Goal: Information Seeking & Learning: Learn about a topic

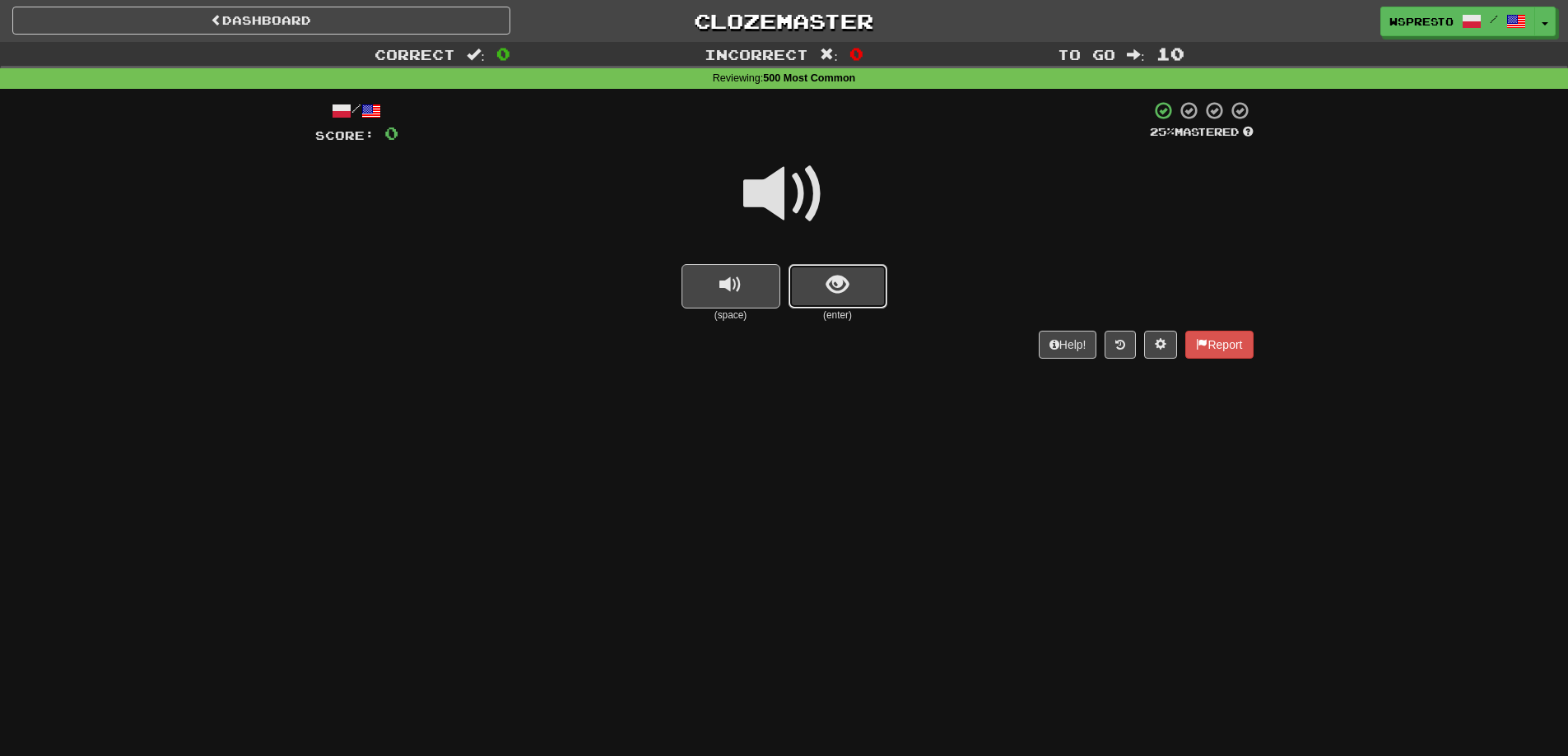
click at [858, 295] on button "show sentence" at bounding box center [837, 286] width 99 height 45
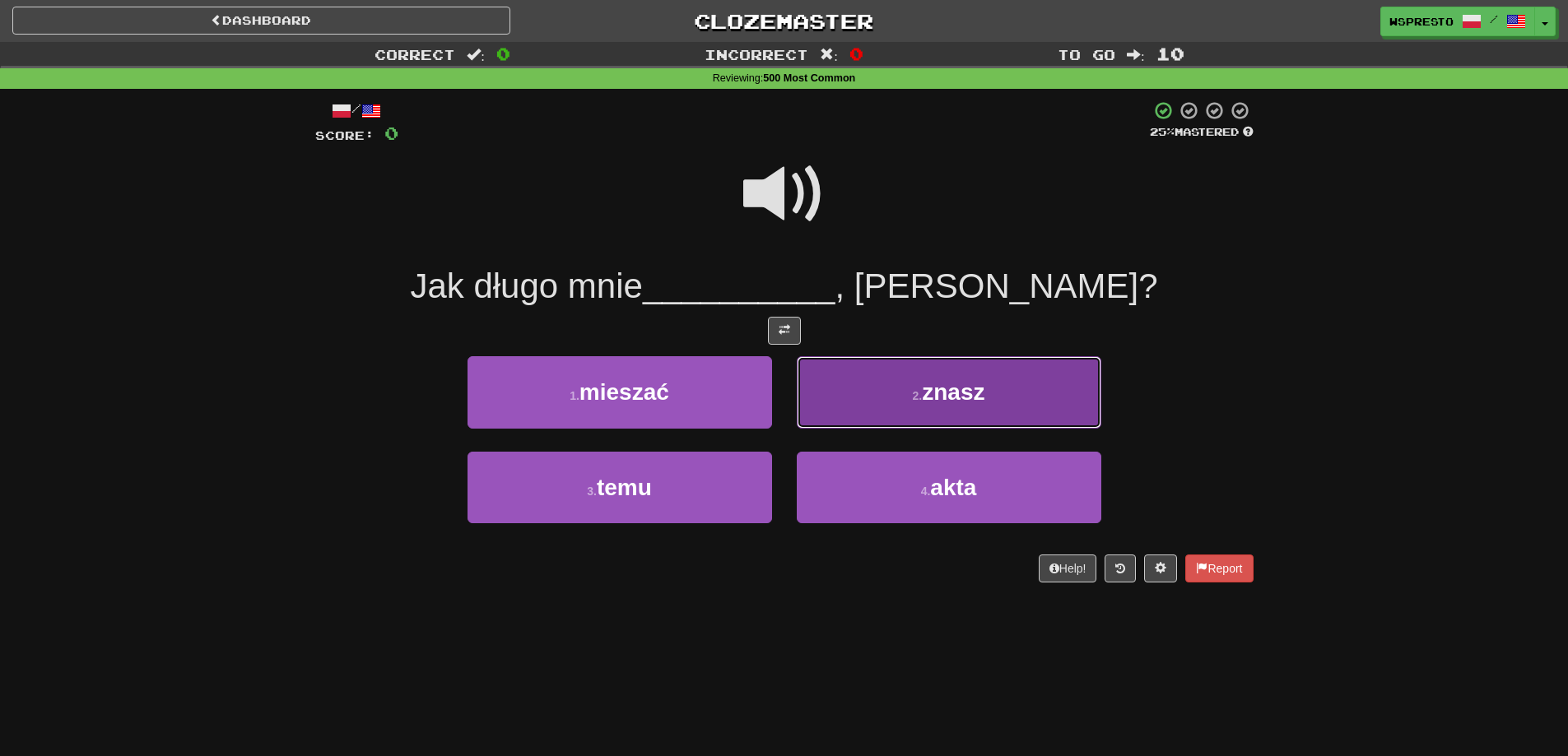
click at [977, 398] on span "znasz" at bounding box center [952, 392] width 62 height 25
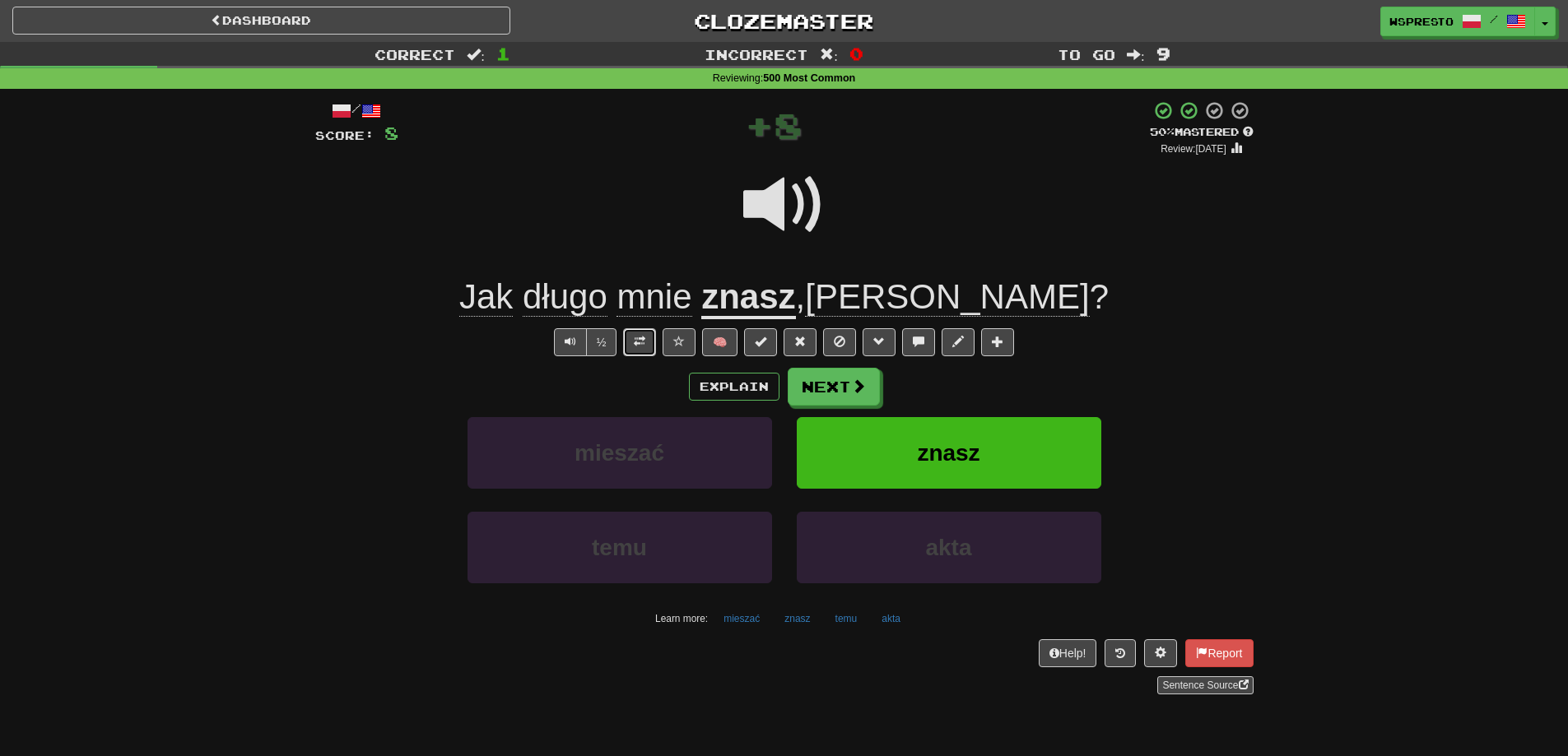
click at [636, 332] on button at bounding box center [640, 342] width 33 height 28
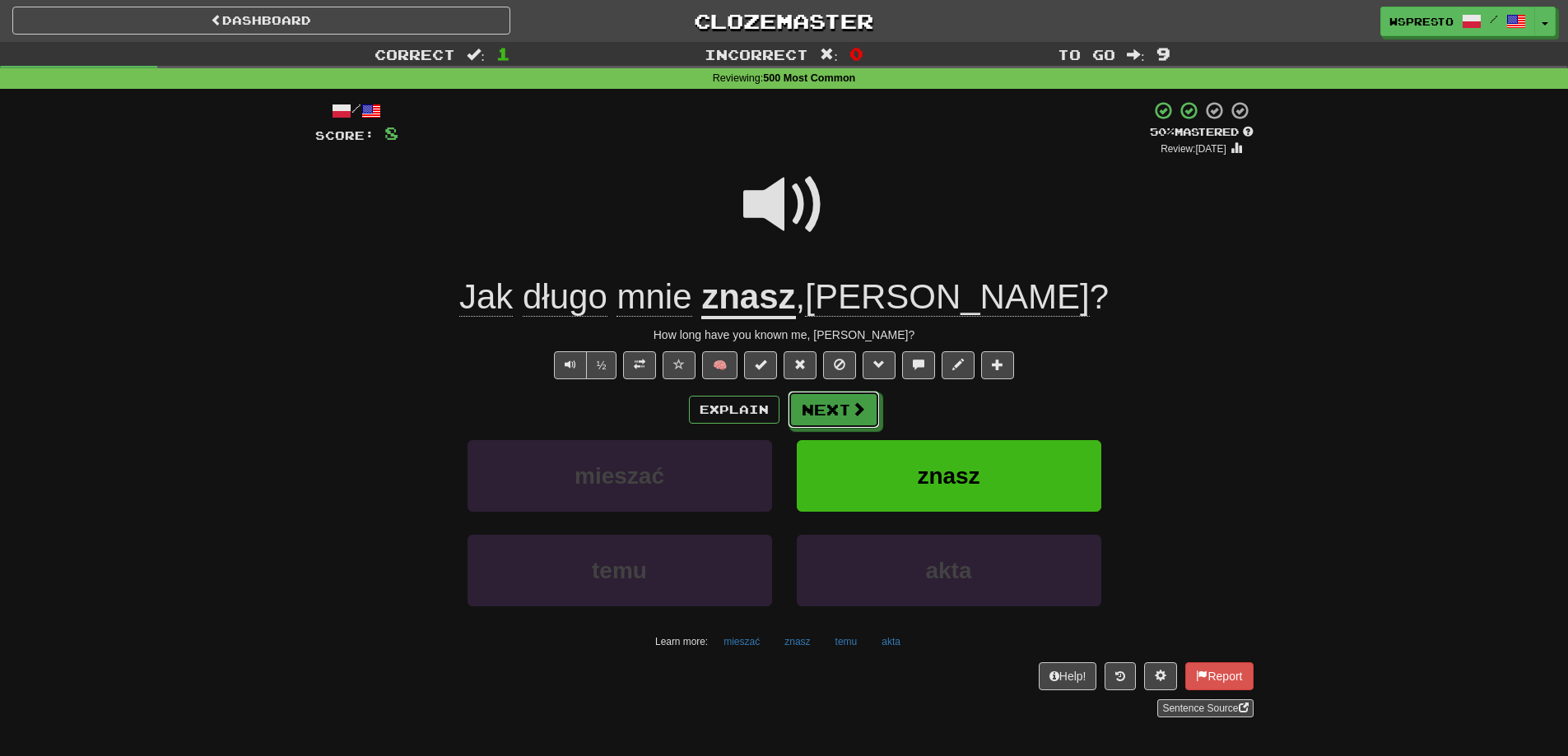
click at [833, 416] on button "Next" at bounding box center [833, 410] width 92 height 38
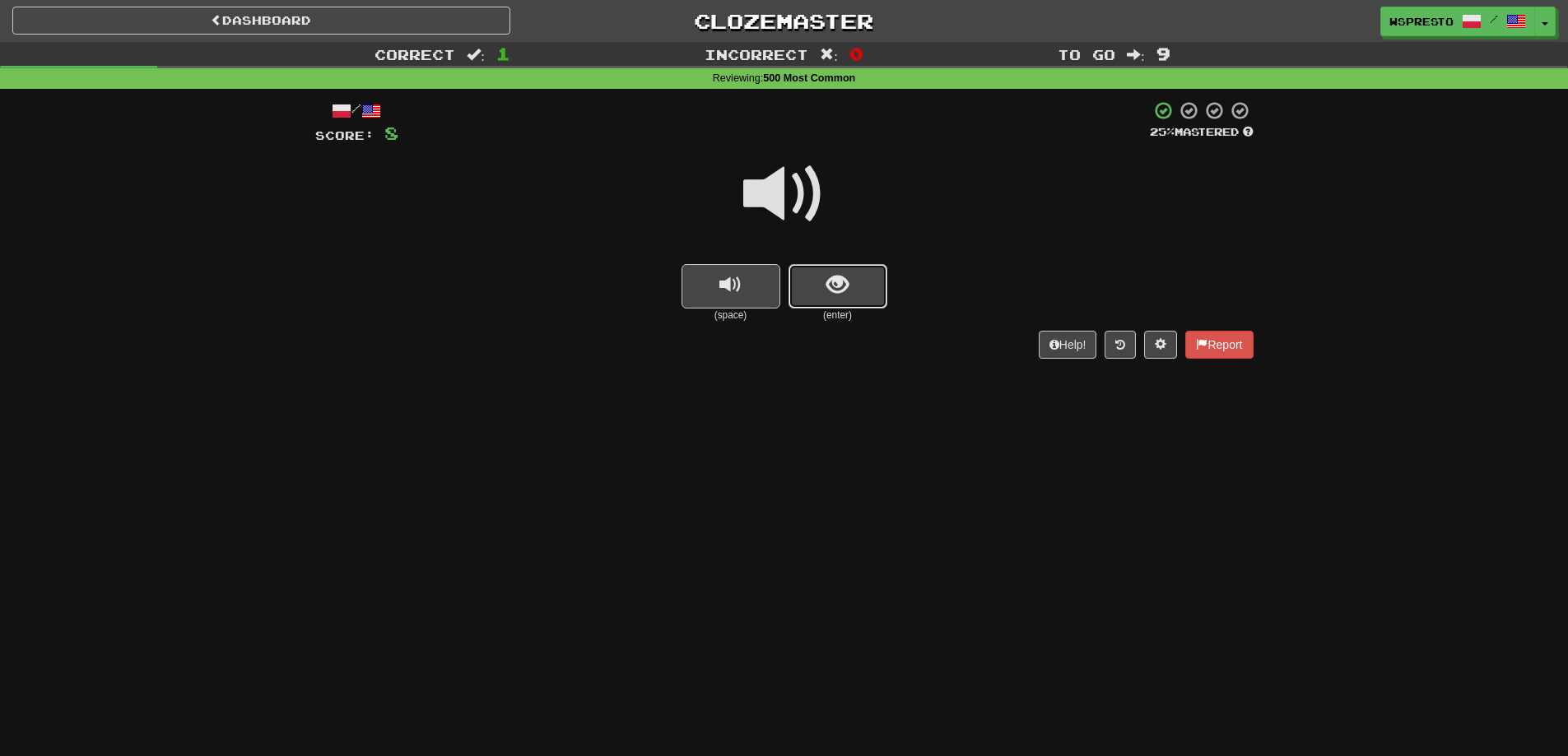
click at [849, 295] on button "show sentence" at bounding box center [837, 286] width 99 height 45
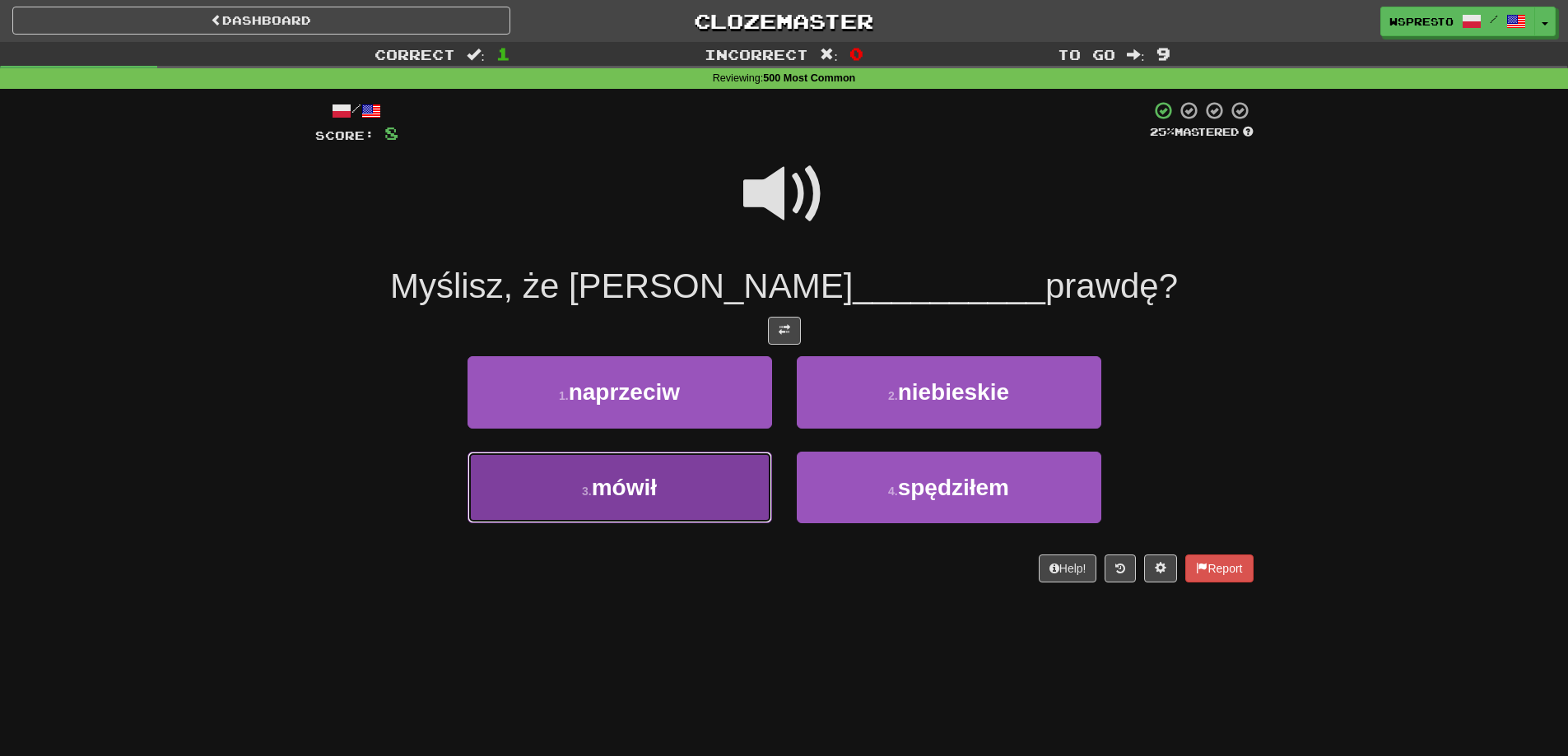
click at [671, 494] on button "3 . mówił" at bounding box center [620, 487] width 304 height 72
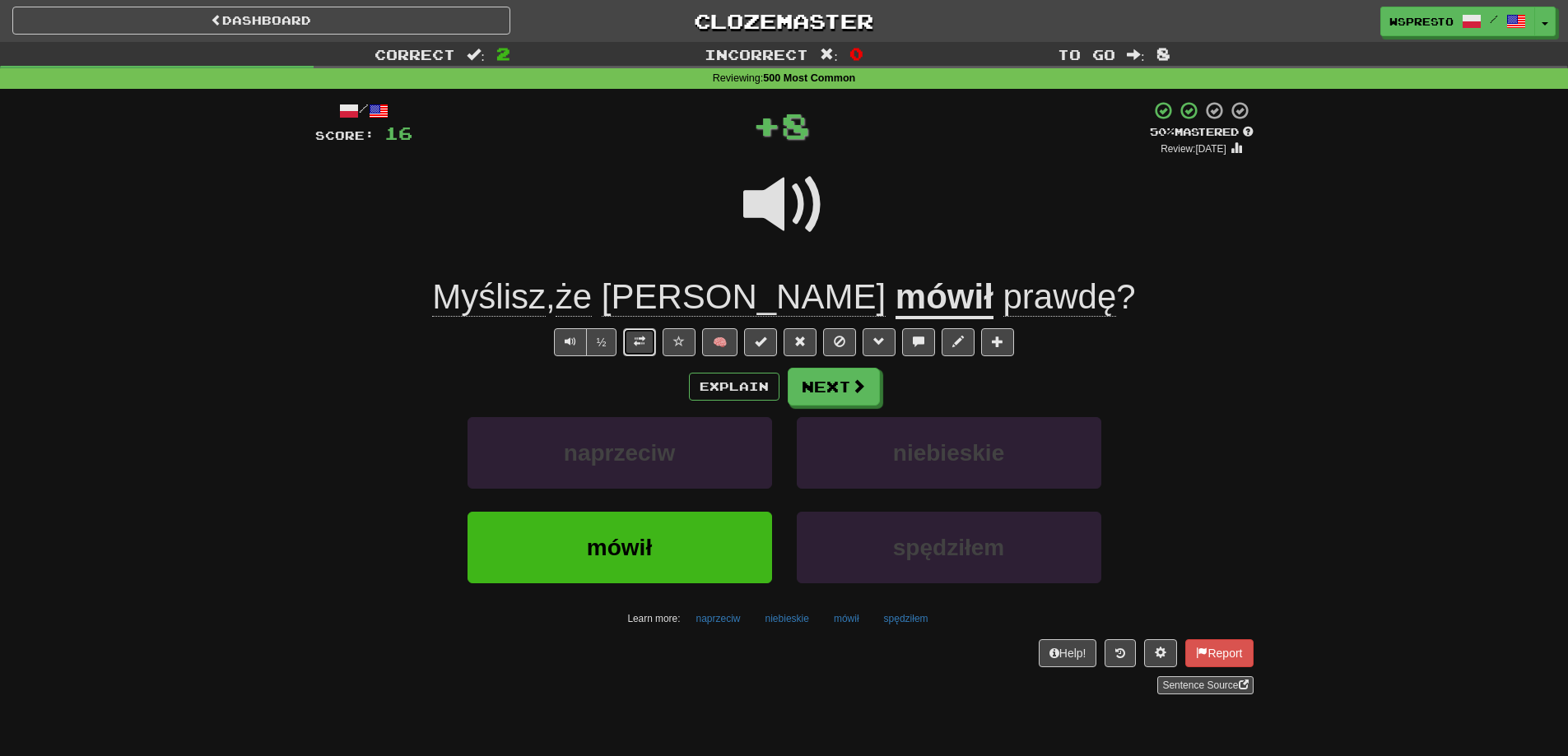
click at [641, 342] on span at bounding box center [639, 341] width 11 height 11
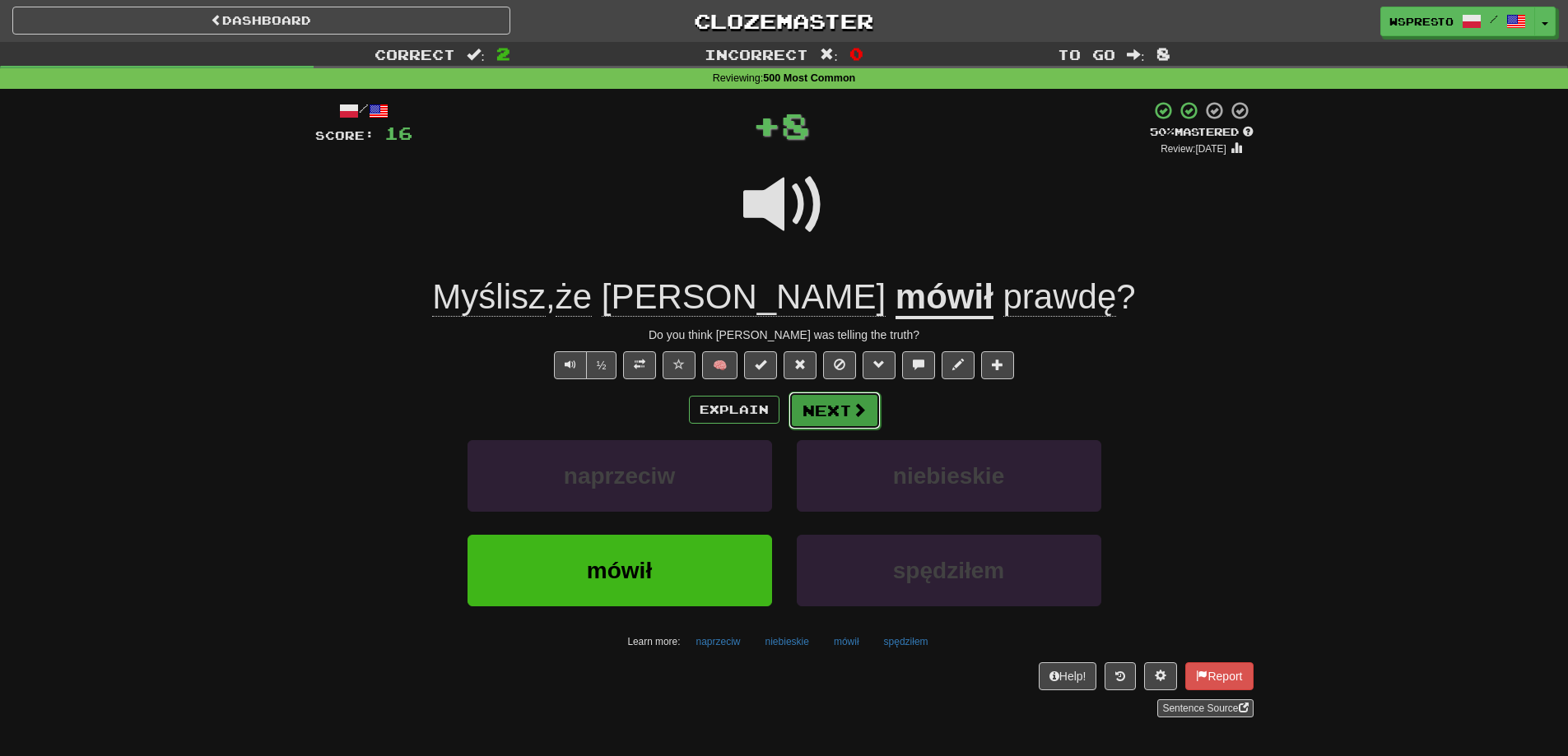
click at [861, 406] on span at bounding box center [858, 410] width 15 height 15
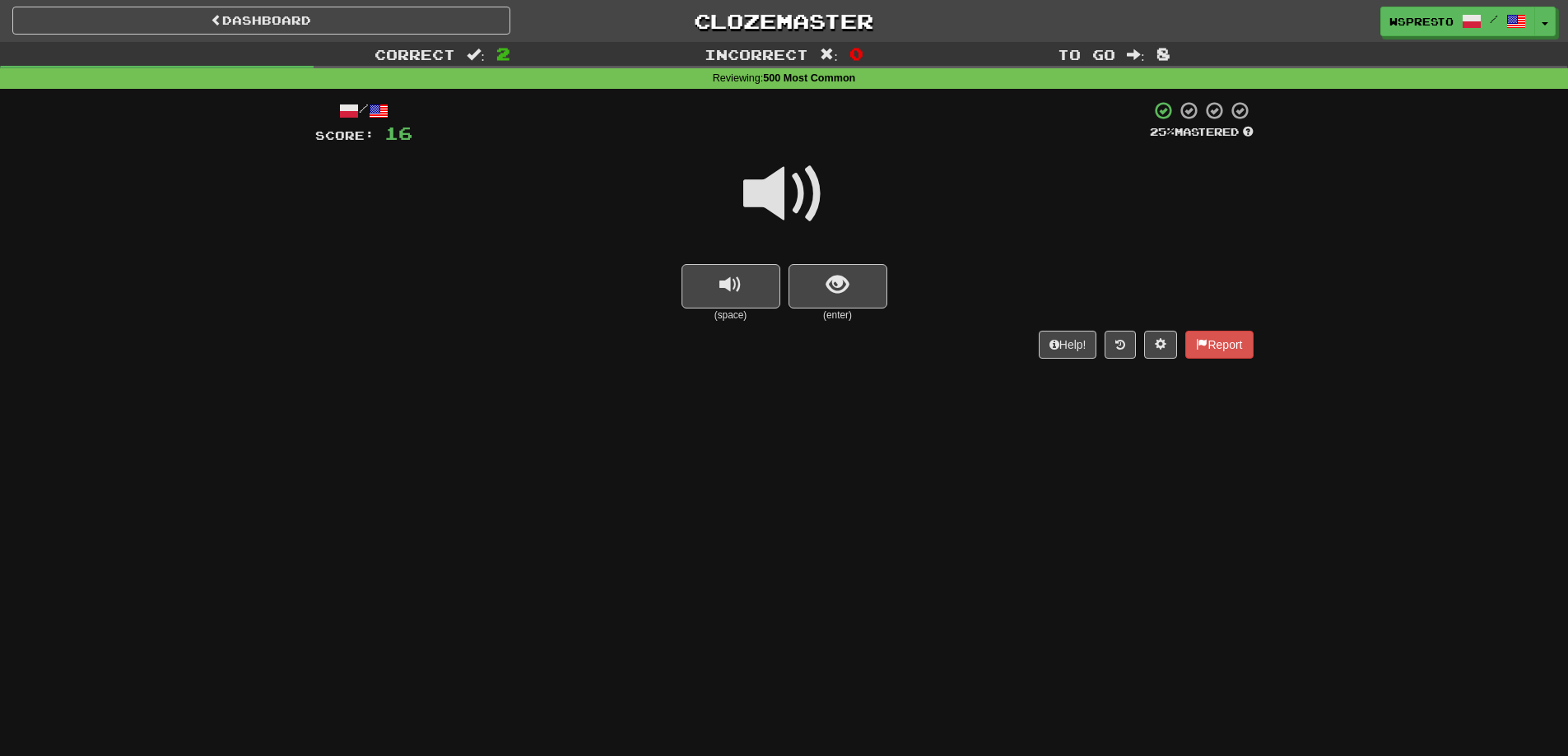
drag, startPoint x: 737, startPoint y: 444, endPoint x: 668, endPoint y: 140, distance: 311.7
click at [668, 140] on div at bounding box center [780, 123] width 738 height 46
click at [851, 269] on button "show sentence" at bounding box center [837, 286] width 99 height 45
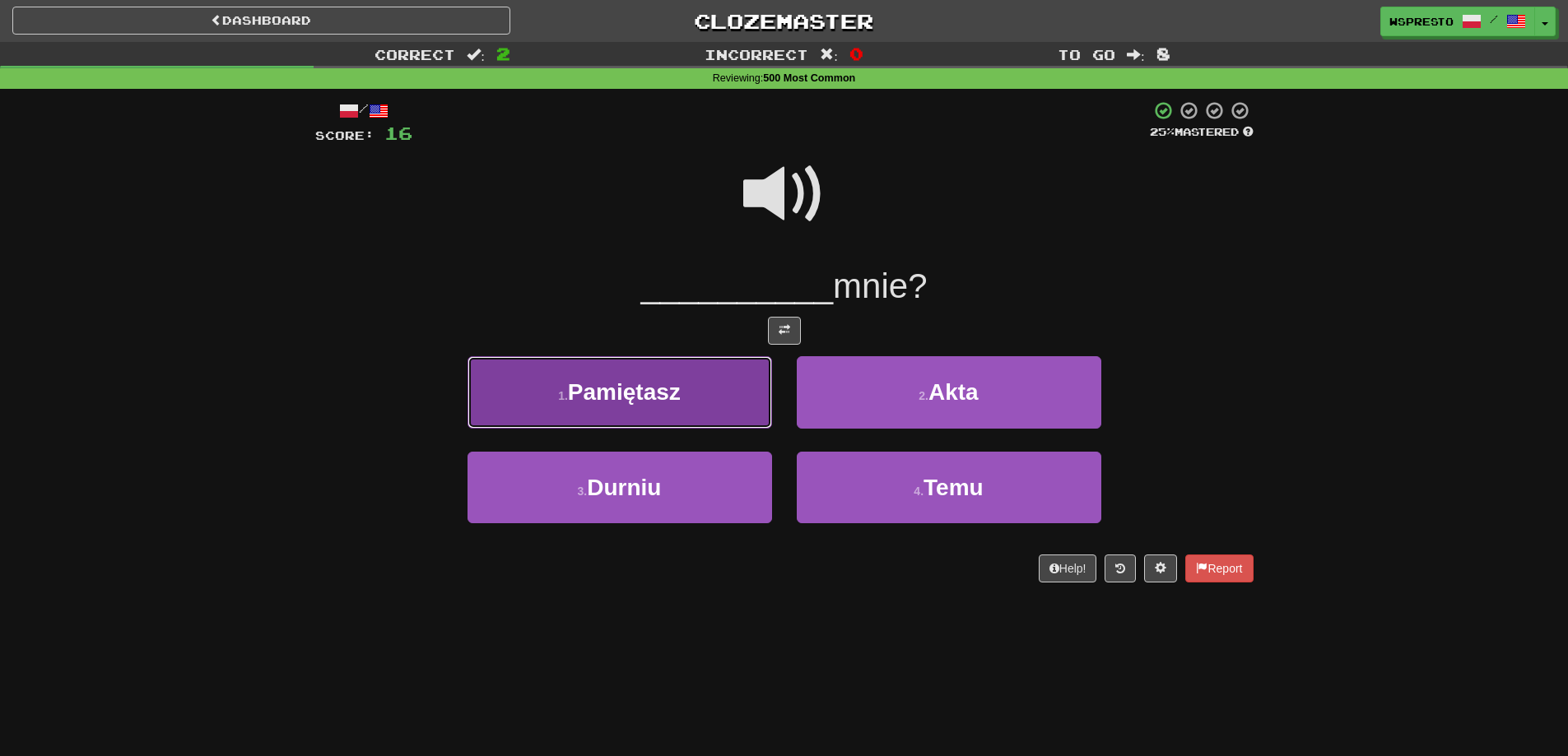
click at [646, 410] on button "1 . Pamiętasz" at bounding box center [620, 392] width 304 height 72
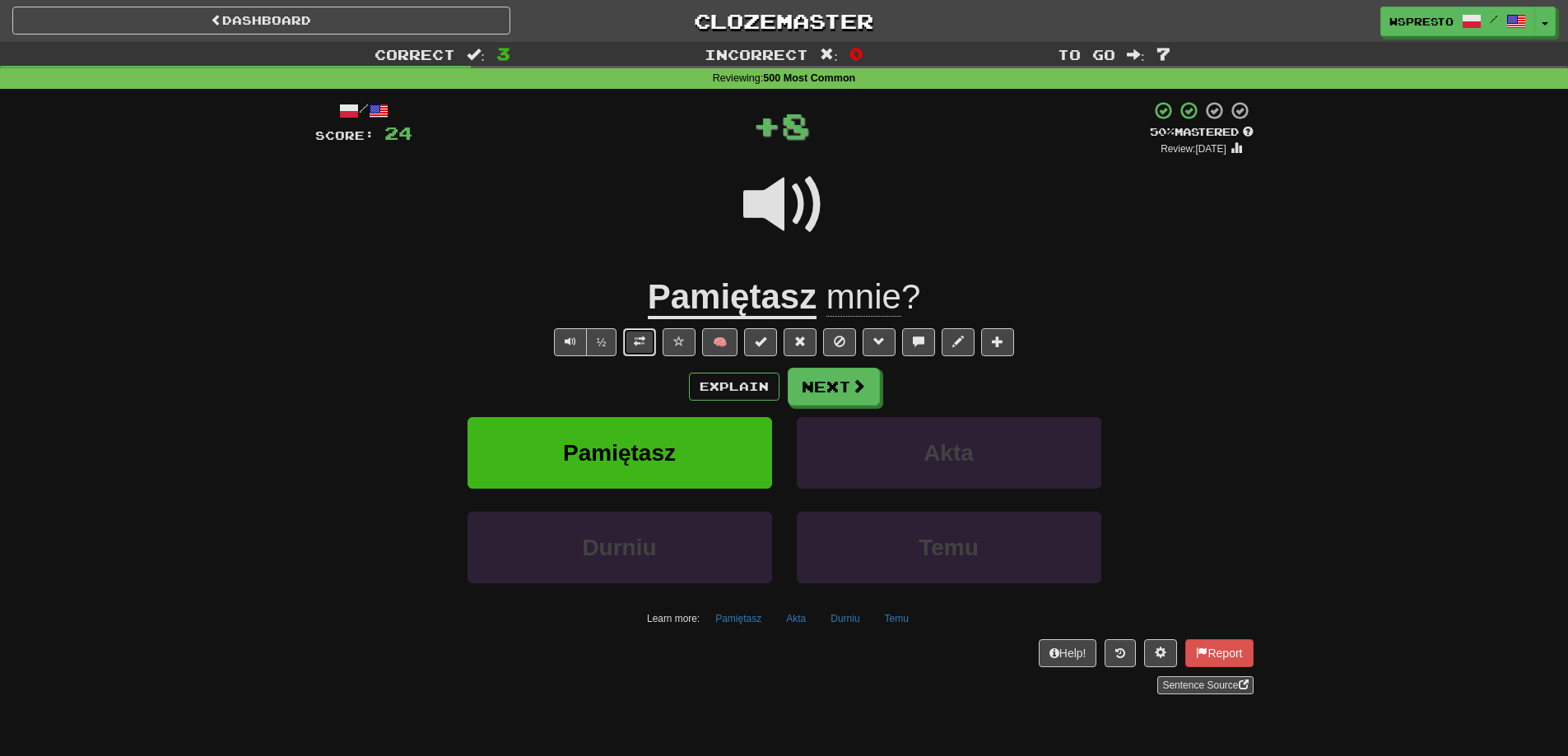
click at [635, 342] on span at bounding box center [639, 341] width 11 height 11
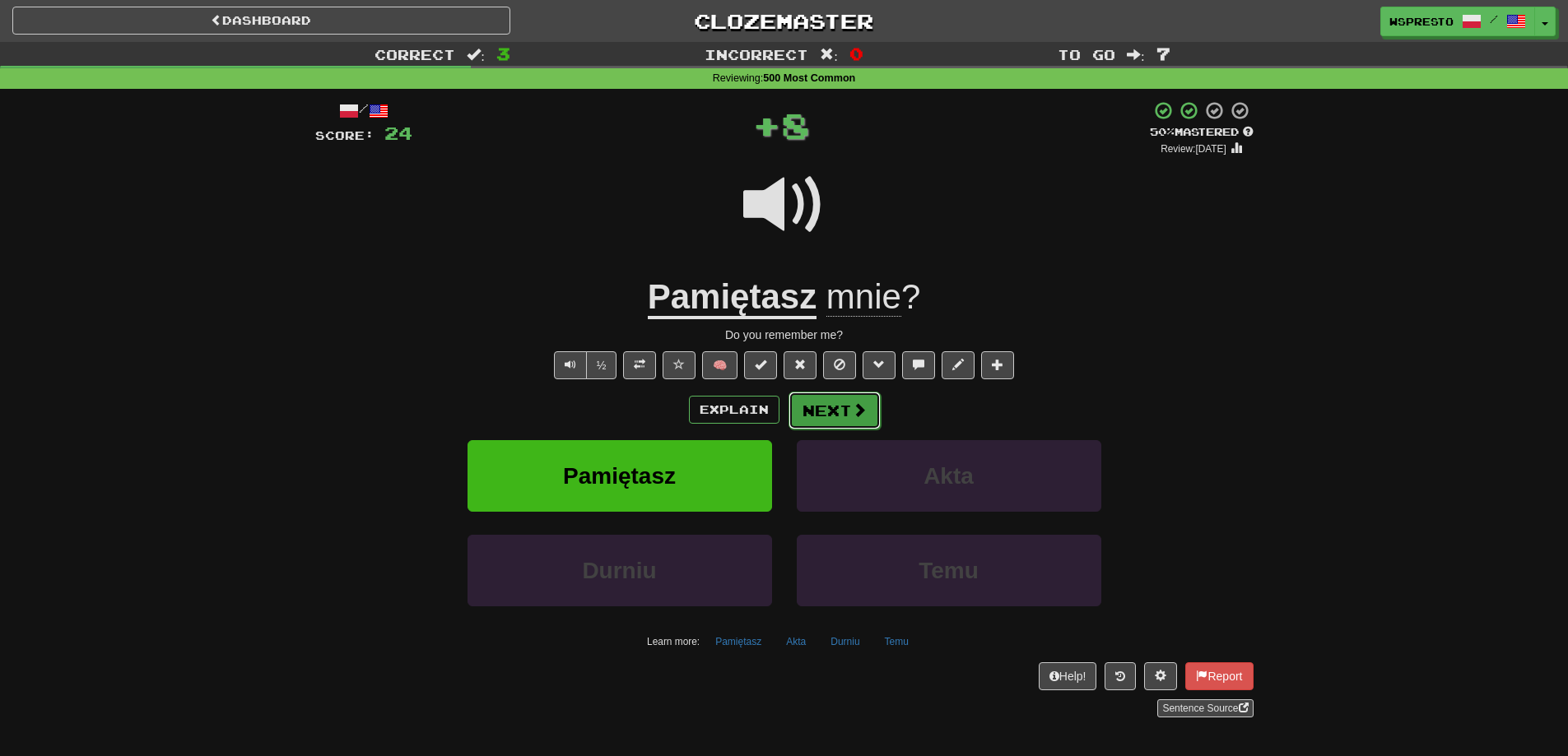
click at [847, 412] on button "Next" at bounding box center [834, 410] width 92 height 38
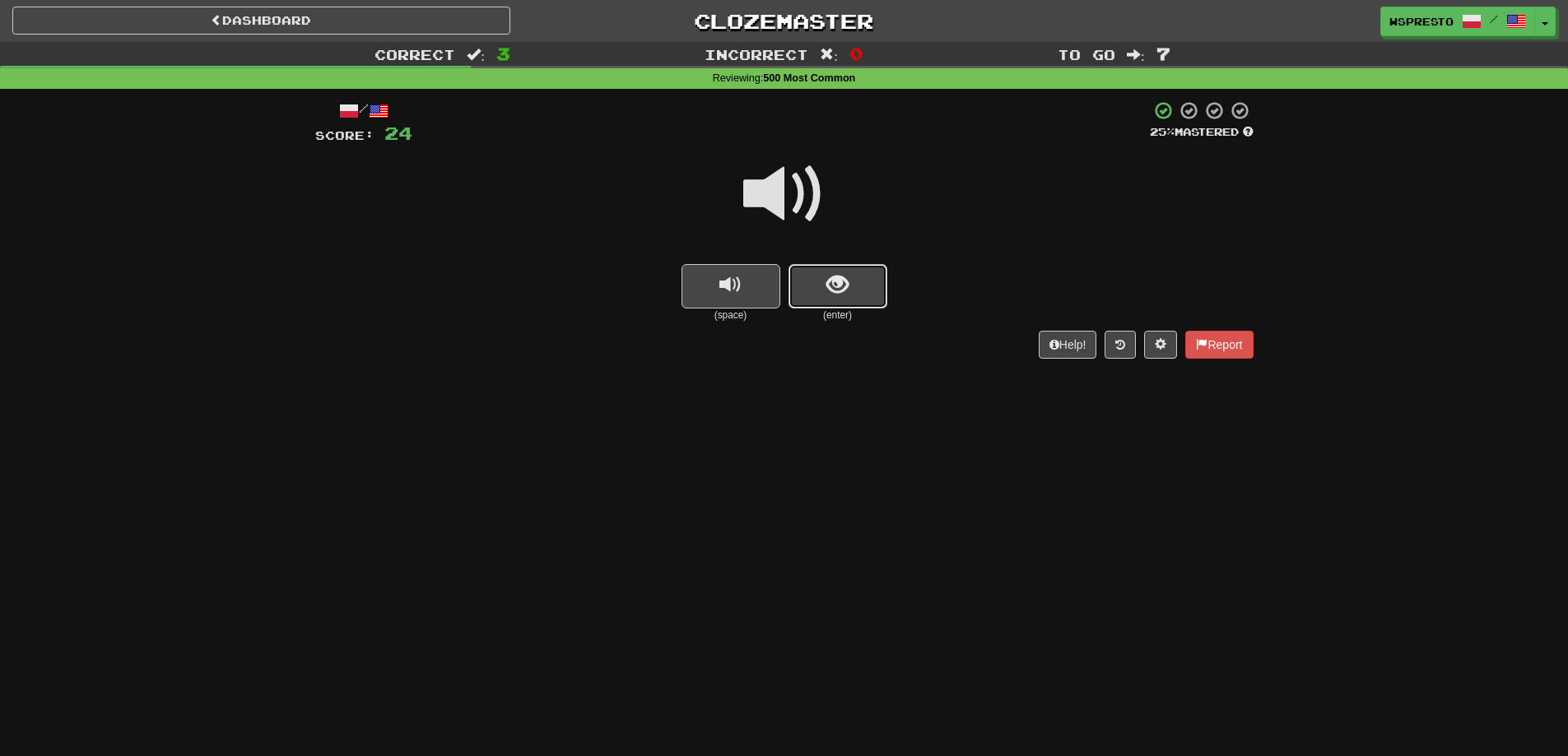
click at [809, 287] on button "show sentence" at bounding box center [837, 286] width 99 height 45
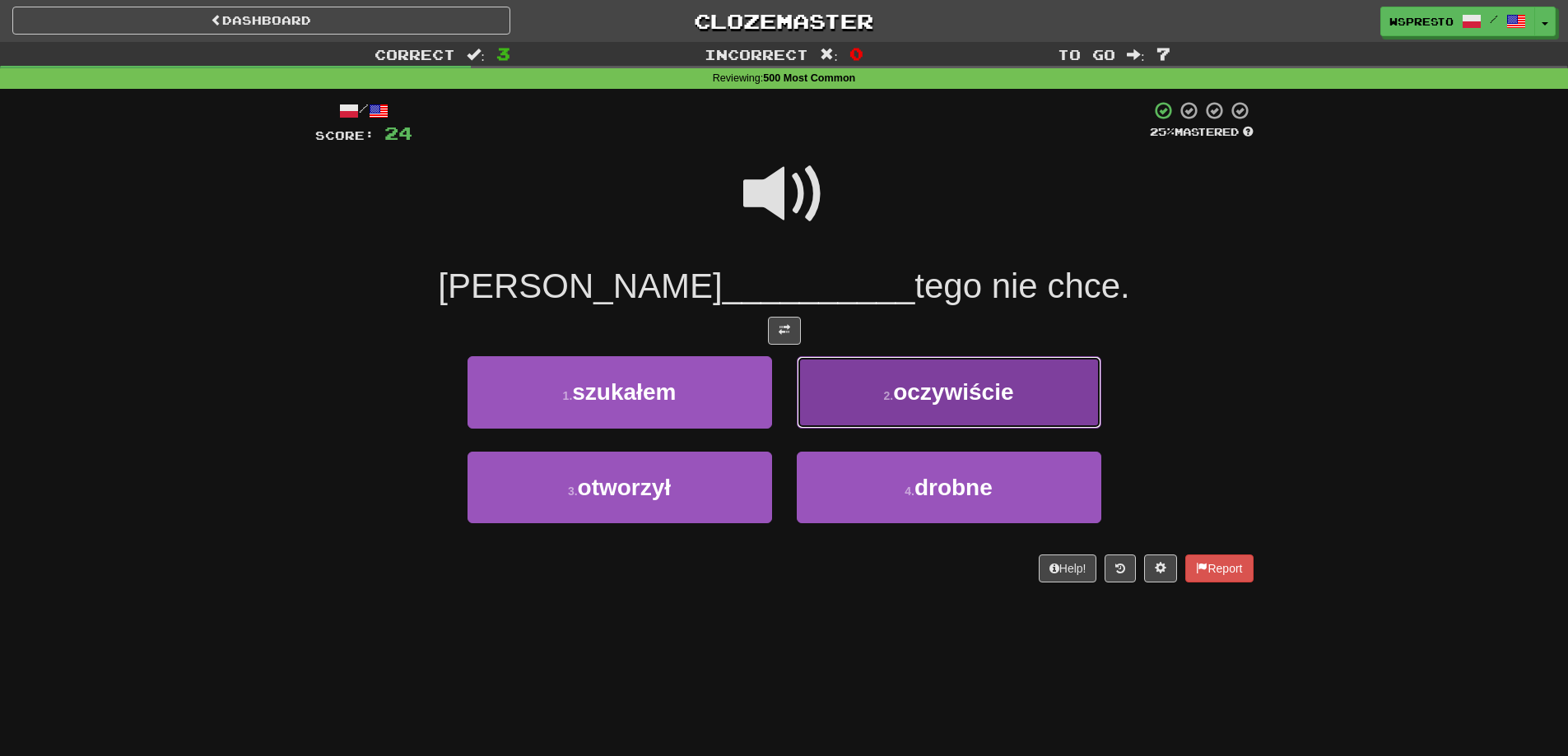
click at [1004, 407] on button "2 . oczywiście" at bounding box center [948, 392] width 304 height 72
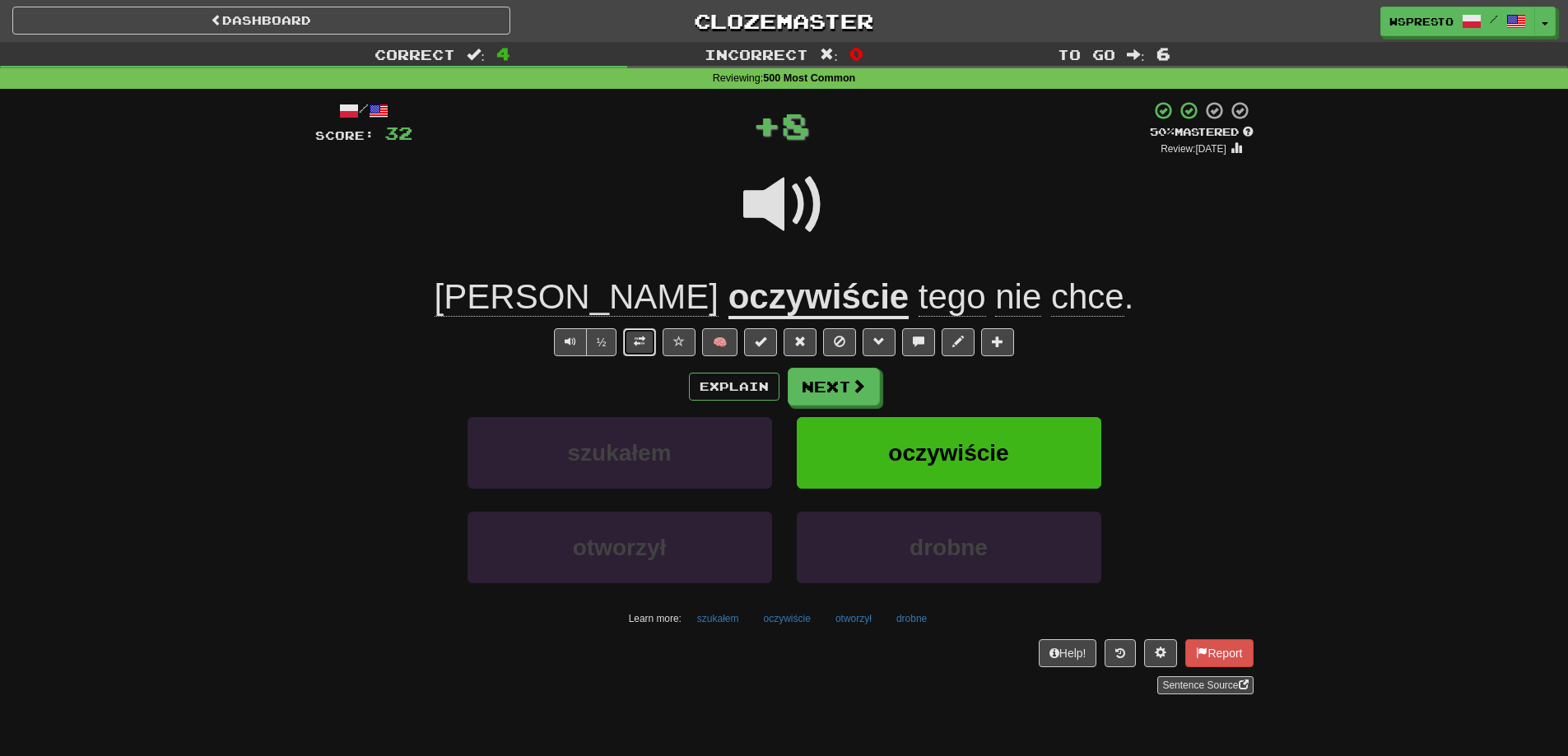
click at [629, 328] on button at bounding box center [640, 342] width 33 height 28
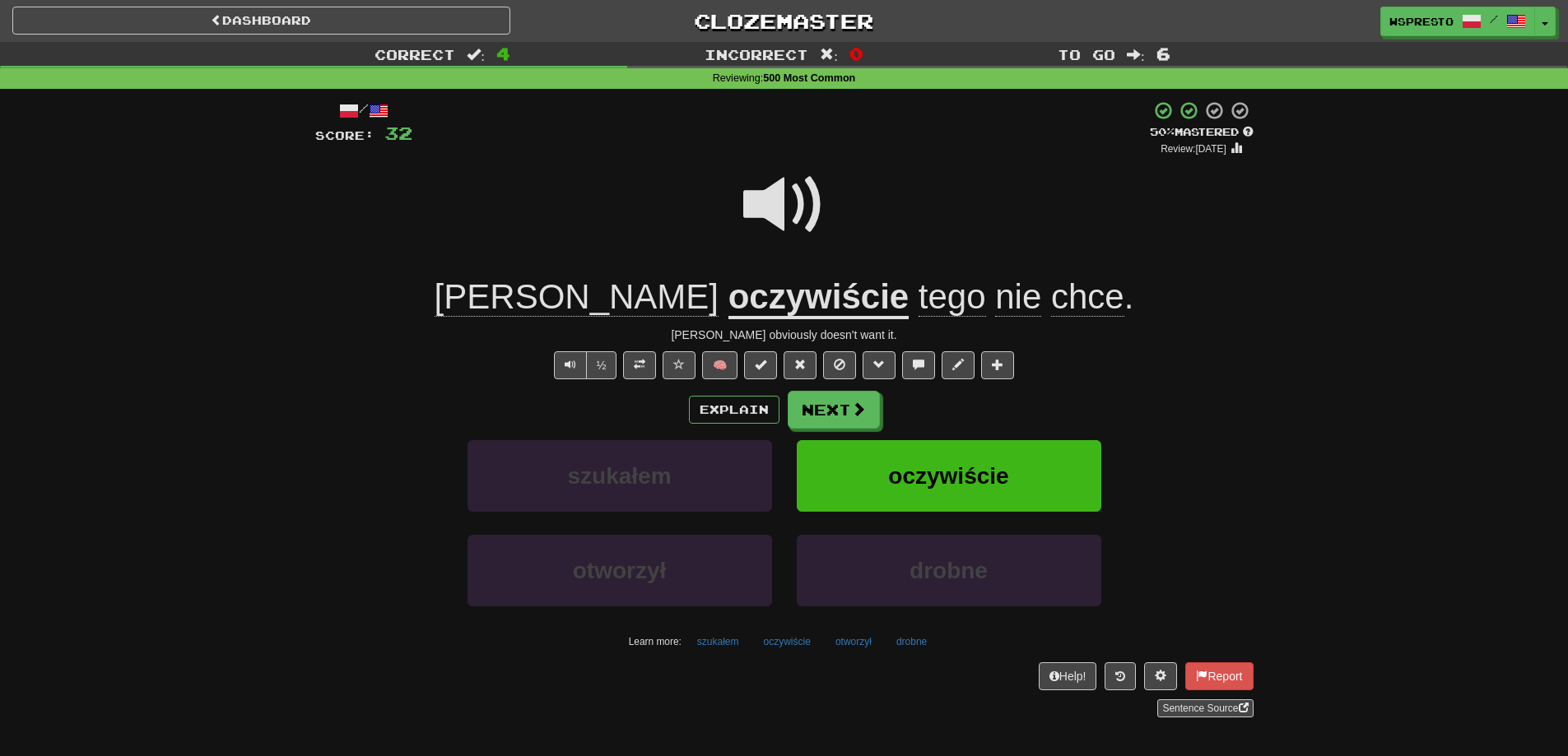
click at [629, 409] on div "Explain Next" at bounding box center [784, 410] width 938 height 38
click at [862, 405] on span at bounding box center [858, 410] width 15 height 15
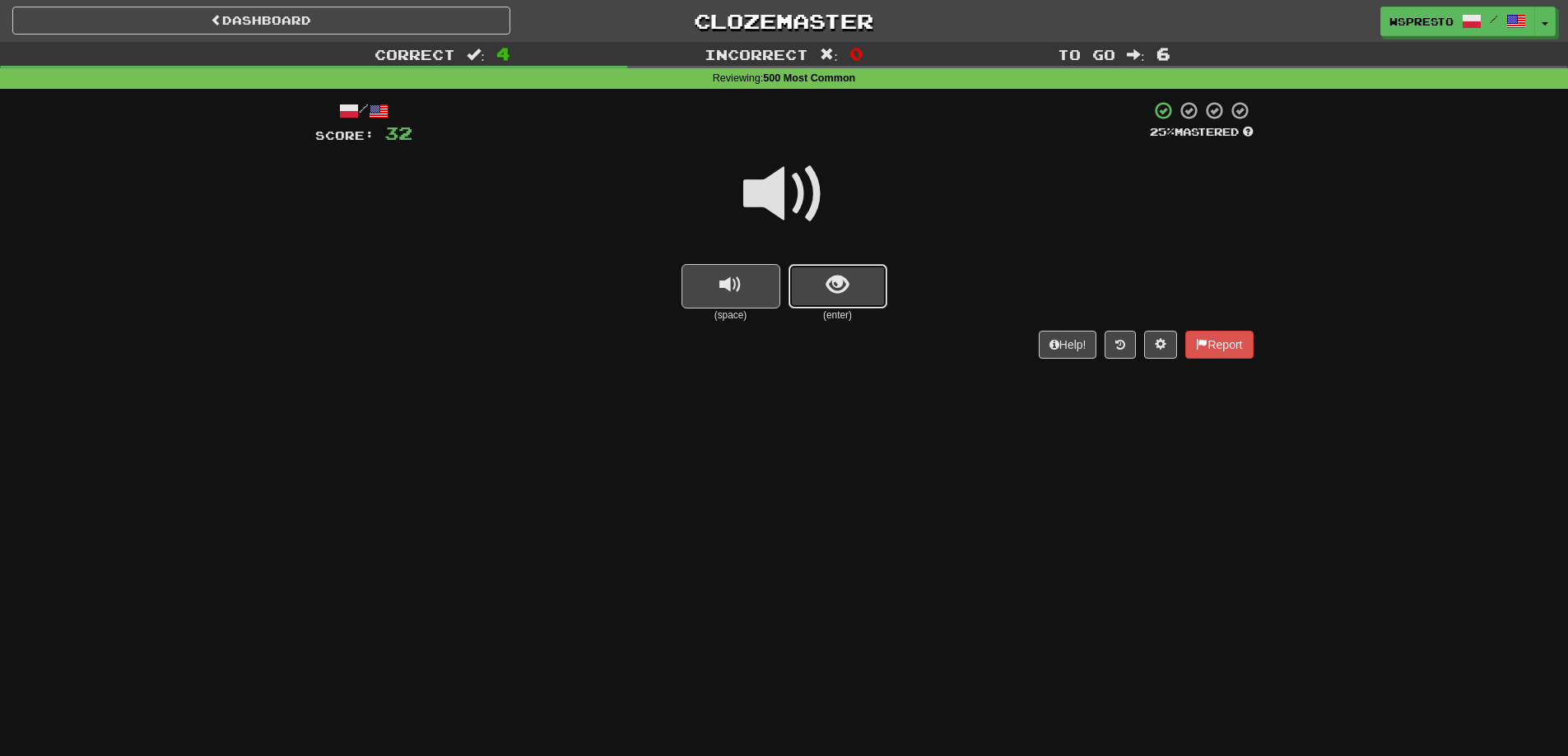
click at [826, 276] on span "show sentence" at bounding box center [836, 284] width 22 height 22
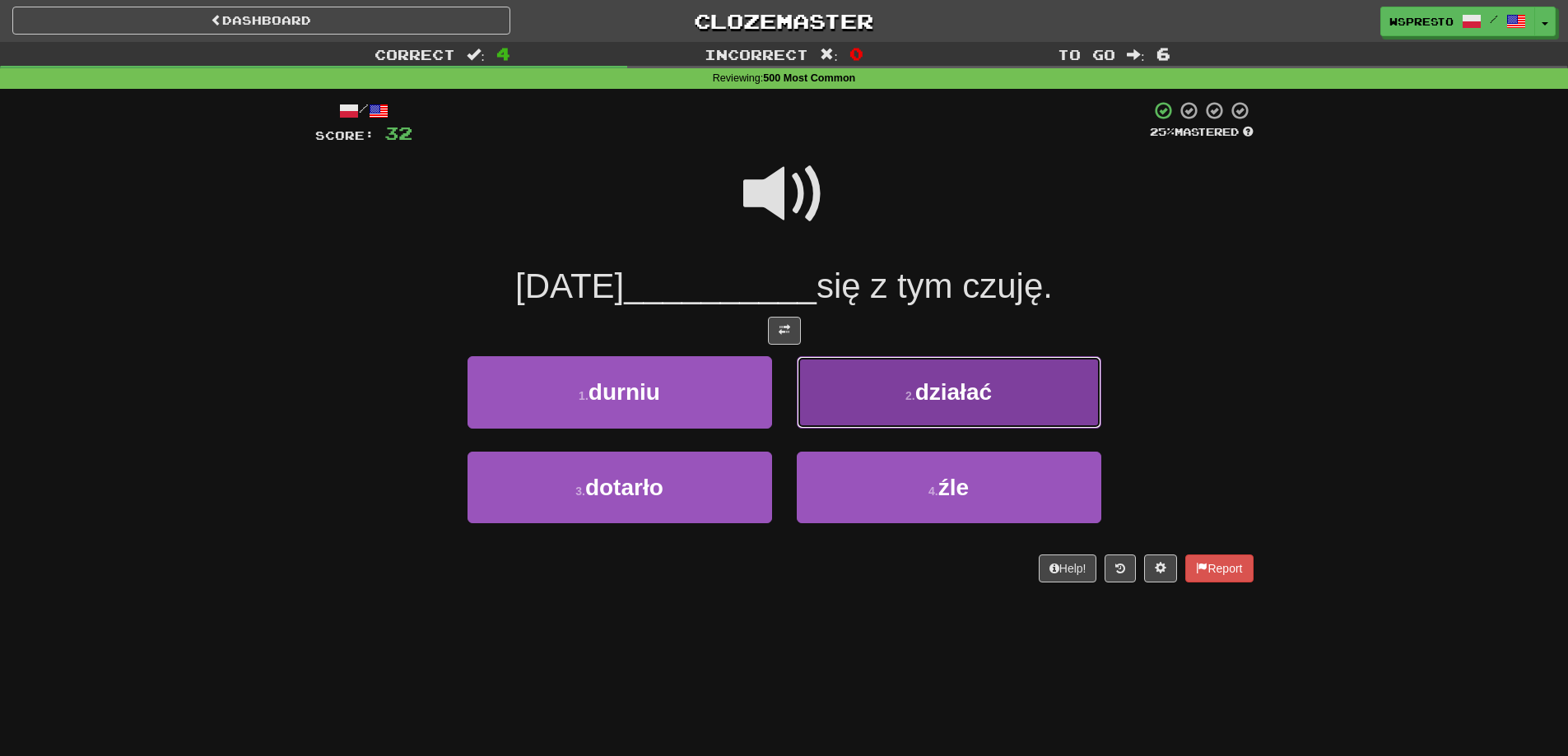
click at [967, 388] on span "działać" at bounding box center [953, 392] width 76 height 25
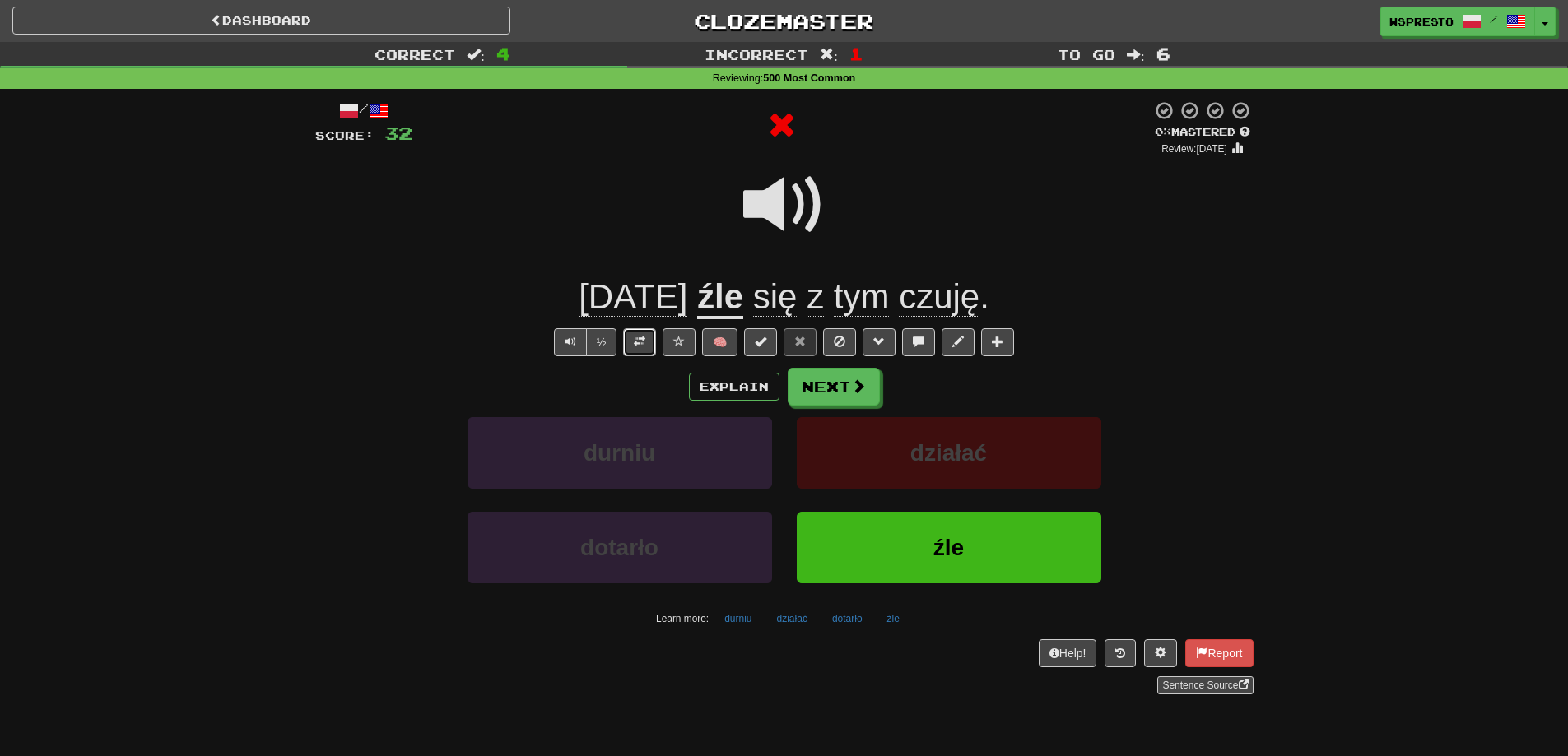
click at [643, 344] on span at bounding box center [639, 341] width 11 height 11
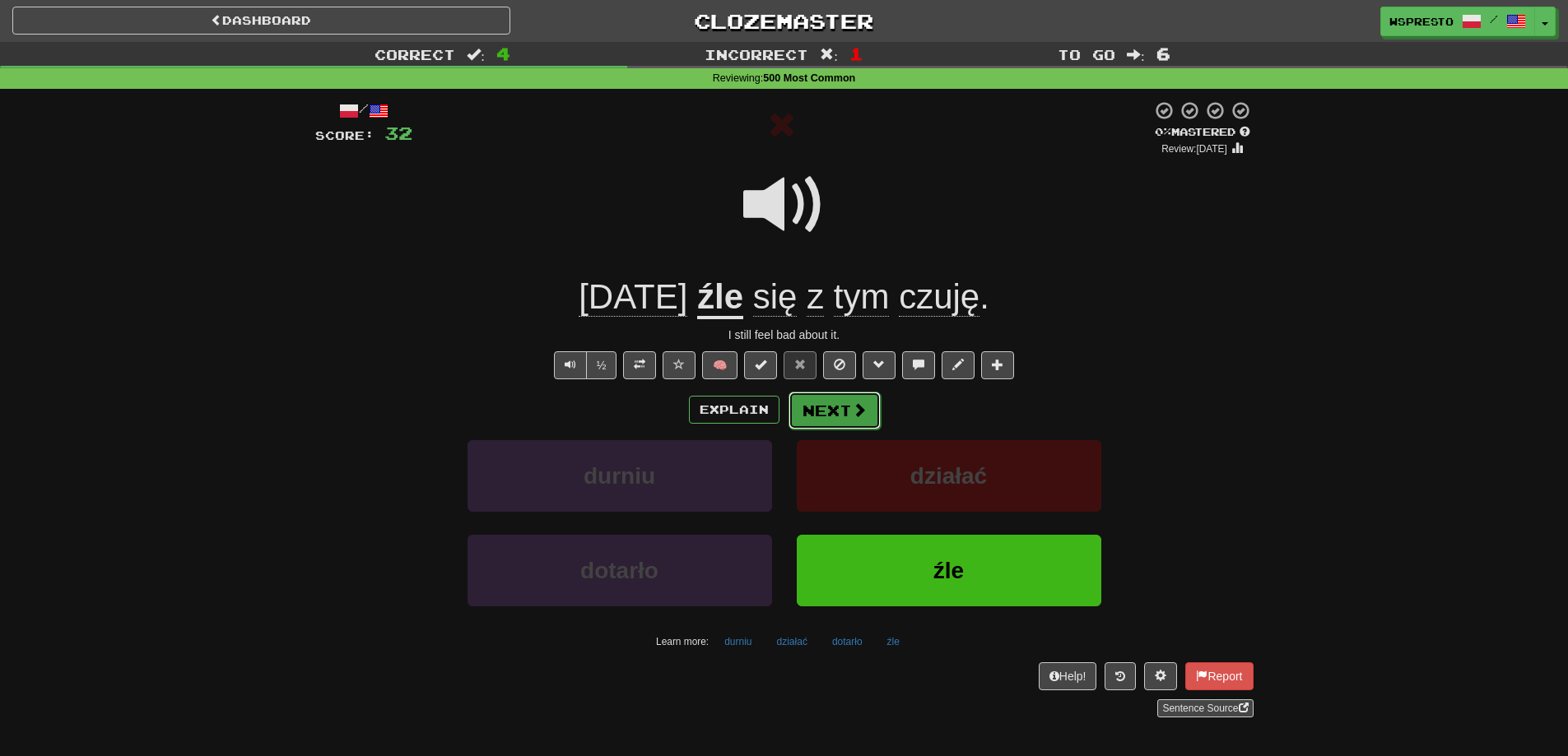
click at [835, 411] on button "Next" at bounding box center [834, 410] width 92 height 38
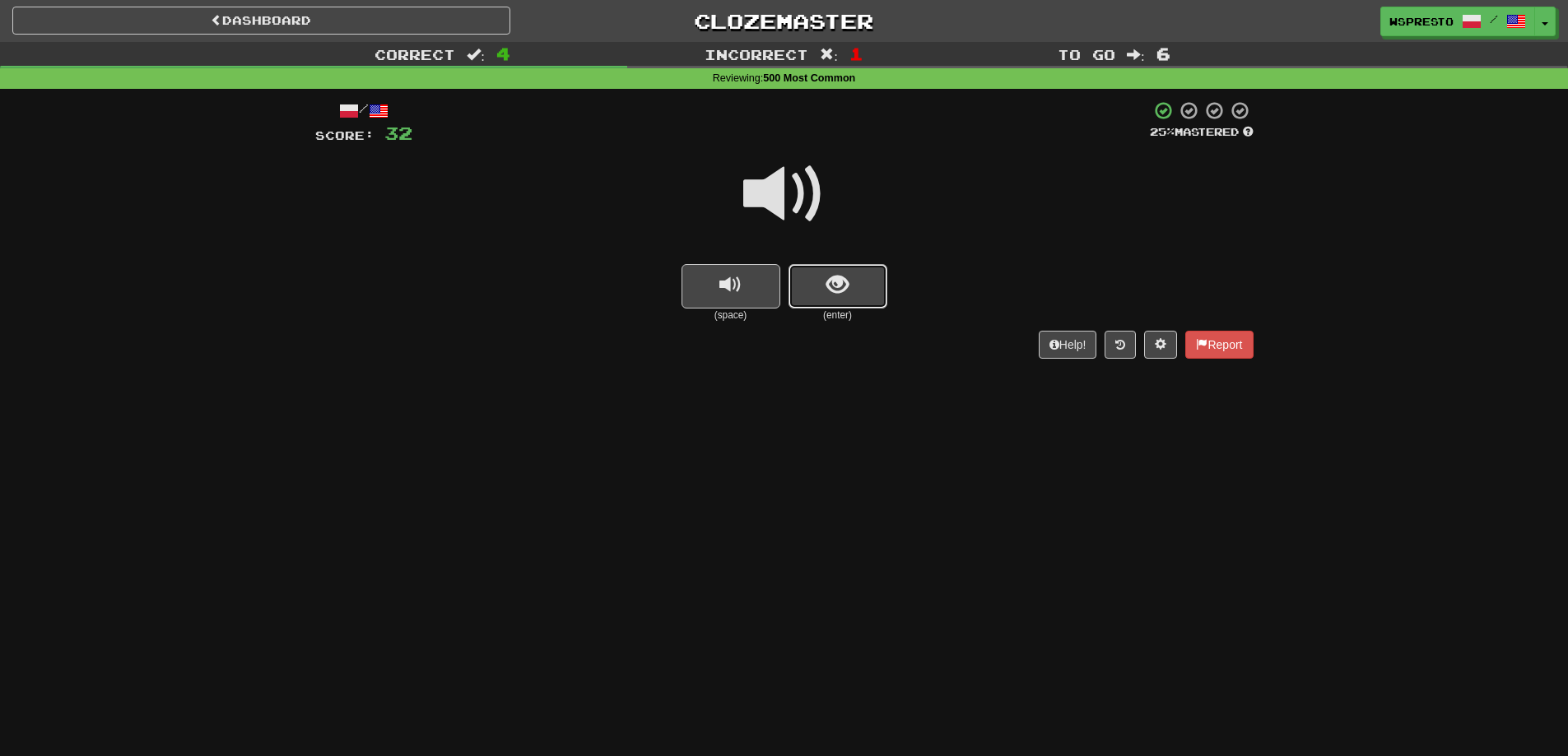
click at [834, 285] on span "show sentence" at bounding box center [836, 284] width 22 height 22
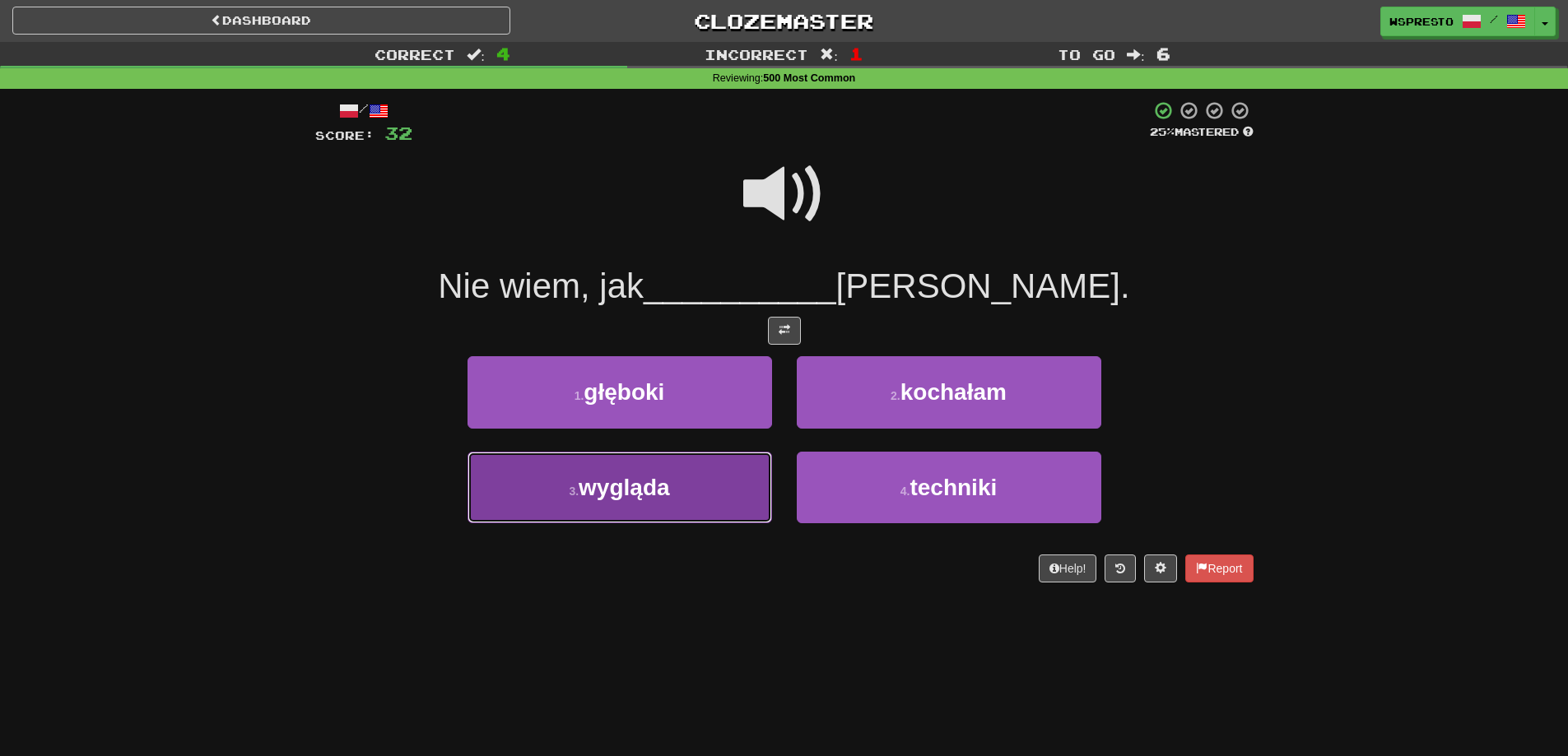
click at [695, 505] on button "3 . wygląda" at bounding box center [620, 487] width 304 height 72
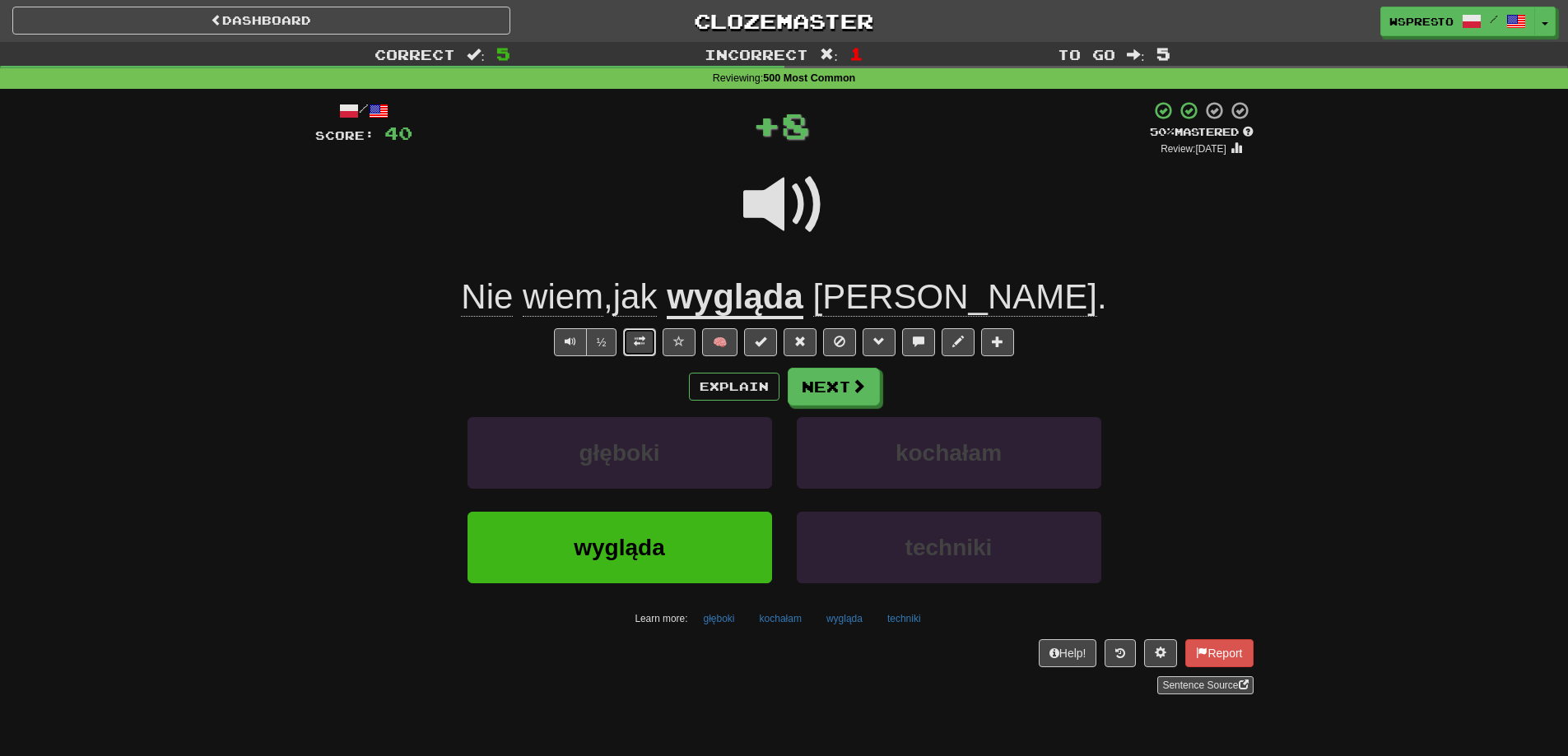
click at [648, 337] on button at bounding box center [640, 342] width 33 height 28
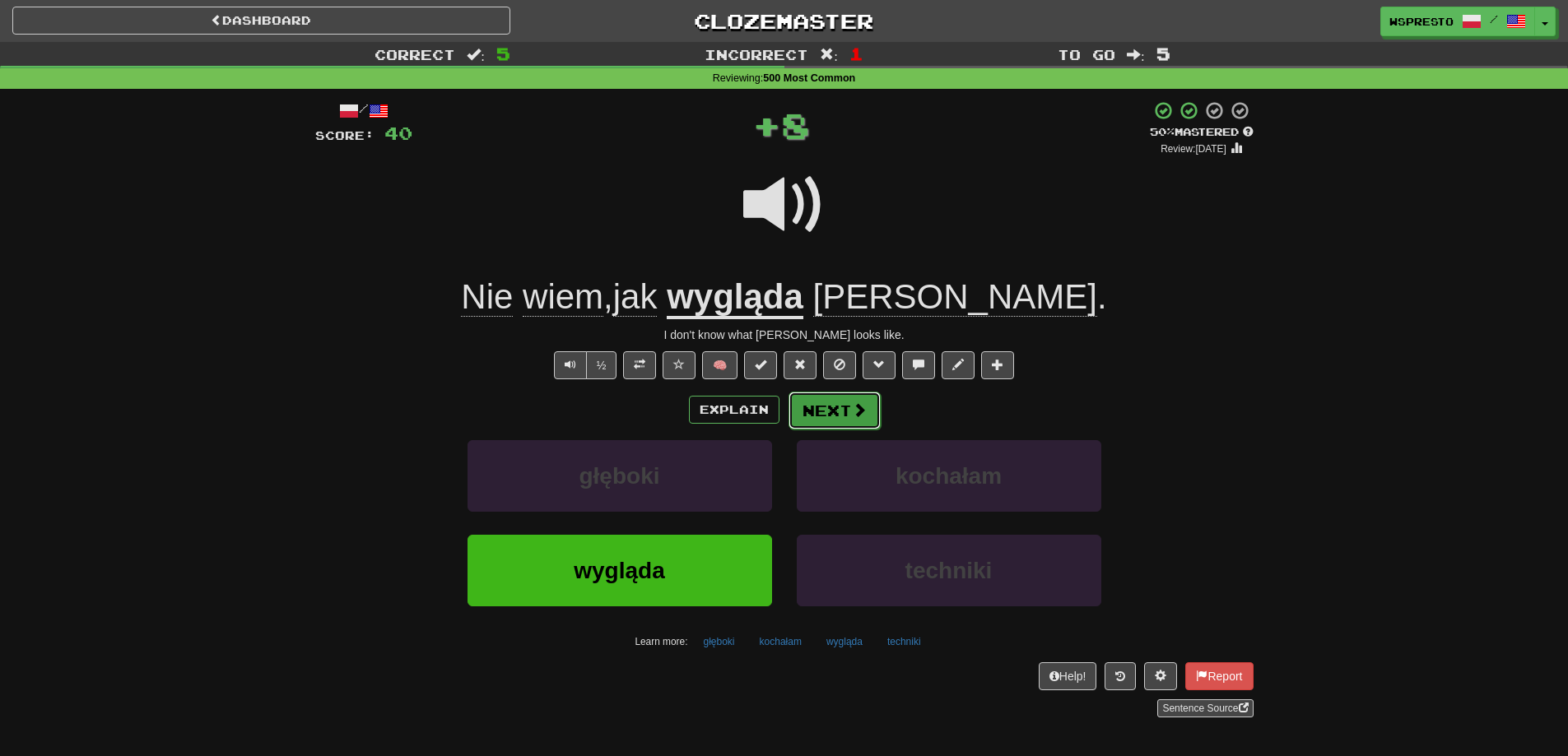
click at [856, 408] on span at bounding box center [858, 410] width 15 height 15
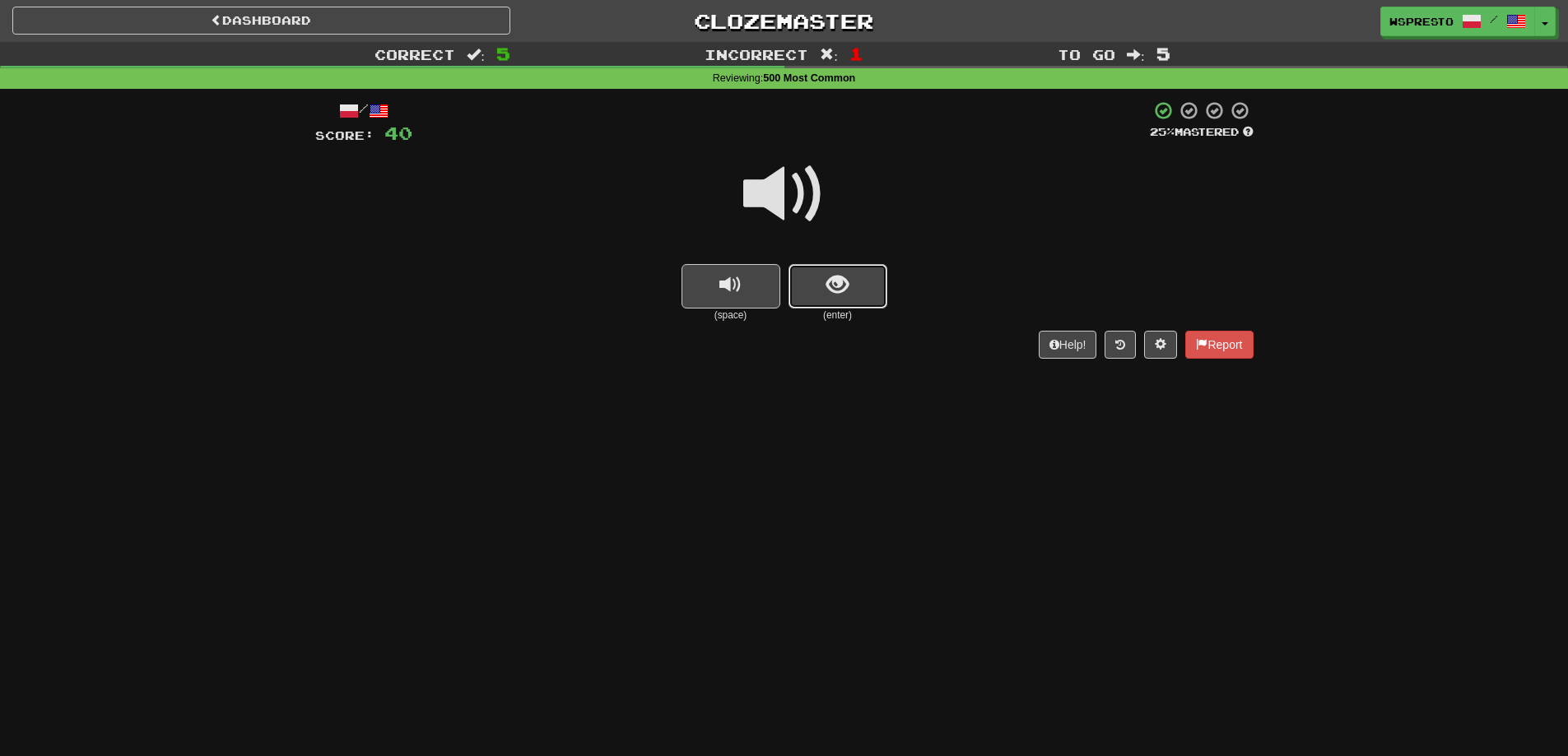
click at [864, 272] on button "show sentence" at bounding box center [837, 286] width 99 height 45
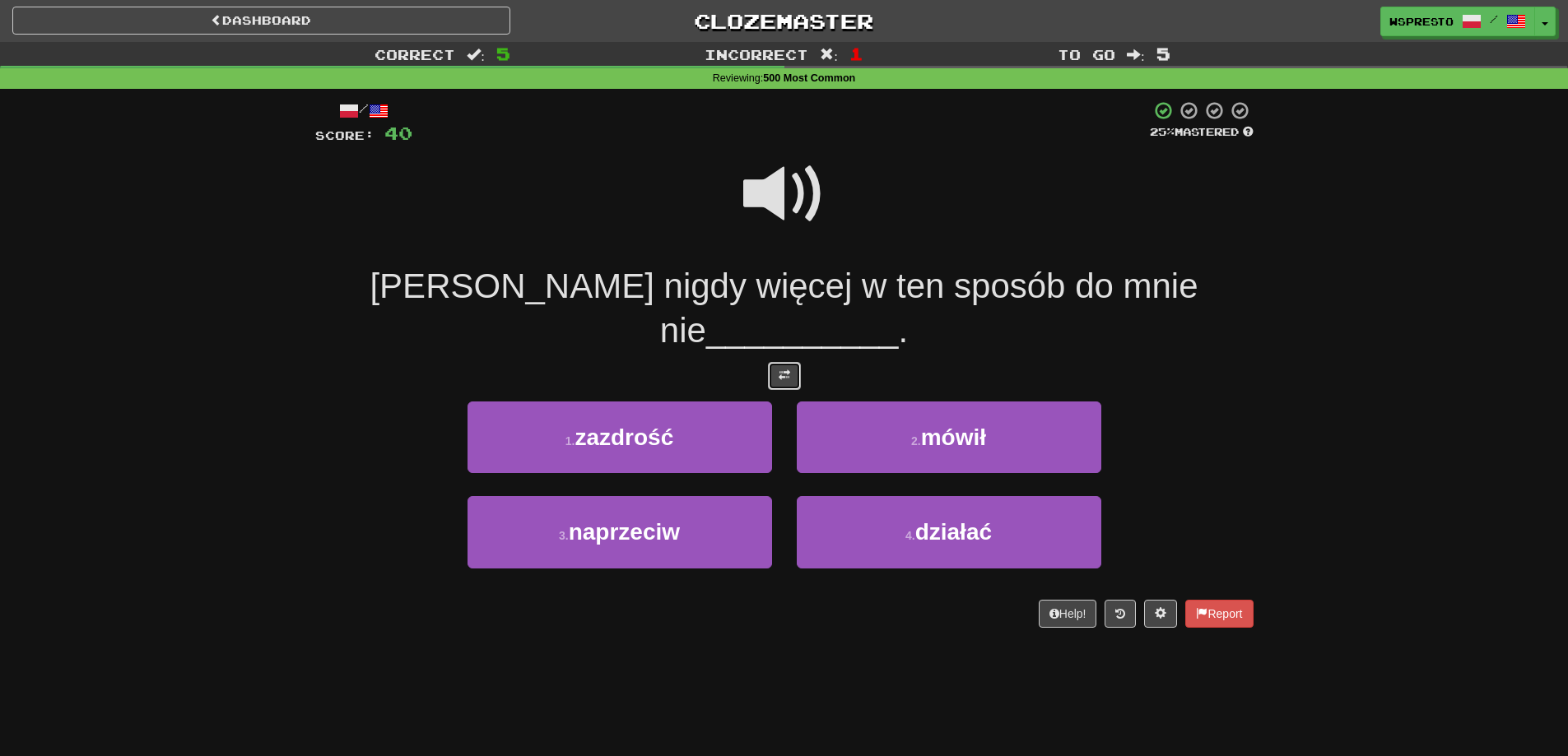
click at [787, 362] on button at bounding box center [785, 376] width 33 height 28
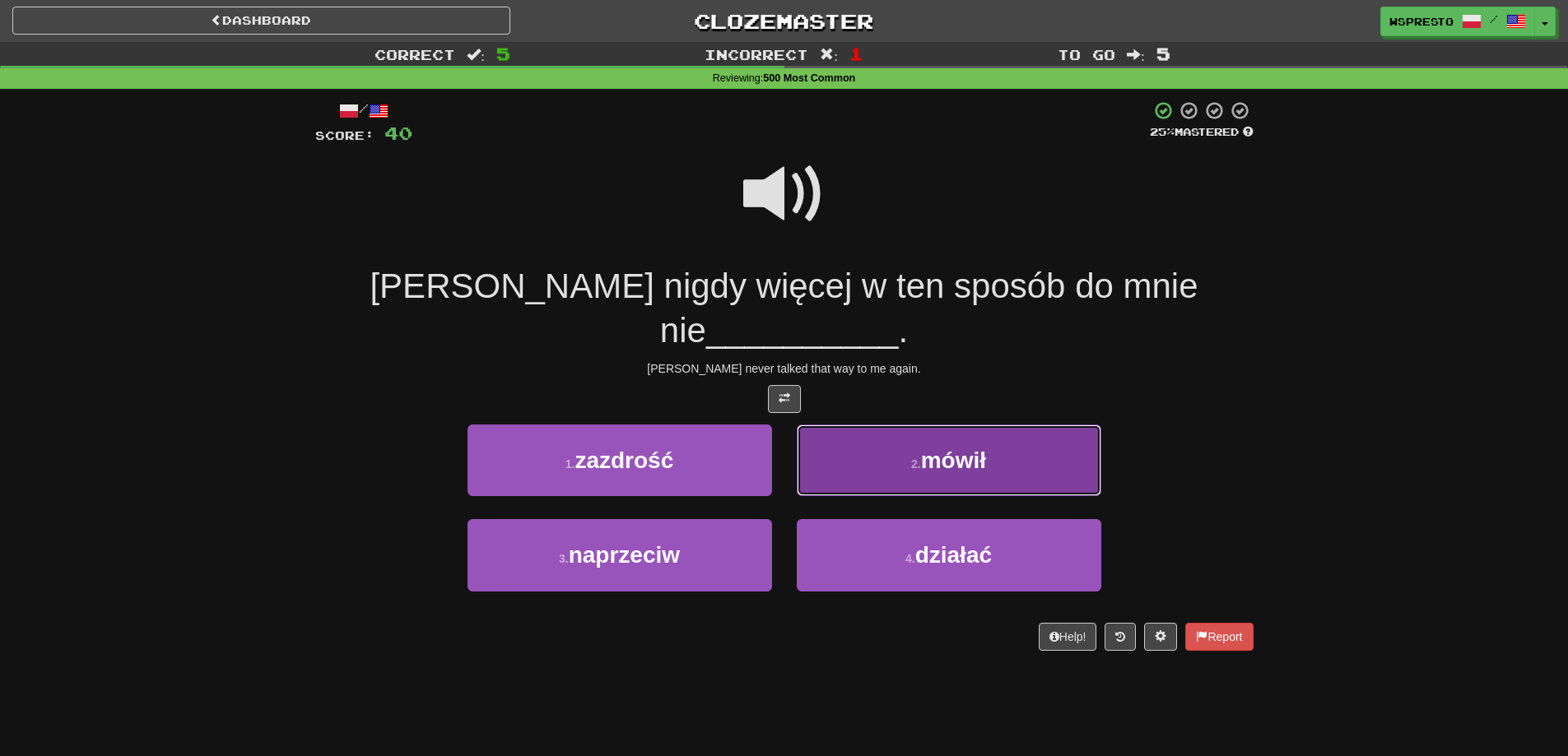
click at [934, 448] on span "mówił" at bounding box center [953, 460] width 65 height 25
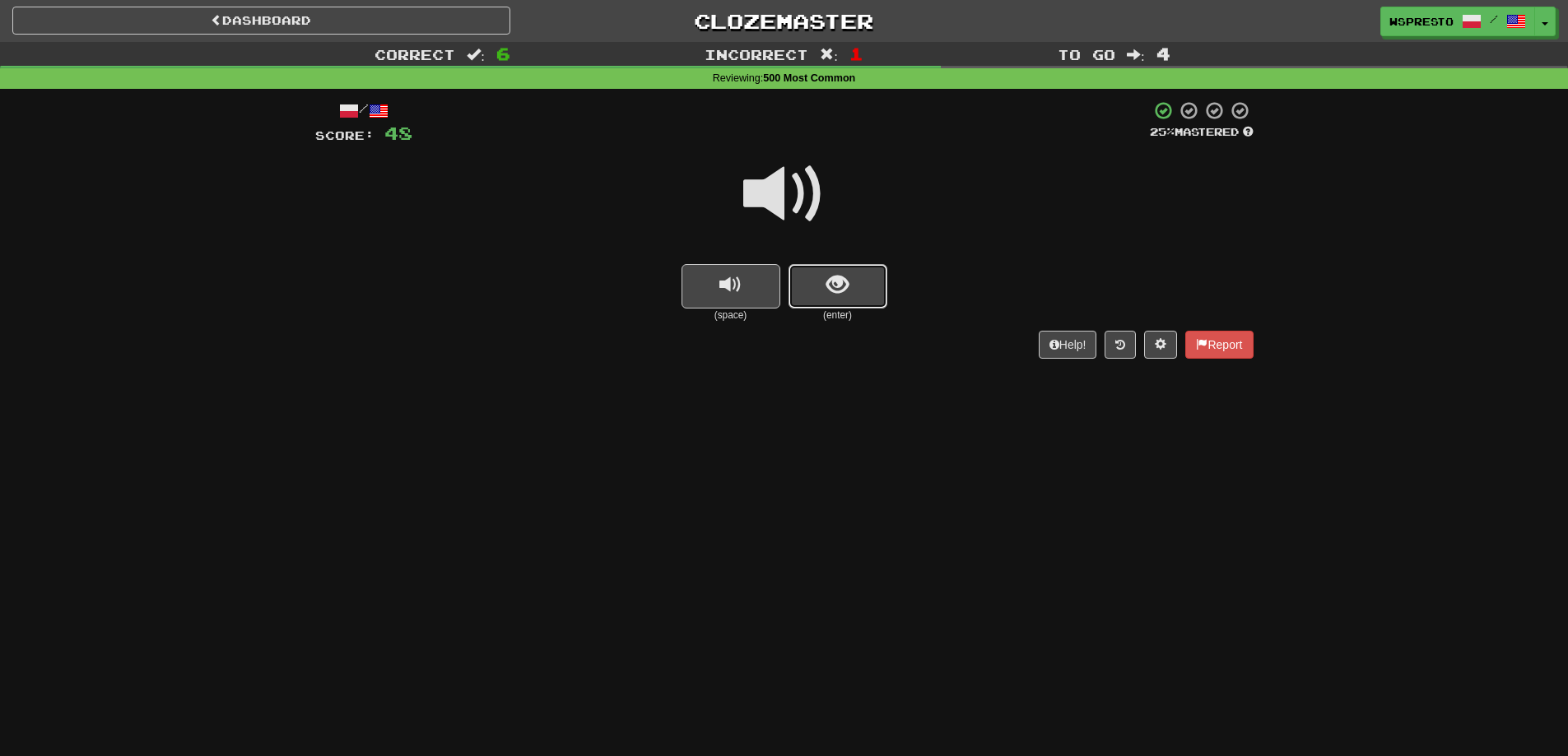
click at [865, 305] on button "show sentence" at bounding box center [837, 286] width 99 height 45
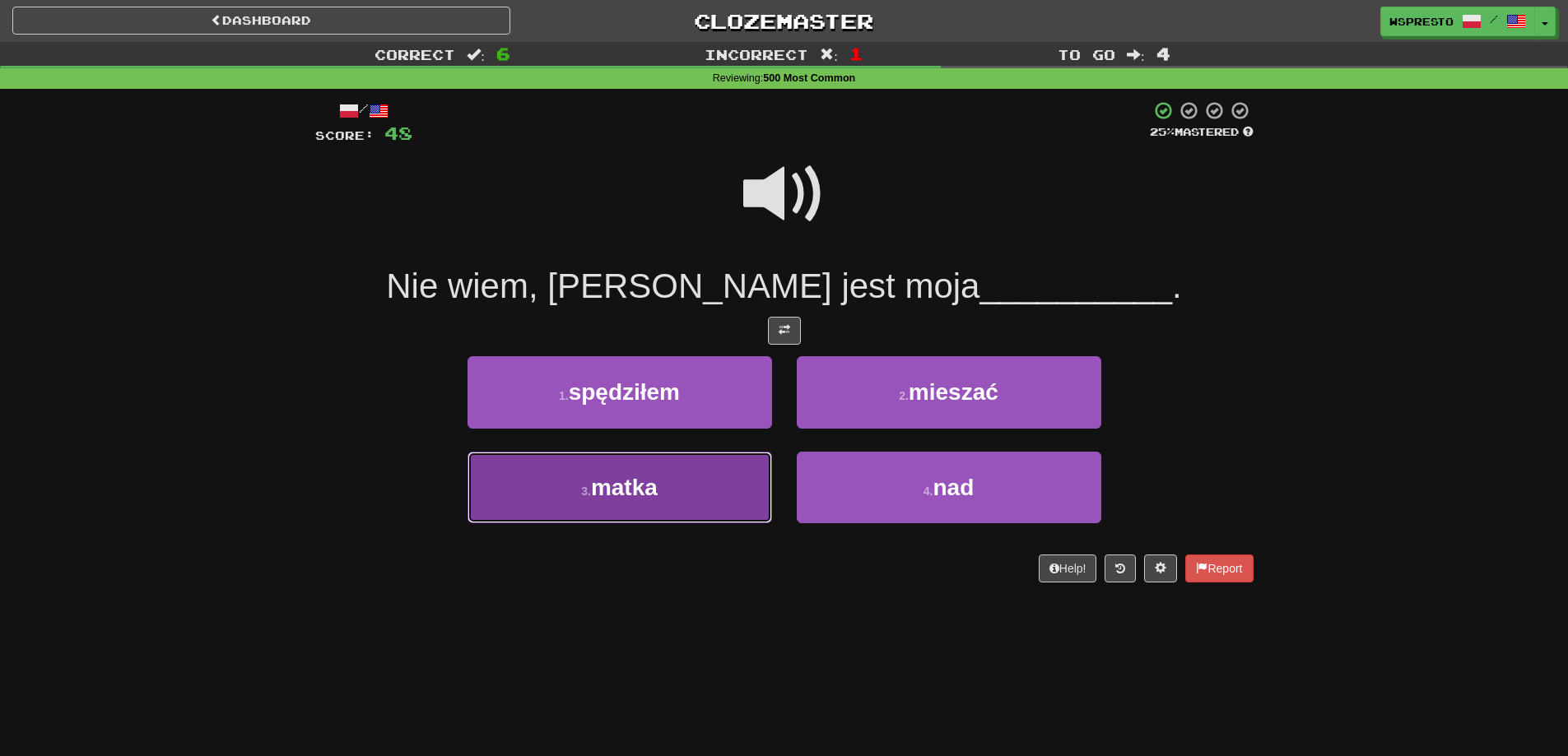
click at [626, 505] on button "3 . matka" at bounding box center [620, 487] width 304 height 72
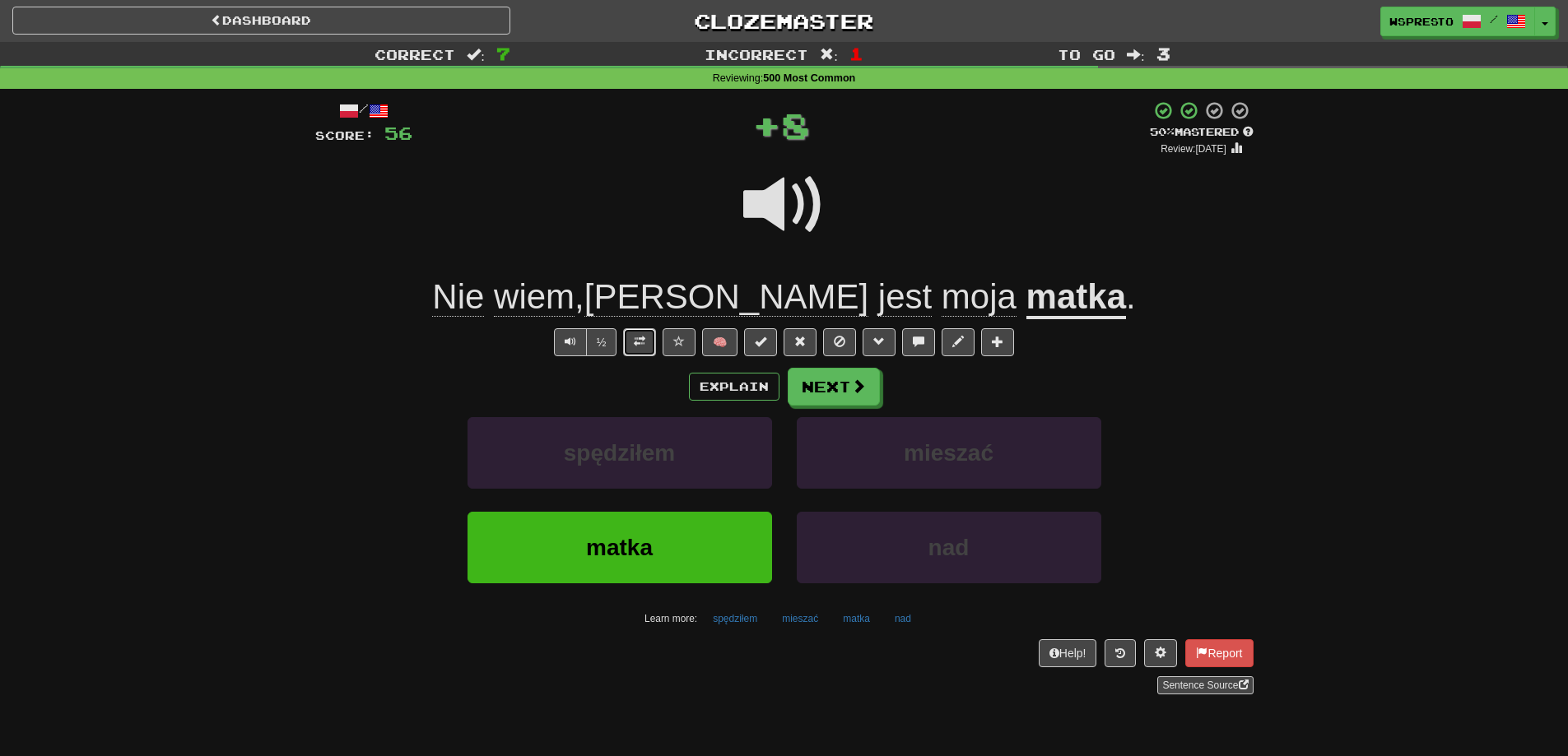
click at [645, 344] on button at bounding box center [640, 342] width 33 height 28
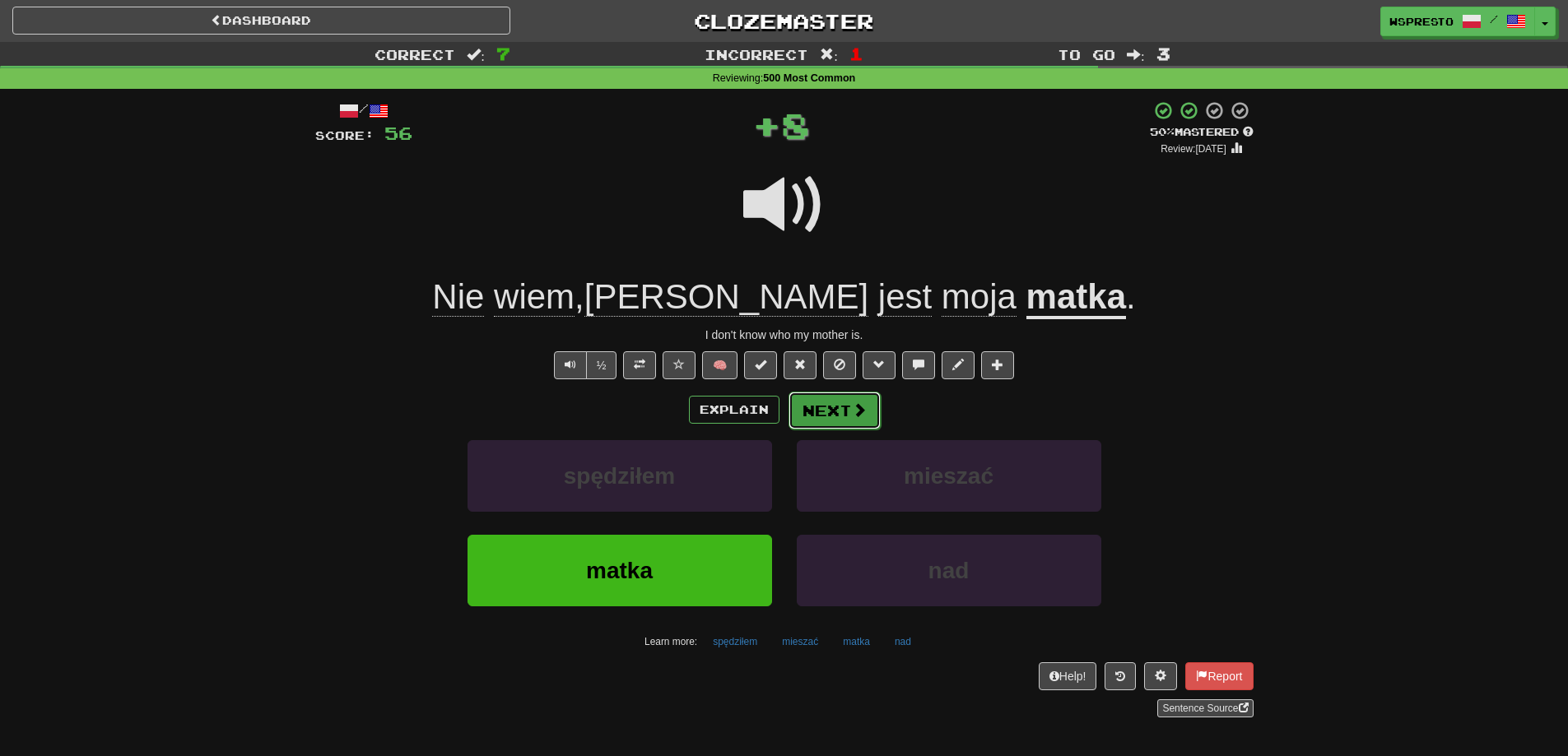
click at [864, 410] on span at bounding box center [858, 410] width 15 height 15
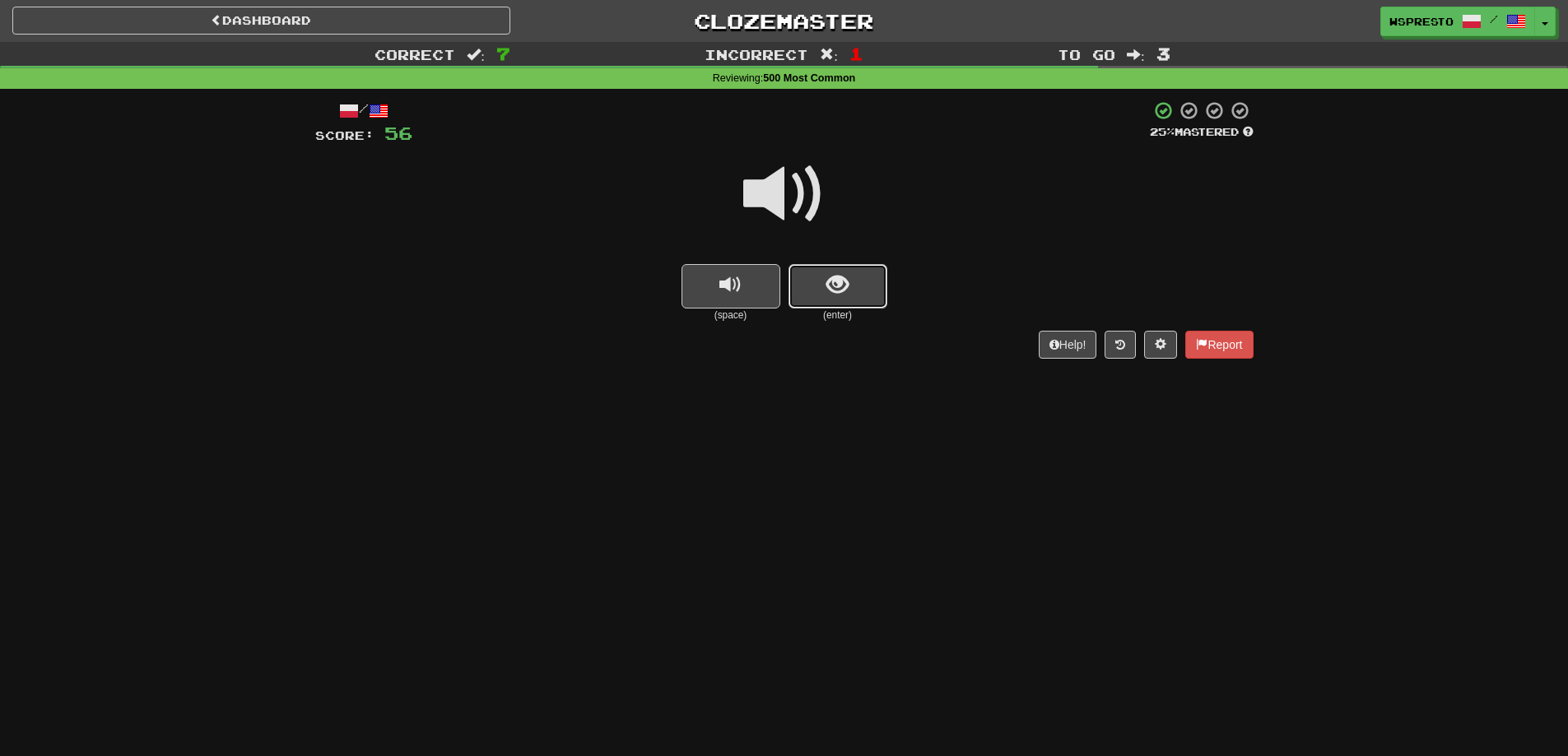
click at [844, 290] on span "show sentence" at bounding box center [836, 284] width 22 height 22
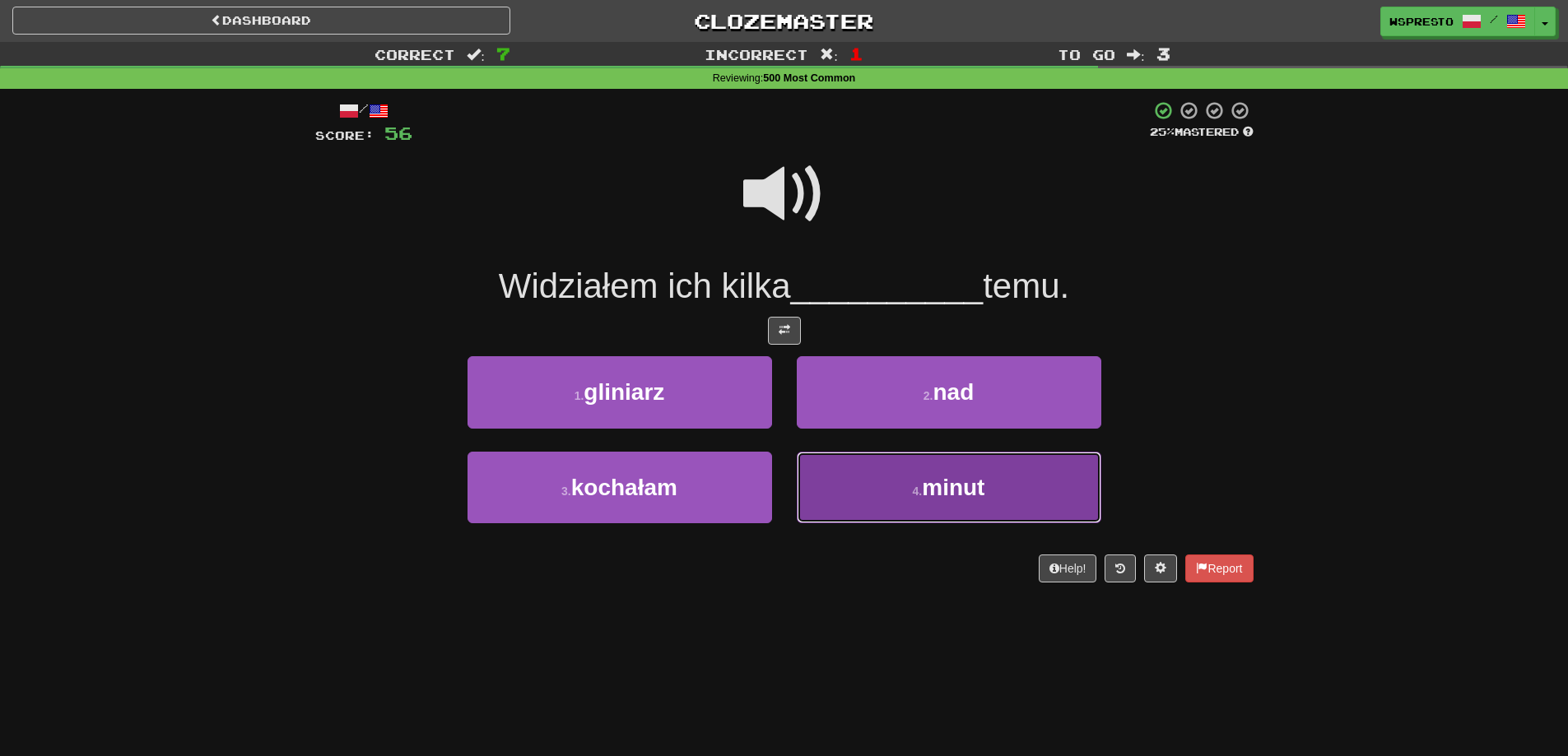
click at [940, 506] on button "4 . minut" at bounding box center [948, 487] width 304 height 72
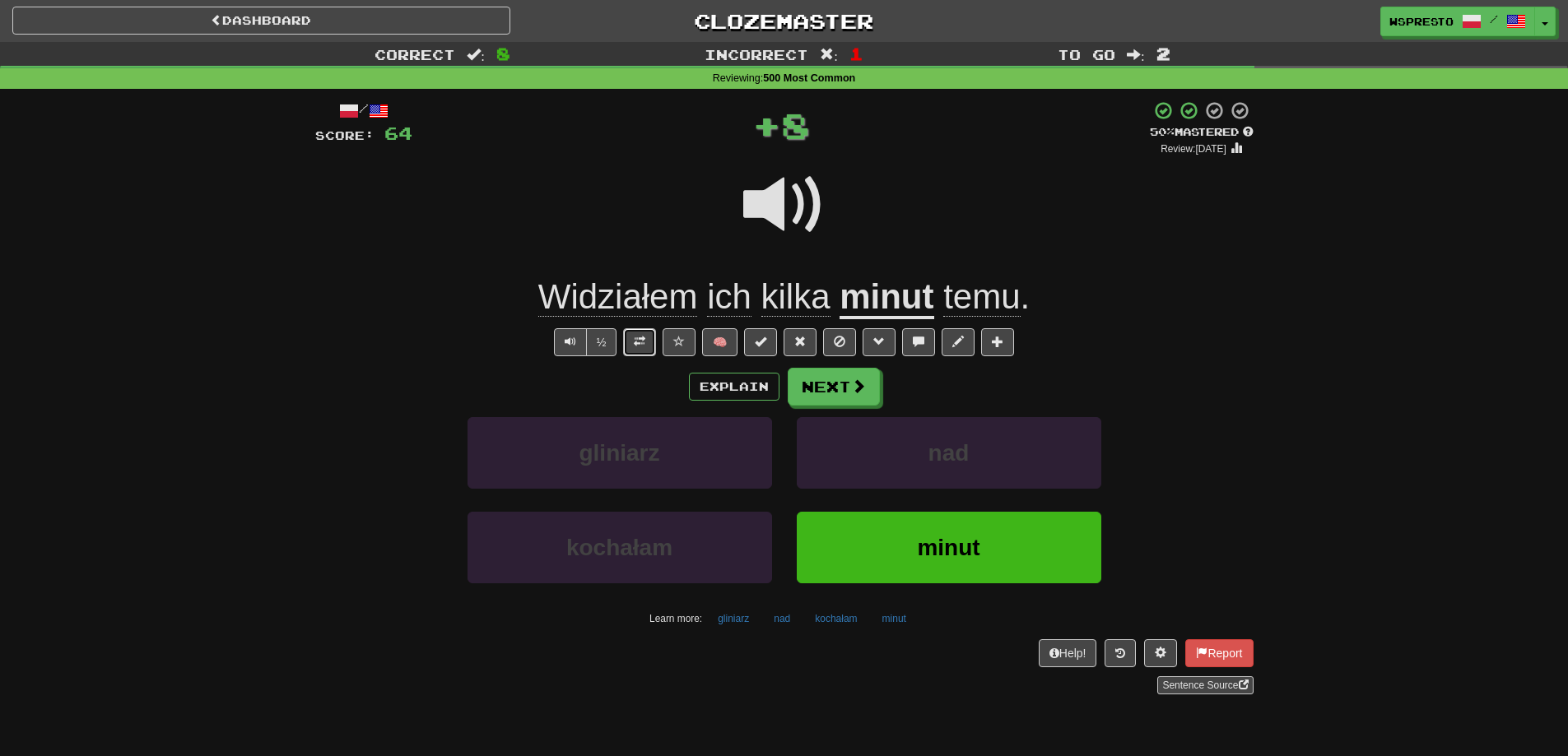
click at [641, 347] on span at bounding box center [639, 341] width 11 height 11
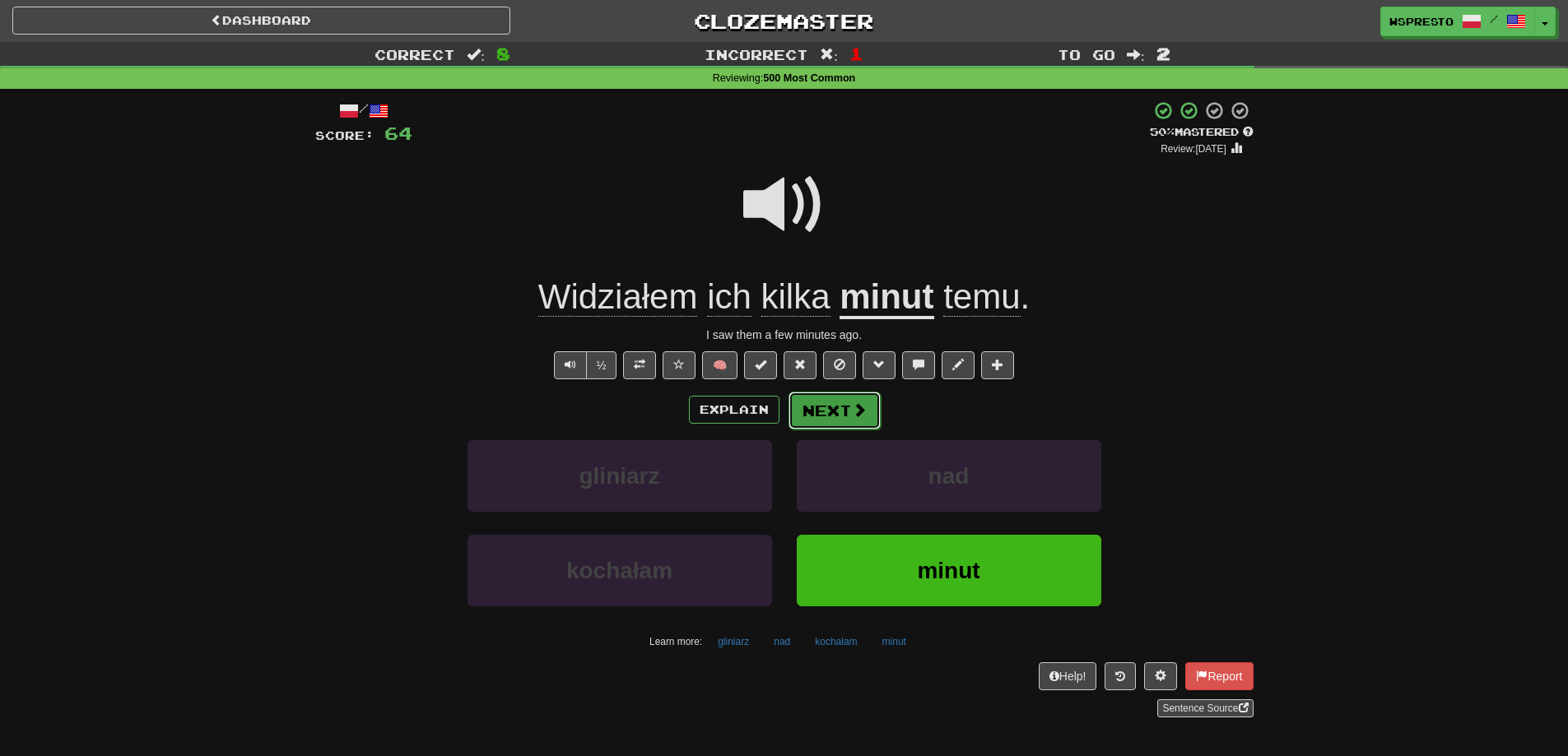
click at [850, 424] on button "Next" at bounding box center [834, 410] width 92 height 38
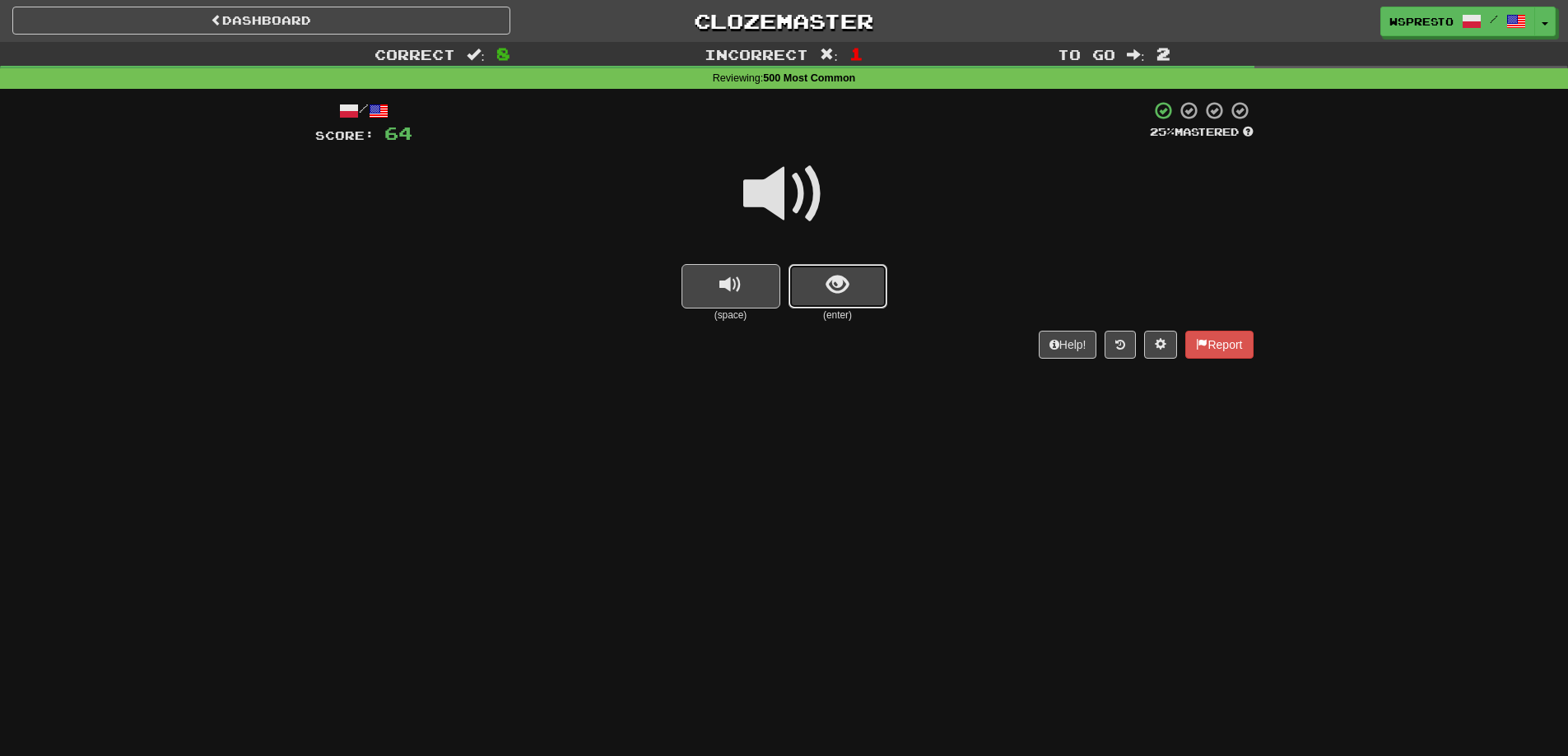
click at [842, 285] on span "show sentence" at bounding box center [836, 284] width 22 height 22
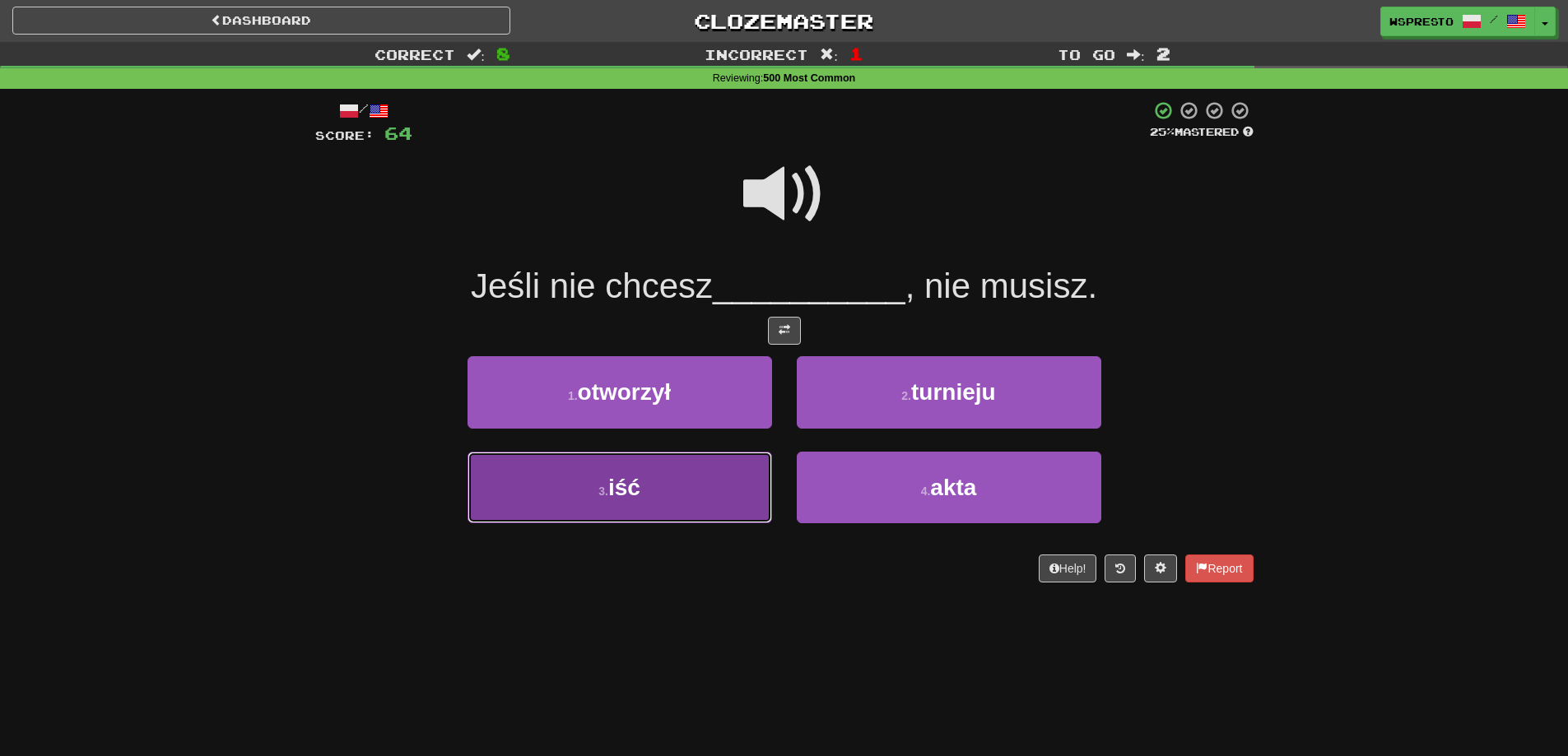
click at [643, 476] on button "3 . iść" at bounding box center [620, 487] width 304 height 72
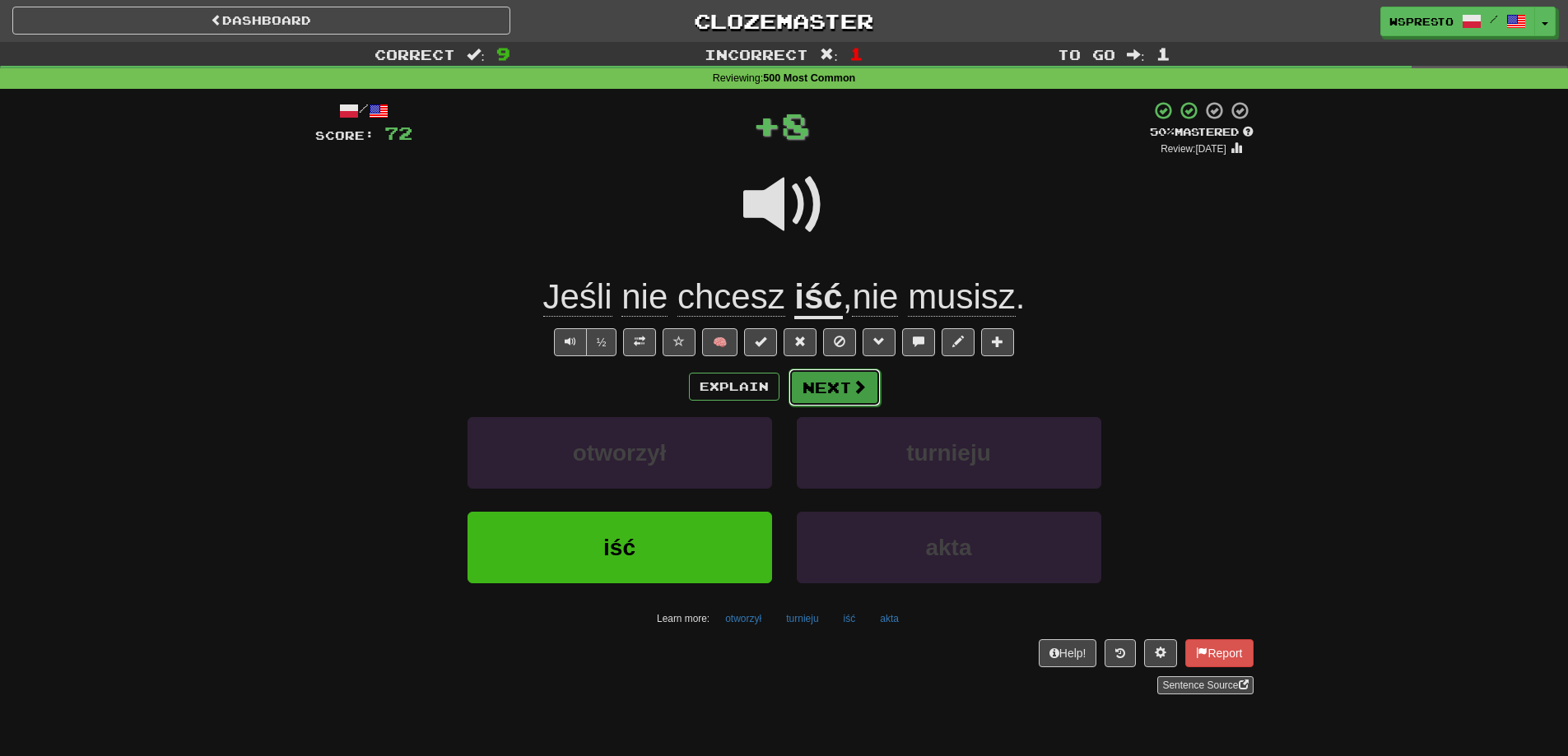
click at [829, 397] on button "Next" at bounding box center [834, 387] width 92 height 38
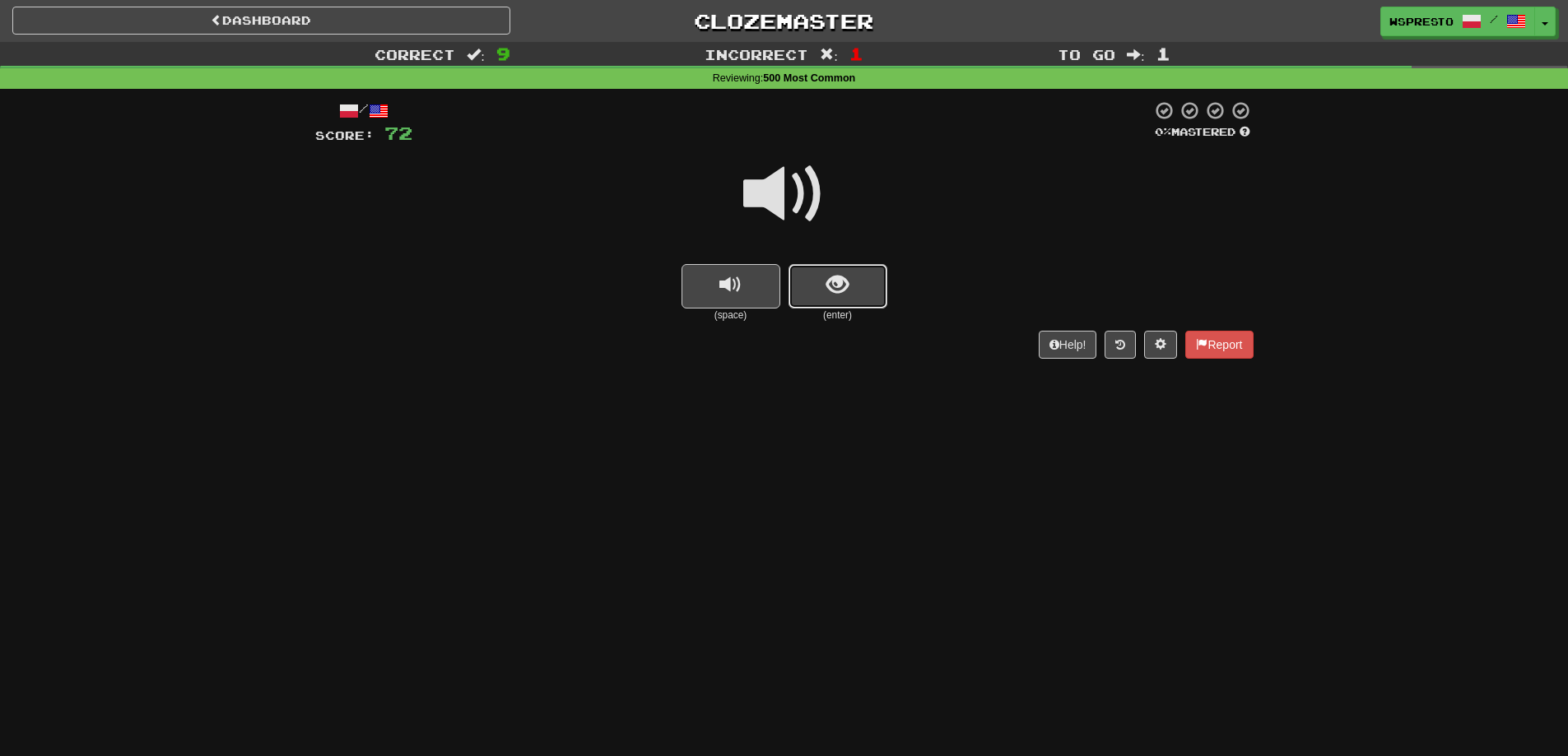
click at [836, 296] on span "show sentence" at bounding box center [836, 284] width 22 height 22
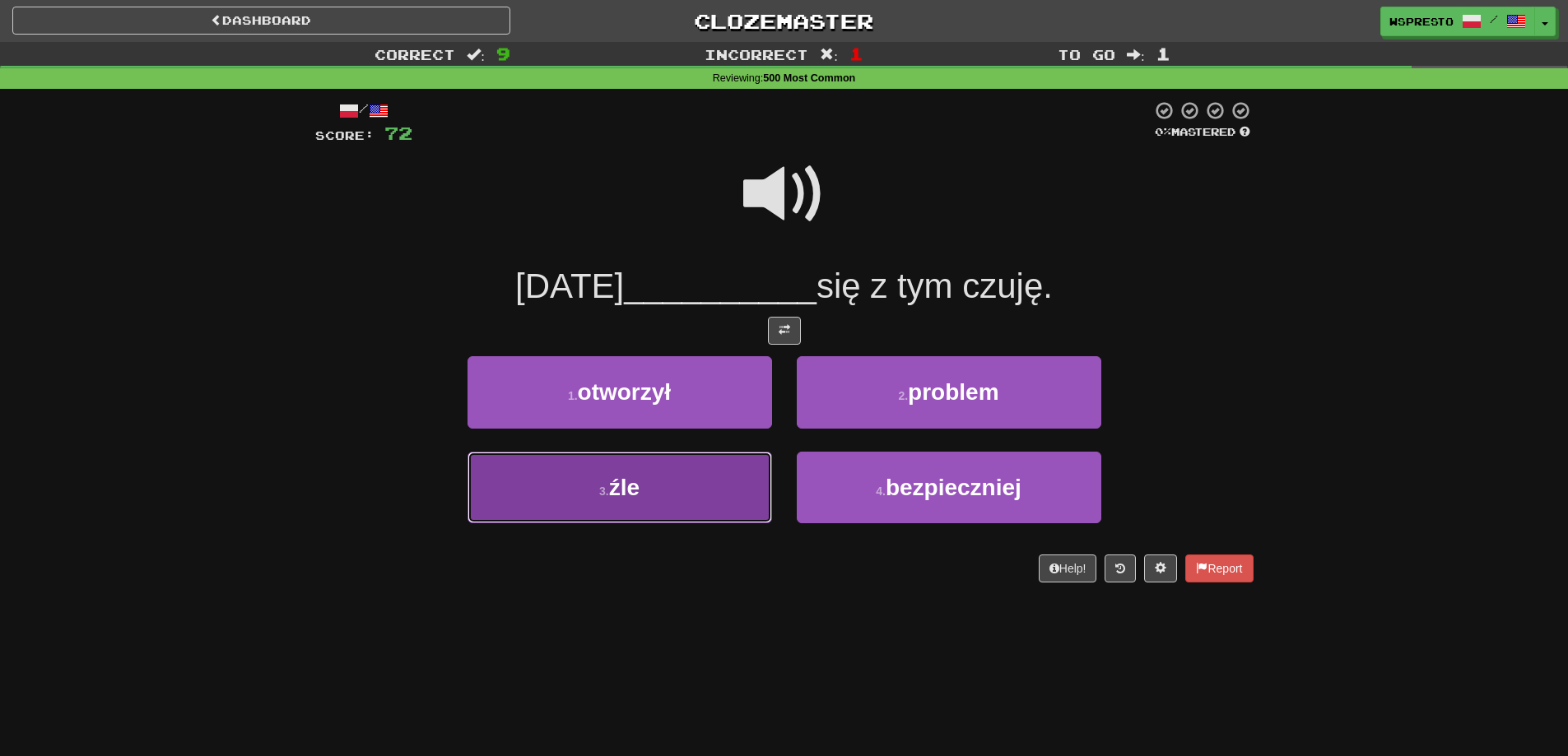
click at [605, 497] on small "3 ." at bounding box center [604, 491] width 10 height 13
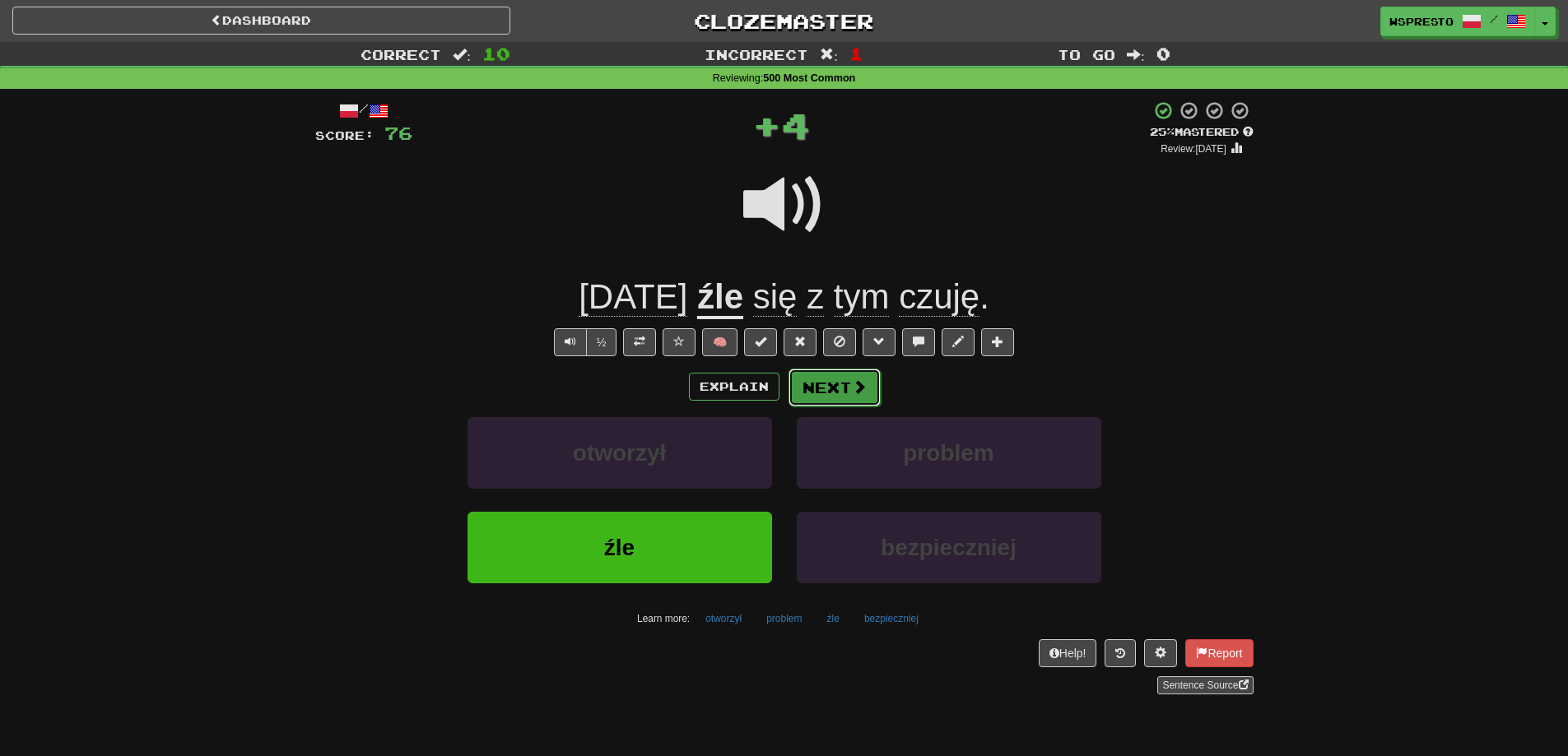
click at [802, 389] on button "Next" at bounding box center [834, 387] width 92 height 38
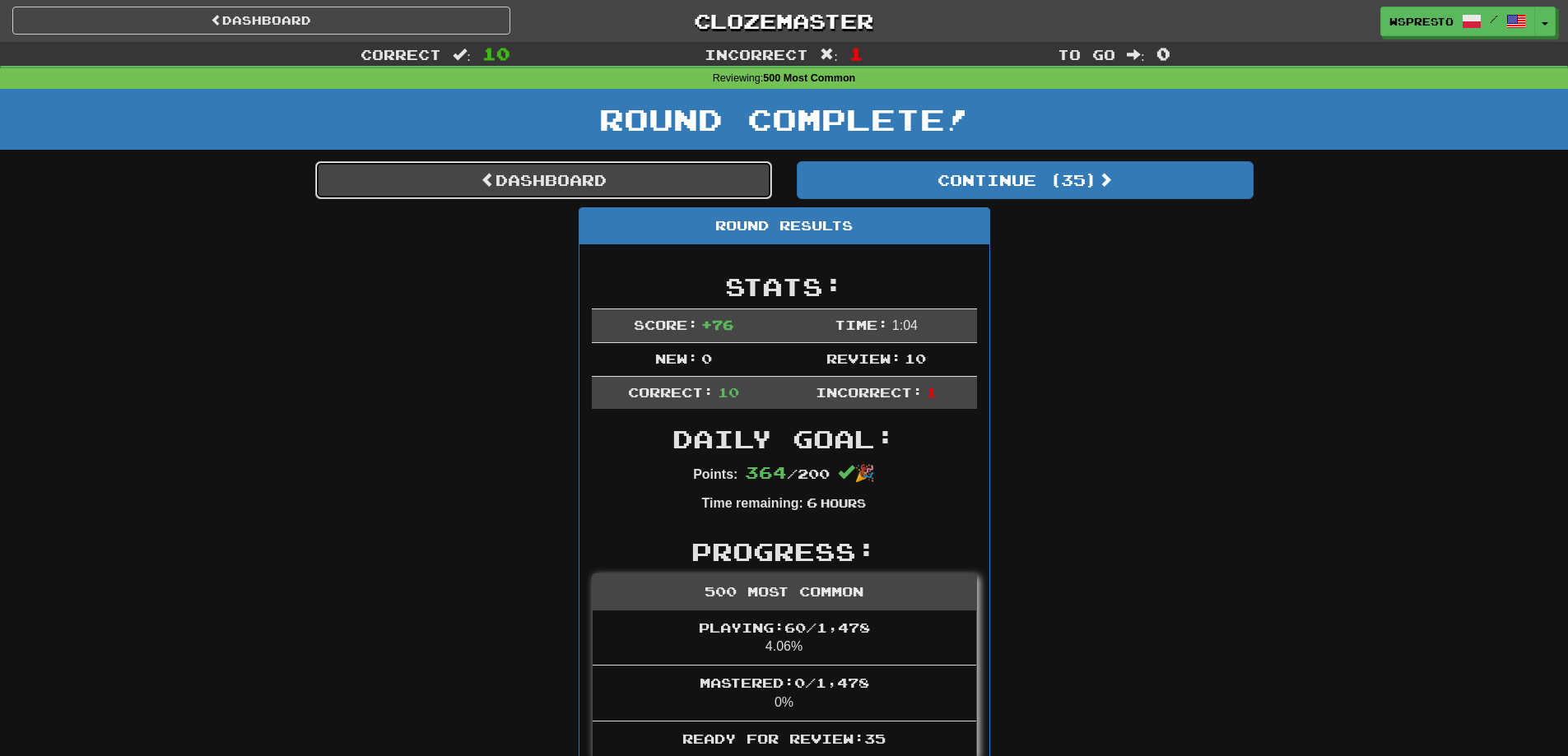
click at [599, 177] on link "Dashboard" at bounding box center [543, 179] width 457 height 38
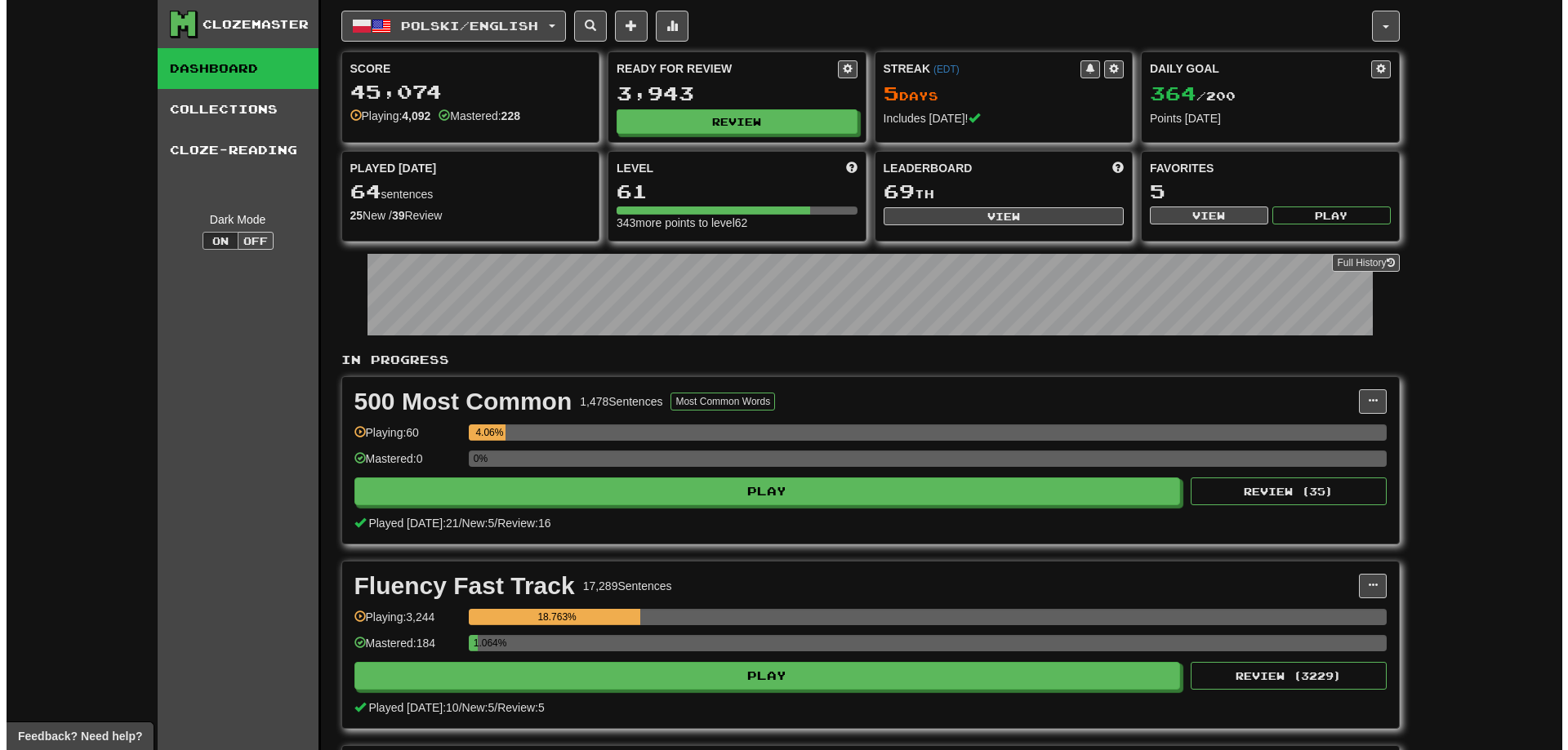
scroll to position [163, 0]
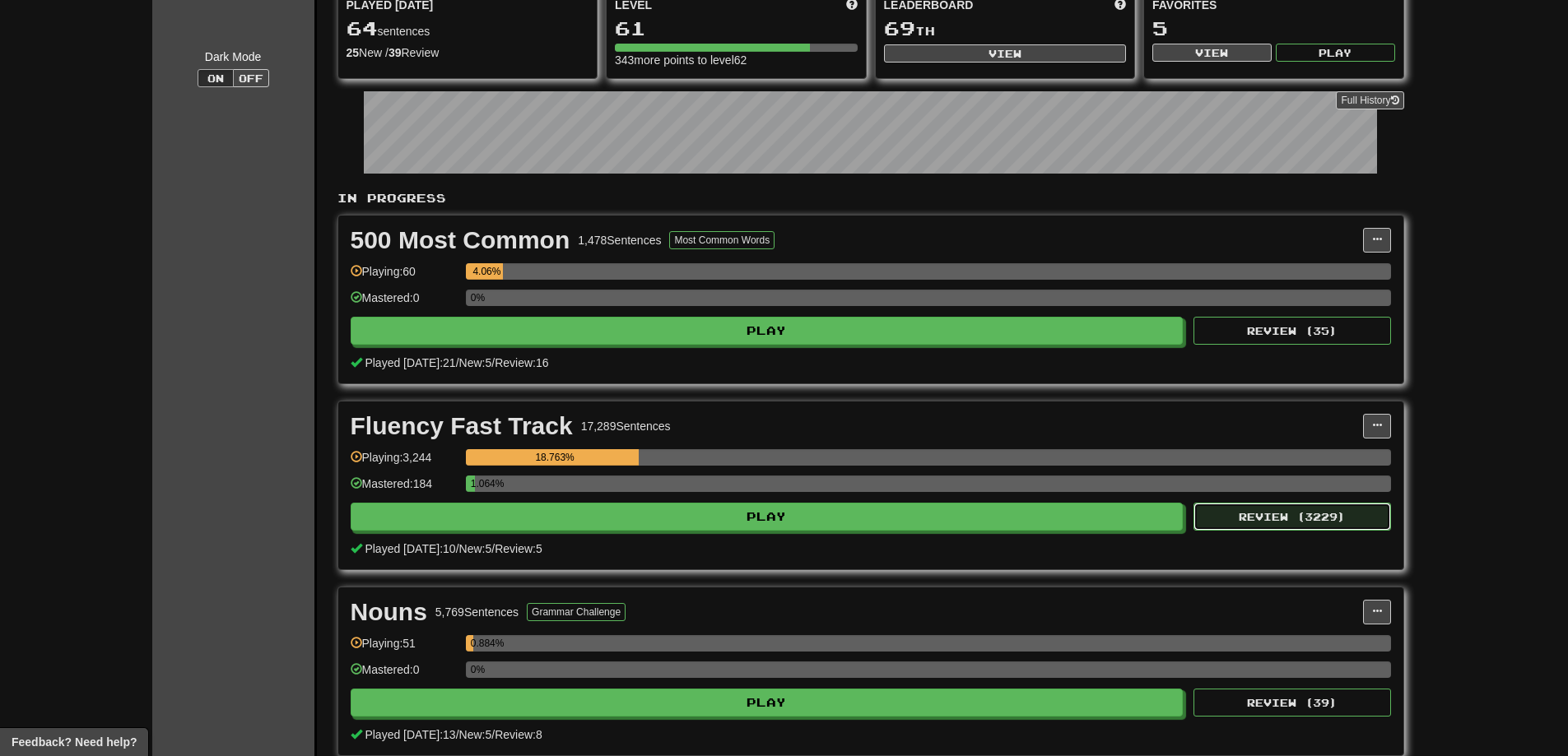
click at [1331, 515] on button "Review ( 3229 )" at bounding box center [1292, 517] width 198 height 28
select select "**"
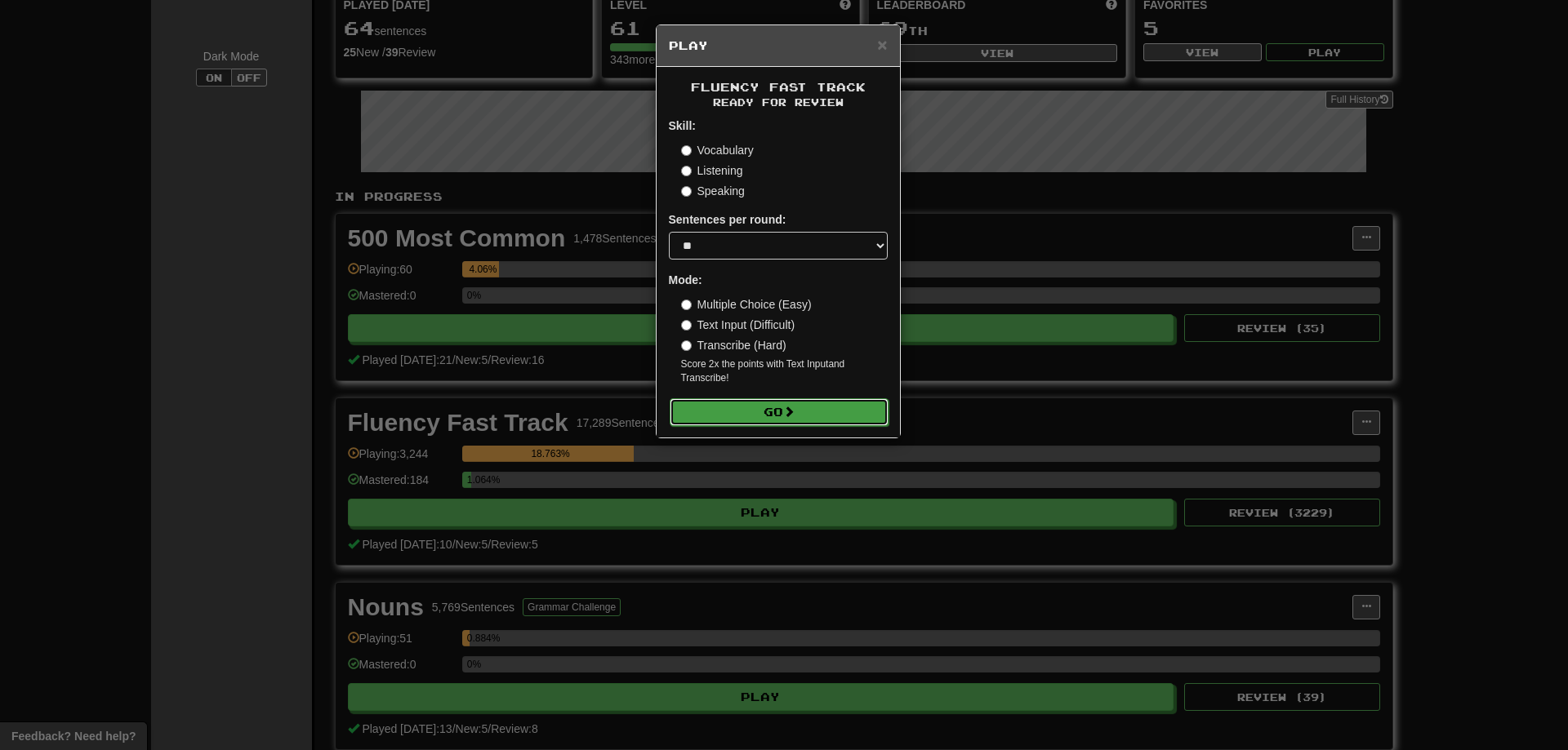
click at [766, 404] on button "Go" at bounding box center [779, 412] width 219 height 28
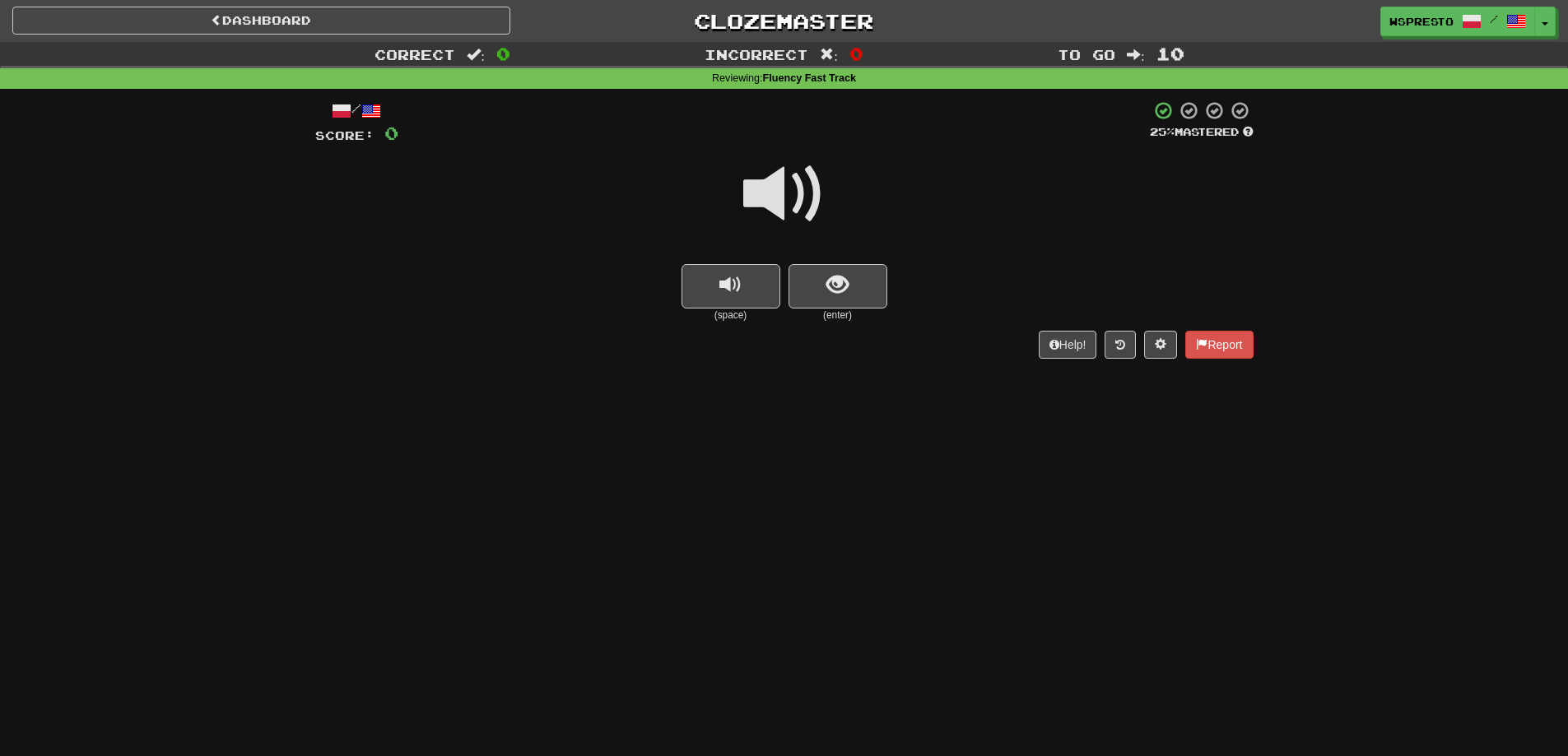
click at [770, 192] on span at bounding box center [784, 194] width 82 height 82
click at [824, 301] on button "show sentence" at bounding box center [837, 286] width 99 height 45
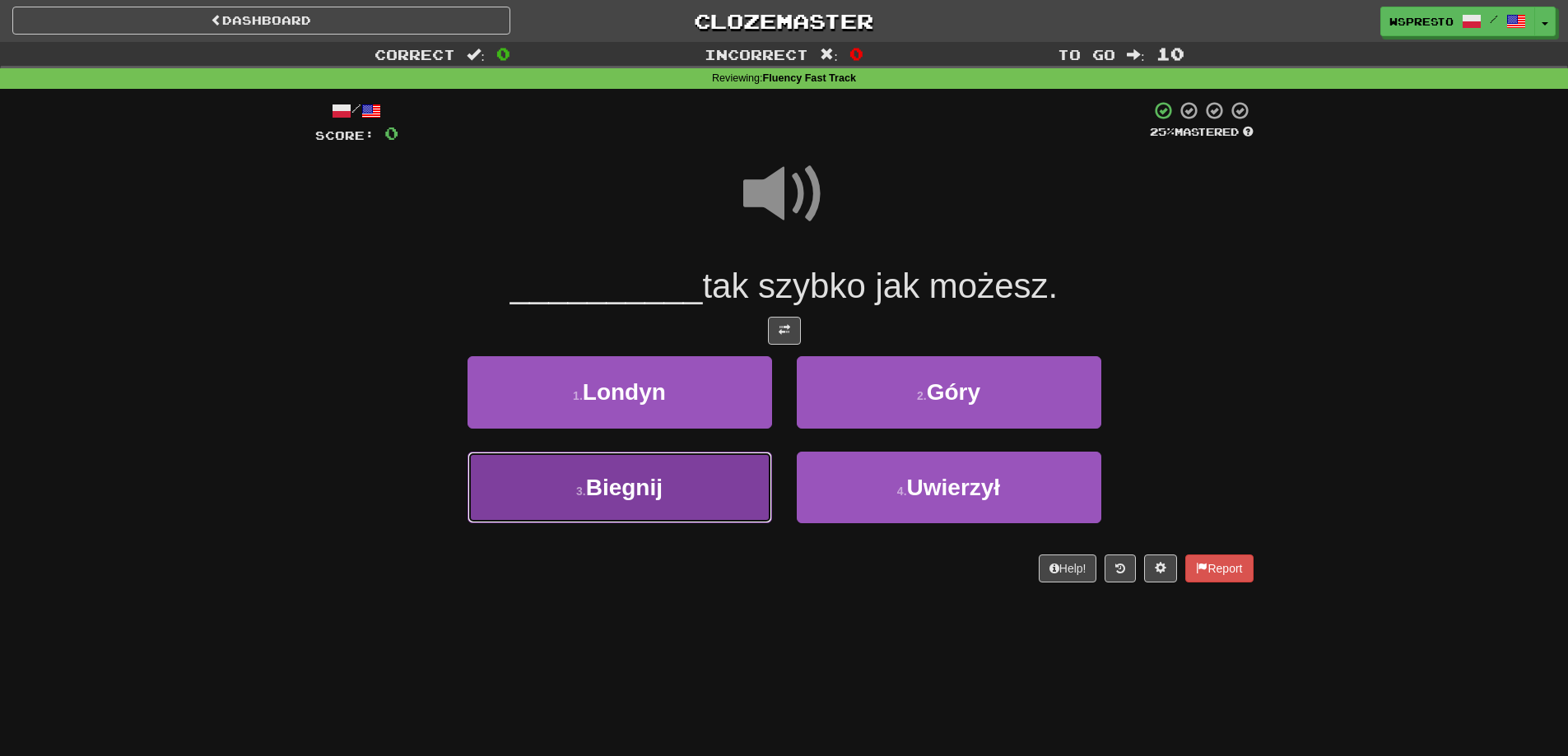
click at [653, 504] on button "3 . Biegnij" at bounding box center [620, 487] width 304 height 72
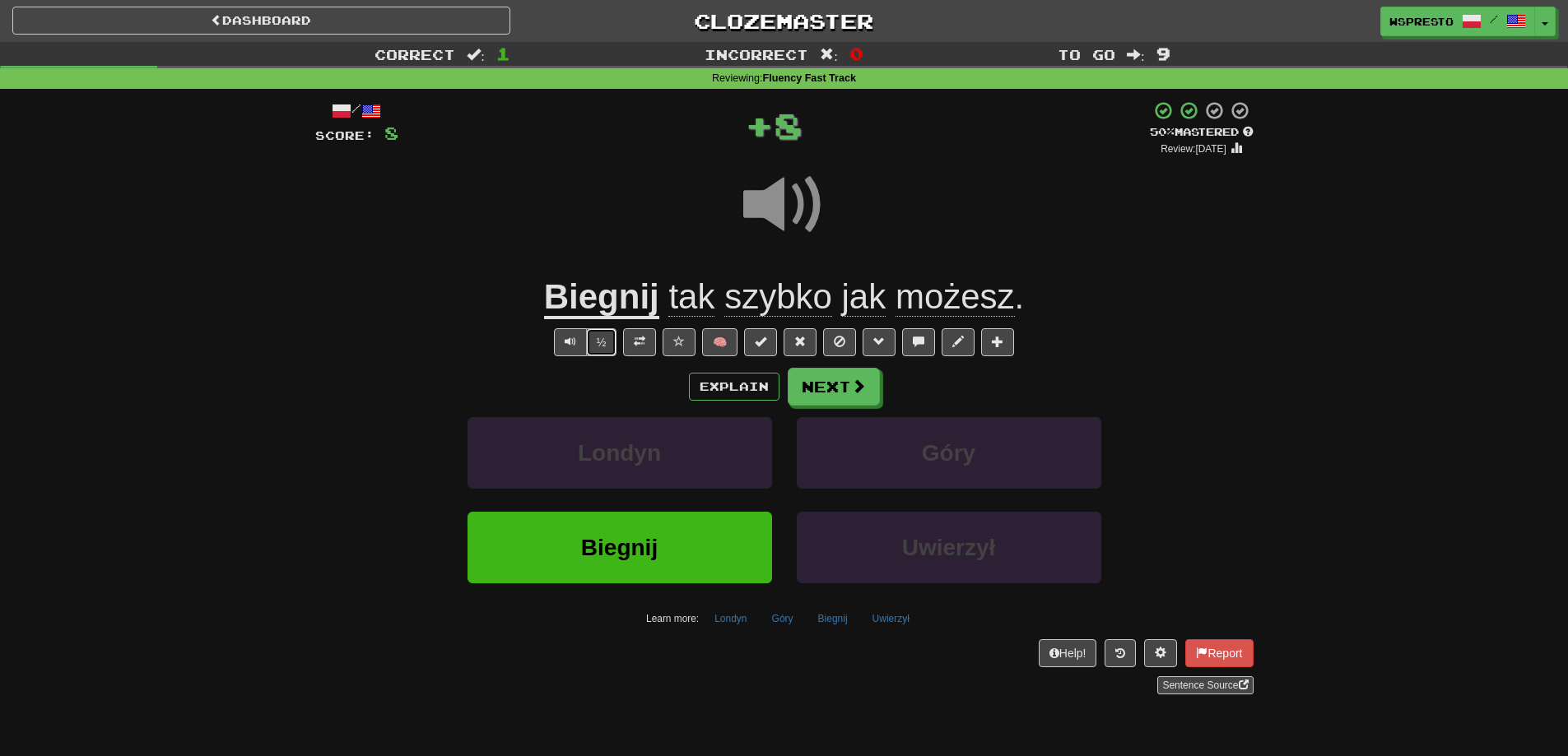
click at [611, 332] on button "½" at bounding box center [602, 342] width 32 height 28
click at [629, 335] on button at bounding box center [640, 342] width 33 height 28
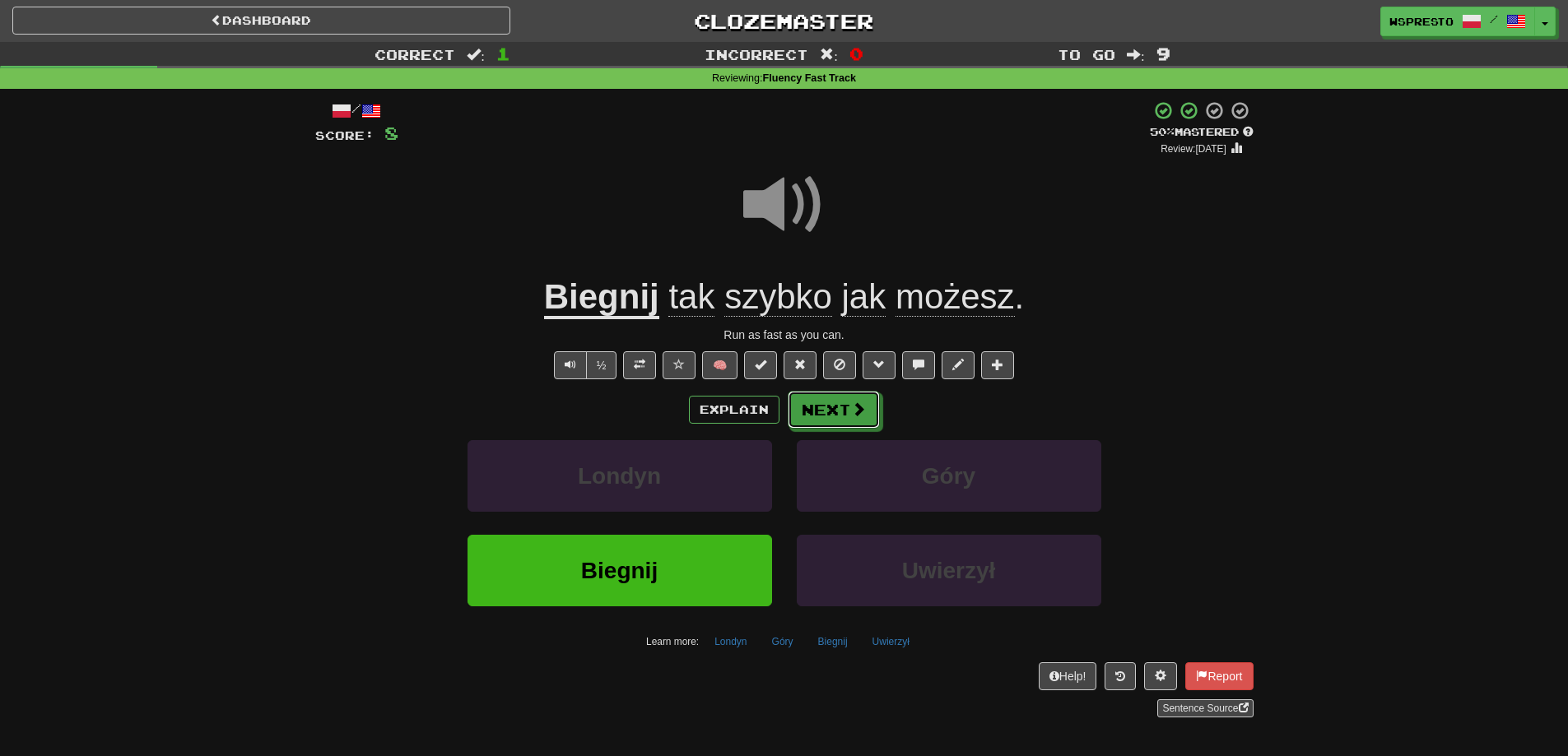
click at [863, 409] on span at bounding box center [858, 409] width 15 height 15
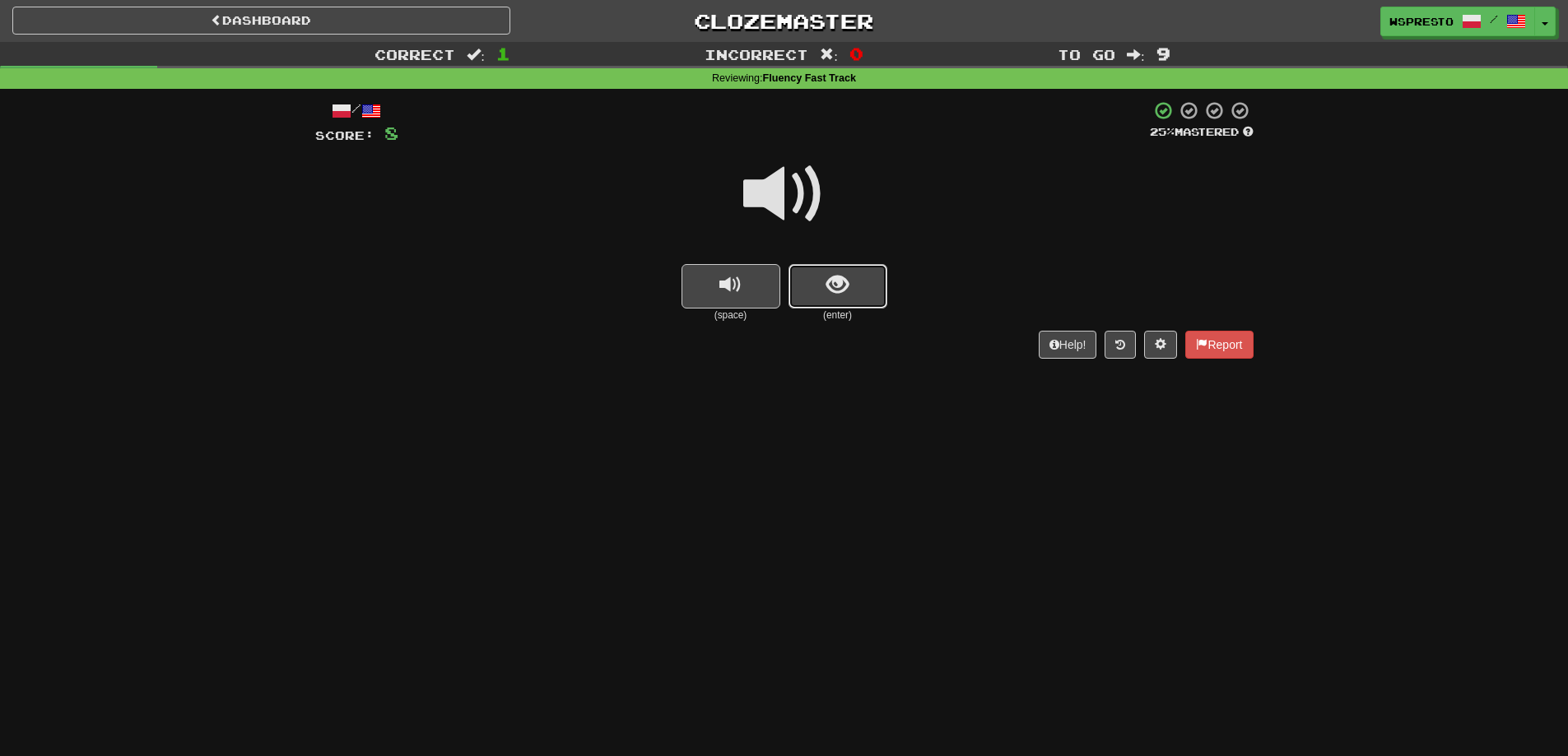
click at [872, 300] on button "show sentence" at bounding box center [837, 286] width 99 height 45
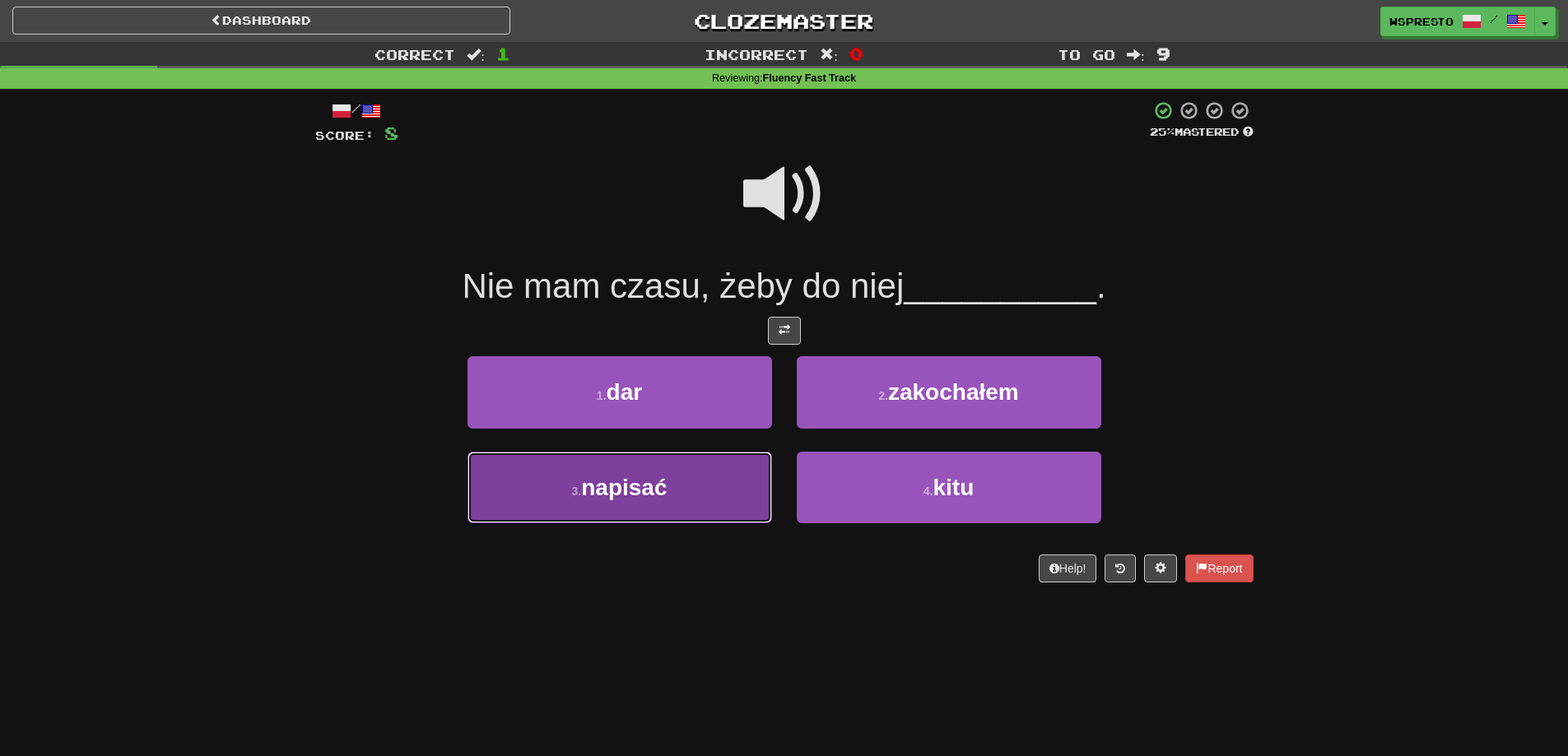
click at [665, 498] on span "napisać" at bounding box center [624, 487] width 86 height 25
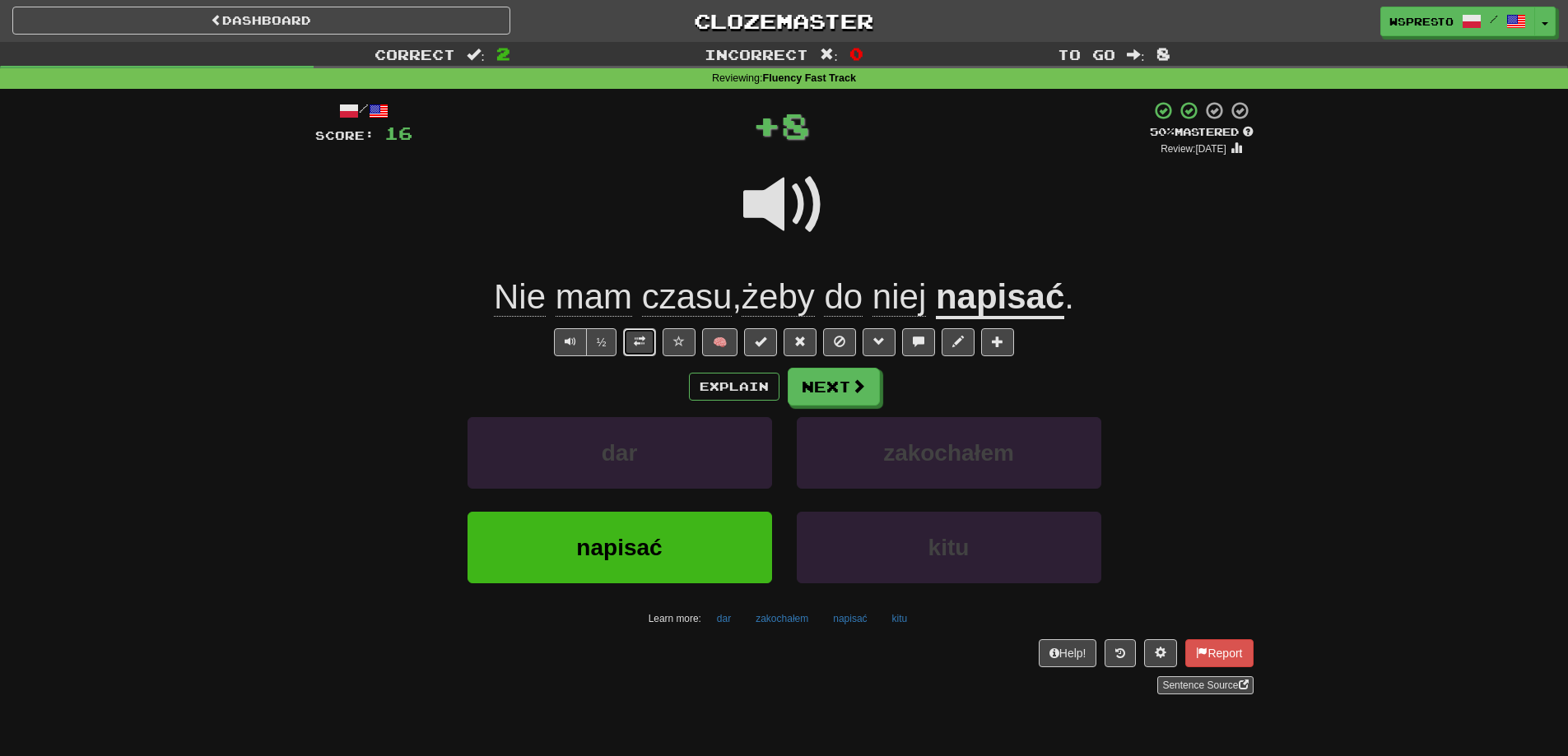
click at [645, 339] on button at bounding box center [640, 342] width 33 height 28
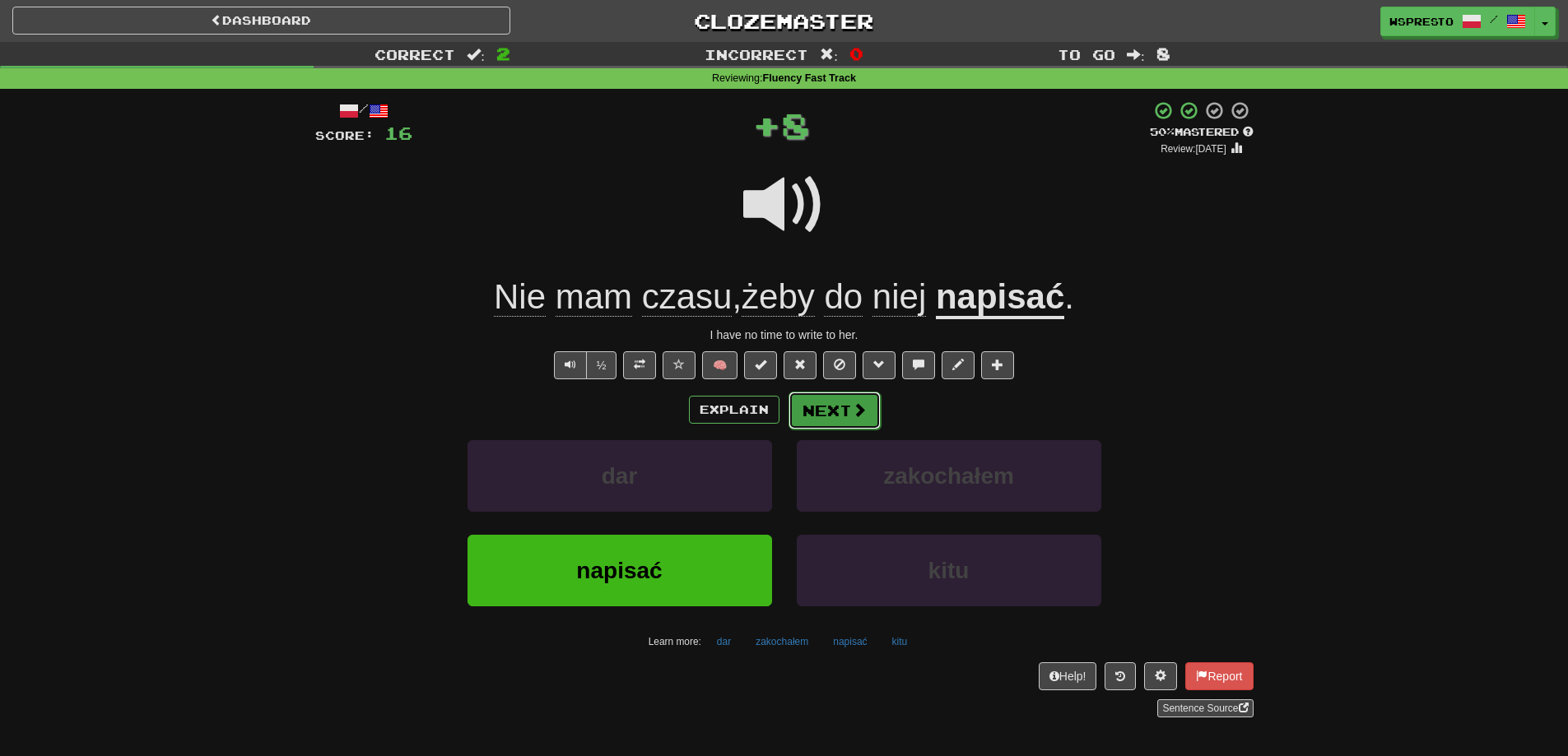
click at [858, 419] on button "Next" at bounding box center [834, 410] width 92 height 38
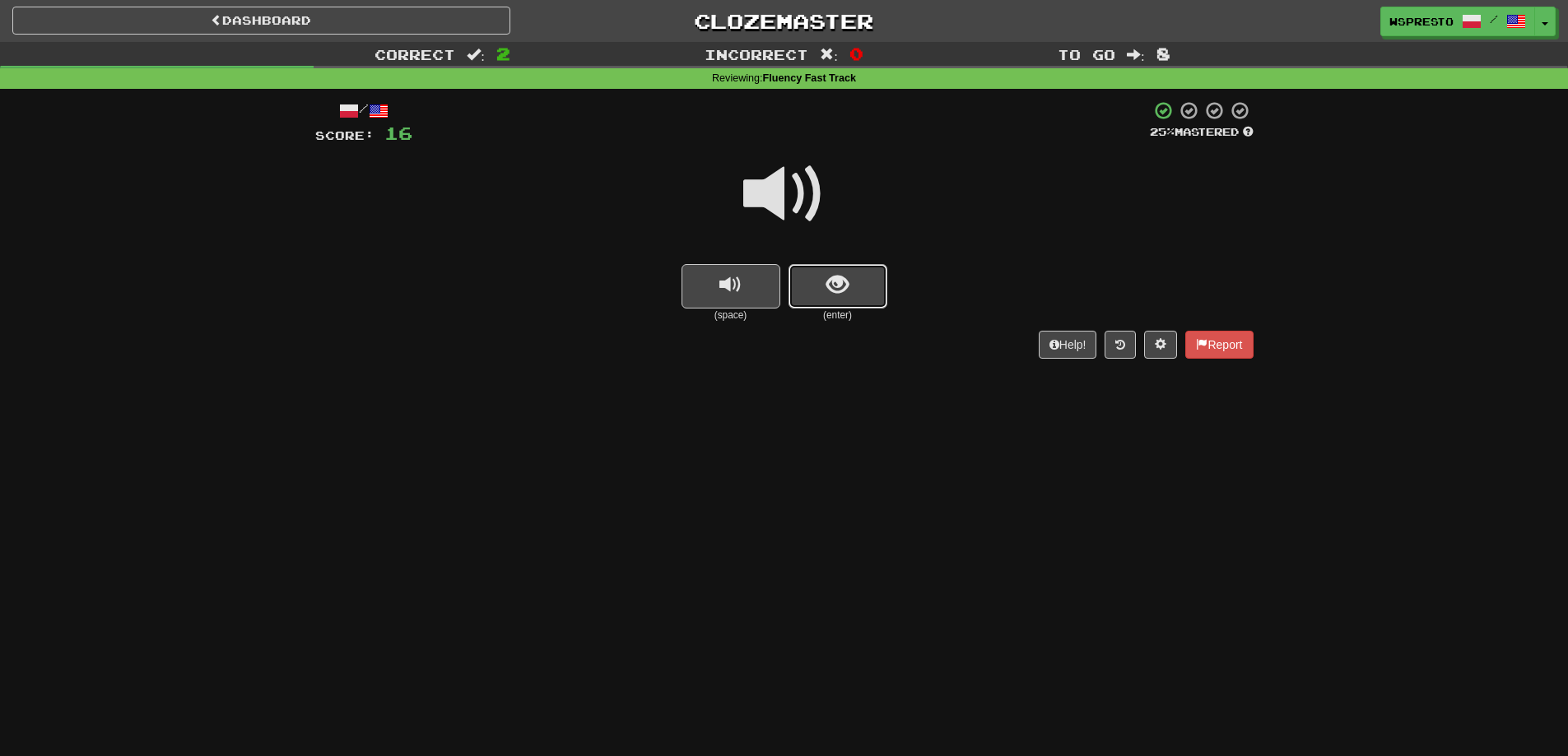
click at [816, 301] on button "show sentence" at bounding box center [837, 286] width 99 height 45
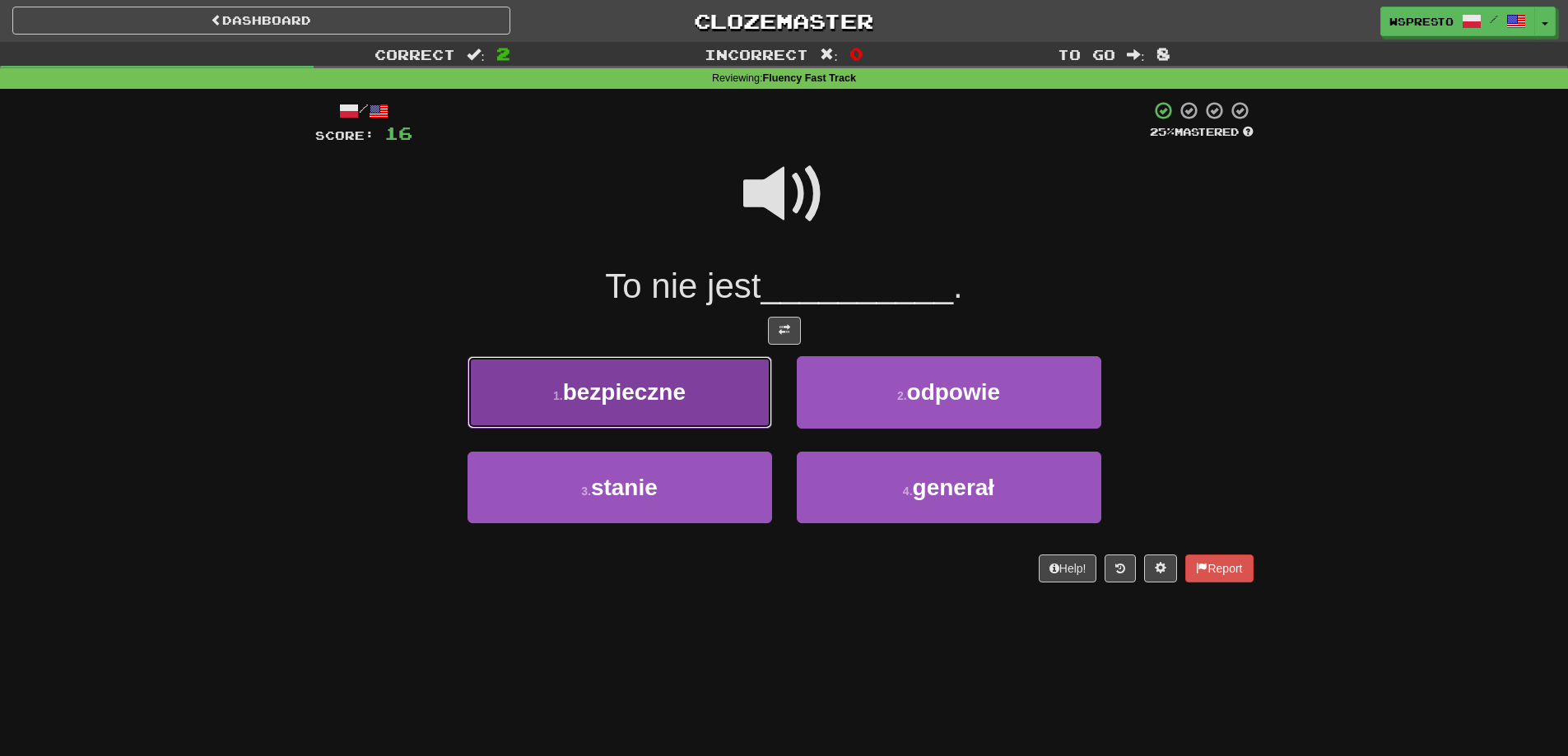
click at [671, 391] on span "bezpieczne" at bounding box center [624, 392] width 122 height 25
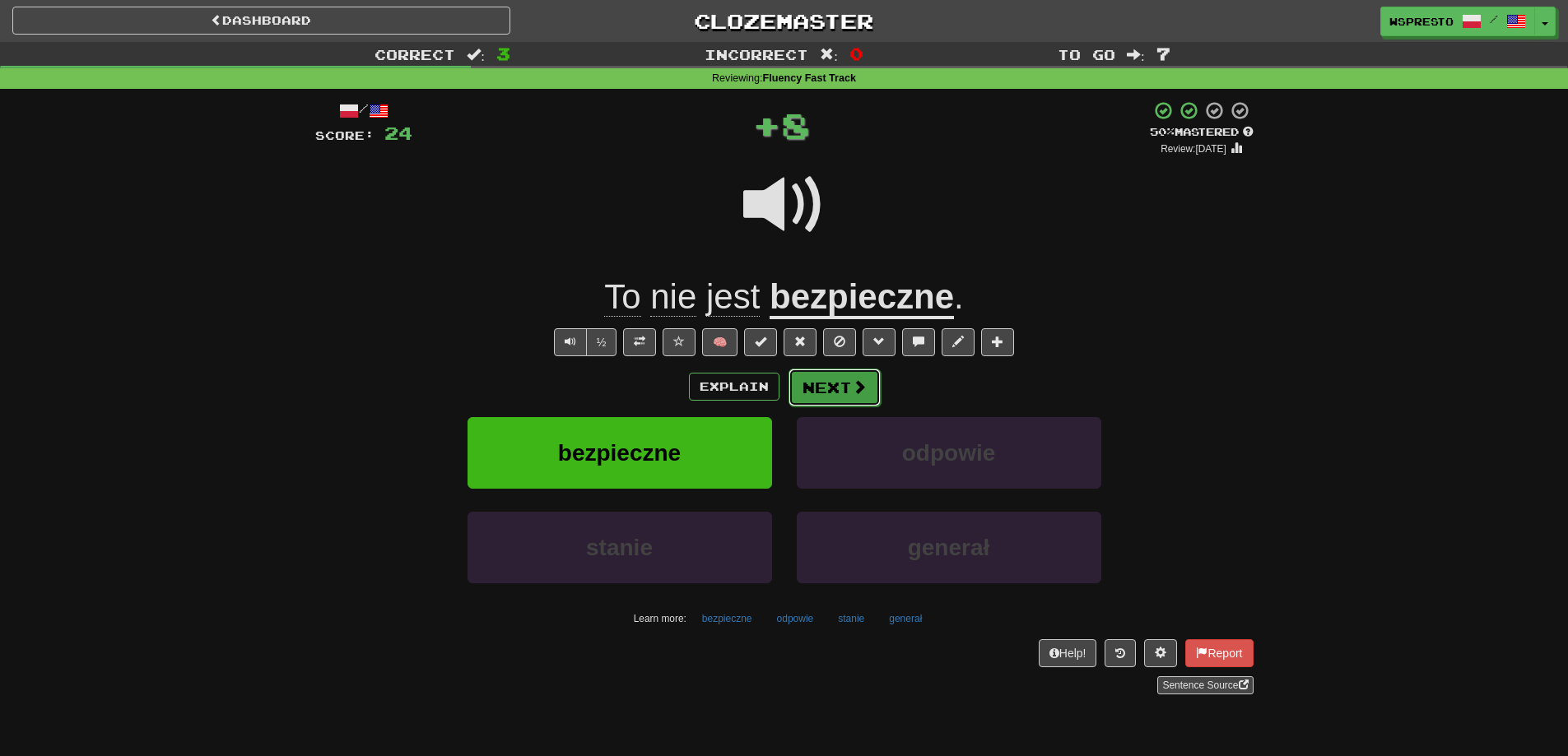
click at [853, 389] on span at bounding box center [858, 387] width 15 height 15
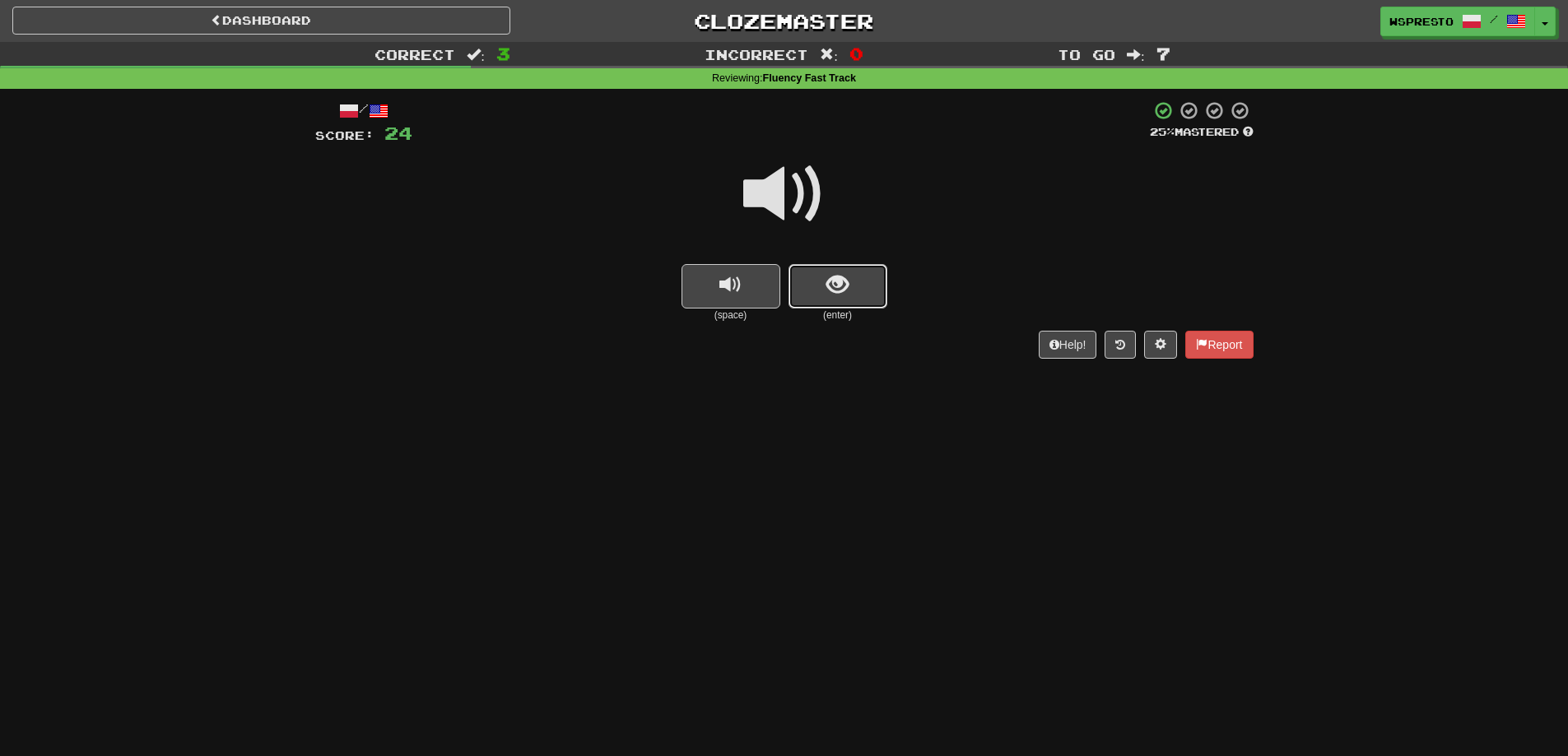
click at [851, 296] on button "show sentence" at bounding box center [837, 286] width 99 height 45
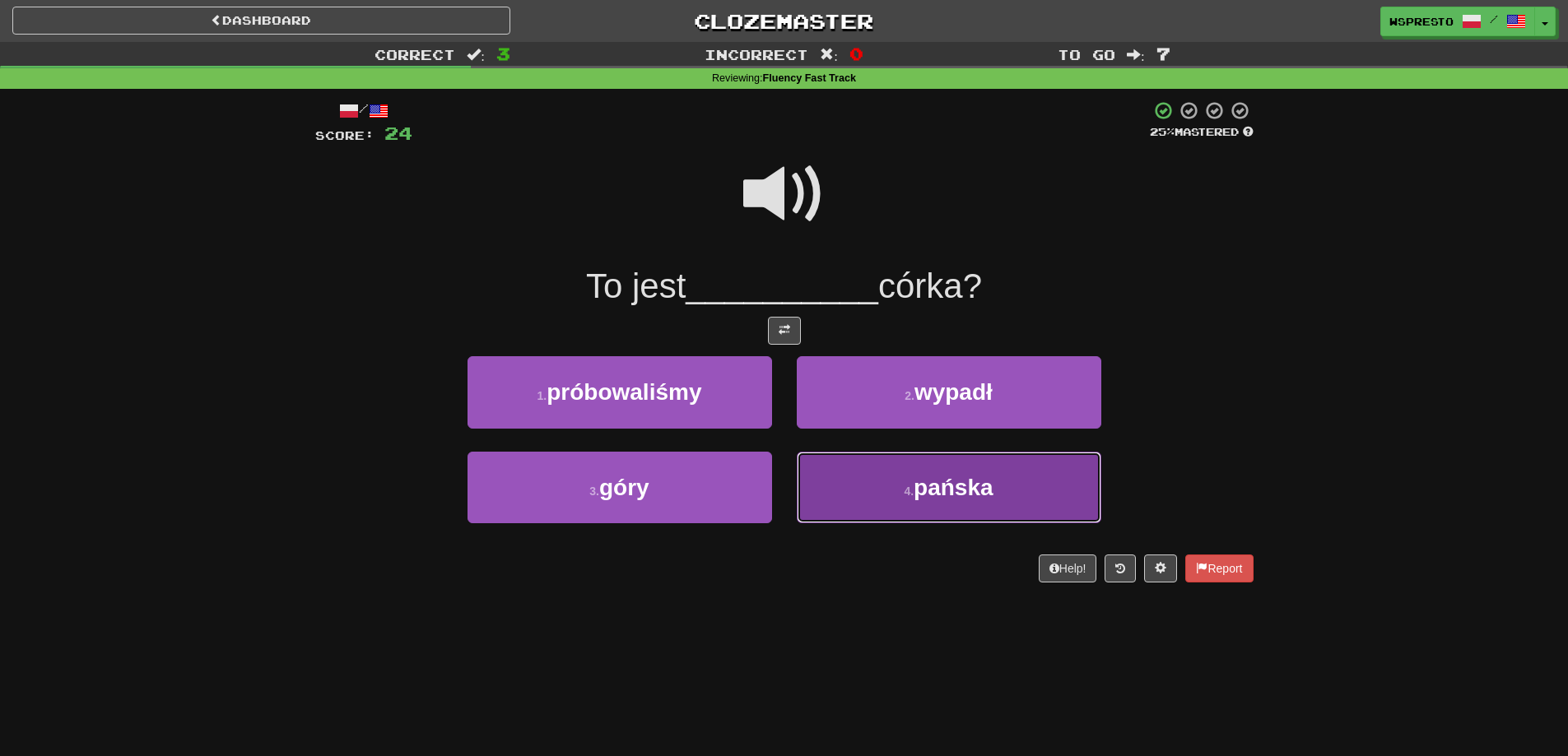
click at [896, 500] on button "4 . pańska" at bounding box center [948, 487] width 304 height 72
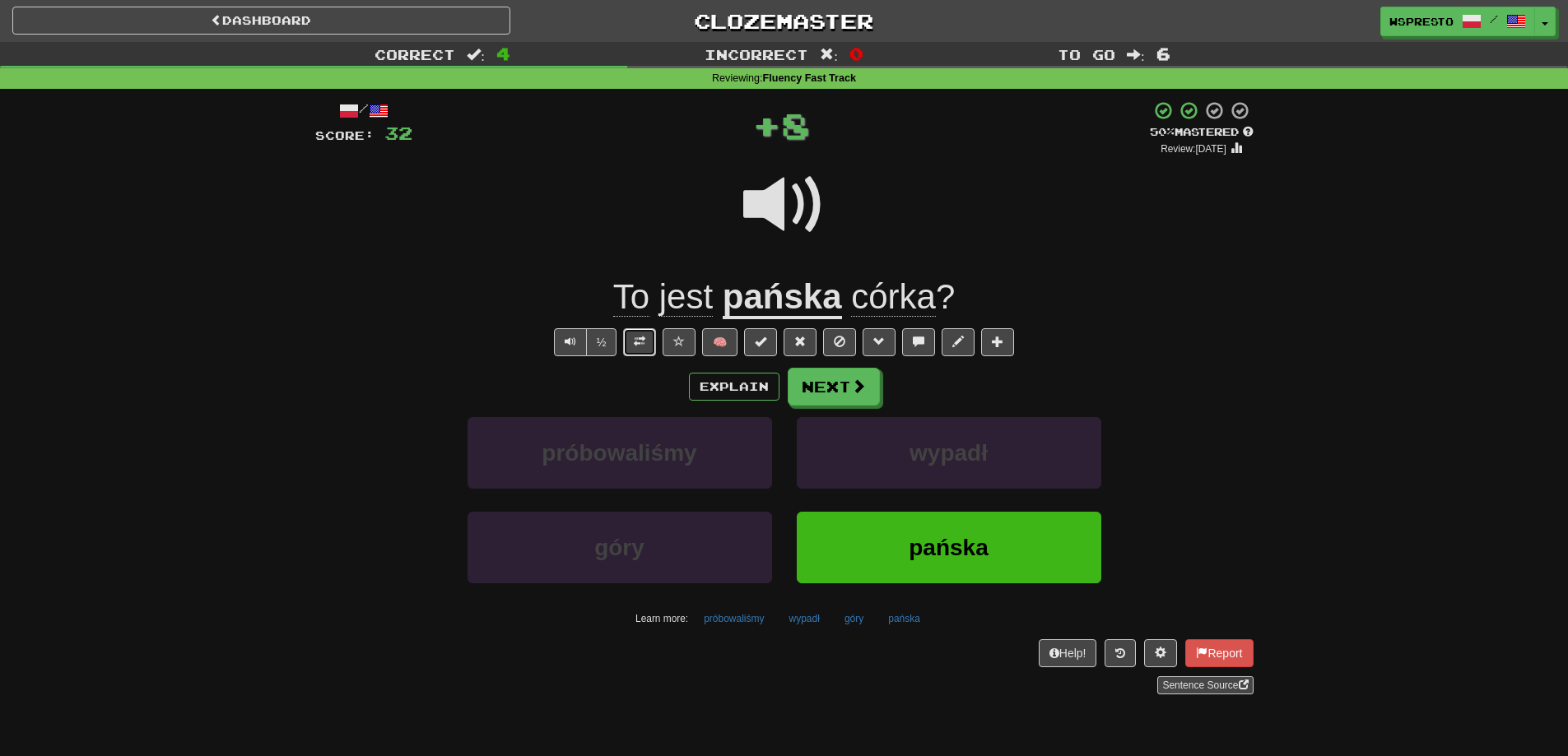
click at [626, 350] on button at bounding box center [640, 342] width 33 height 28
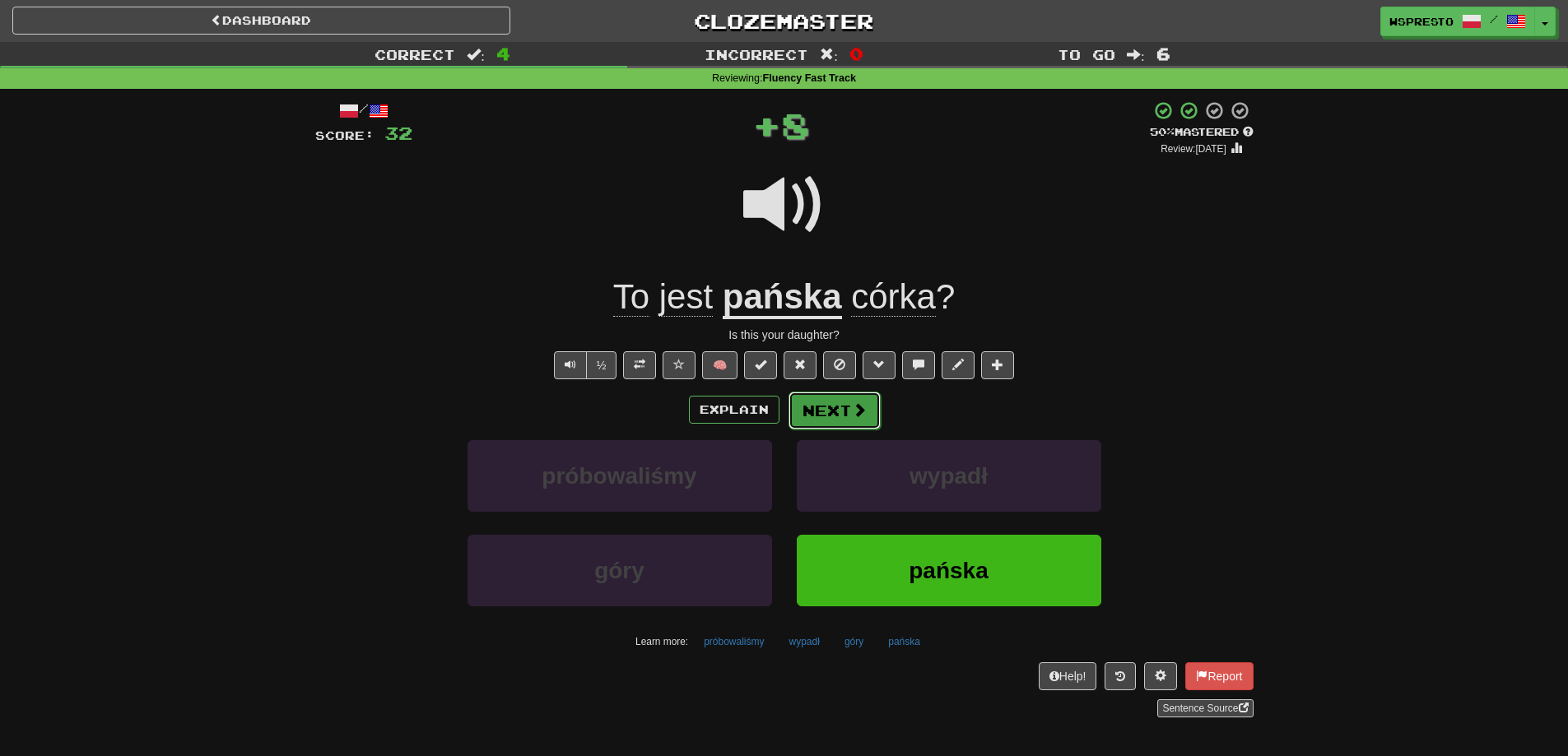
click at [865, 410] on button "Next" at bounding box center [834, 410] width 92 height 38
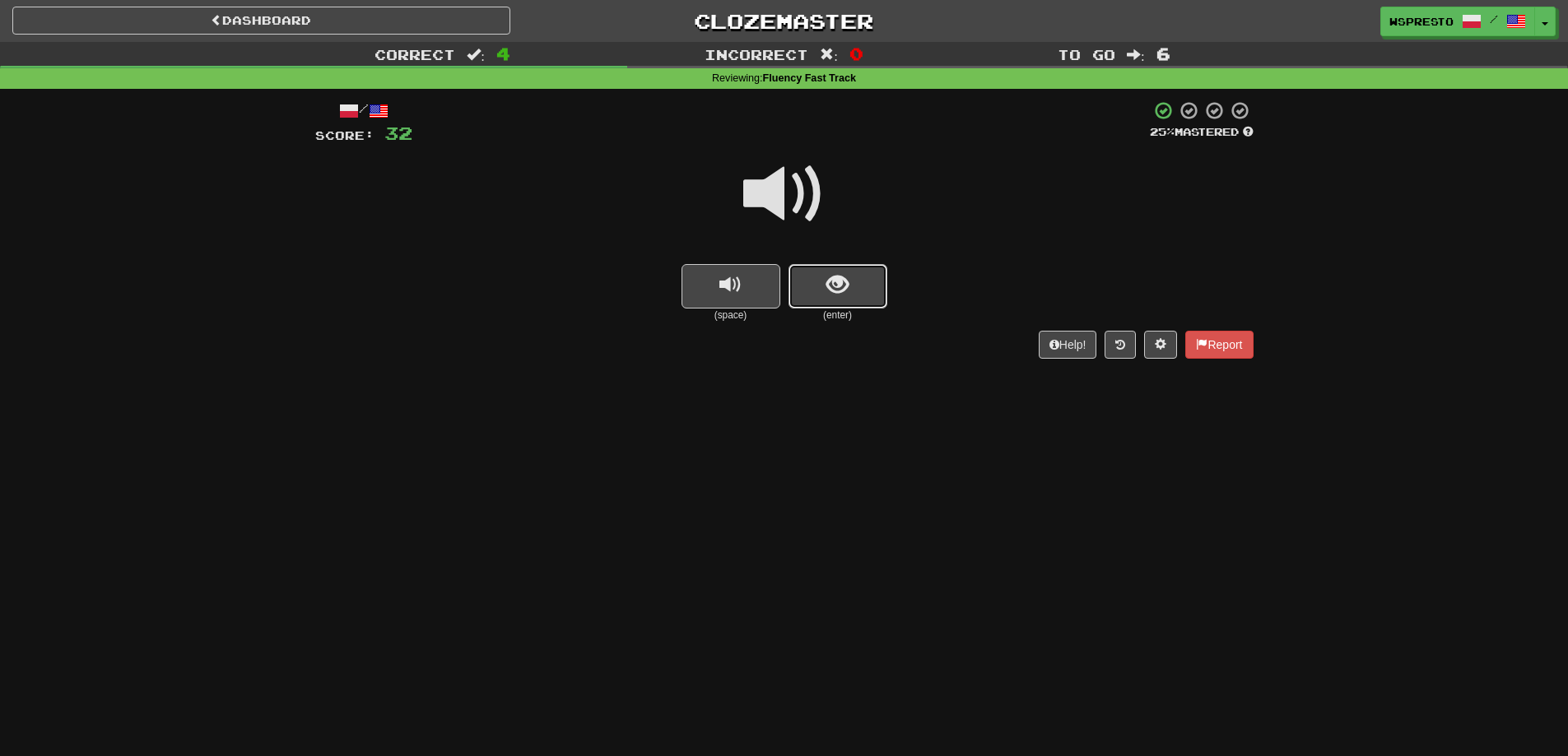
click at [856, 282] on button "show sentence" at bounding box center [837, 286] width 99 height 45
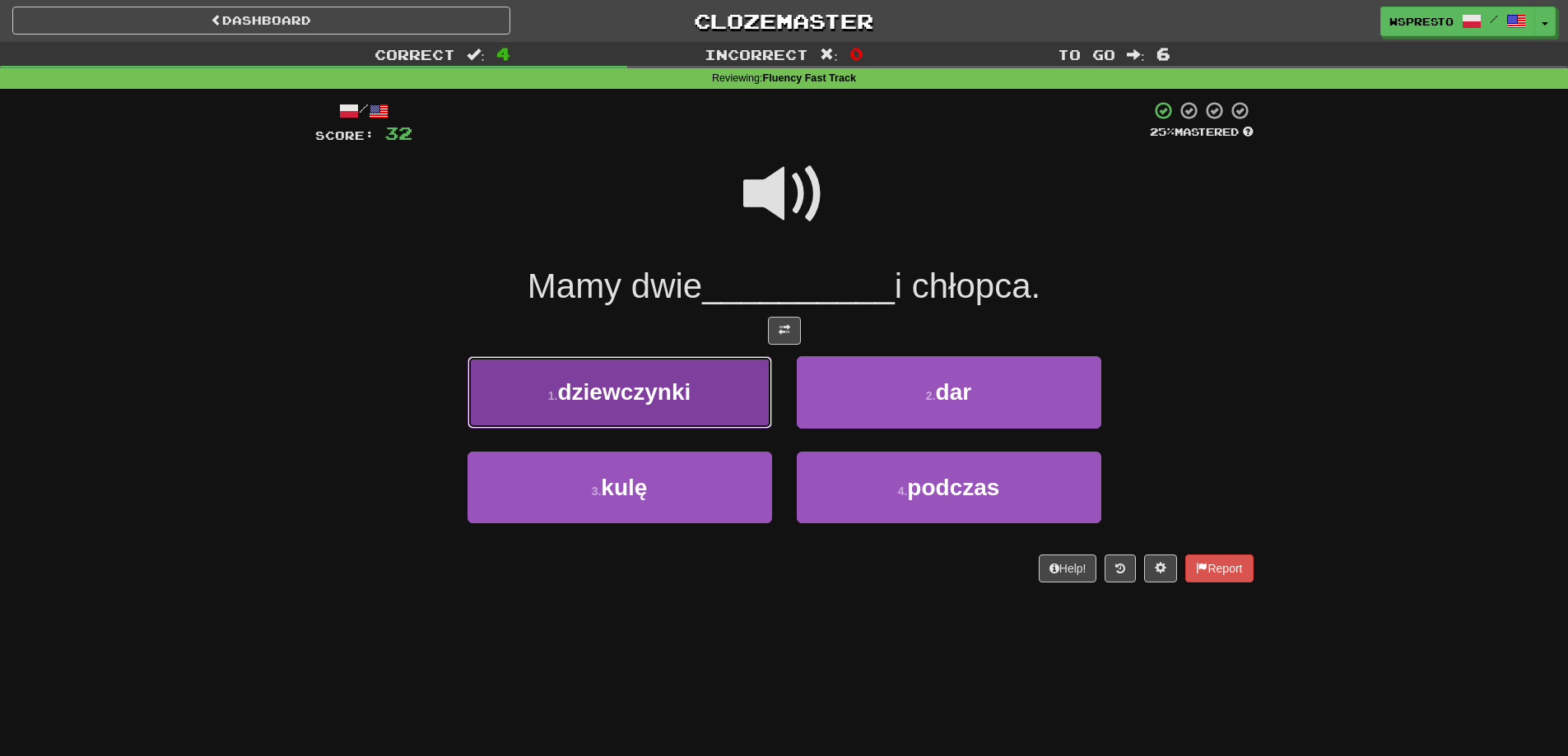
click at [657, 392] on span "dziewczynki" at bounding box center [624, 392] width 133 height 25
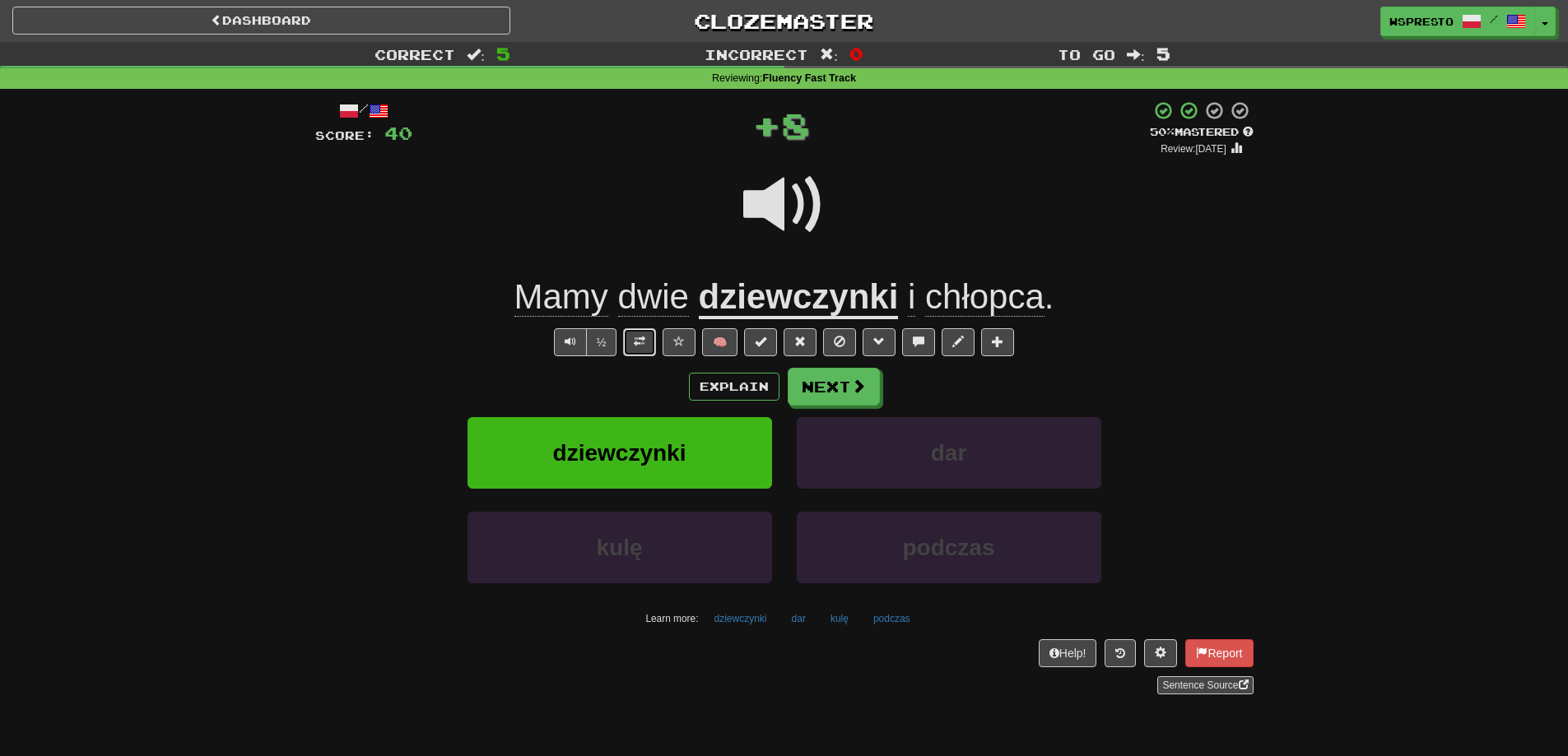
click at [626, 332] on button at bounding box center [640, 342] width 33 height 28
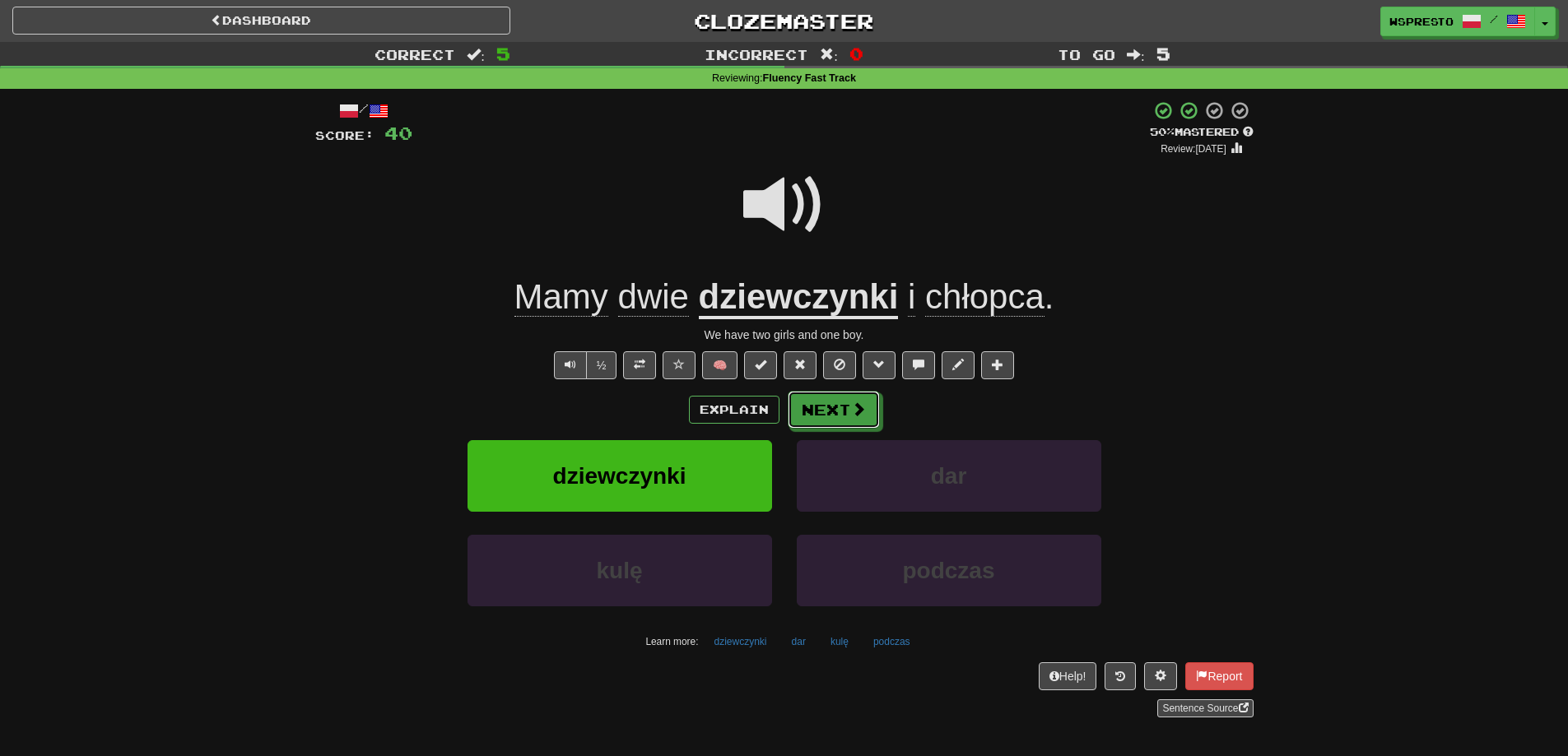
click at [850, 422] on button "Next" at bounding box center [833, 410] width 92 height 38
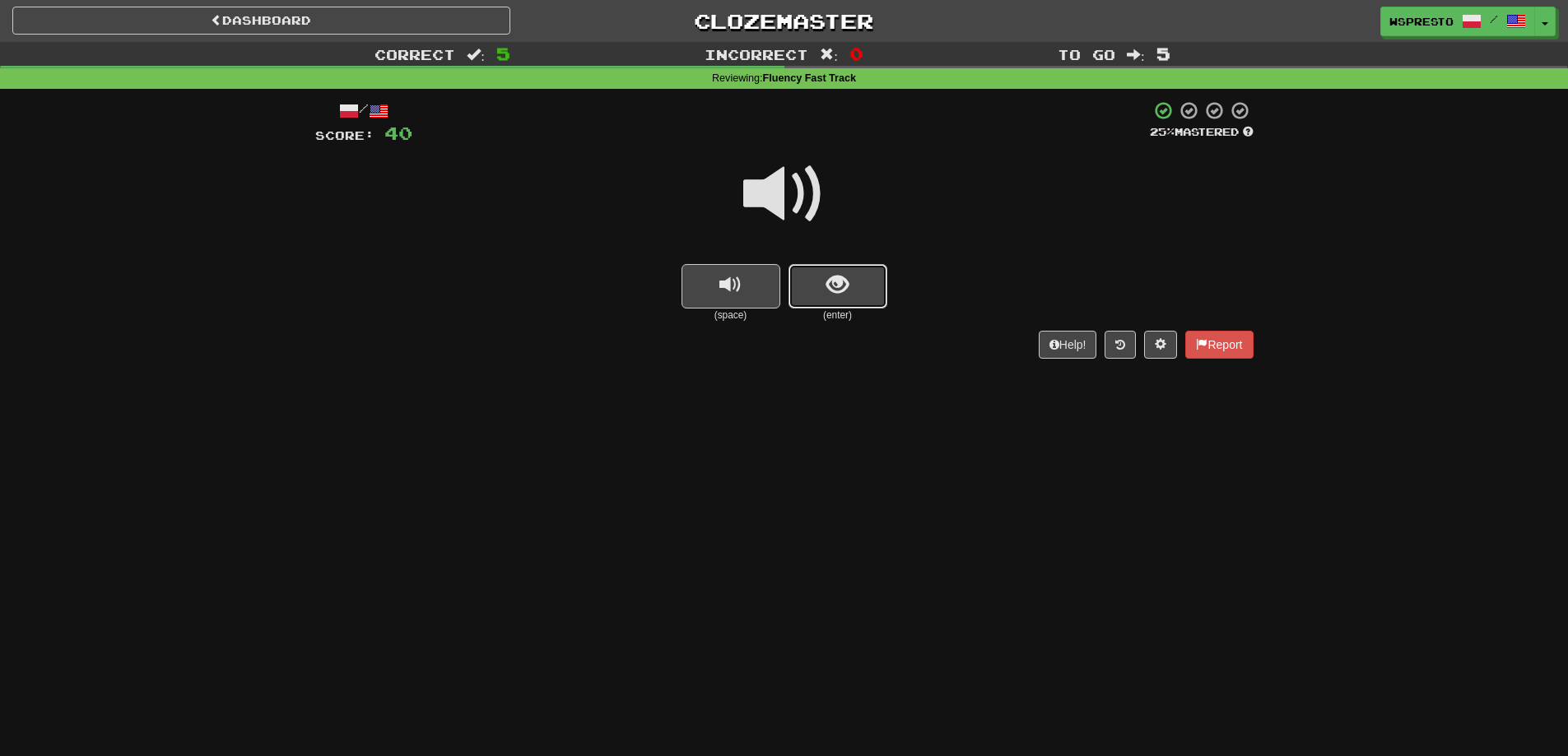
click at [849, 298] on button "show sentence" at bounding box center [837, 286] width 99 height 45
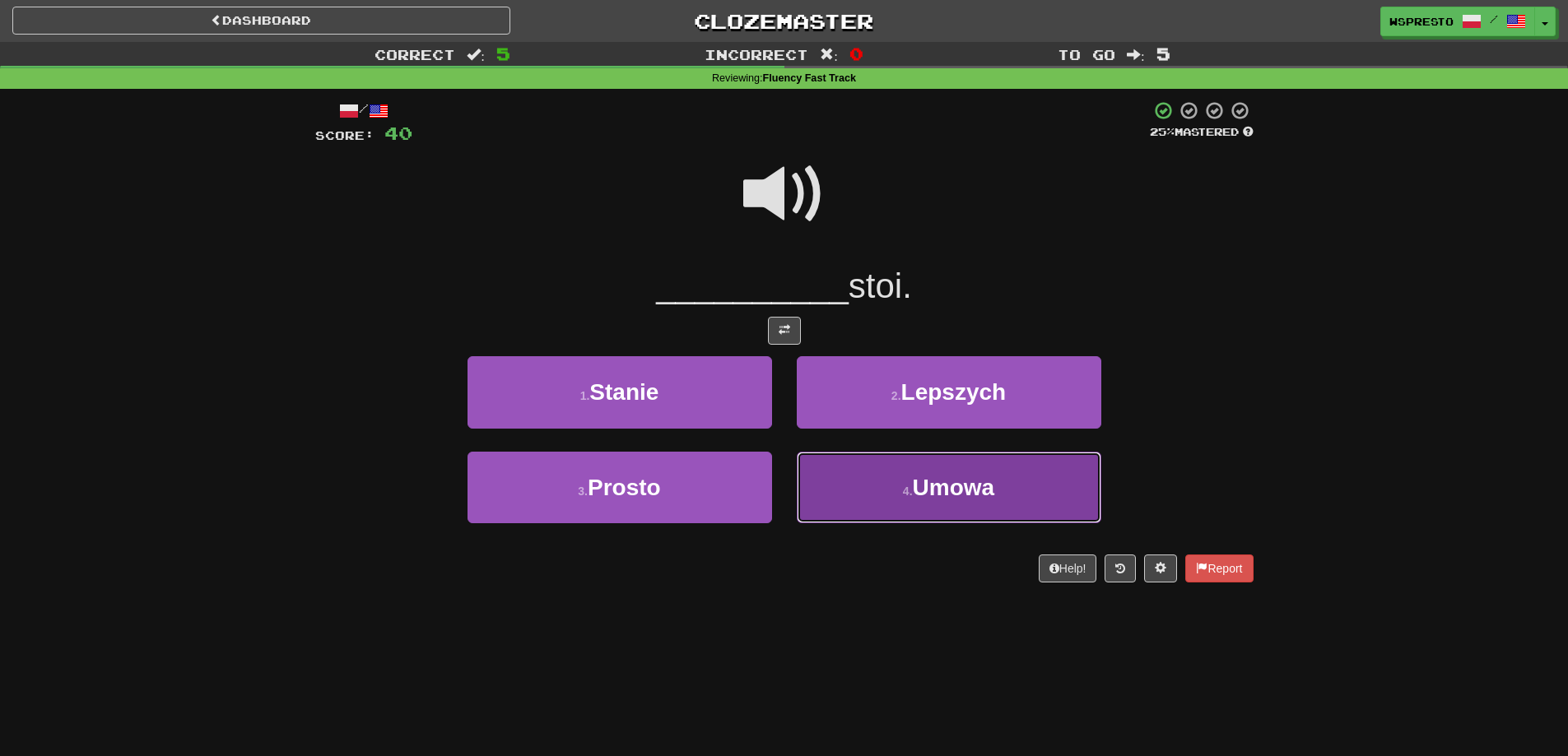
click at [901, 478] on button "4 . Umowa" at bounding box center [948, 487] width 304 height 72
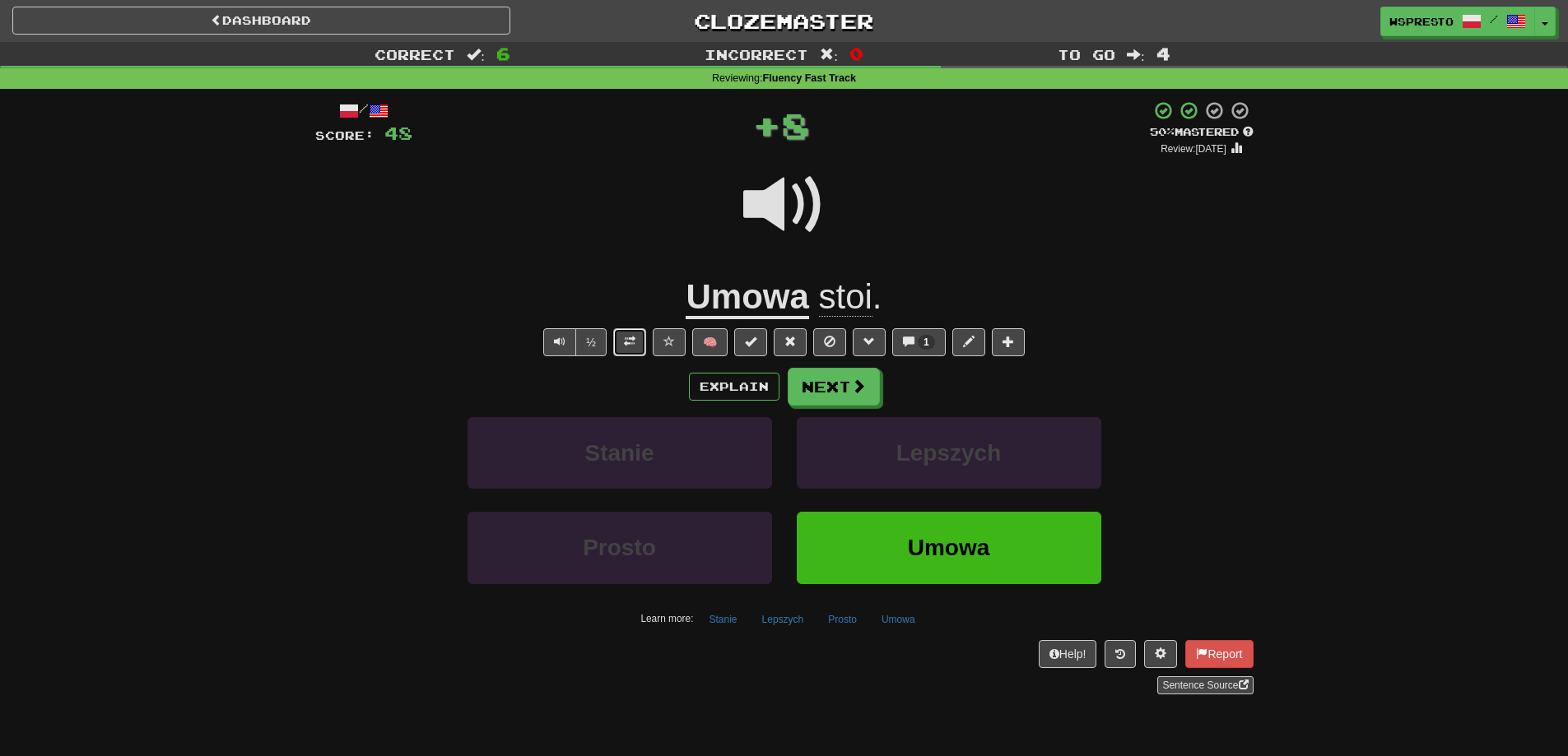
click at [633, 339] on span at bounding box center [629, 341] width 11 height 11
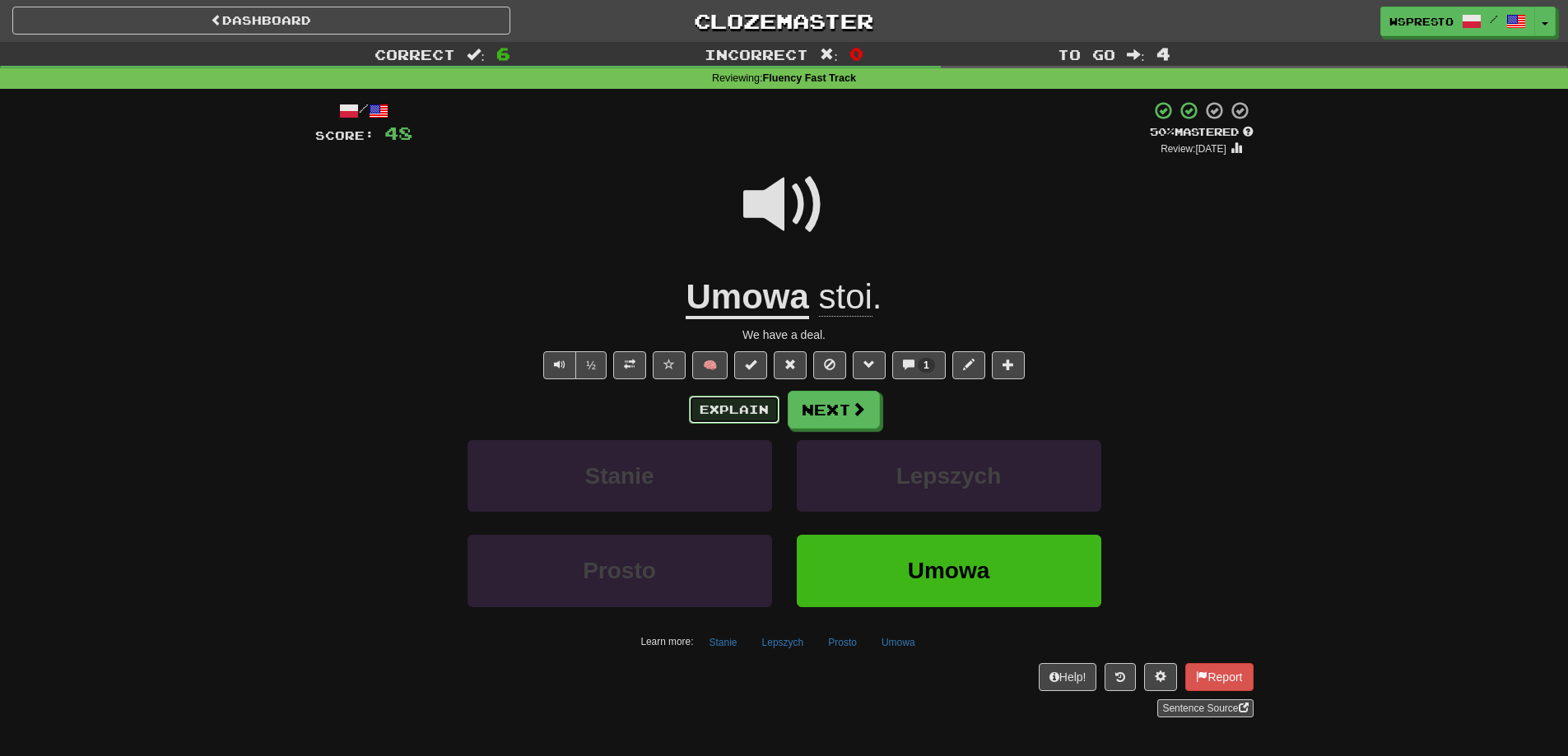
click at [696, 410] on button "Explain" at bounding box center [733, 410] width 90 height 28
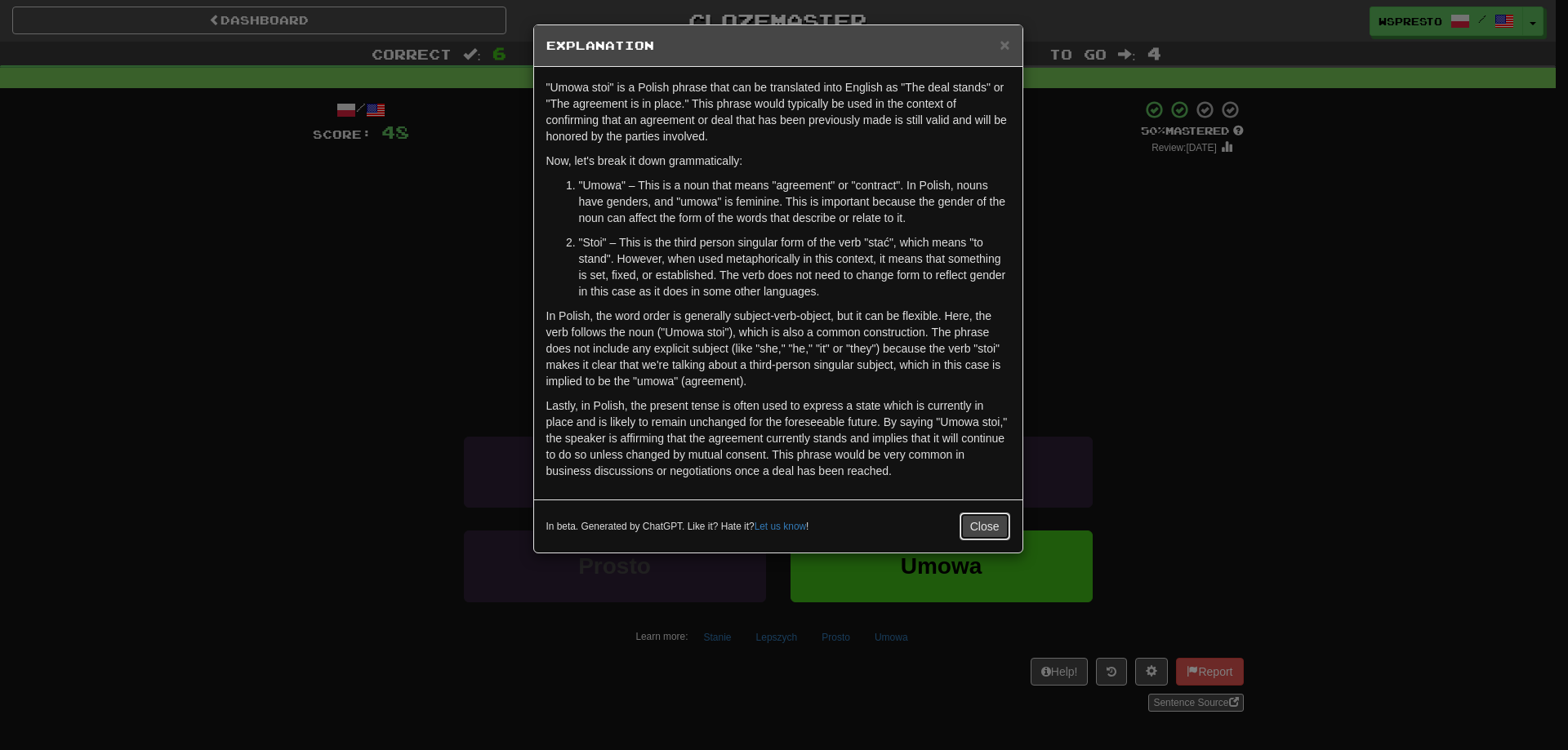
click at [988, 527] on button "Close" at bounding box center [985, 527] width 50 height 28
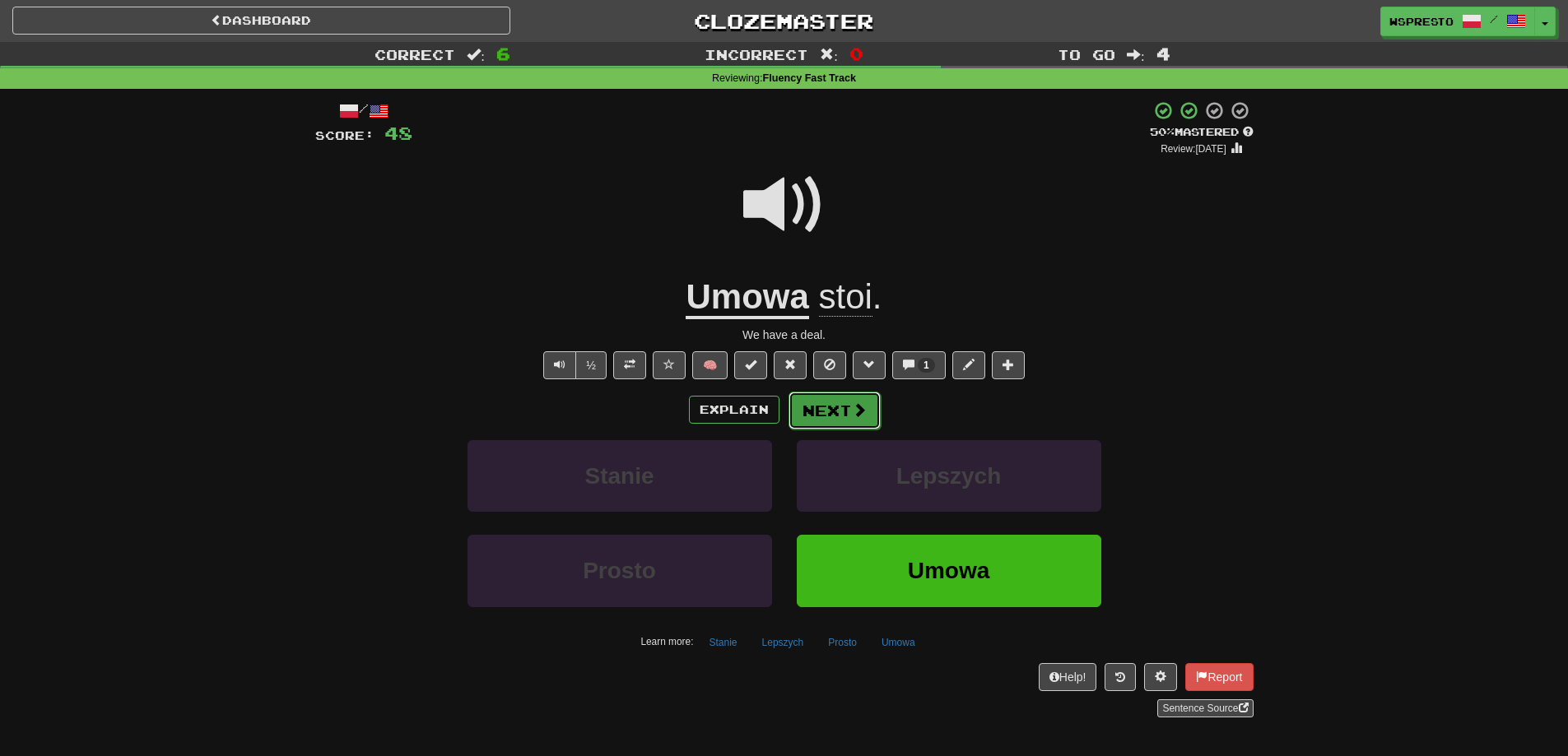
click at [855, 416] on span at bounding box center [858, 410] width 15 height 15
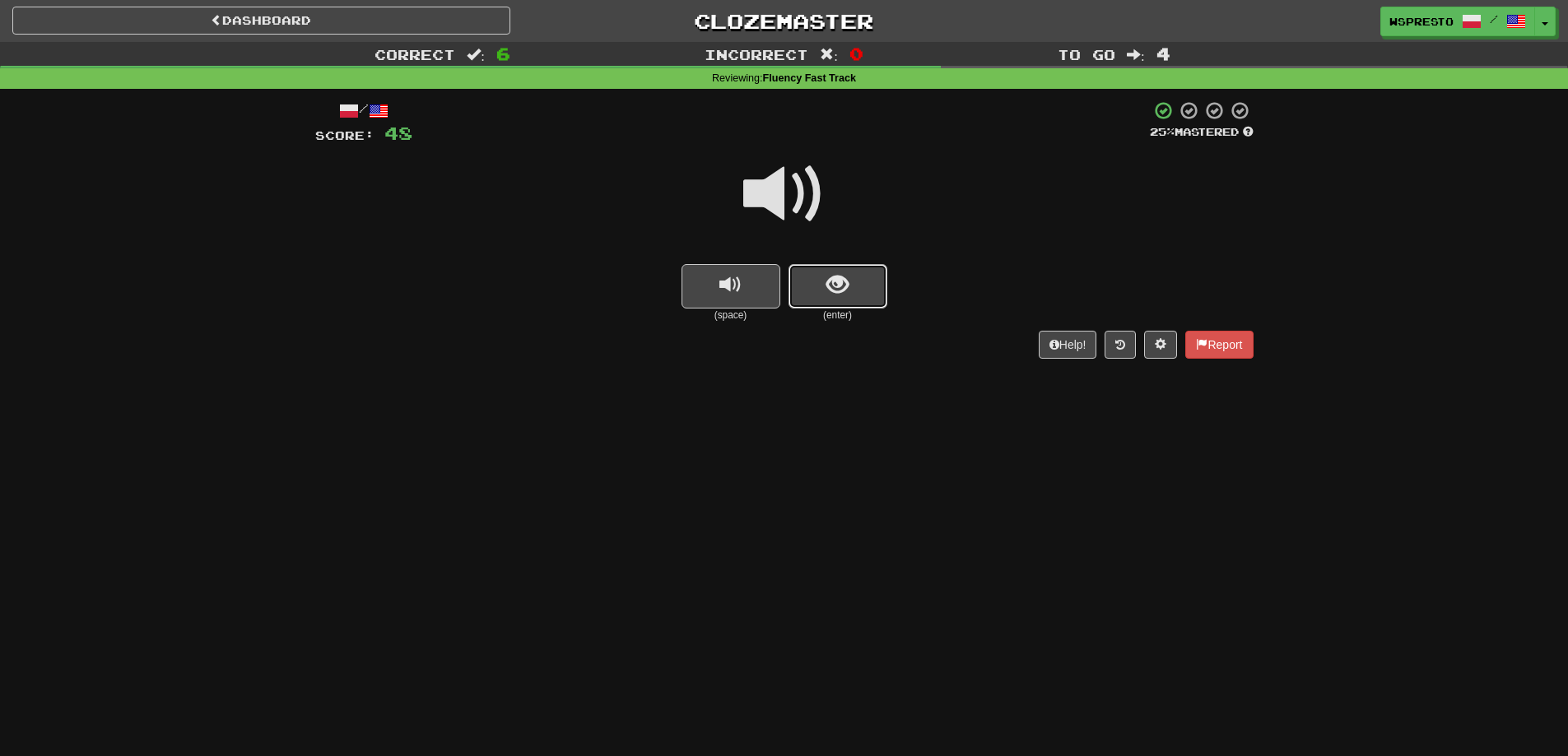
click at [848, 298] on button "show sentence" at bounding box center [837, 286] width 99 height 45
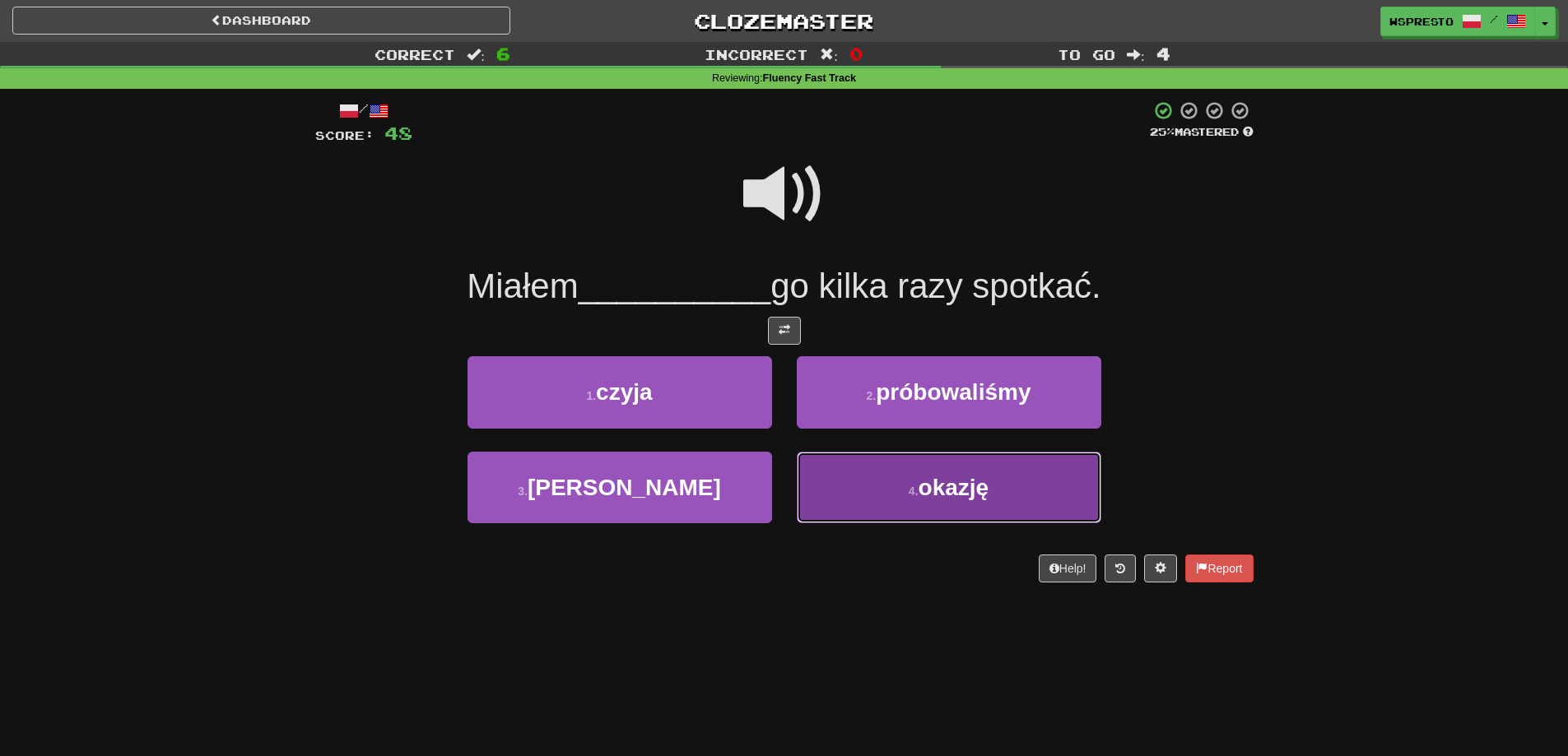
click at [916, 494] on small "4 ." at bounding box center [913, 491] width 10 height 13
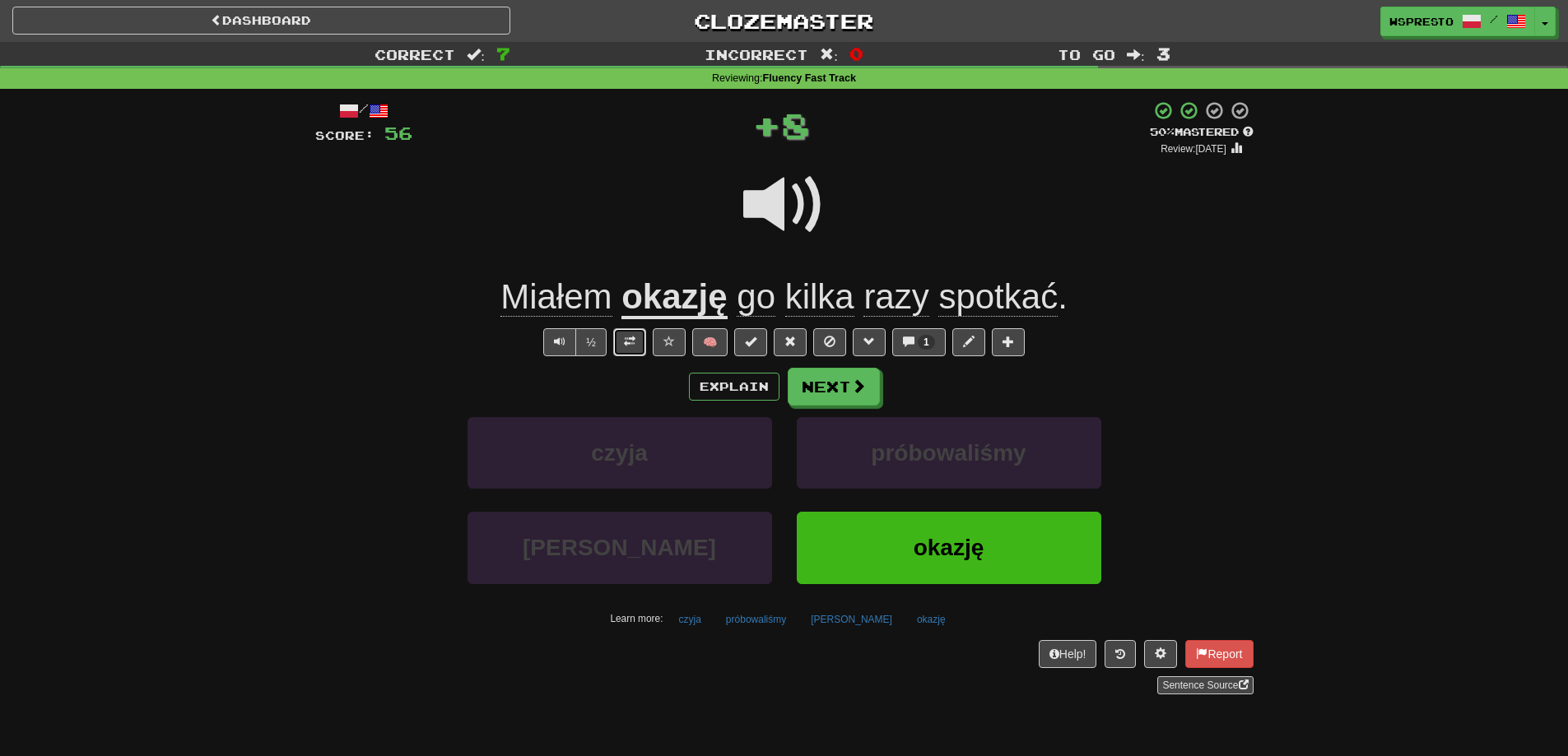
click at [620, 340] on button at bounding box center [630, 342] width 33 height 28
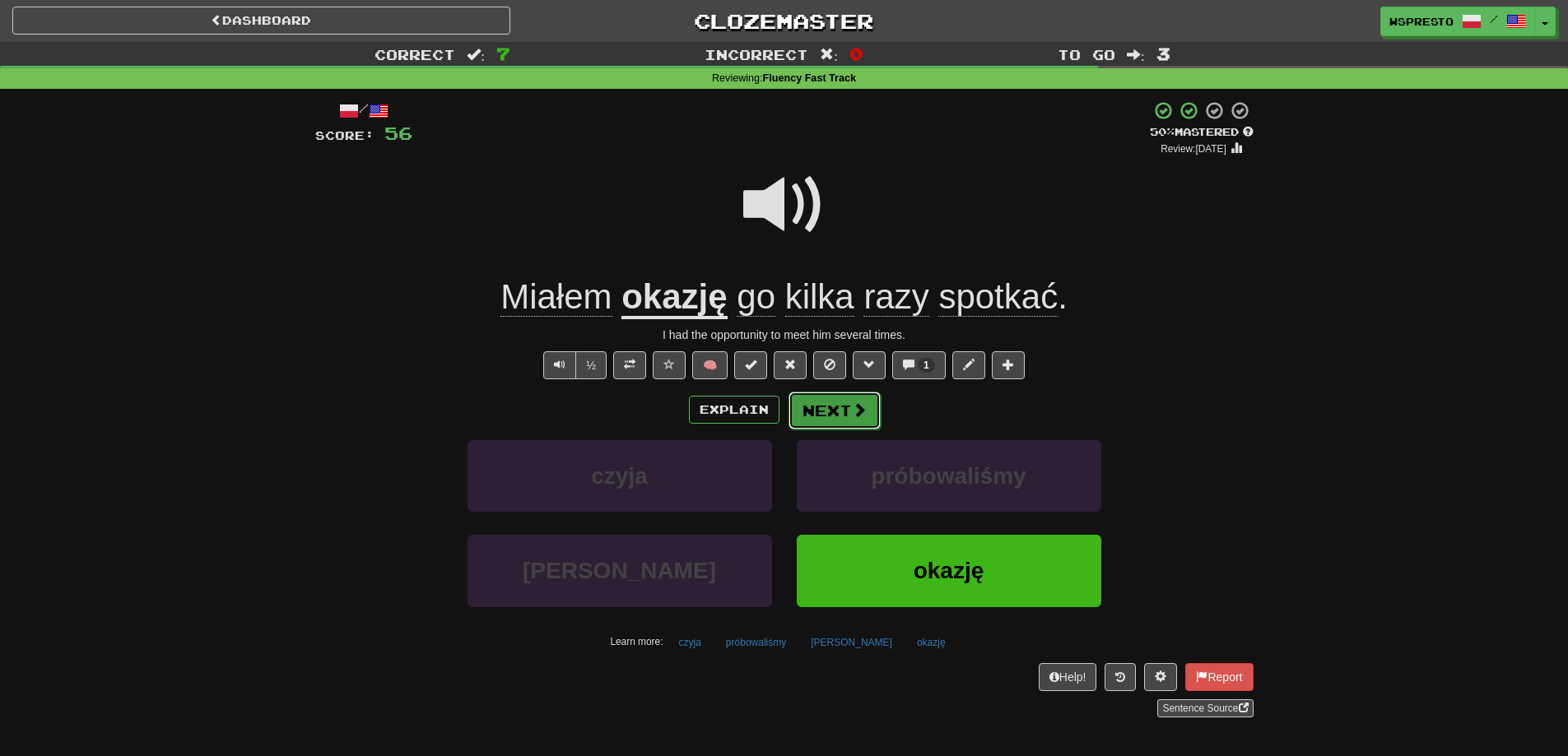
click at [875, 419] on button "Next" at bounding box center [834, 410] width 92 height 38
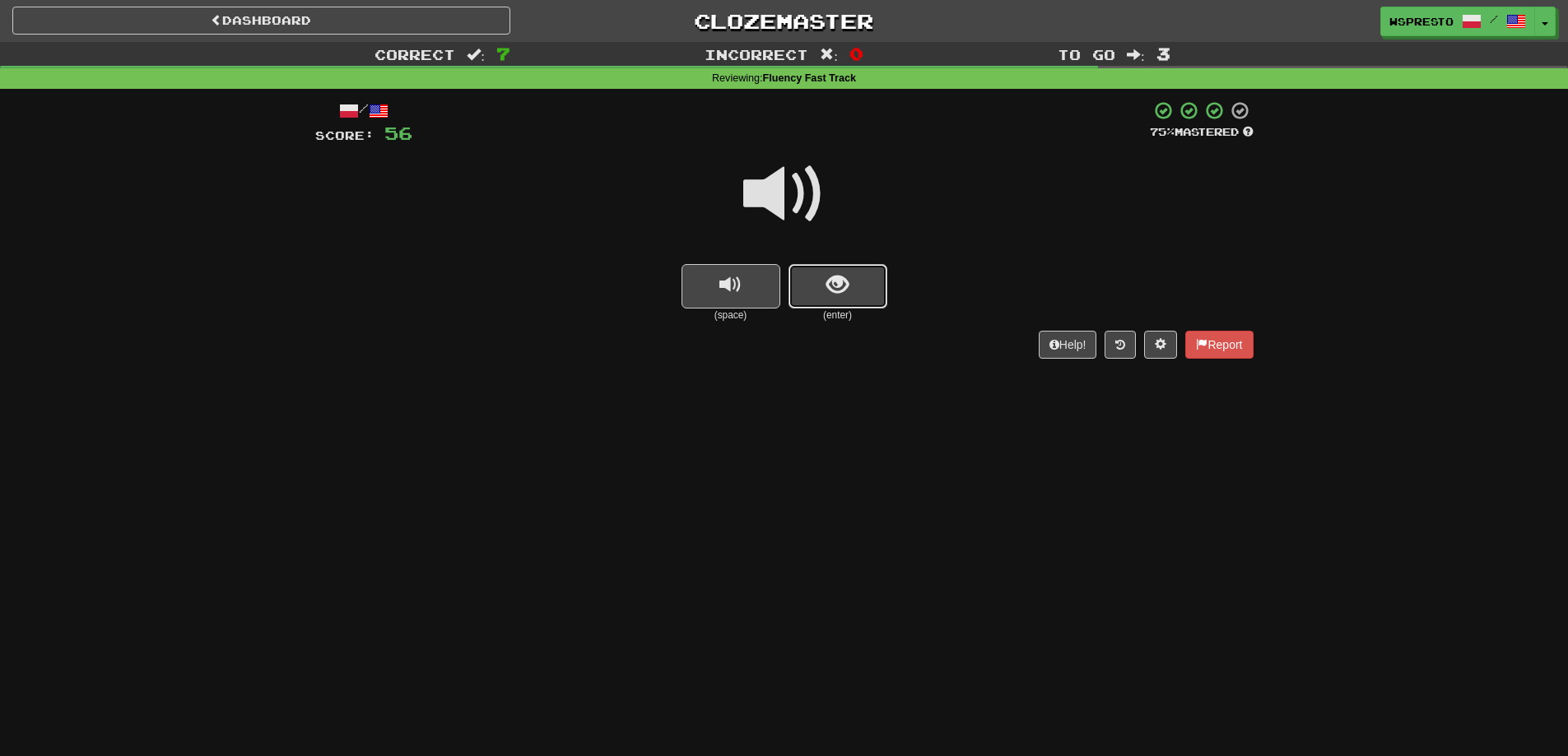
click at [835, 290] on span "show sentence" at bounding box center [836, 284] width 22 height 22
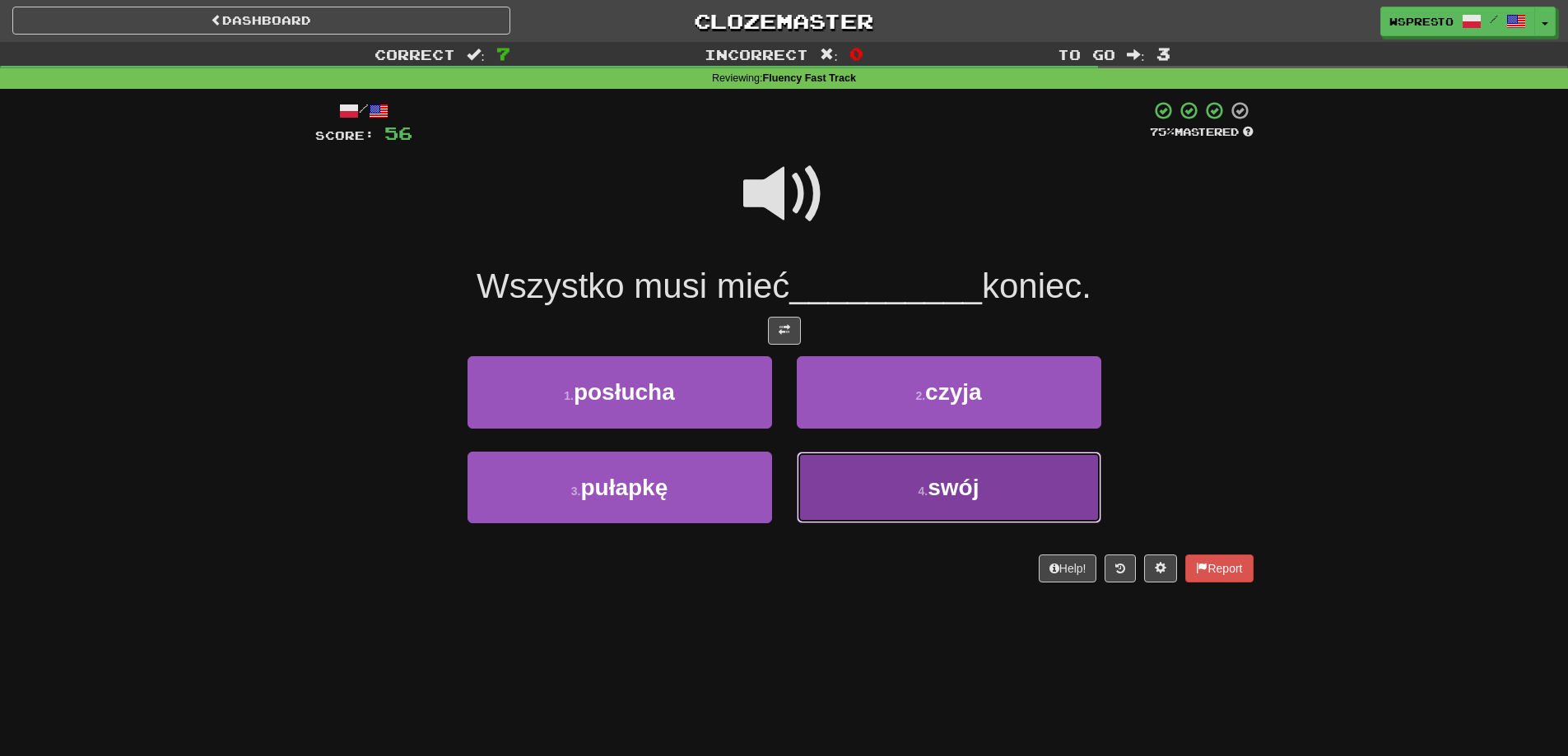
click at [946, 487] on span "swój" at bounding box center [953, 487] width 51 height 25
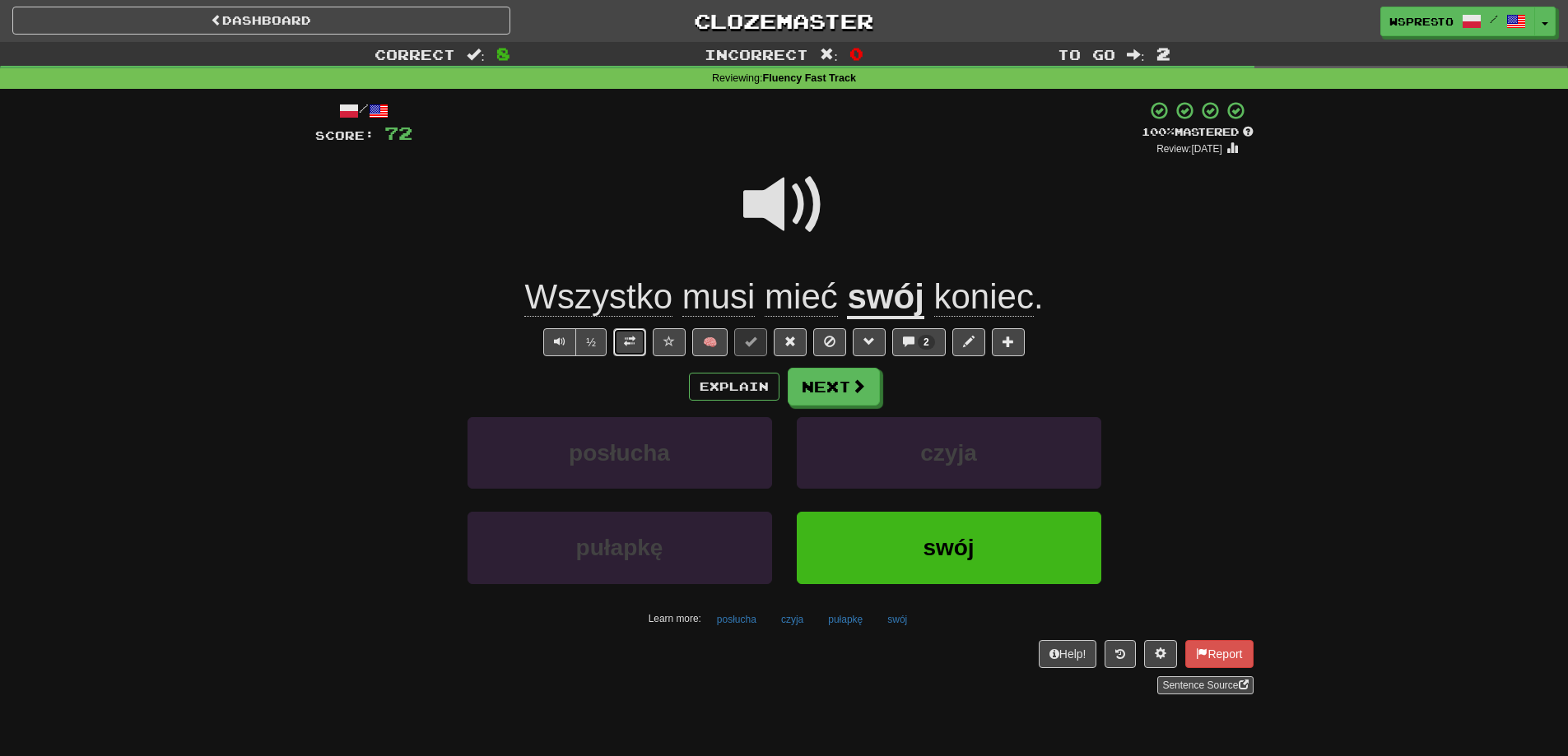
click at [631, 349] on button at bounding box center [630, 342] width 33 height 28
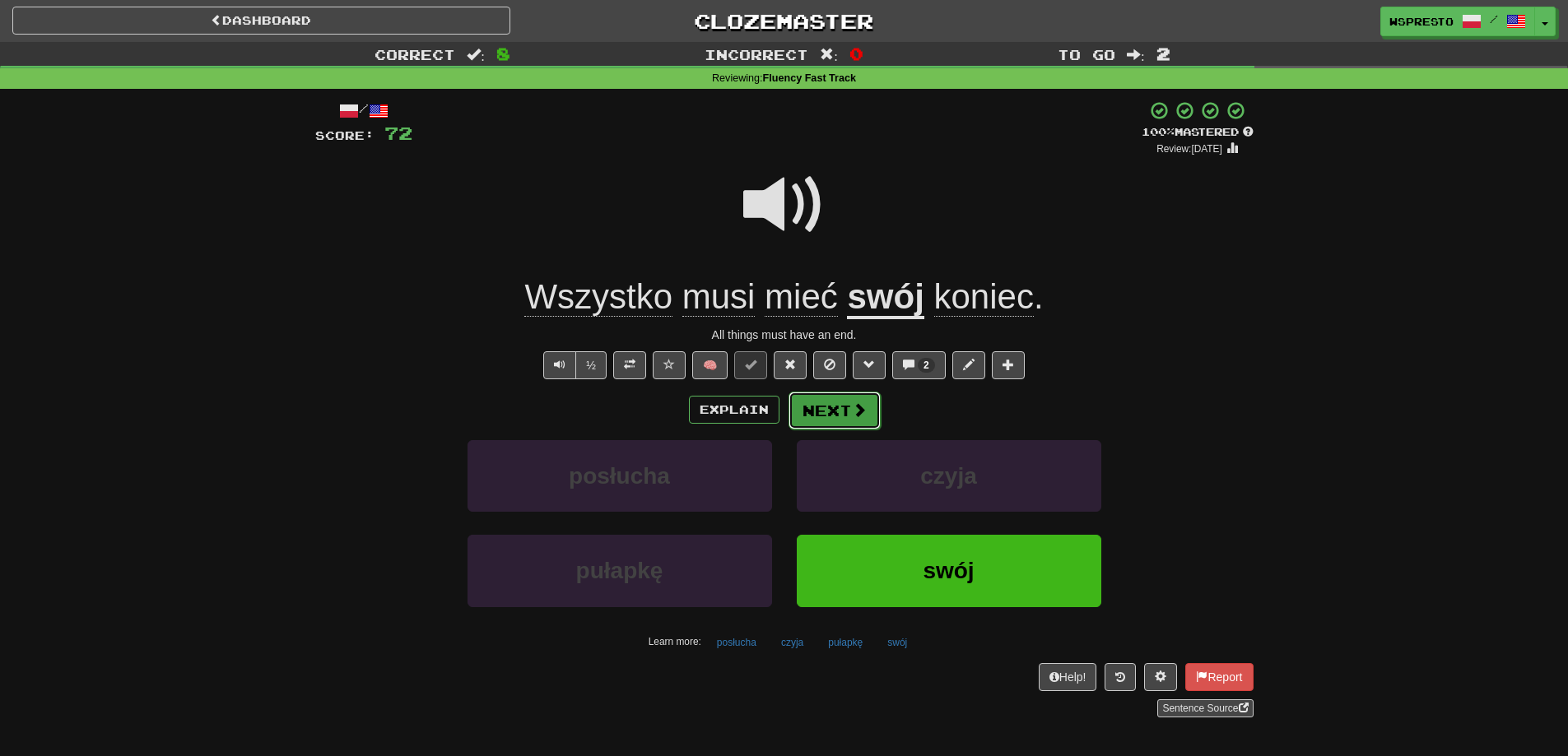
click at [823, 397] on button "Next" at bounding box center [834, 410] width 92 height 38
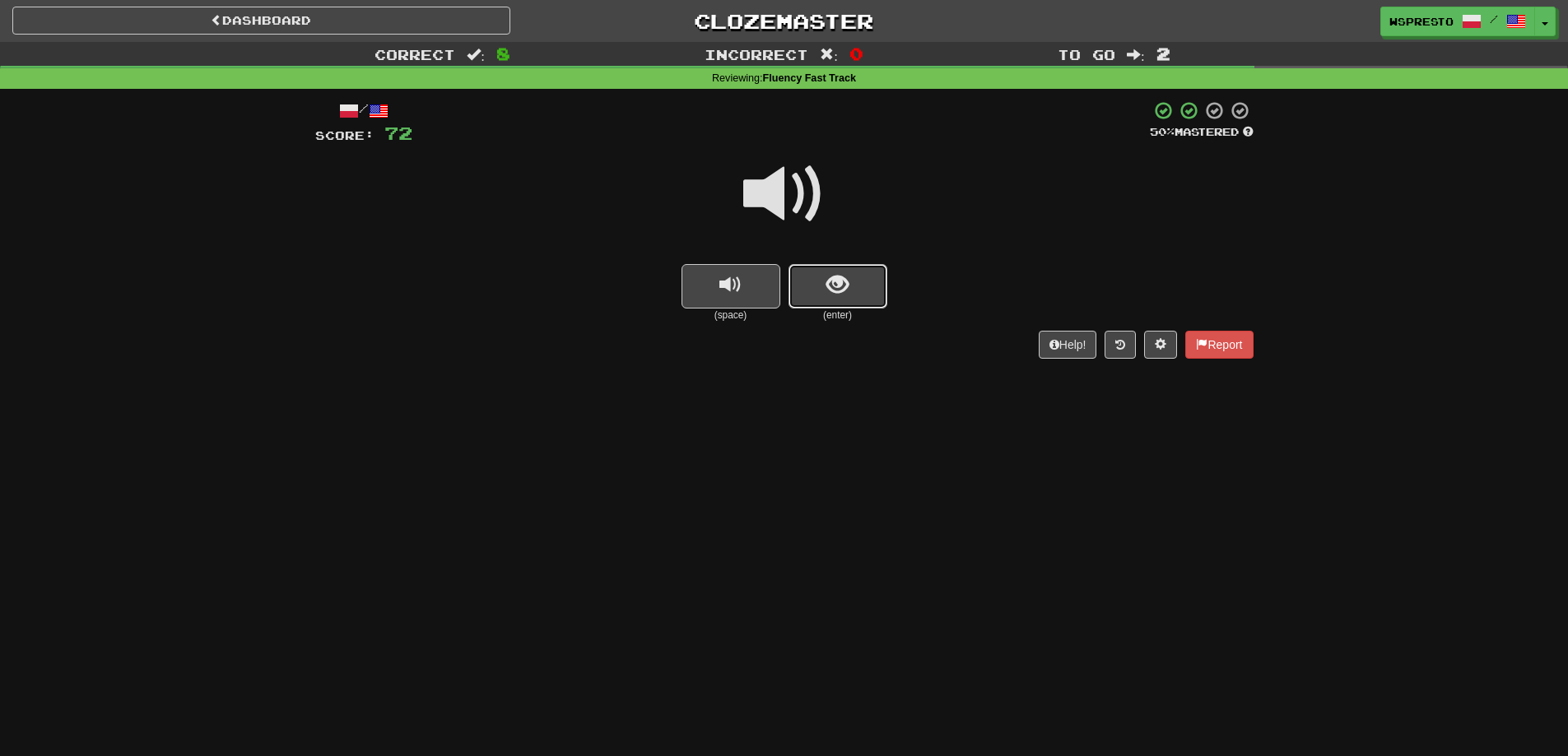
click at [864, 290] on button "show sentence" at bounding box center [837, 286] width 99 height 45
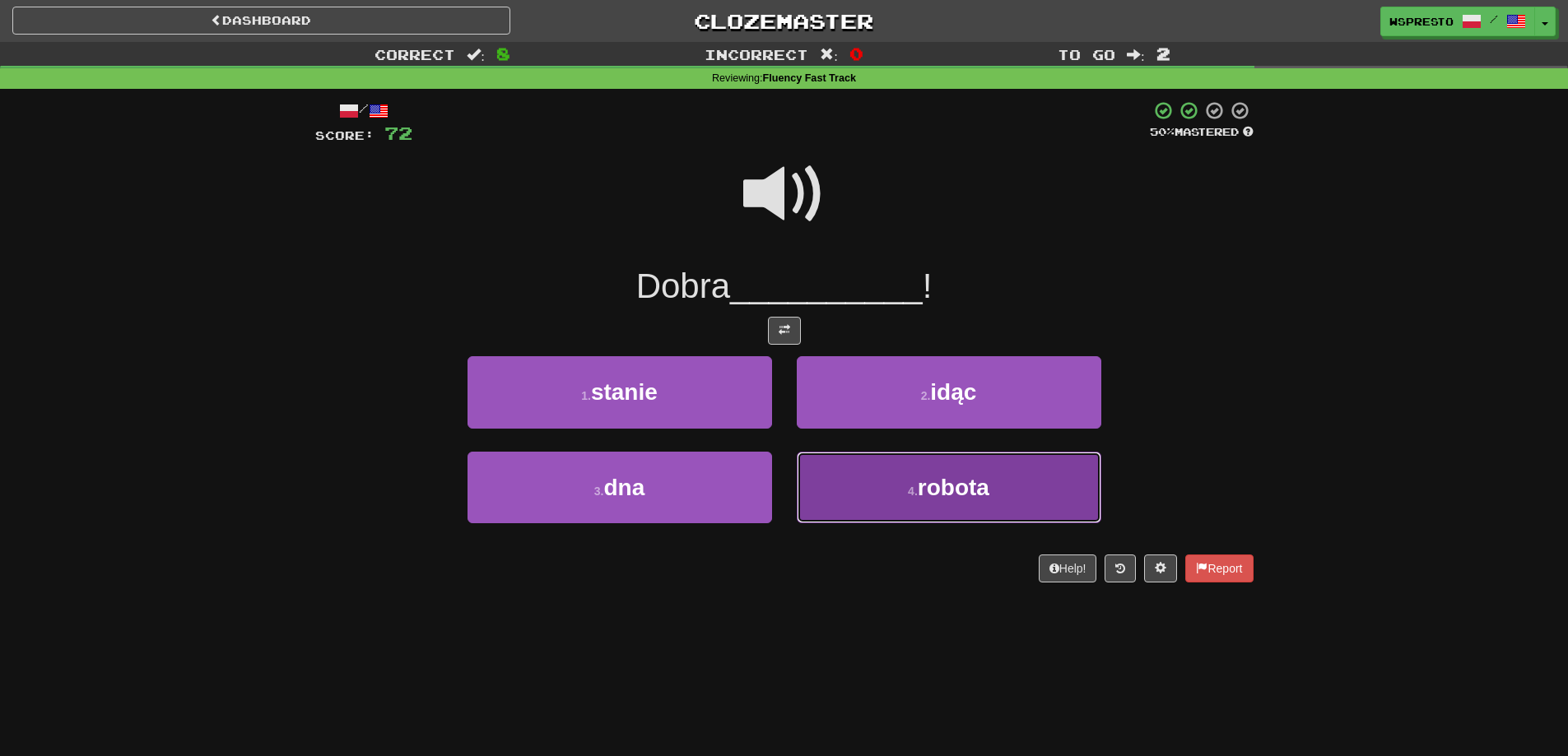
click at [930, 484] on span "robota" at bounding box center [954, 487] width 72 height 25
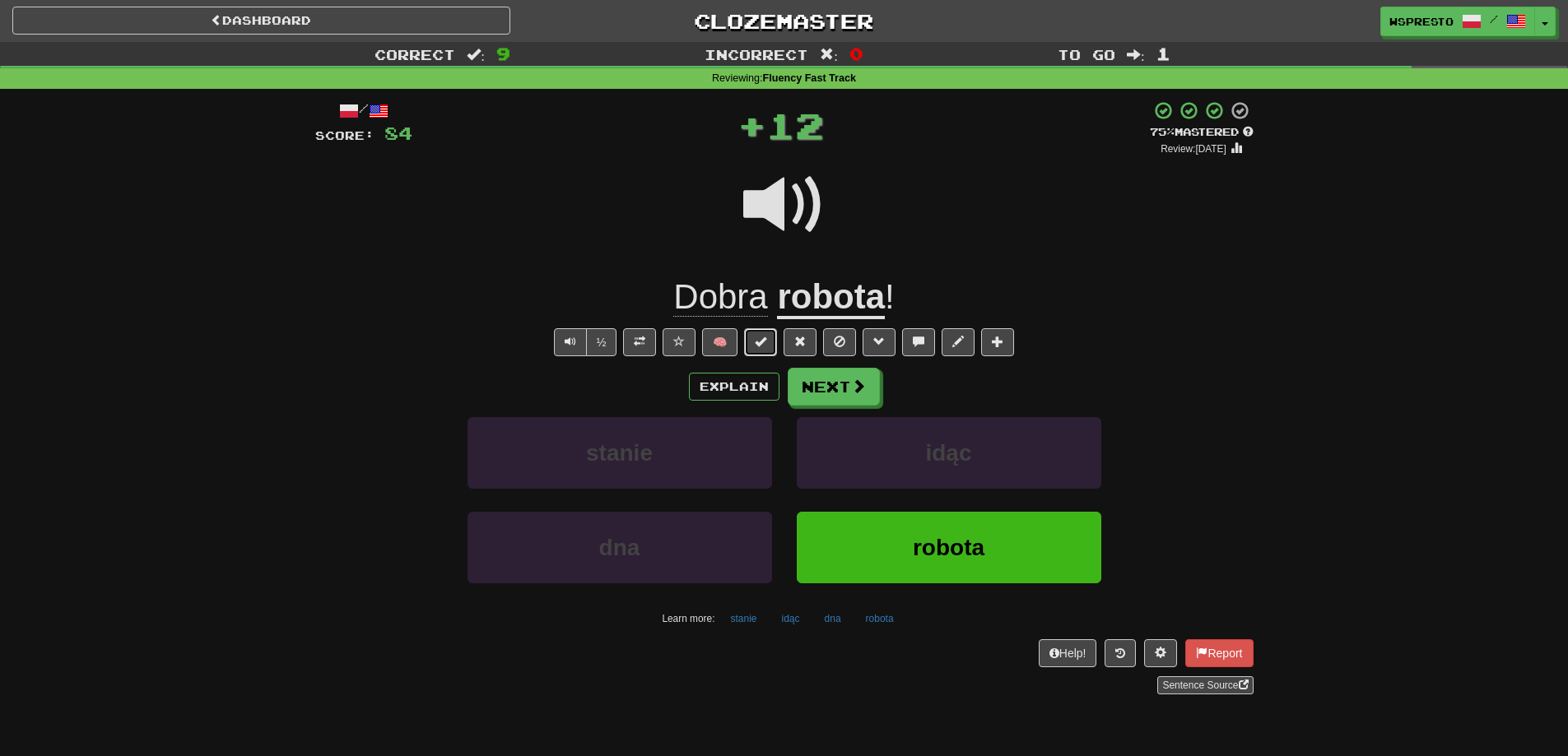
click at [752, 341] on button at bounding box center [760, 342] width 33 height 28
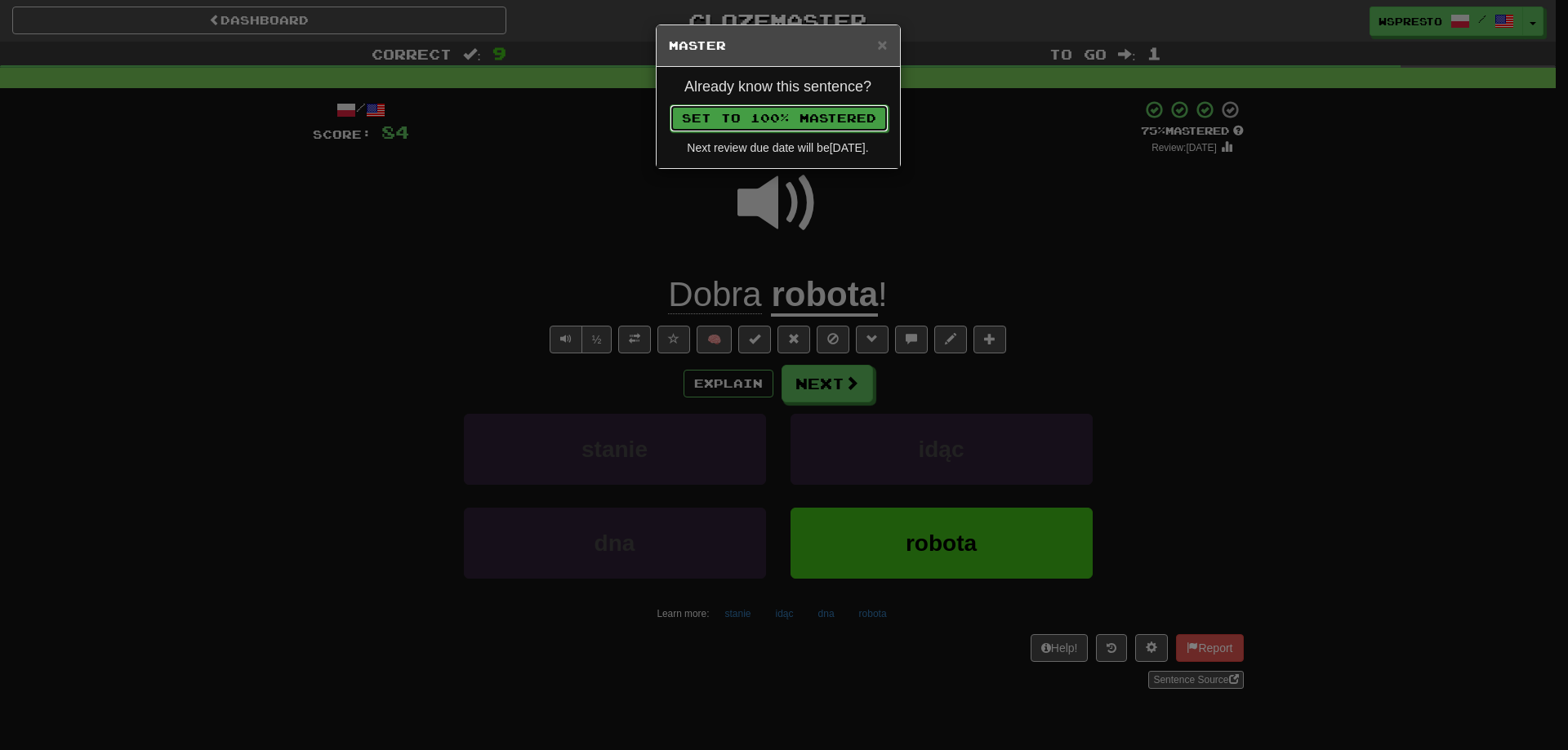
click at [756, 120] on button "Set to 100% Mastered" at bounding box center [779, 118] width 219 height 28
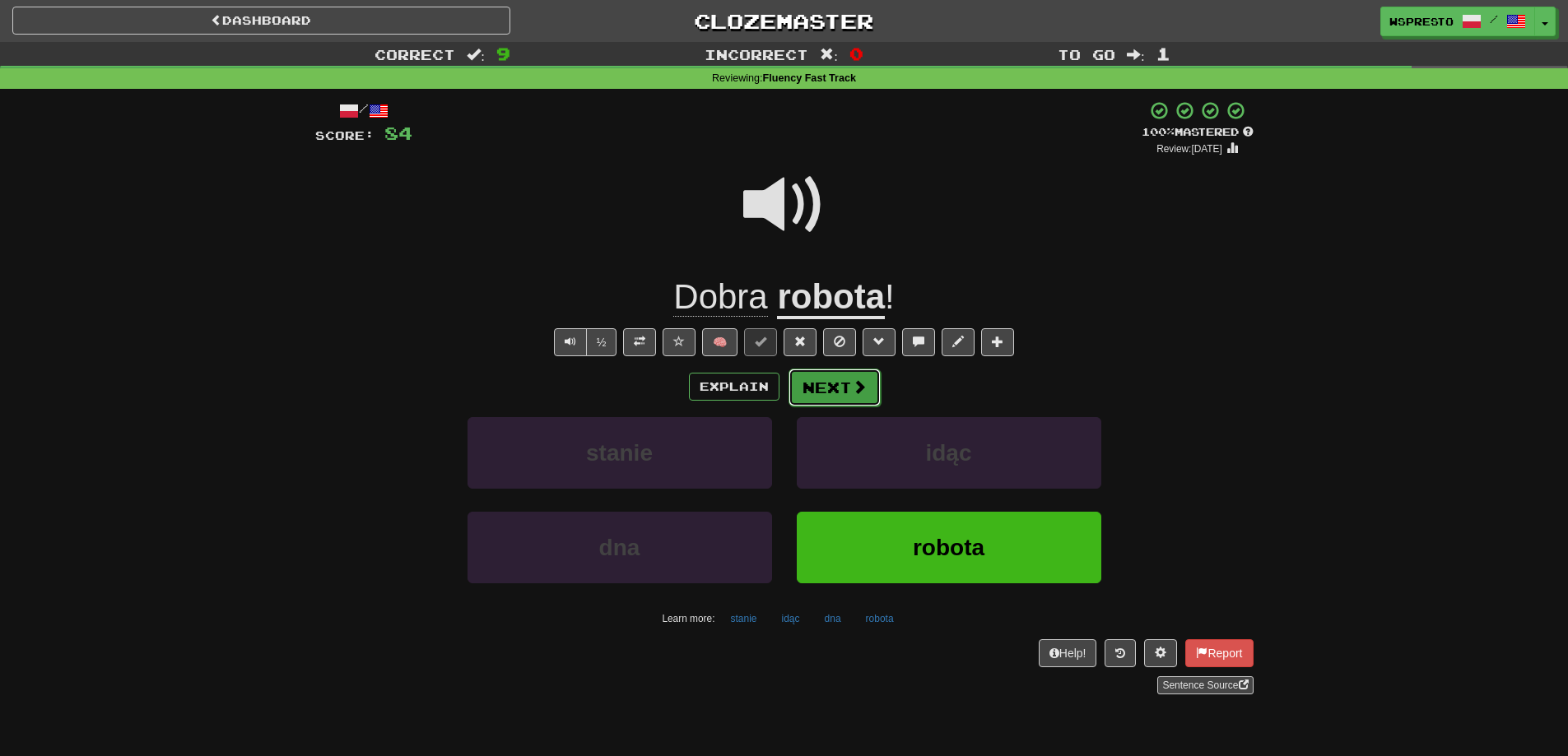
click at [856, 392] on span at bounding box center [858, 387] width 15 height 15
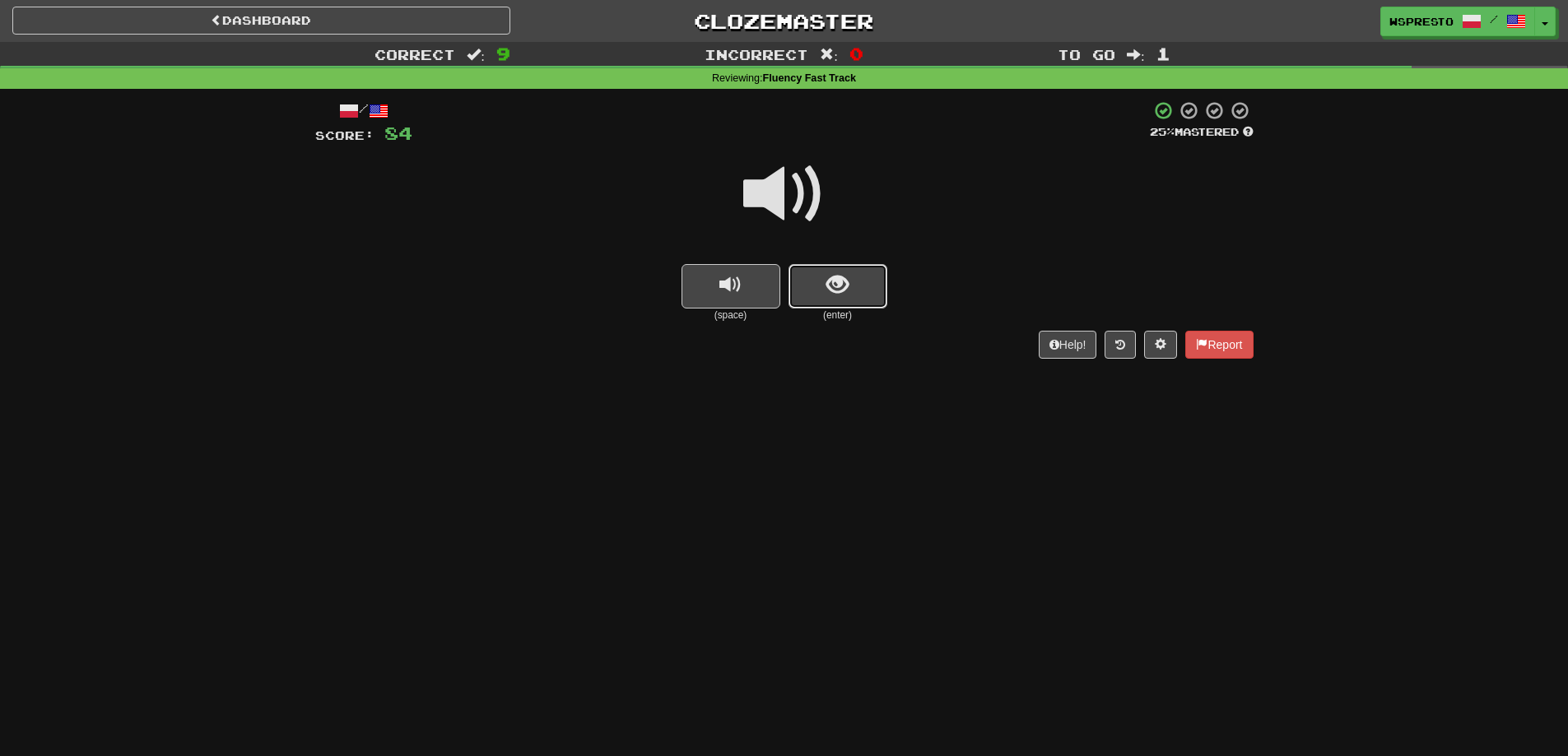
click at [830, 287] on span "show sentence" at bounding box center [836, 284] width 22 height 22
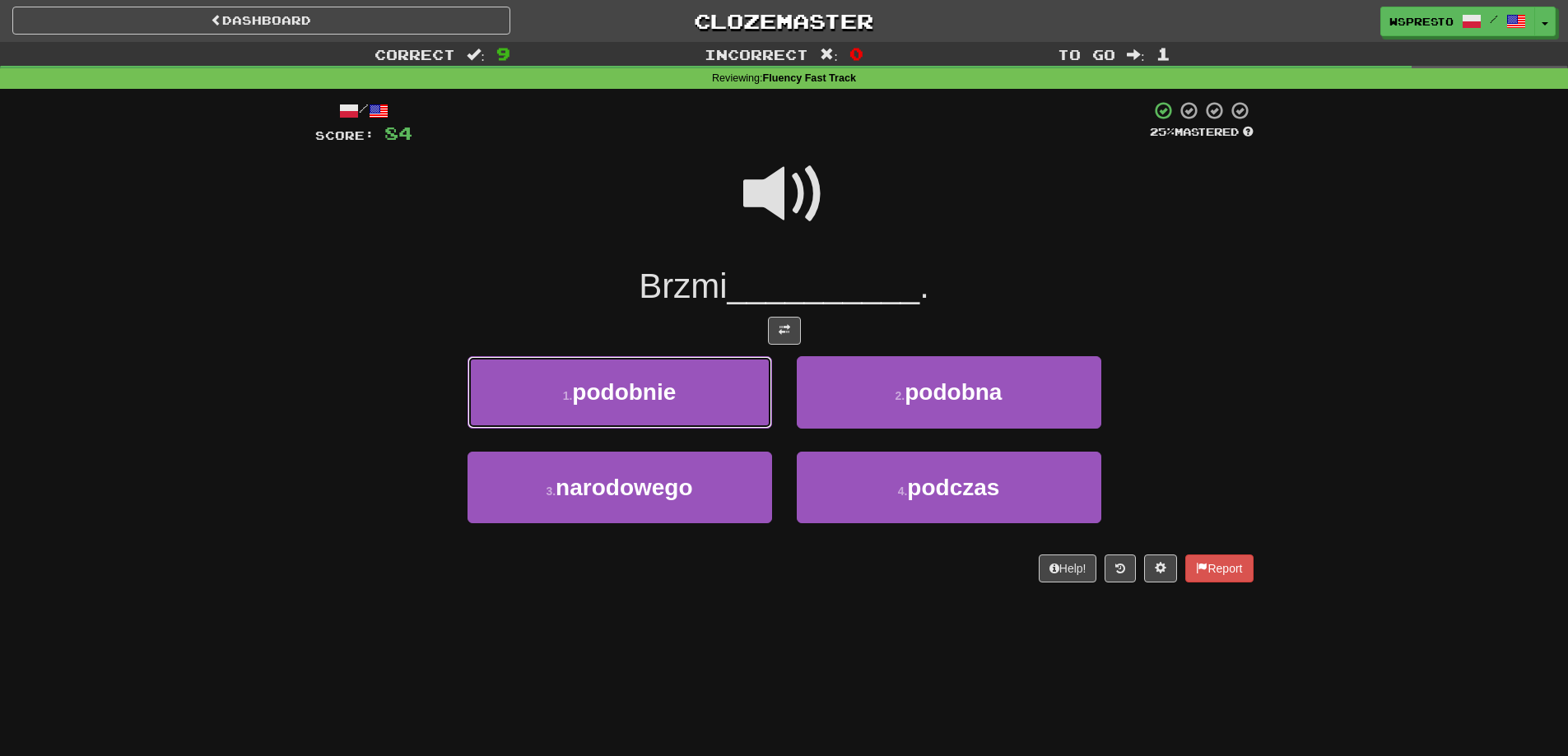
drag, startPoint x: 644, startPoint y: 380, endPoint x: 643, endPoint y: 332, distance: 48.0
click at [643, 332] on div "/ Score: 84 25 % Mastered Brzmi __________ . 1 . podobnie 2 . podobna 3 . narod…" at bounding box center [784, 341] width 938 height 482
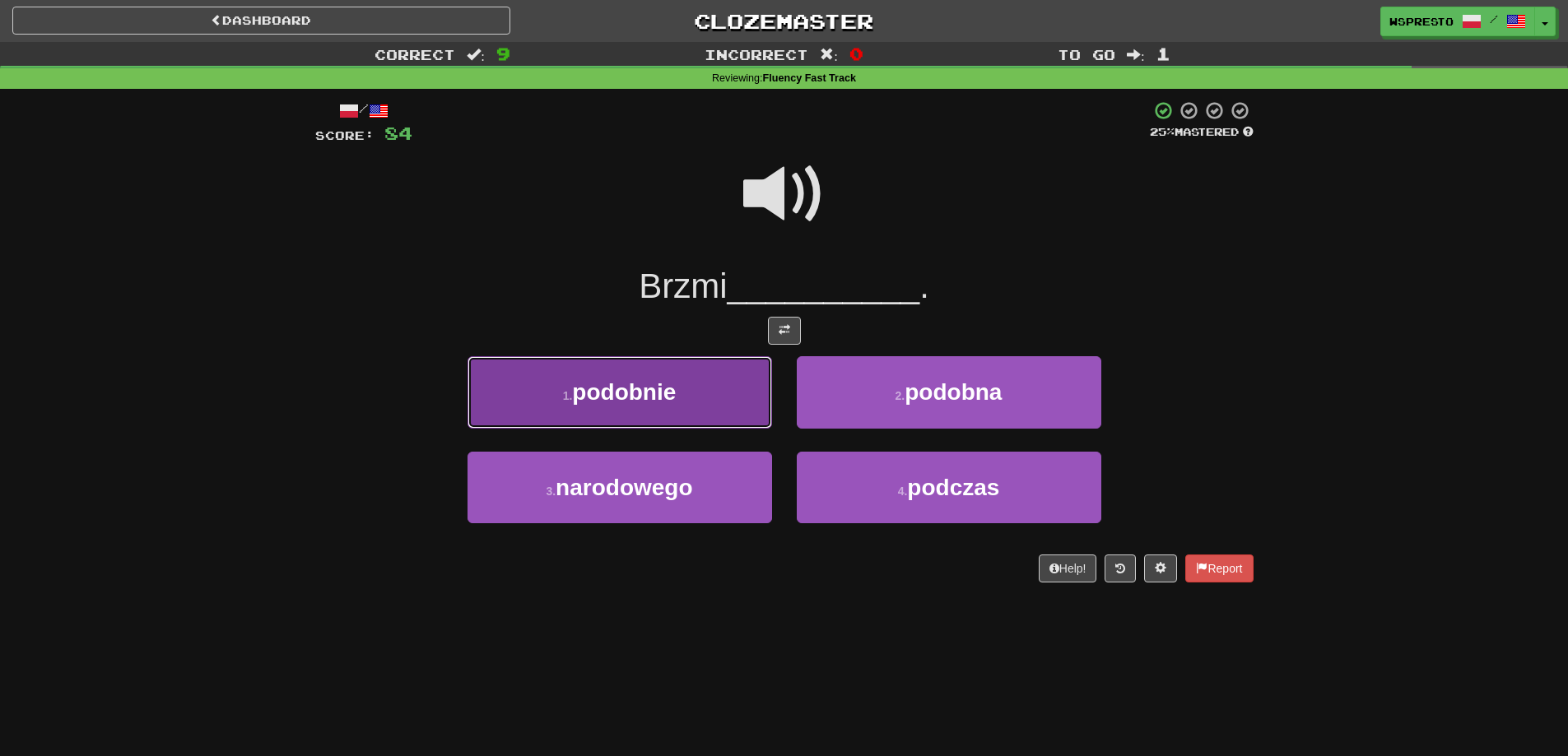
click at [639, 390] on span "podobnie" at bounding box center [624, 392] width 104 height 25
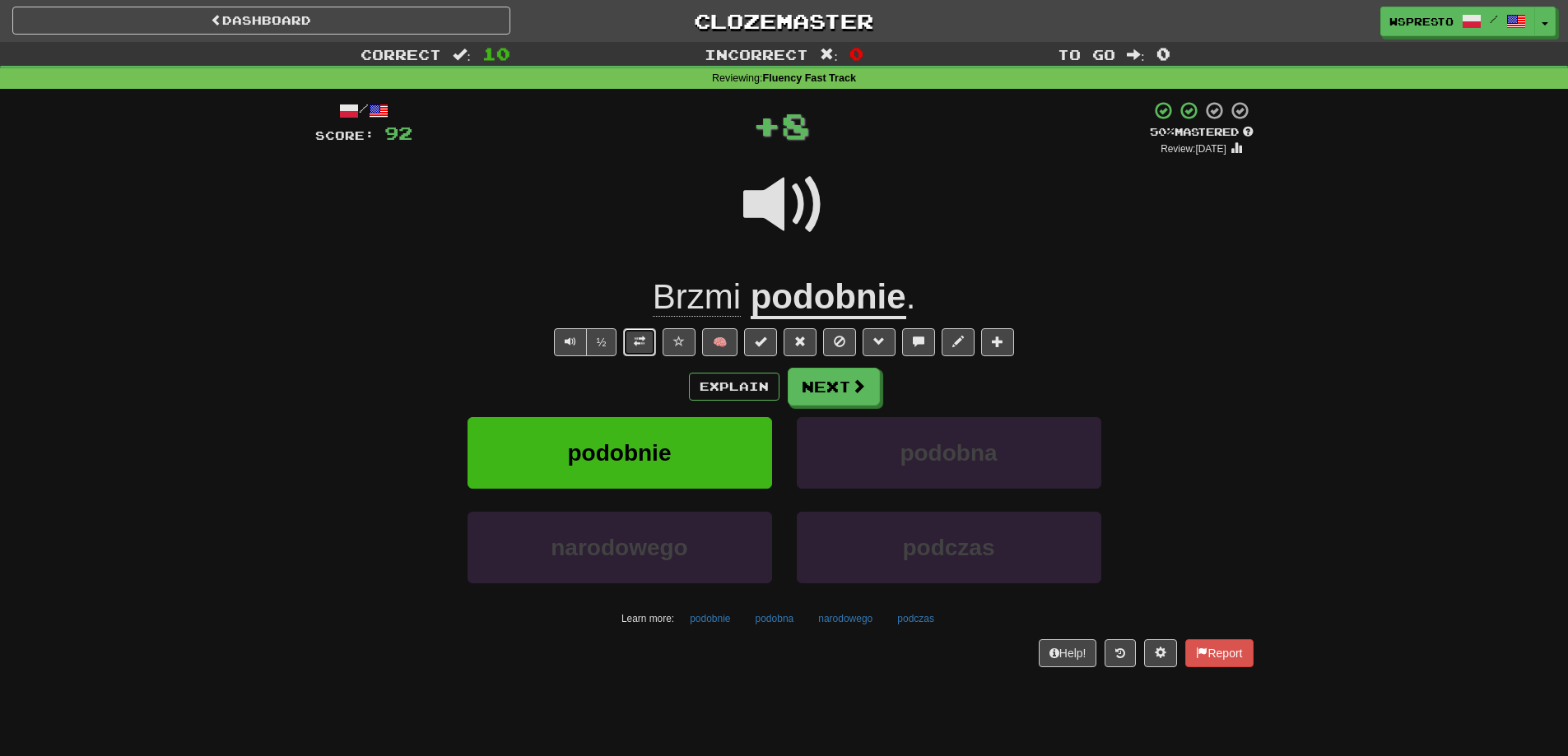
click at [651, 345] on button at bounding box center [640, 342] width 33 height 28
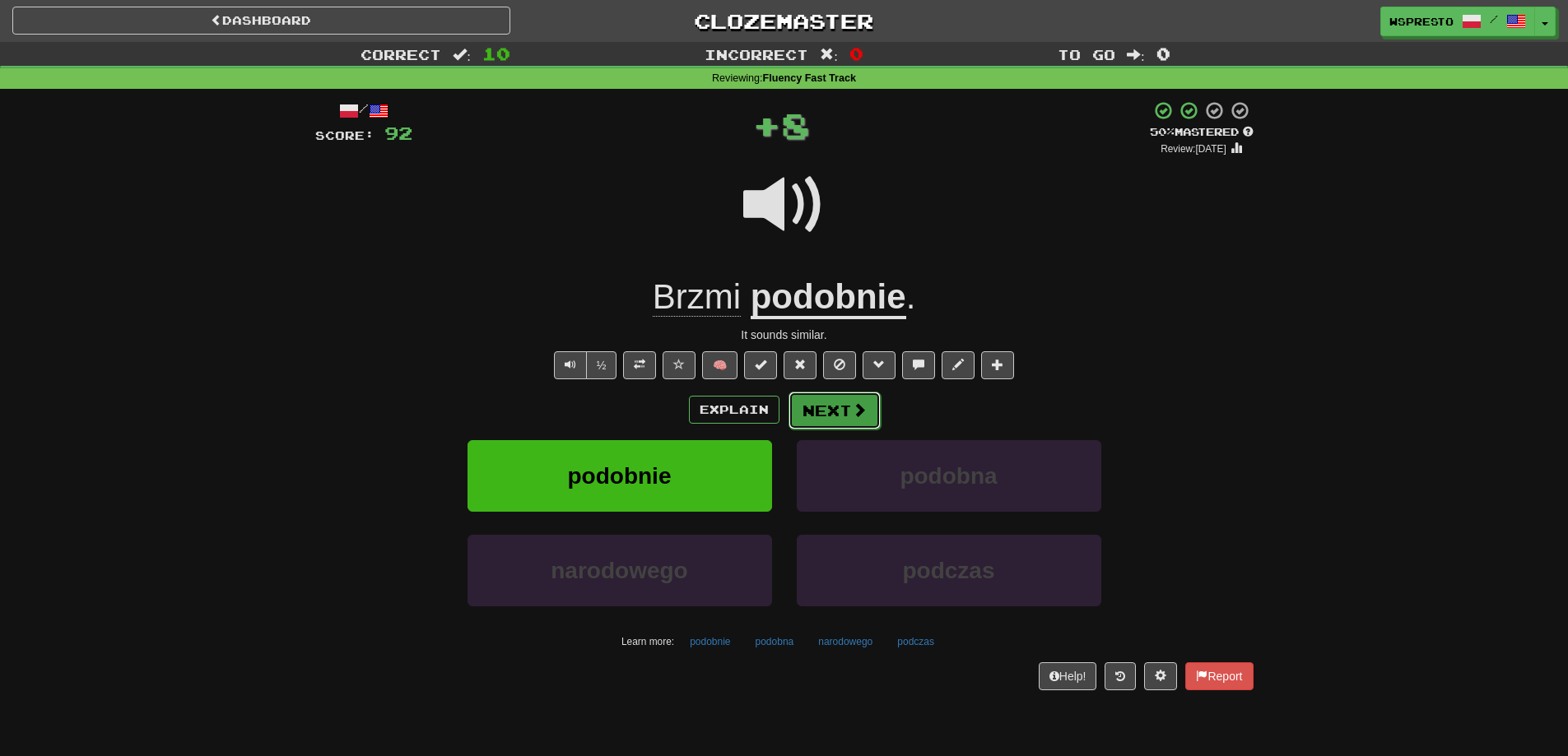
click at [834, 408] on button "Next" at bounding box center [834, 410] width 92 height 38
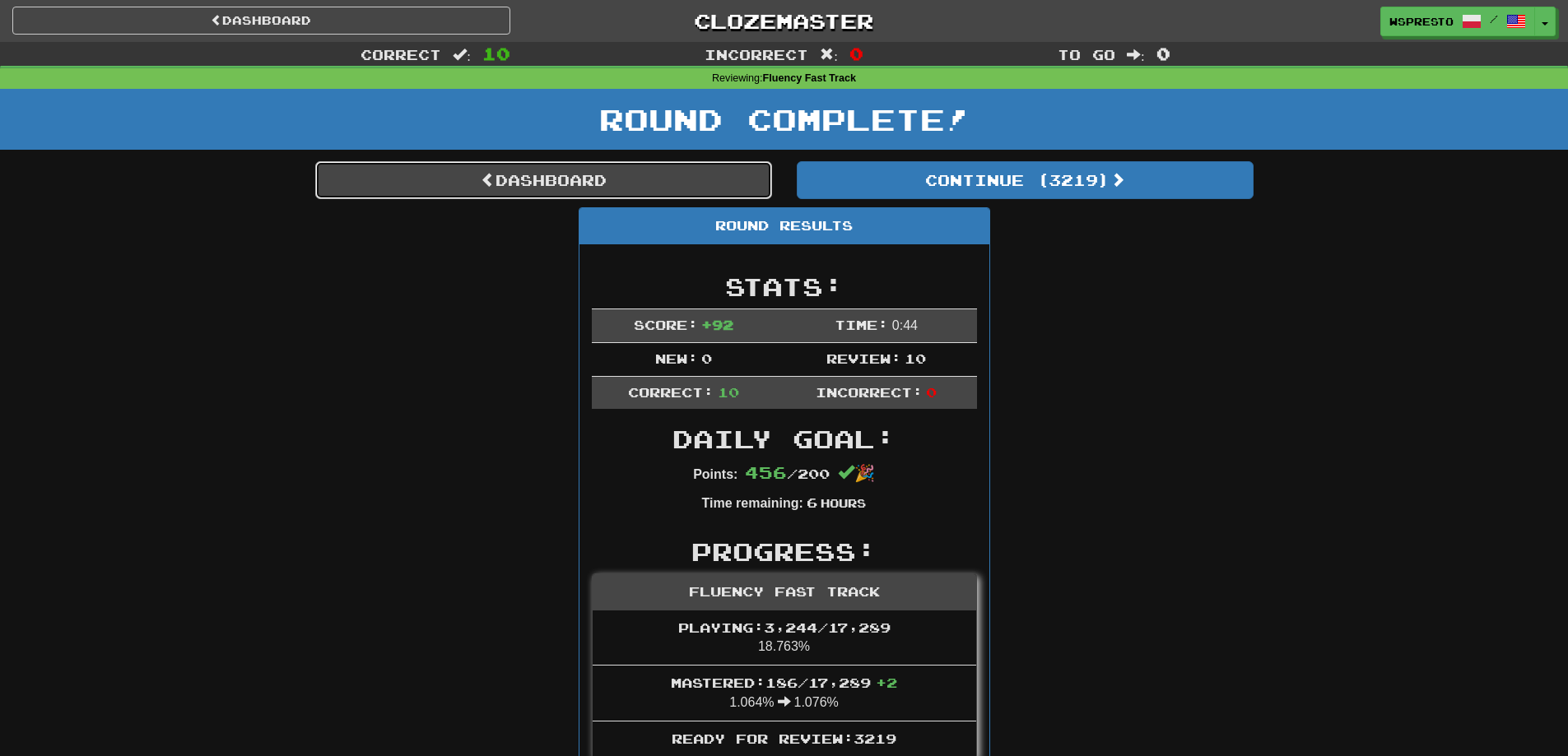
click at [591, 178] on link "Dashboard" at bounding box center [543, 179] width 457 height 38
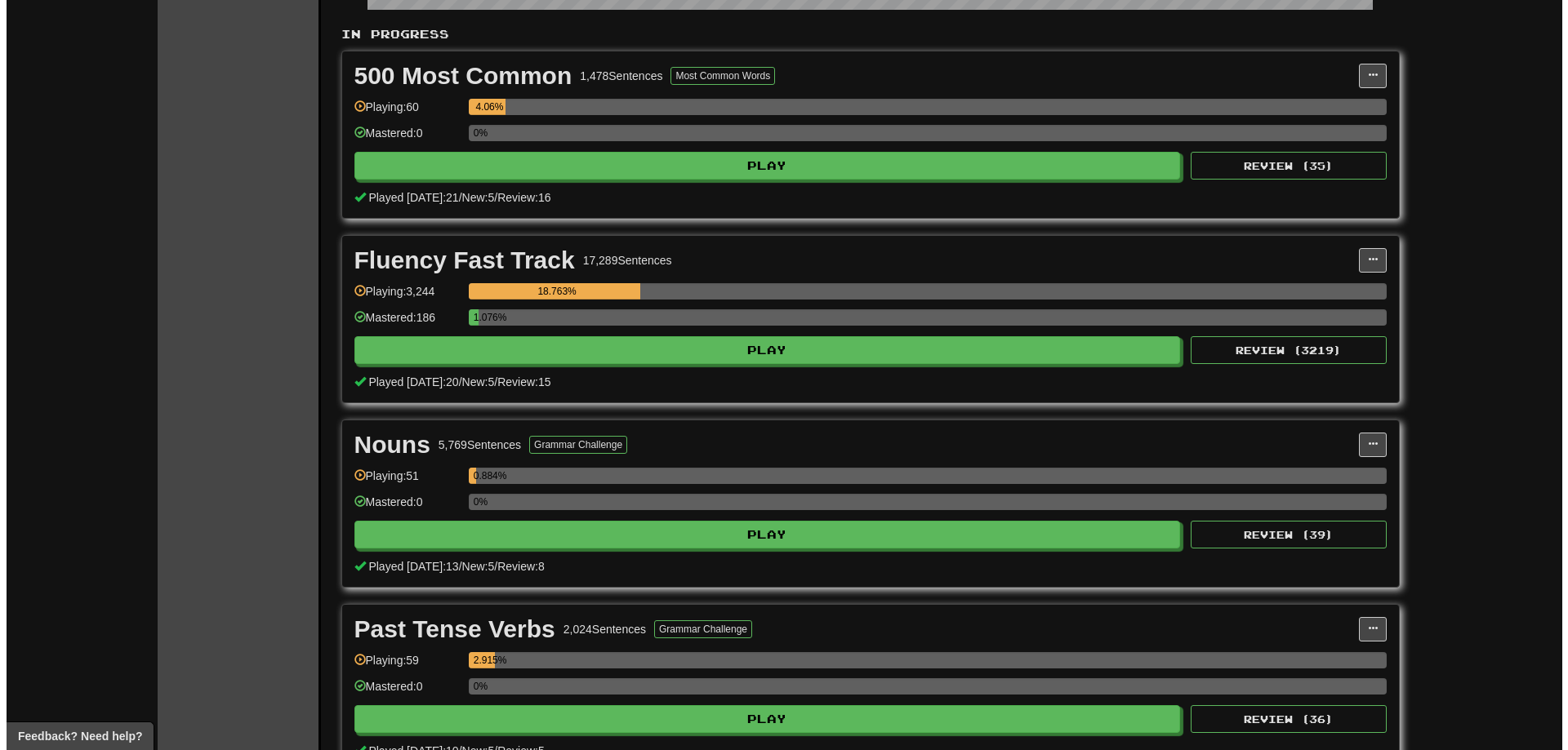
scroll to position [326, 0]
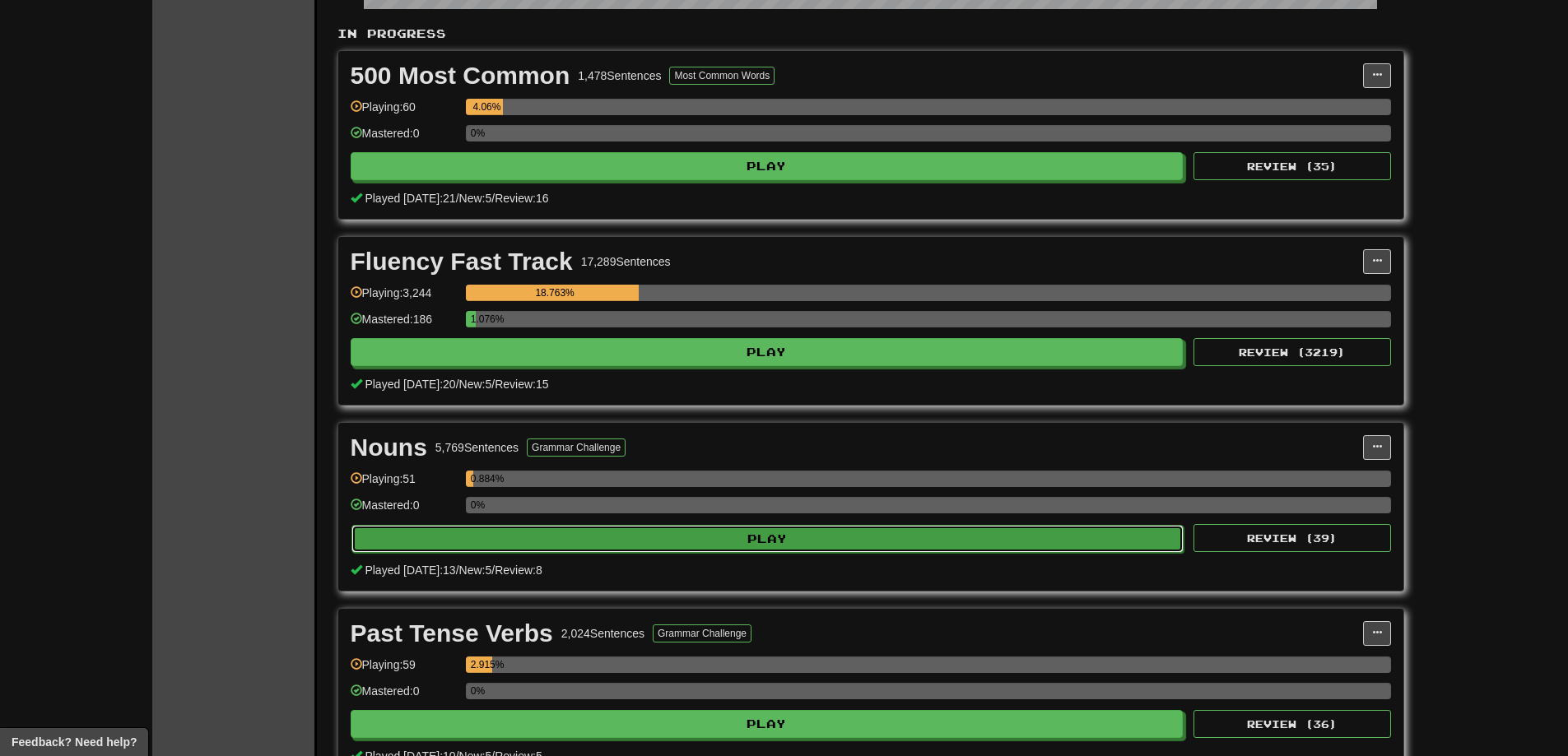
click at [476, 547] on button "Play" at bounding box center [768, 539] width 833 height 28
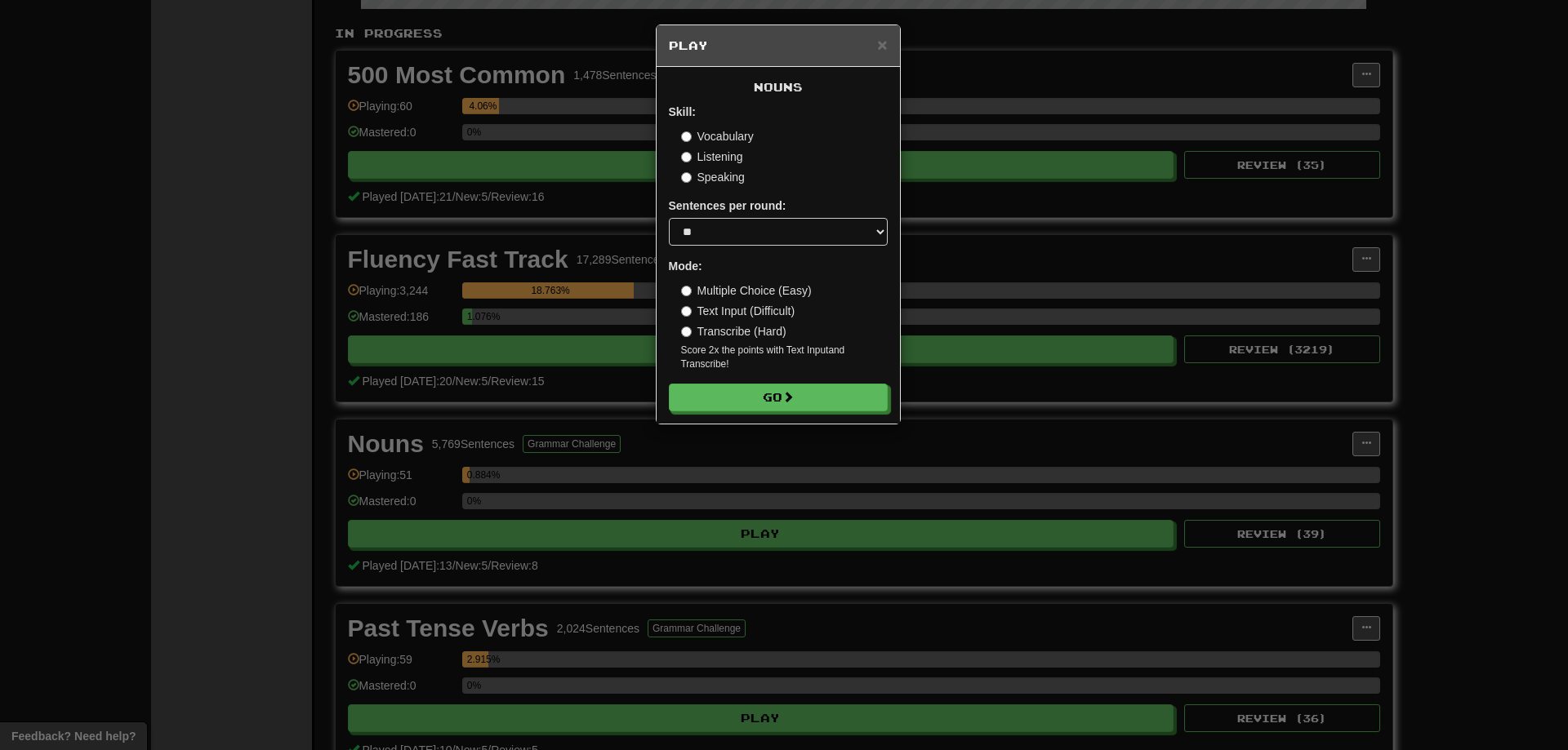
click at [974, 398] on div "× Play Nouns Skill: Vocabulary Listening Speaking Sentences per round: * ** ** …" at bounding box center [784, 375] width 1568 height 750
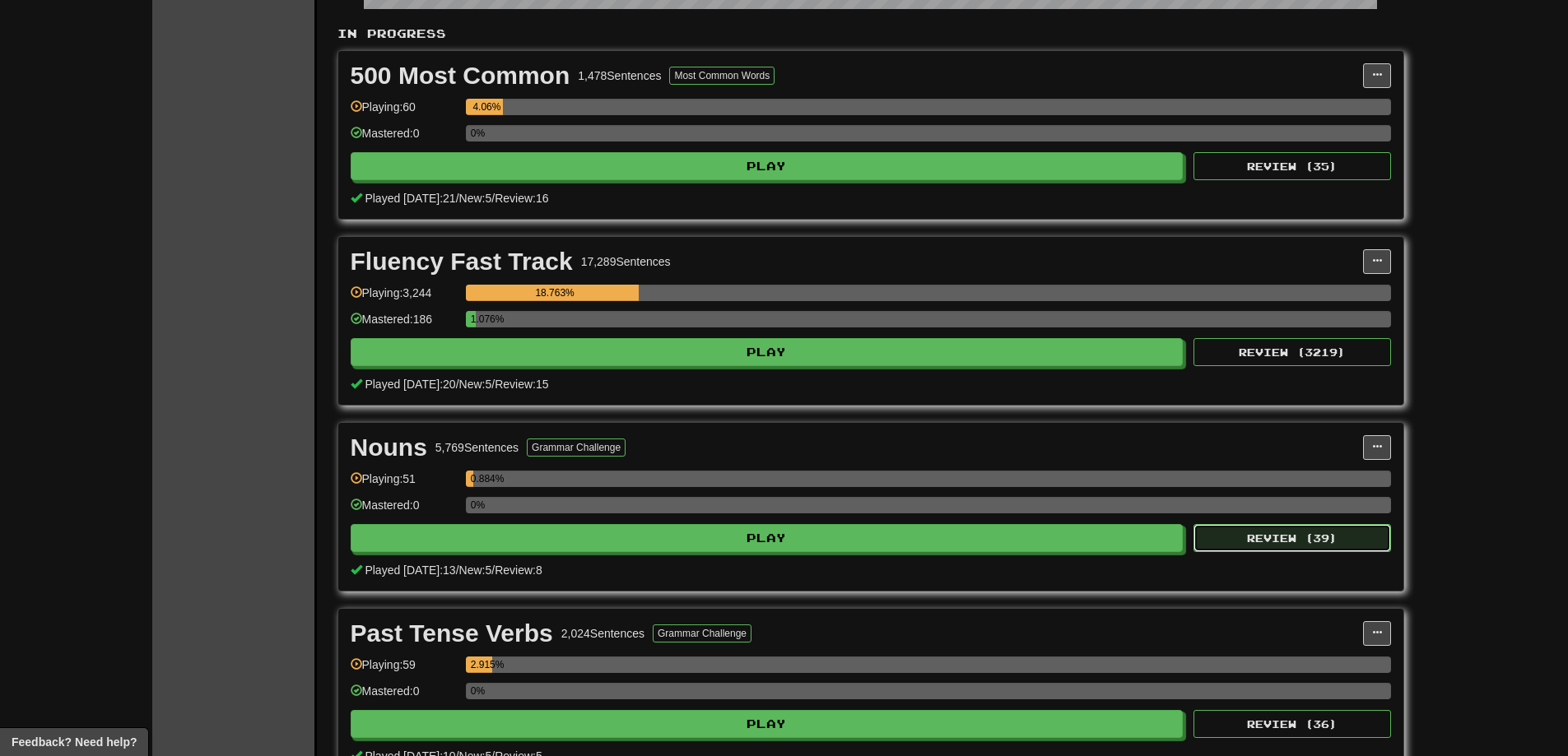
click at [1317, 542] on button "Review ( 39 )" at bounding box center [1292, 538] width 198 height 28
select select "**"
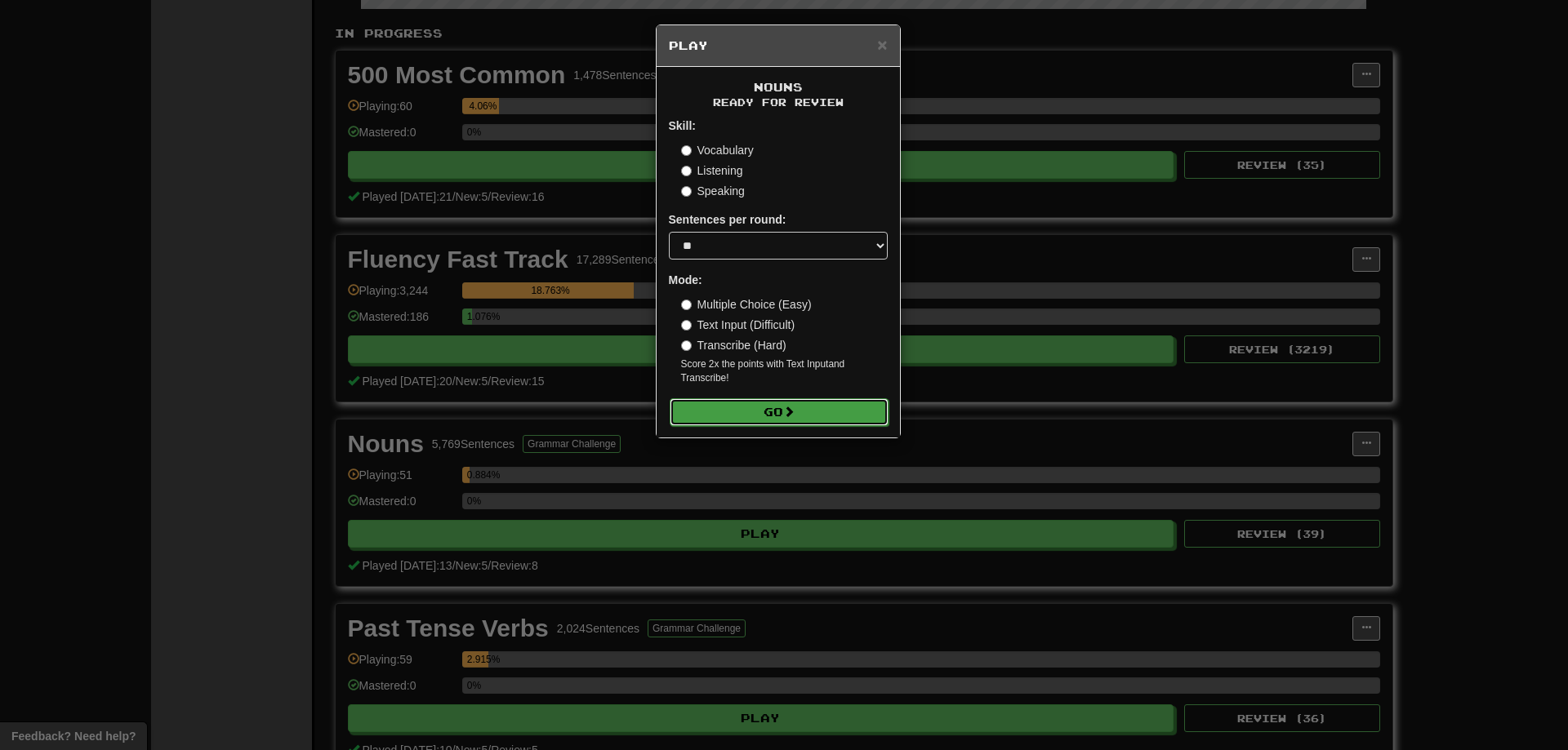
click at [721, 406] on button "Go" at bounding box center [779, 412] width 219 height 28
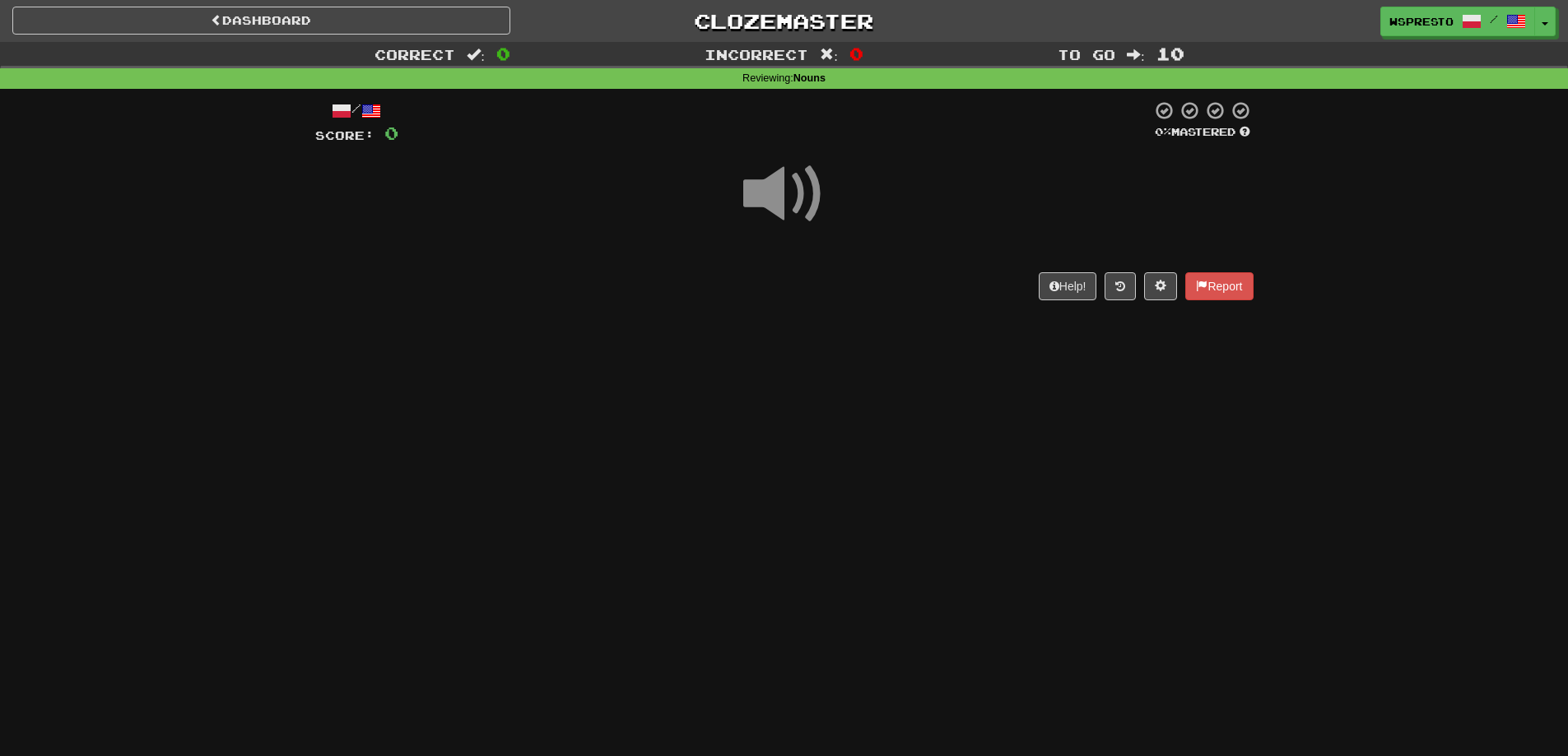
click at [780, 197] on span at bounding box center [784, 194] width 82 height 82
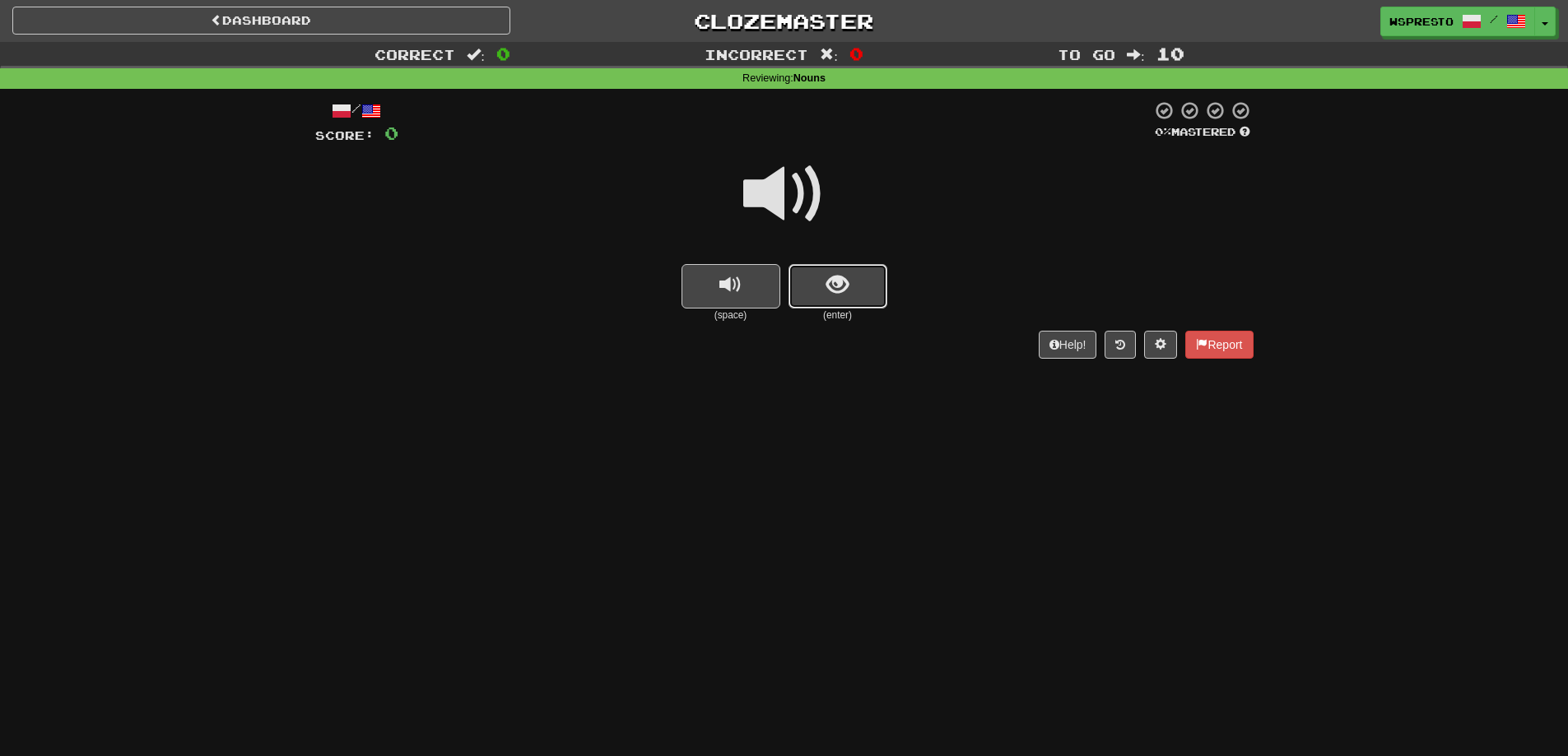
click at [849, 295] on button "show sentence" at bounding box center [837, 286] width 99 height 45
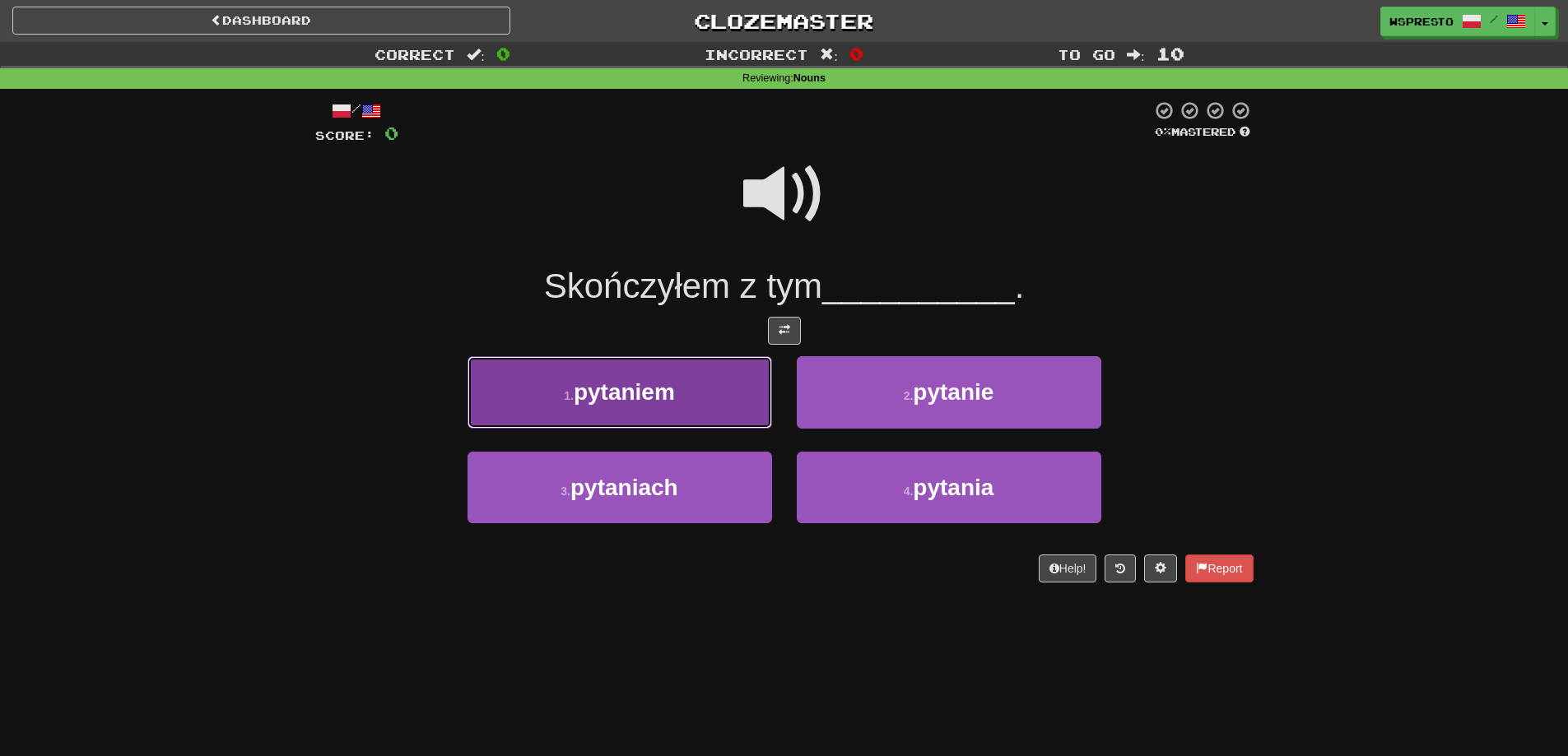
click at [708, 412] on button "1 . pytaniem" at bounding box center [620, 392] width 304 height 72
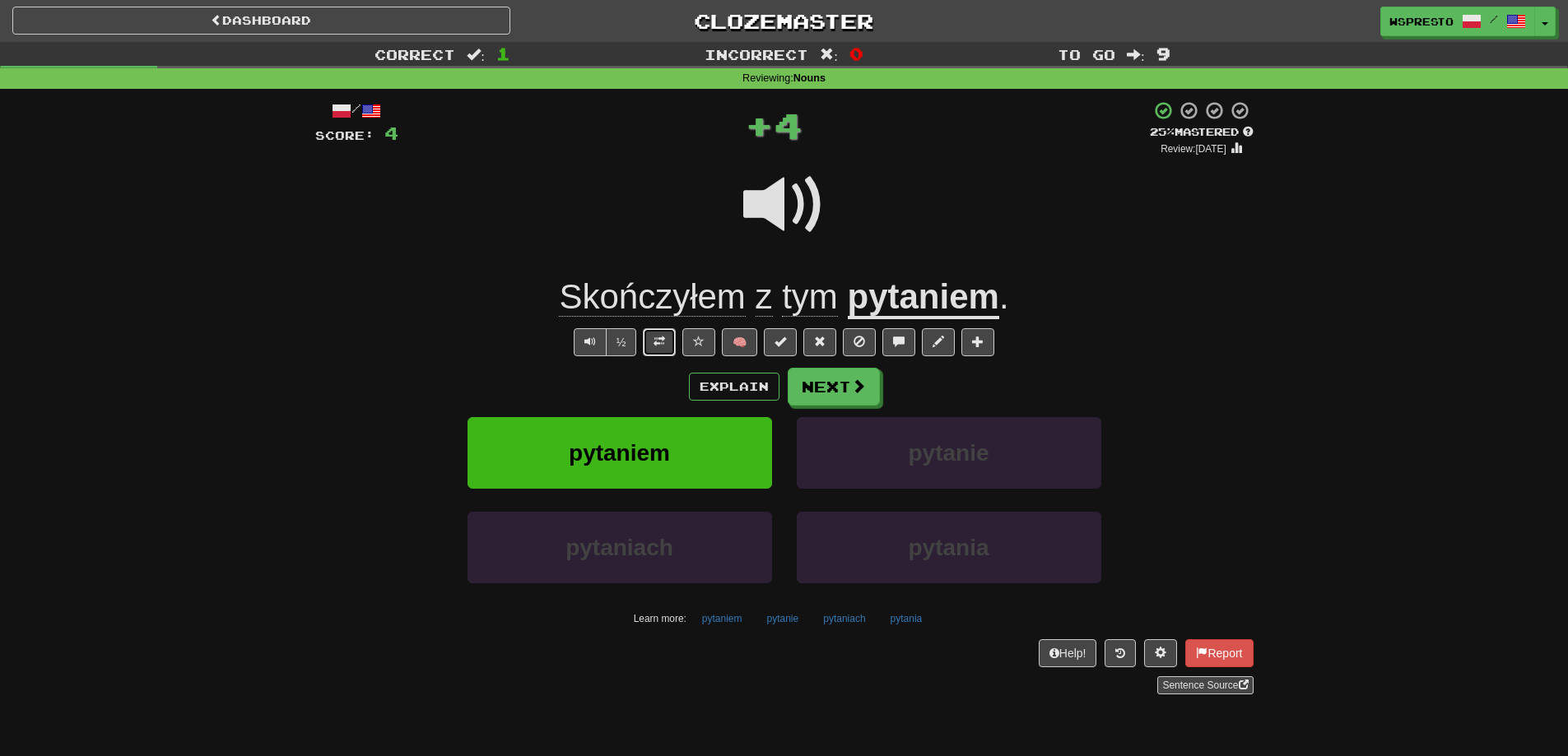
click at [651, 345] on button at bounding box center [660, 342] width 33 height 28
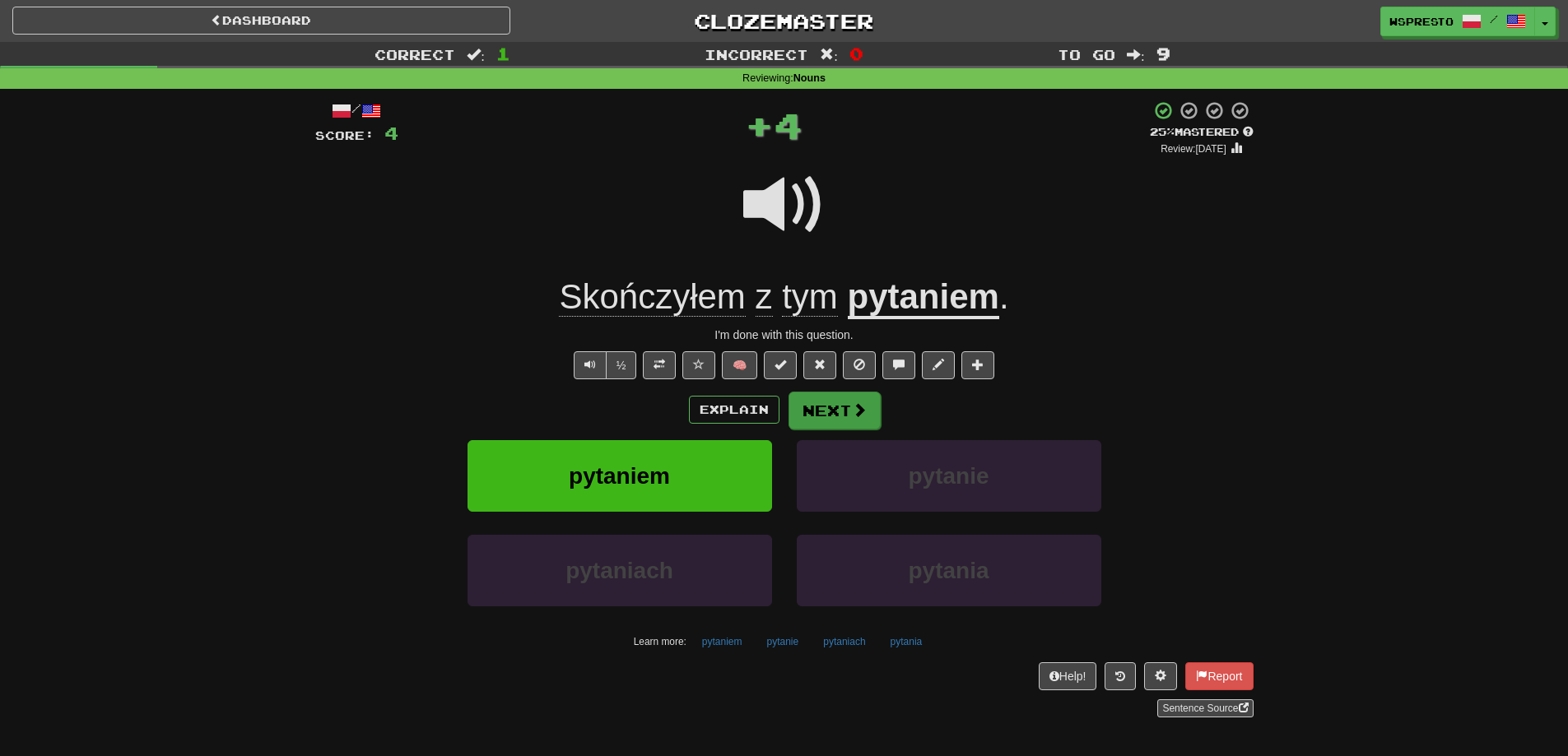
drag, startPoint x: 853, startPoint y: 432, endPoint x: 864, endPoint y: 418, distance: 17.8
click at [854, 432] on div "Explain Next pytaniem pytanie pytaniach pytania Learn more: pytaniem pytanie py…" at bounding box center [784, 523] width 938 height 264
drag, startPoint x: 864, startPoint y: 418, endPoint x: 919, endPoint y: 413, distance: 55.2
click at [919, 413] on div "Explain Next" at bounding box center [784, 410] width 938 height 38
click at [864, 413] on button "Next" at bounding box center [834, 410] width 92 height 38
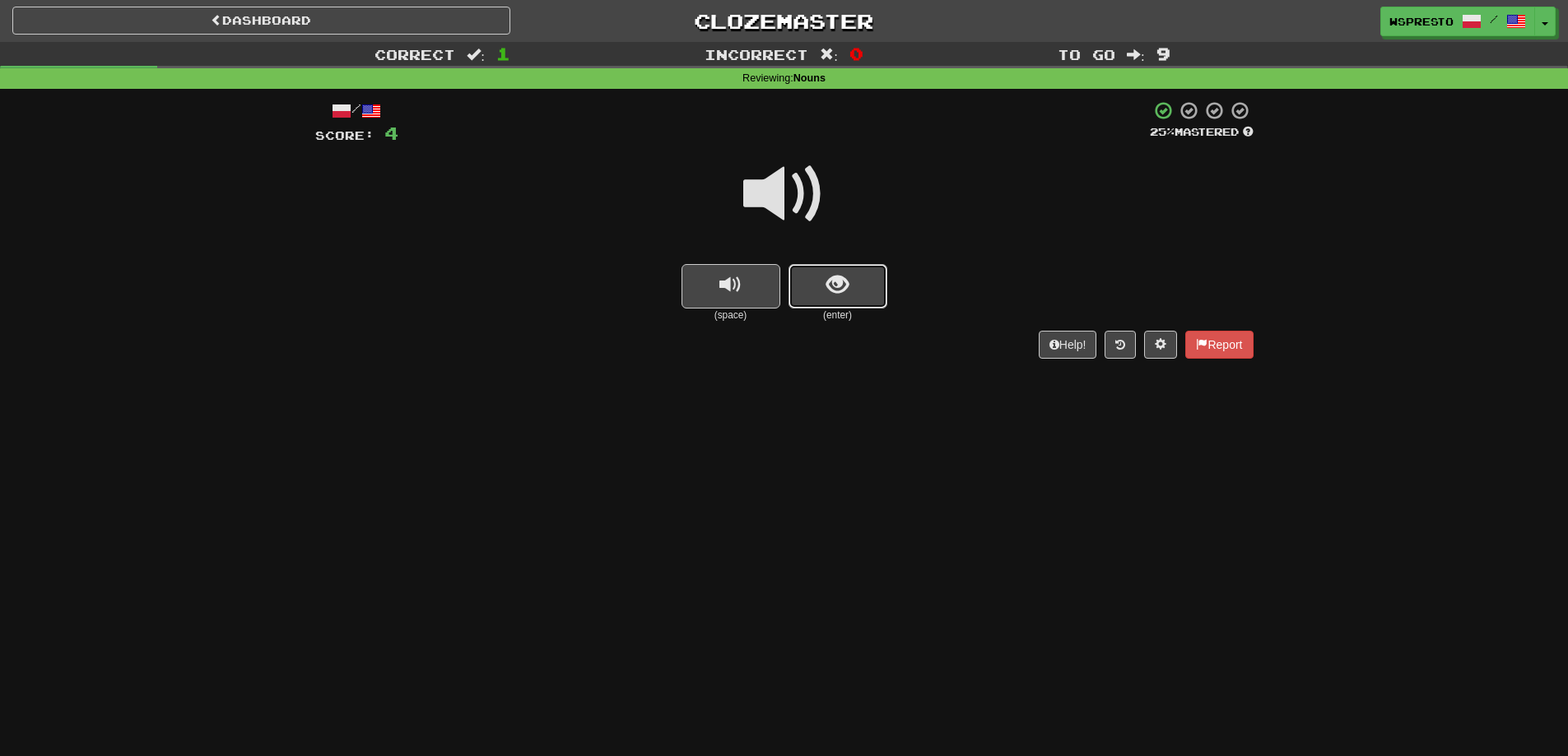
click at [864, 277] on button "show sentence" at bounding box center [837, 286] width 99 height 45
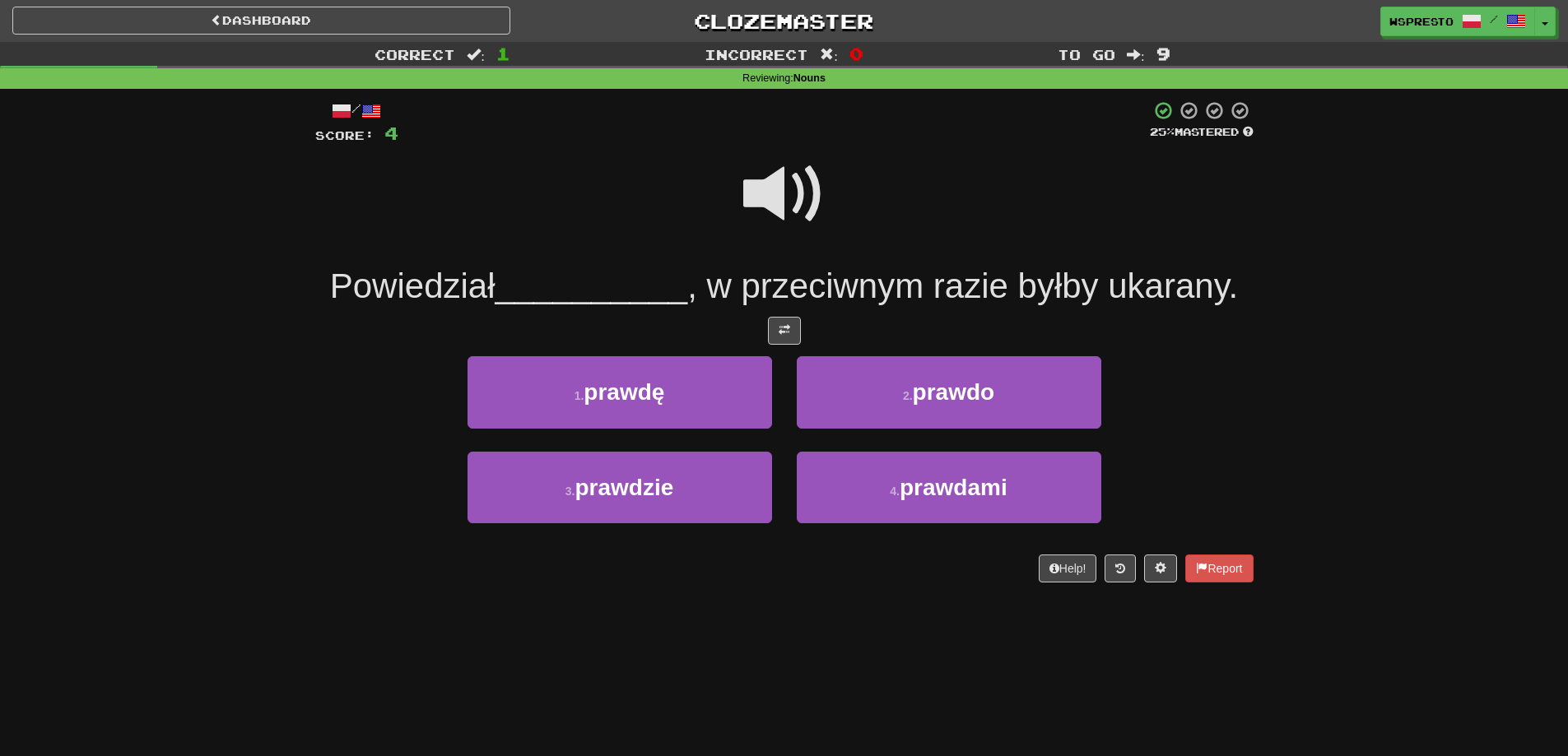
click at [753, 196] on span at bounding box center [784, 194] width 82 height 82
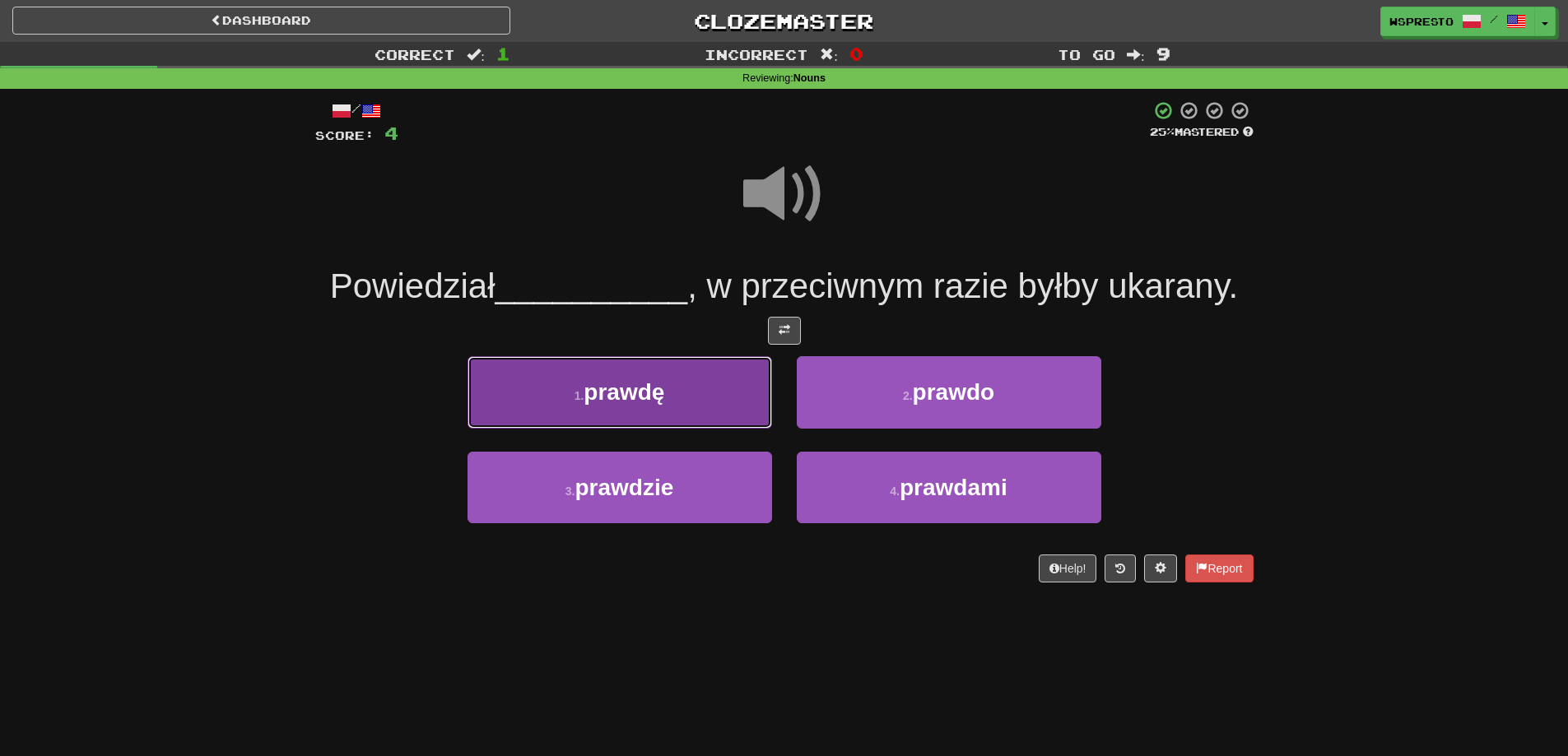
click at [654, 404] on span "prawdę" at bounding box center [624, 392] width 80 height 25
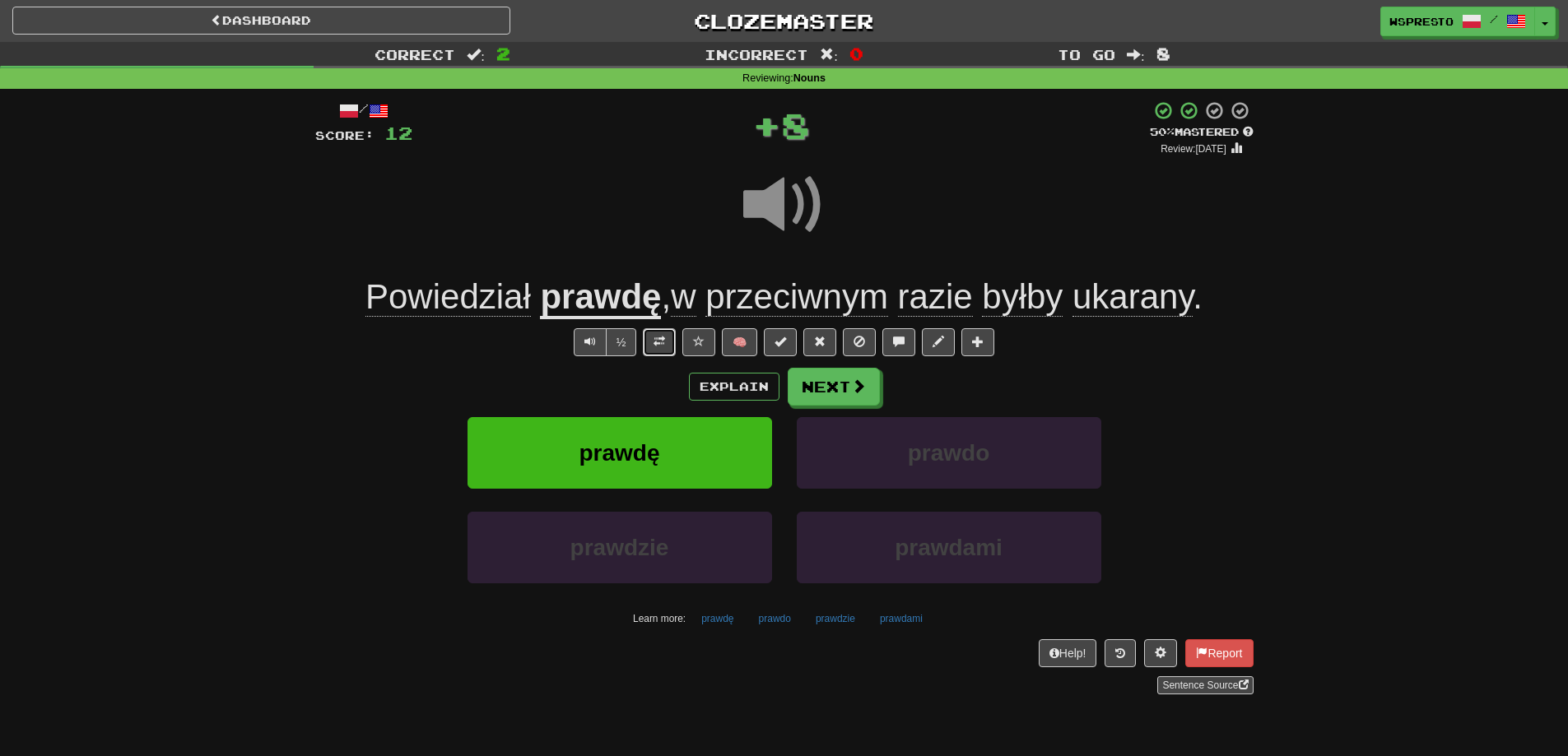
click at [673, 342] on button at bounding box center [660, 342] width 33 height 28
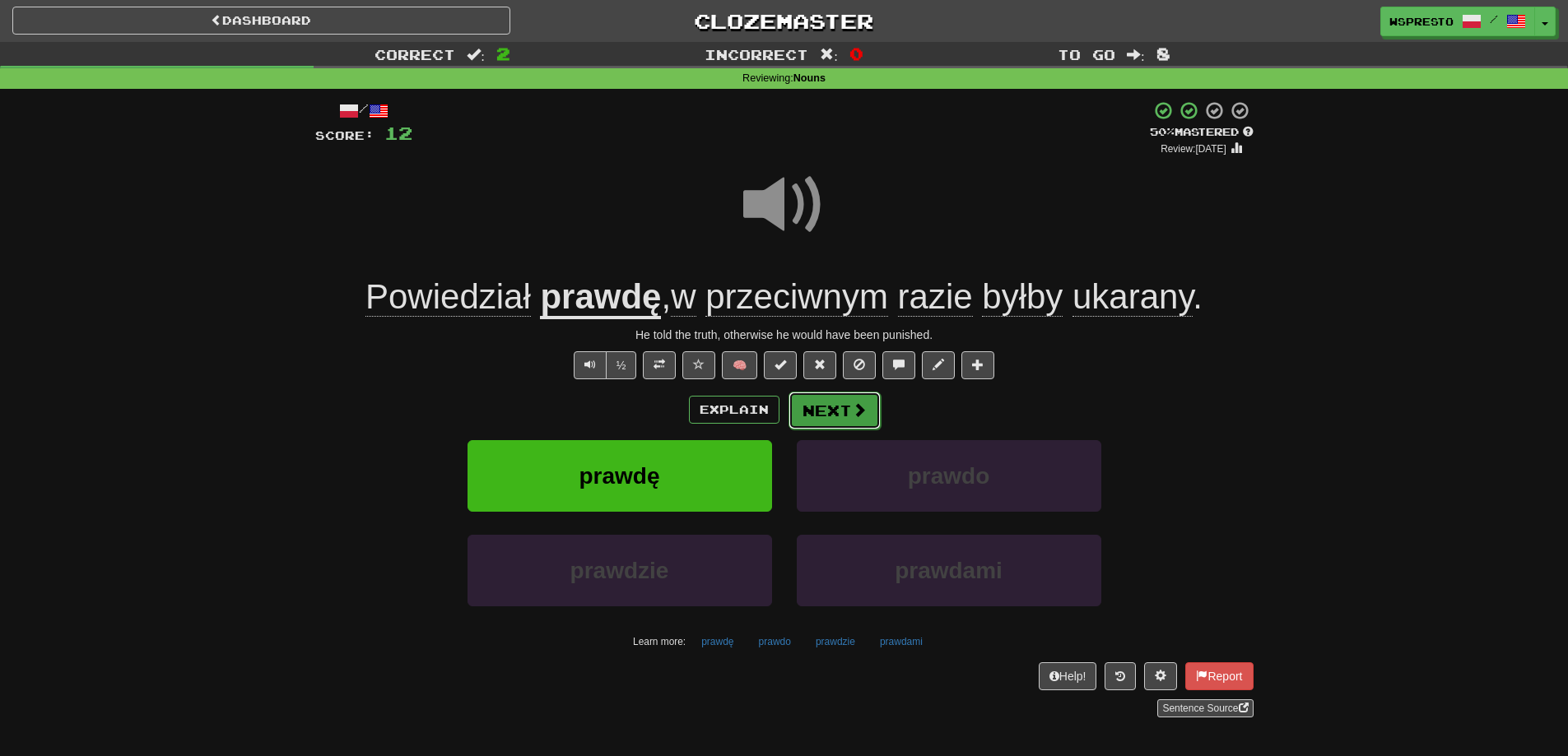
click at [845, 415] on button "Next" at bounding box center [834, 410] width 92 height 38
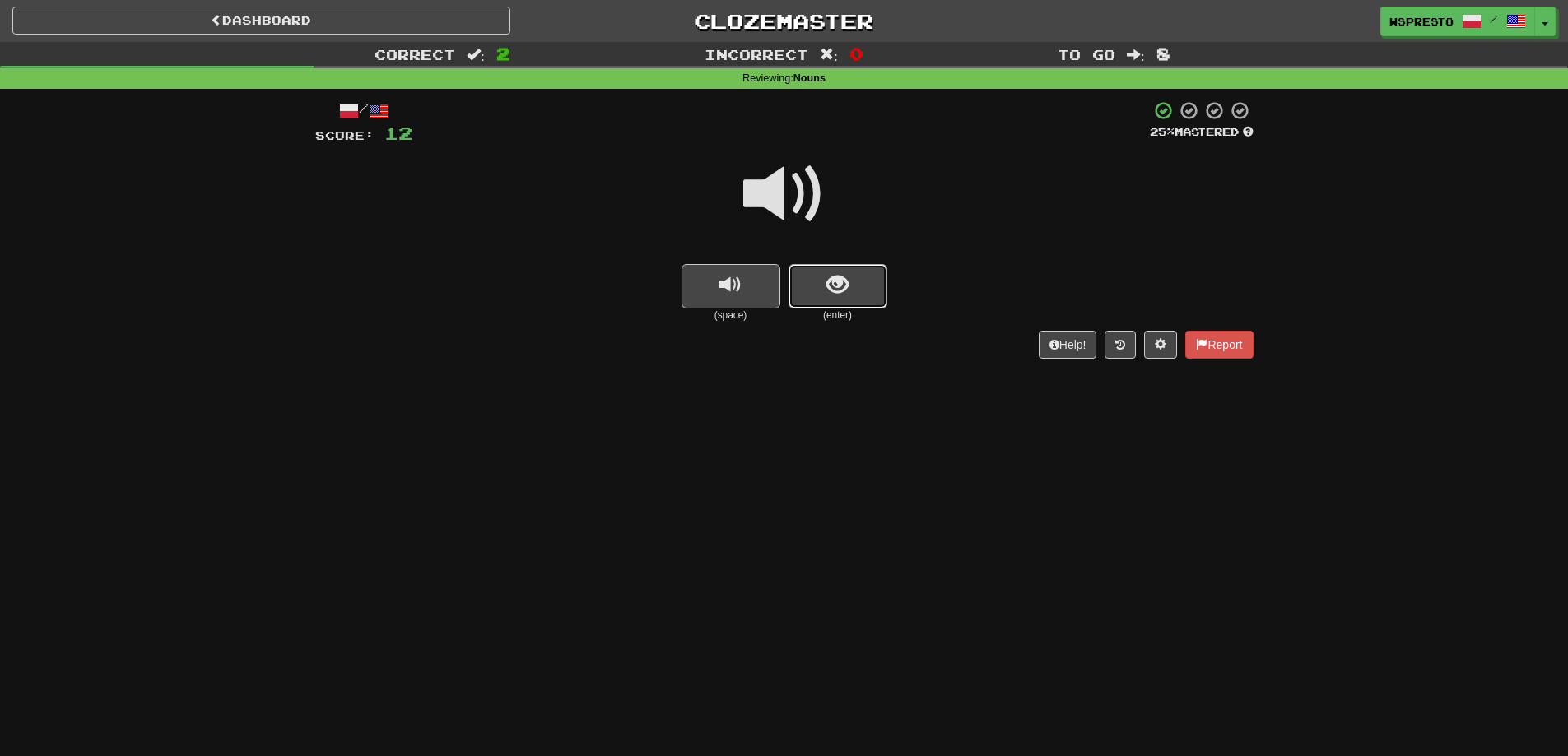
click at [817, 278] on button "show sentence" at bounding box center [837, 286] width 99 height 45
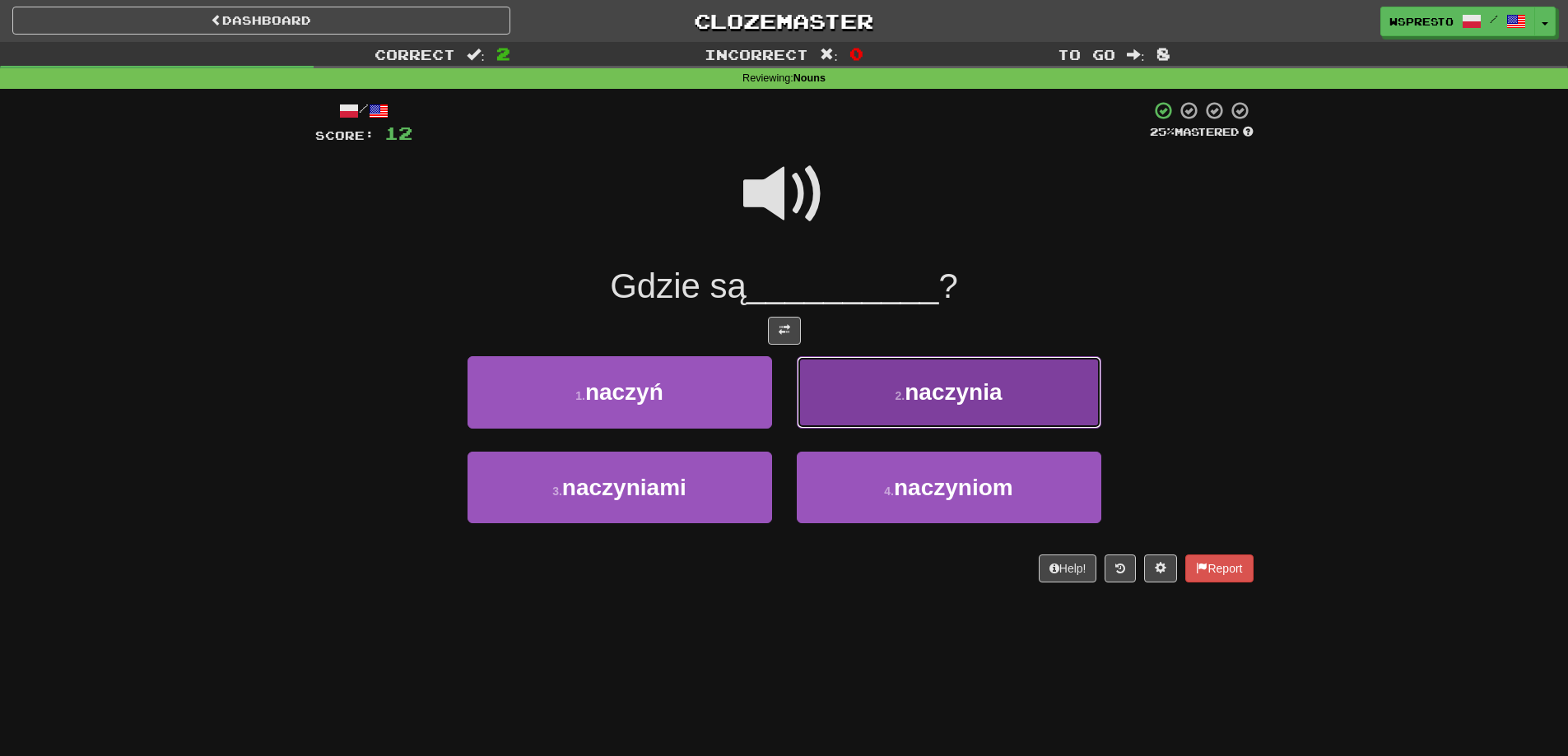
click at [891, 417] on button "2 . naczynia" at bounding box center [948, 392] width 304 height 72
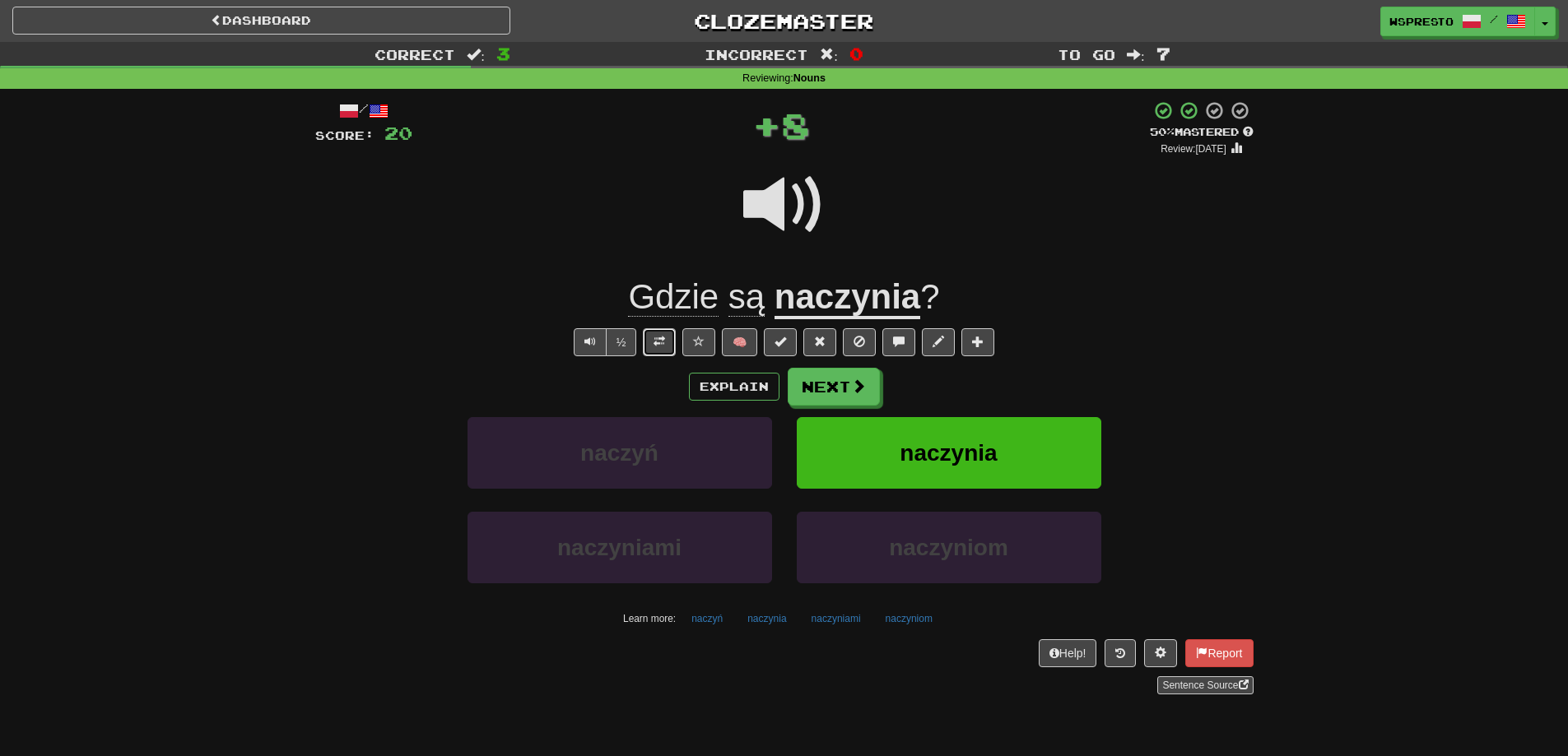
click at [650, 338] on button at bounding box center [660, 342] width 33 height 28
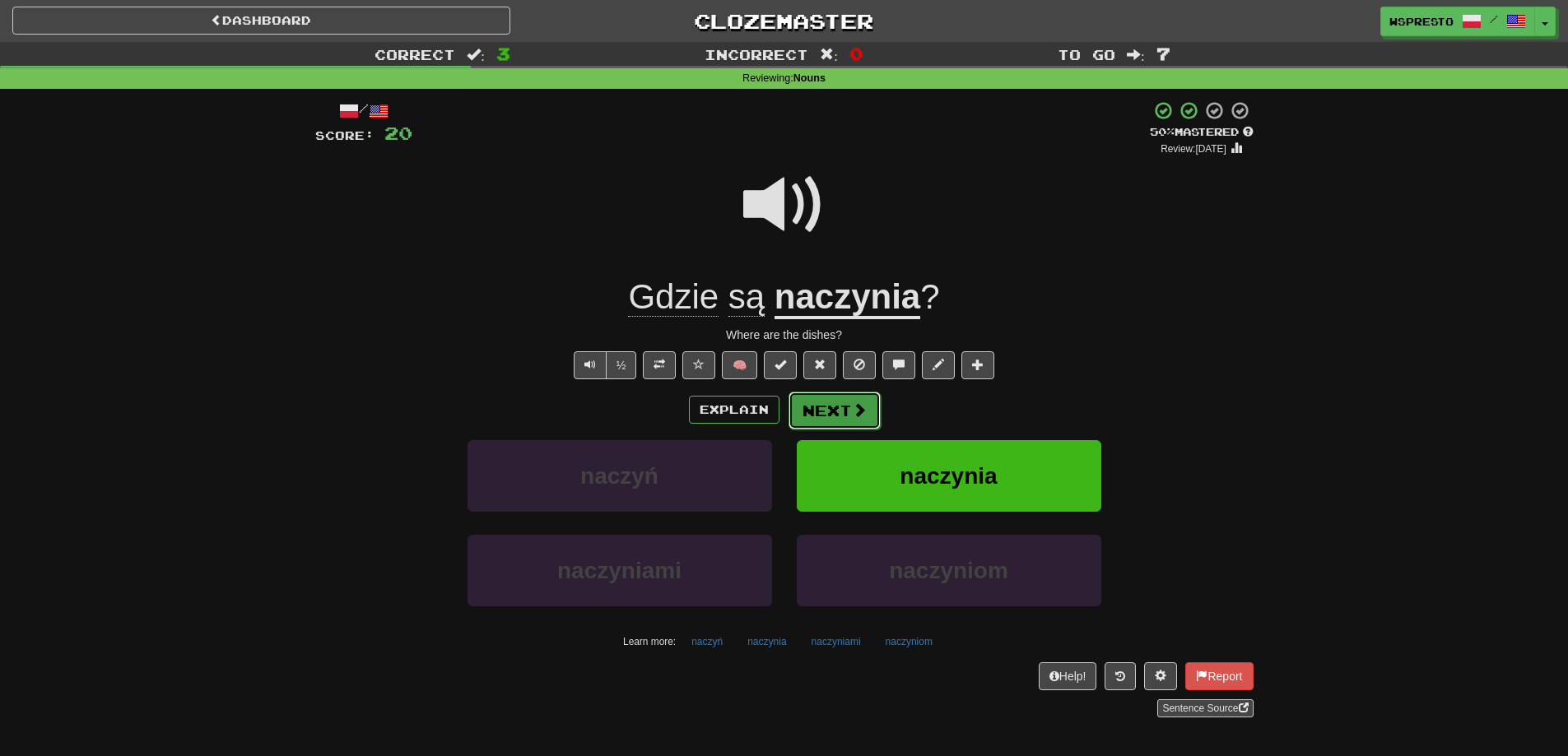
click at [829, 408] on button "Next" at bounding box center [834, 410] width 92 height 38
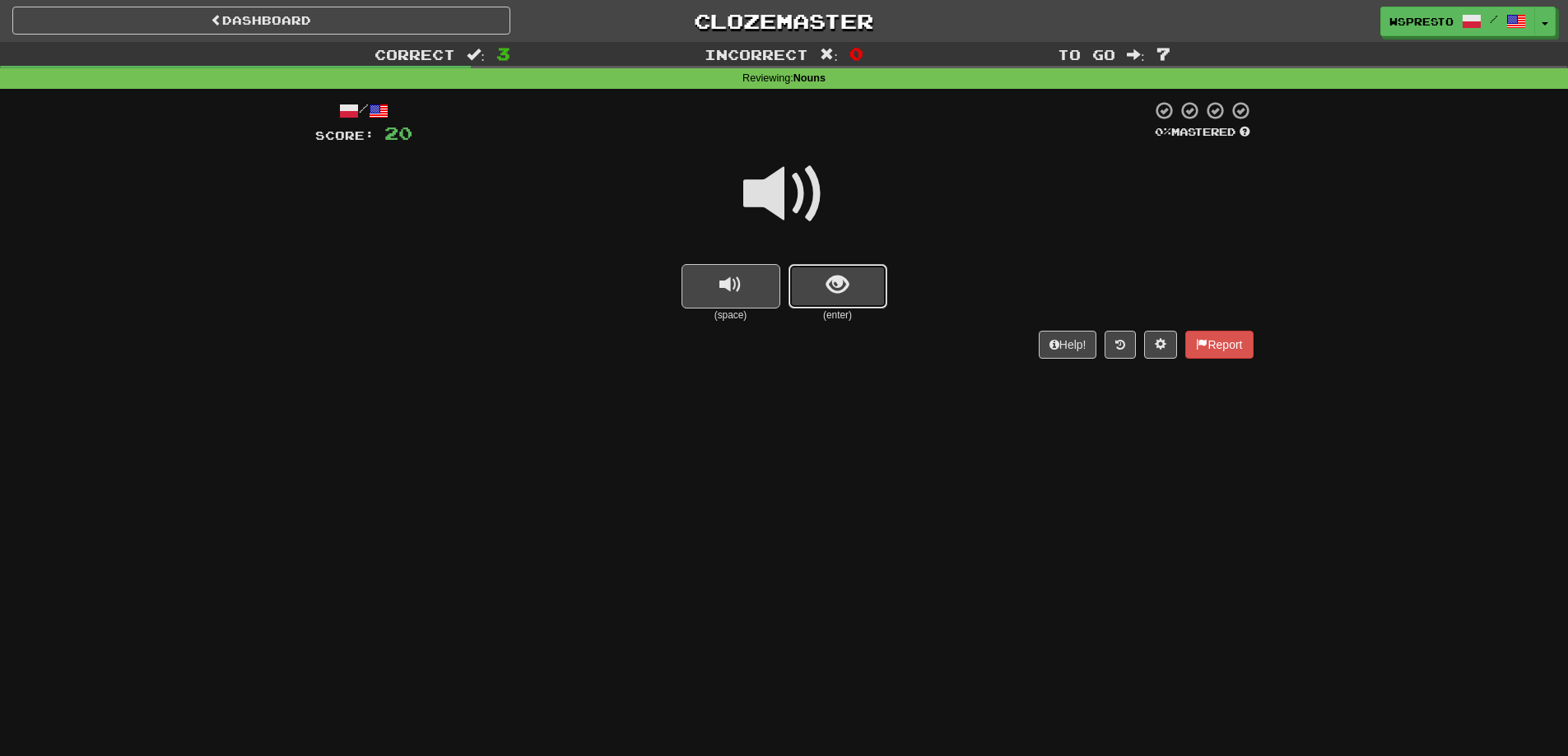
click at [819, 292] on button "show sentence" at bounding box center [837, 286] width 99 height 45
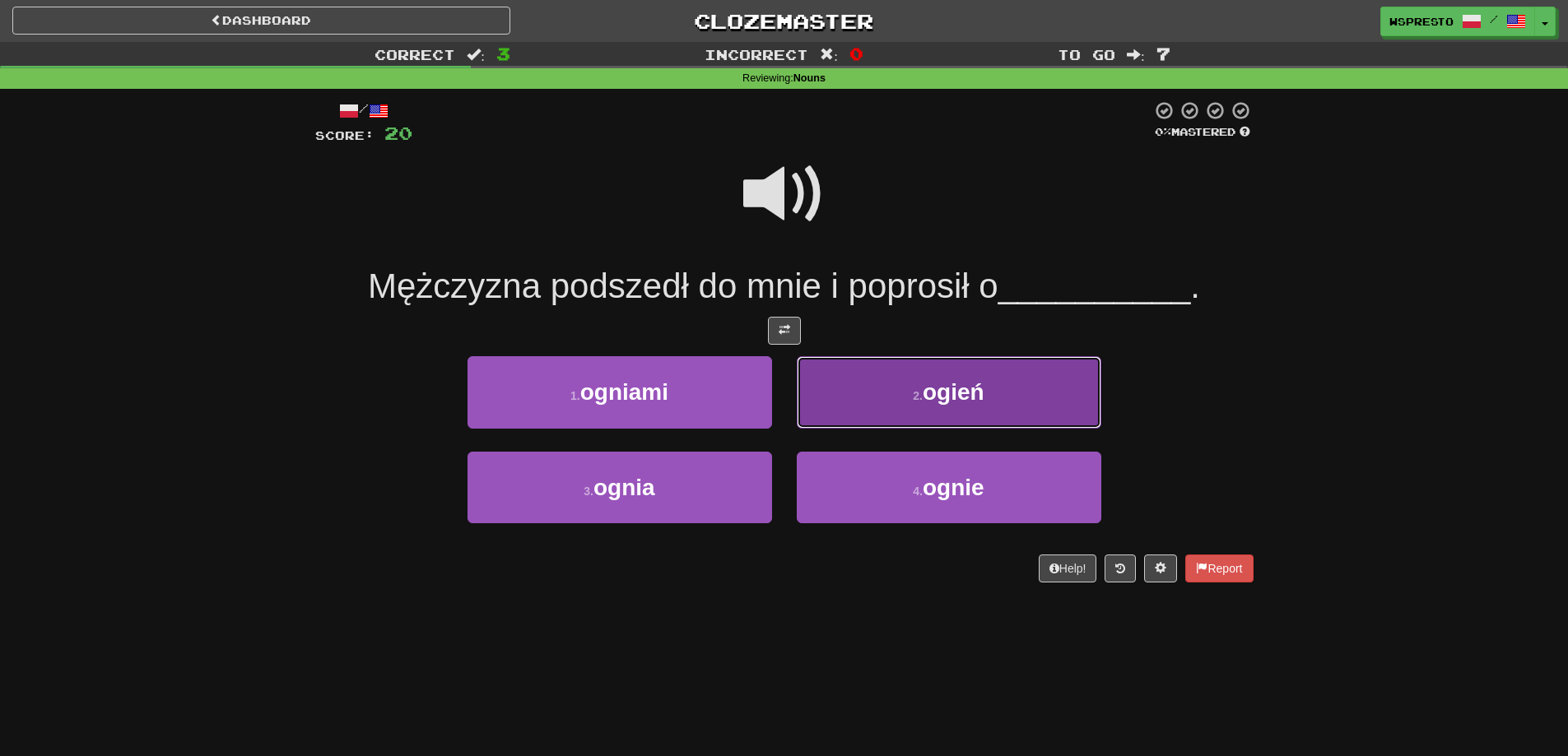
click at [986, 392] on button "2 . ogień" at bounding box center [948, 392] width 304 height 72
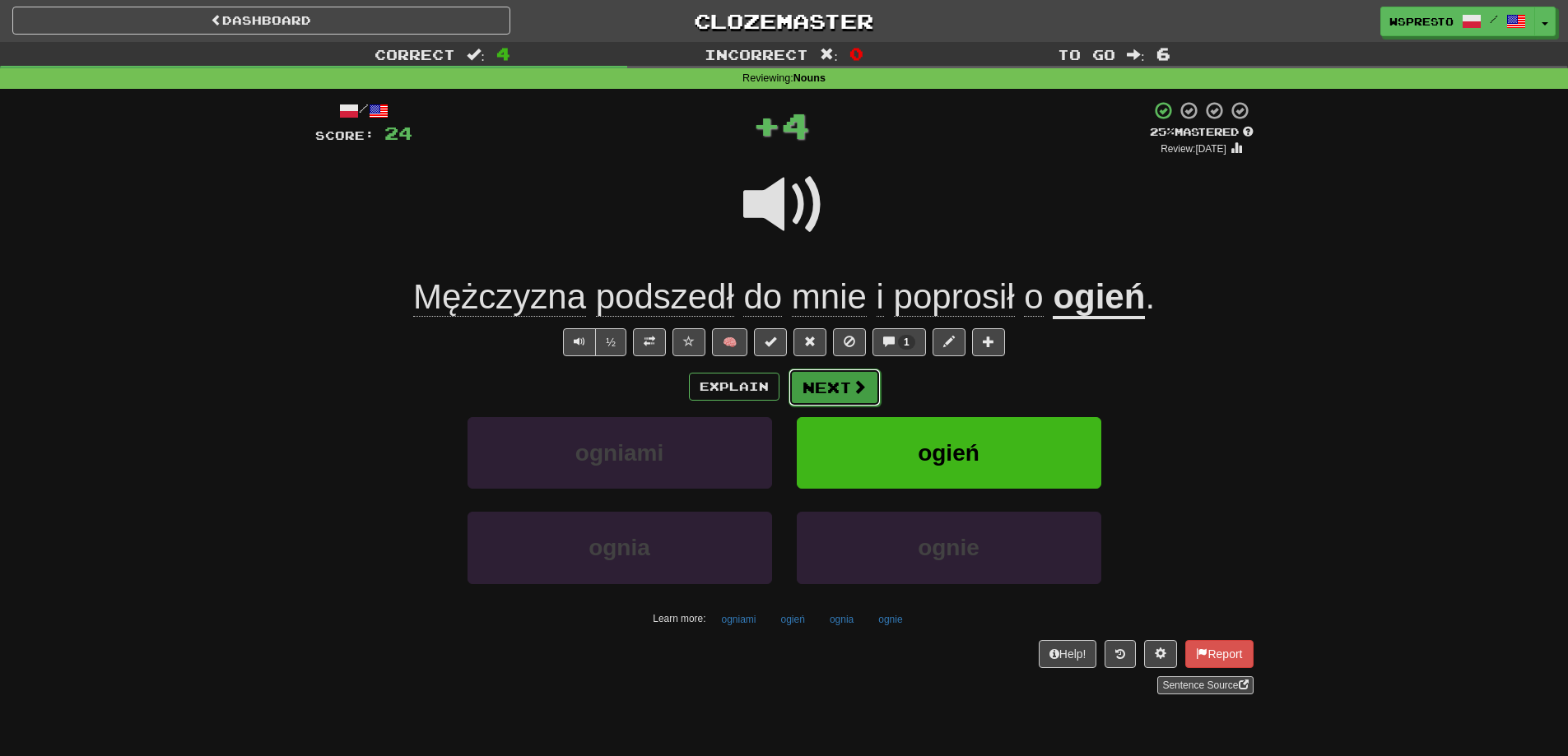
click at [834, 382] on button "Next" at bounding box center [834, 387] width 92 height 38
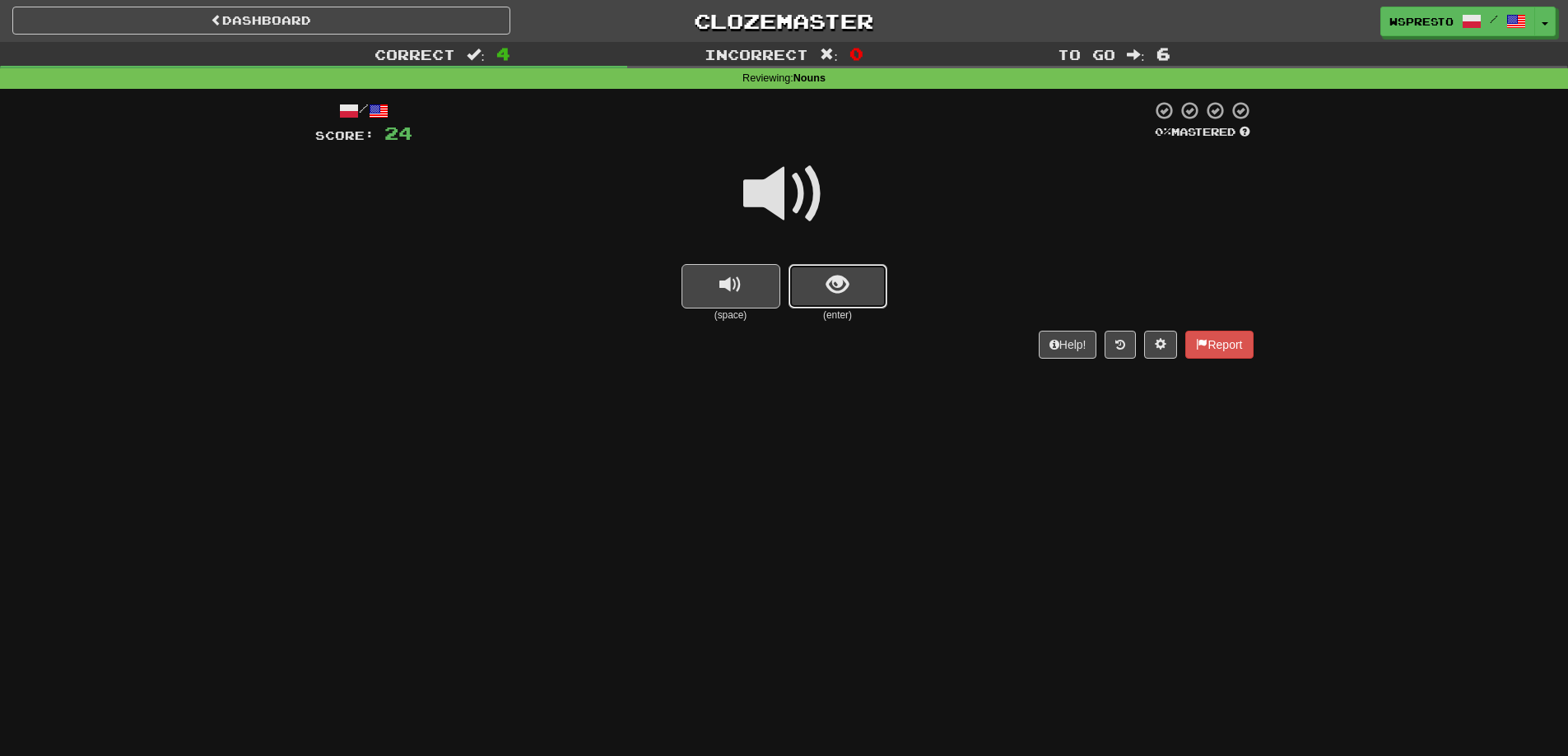
click at [813, 285] on button "show sentence" at bounding box center [837, 286] width 99 height 45
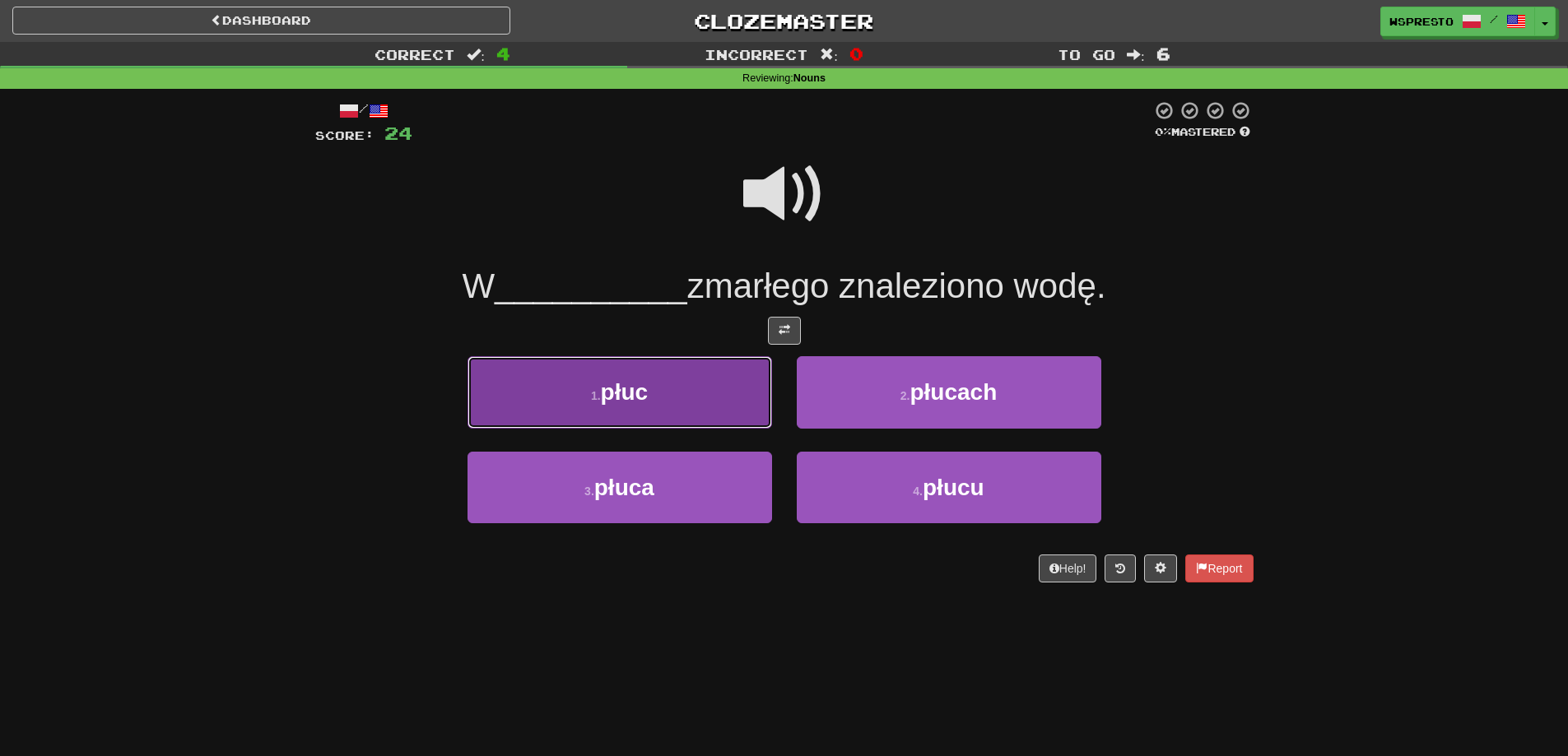
click at [648, 403] on span "płuc" at bounding box center [625, 392] width 48 height 25
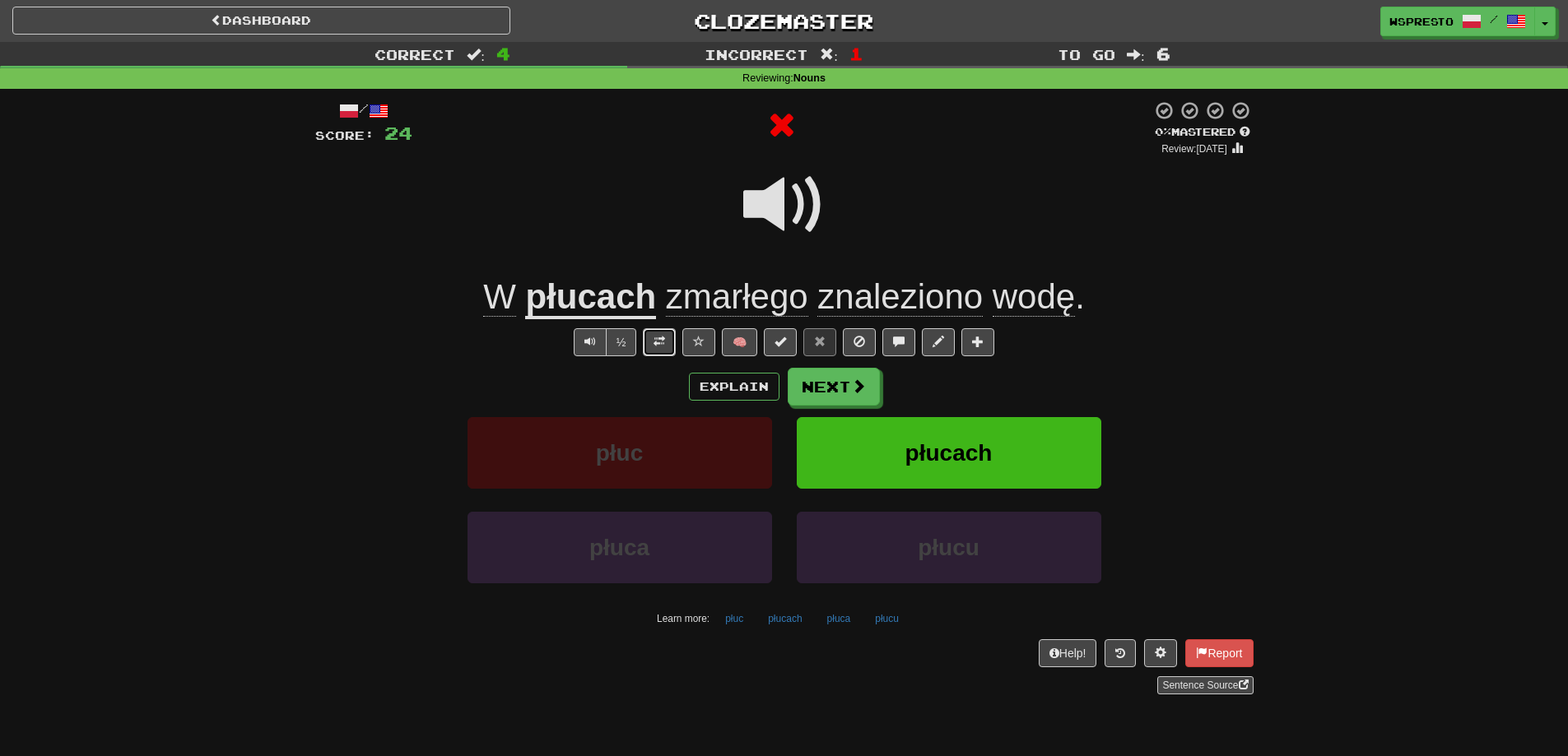
click at [657, 332] on button at bounding box center [660, 342] width 33 height 28
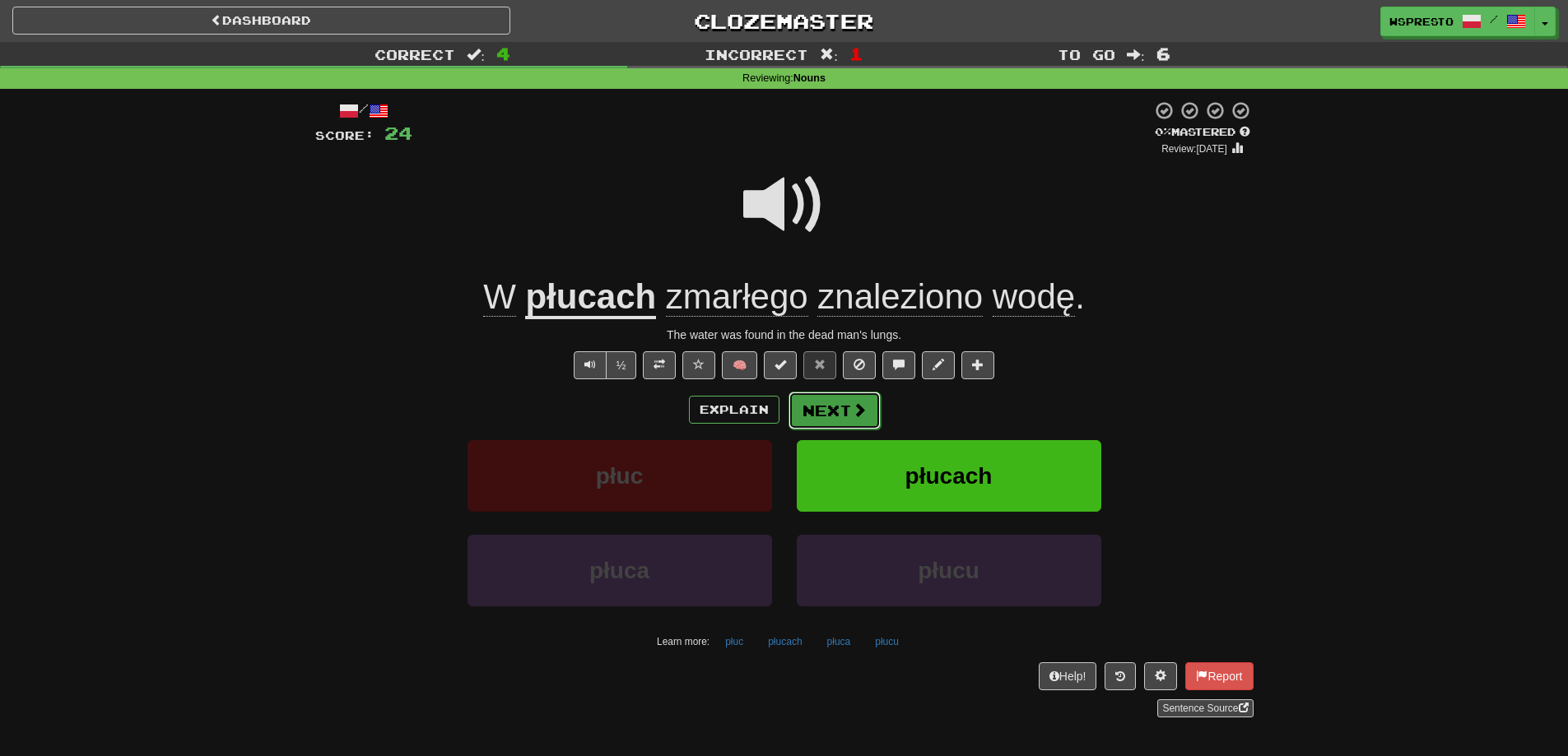
click at [836, 409] on button "Next" at bounding box center [834, 410] width 92 height 38
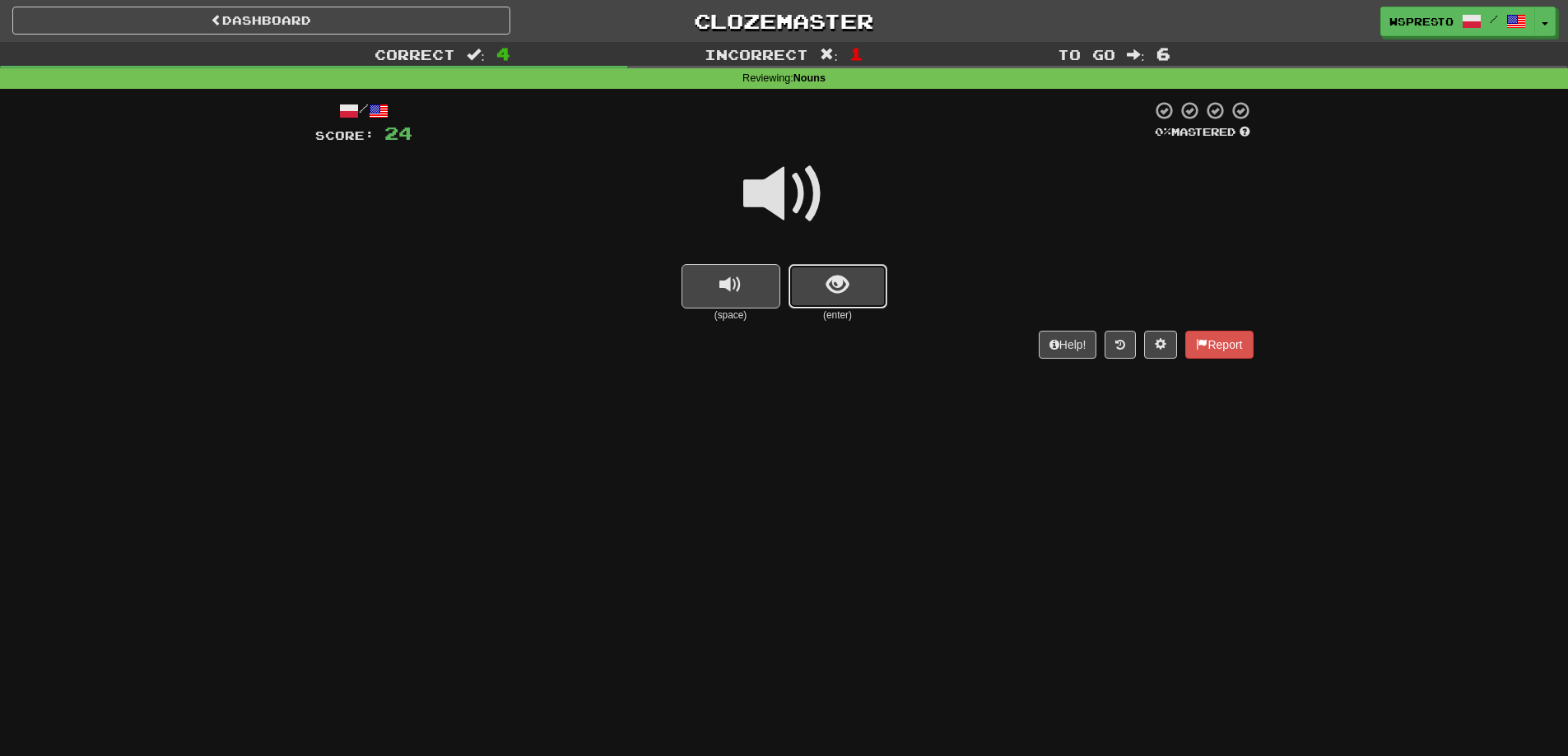
drag, startPoint x: 839, startPoint y: 276, endPoint x: 816, endPoint y: 253, distance: 32.5
click at [833, 270] on button "show sentence" at bounding box center [837, 286] width 99 height 45
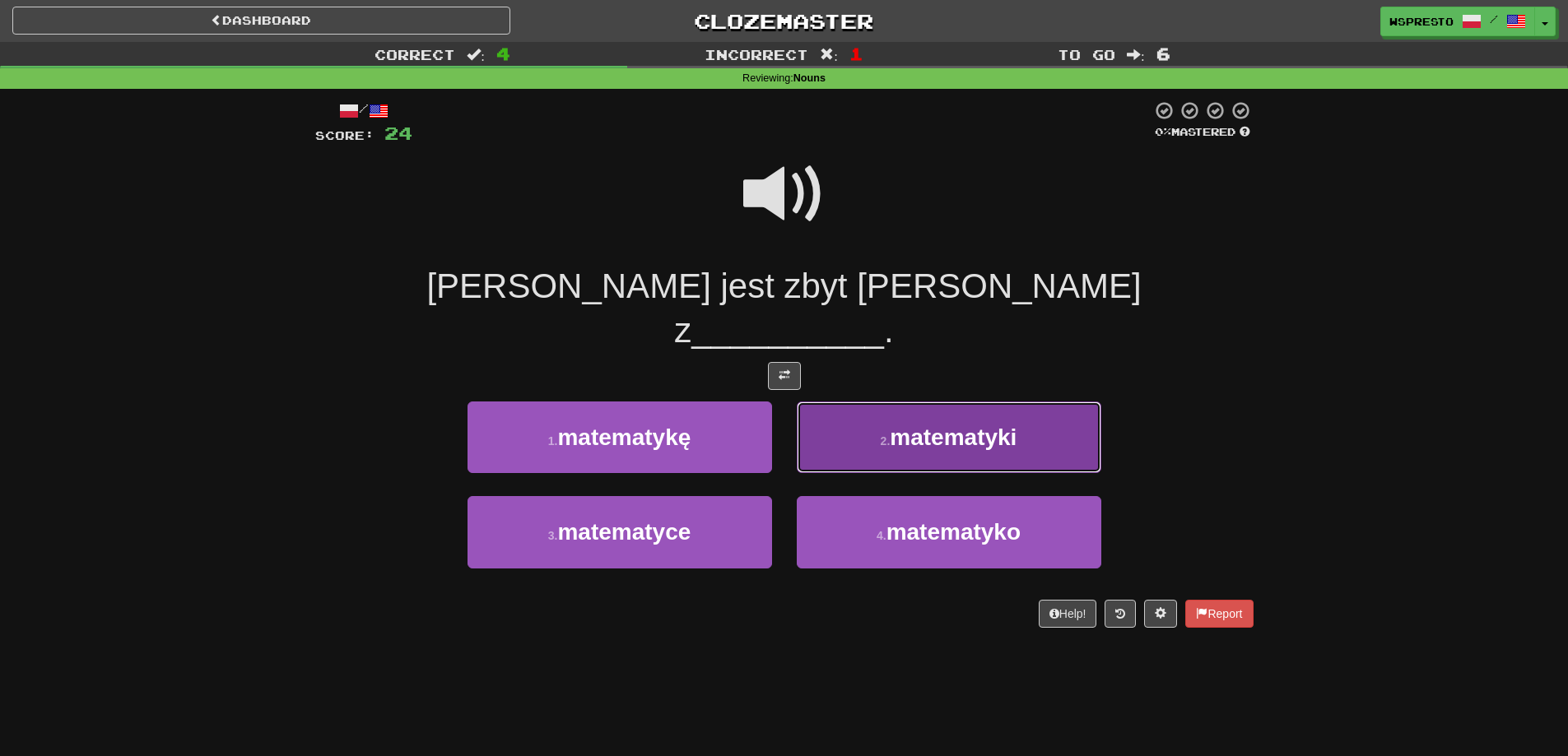
click at [946, 424] on span "matematyki" at bounding box center [953, 437] width 127 height 25
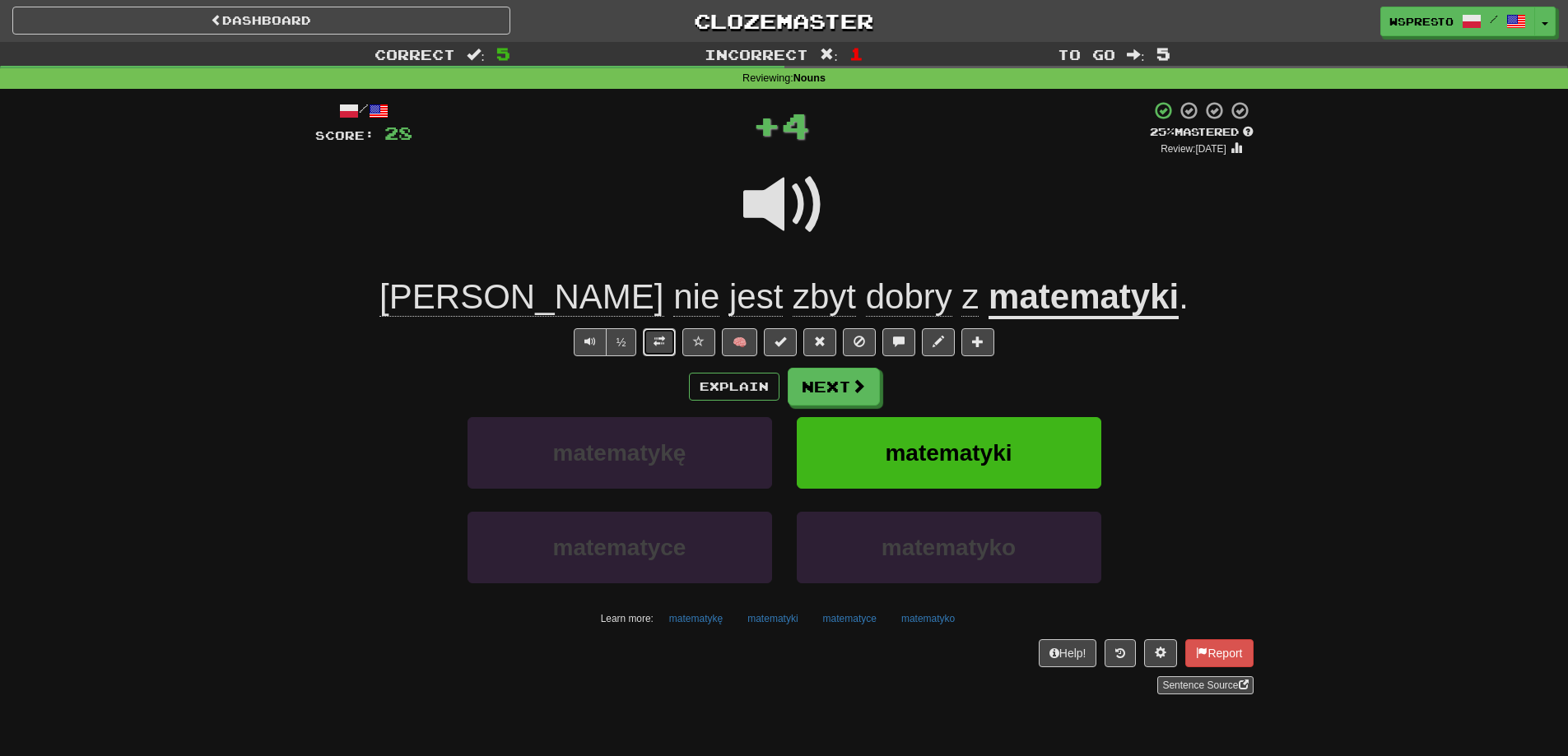
click at [648, 344] on button at bounding box center [660, 342] width 33 height 28
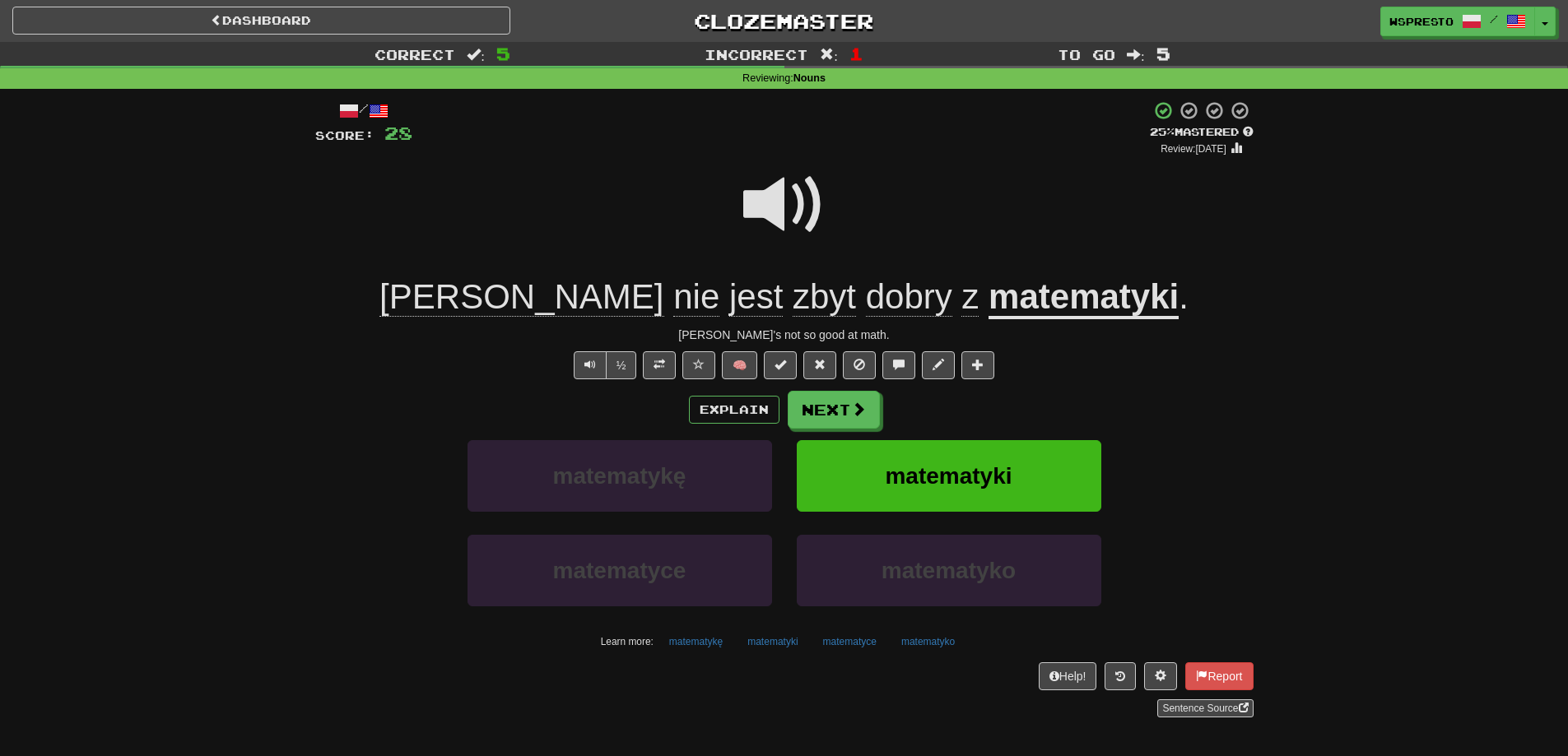
drag, startPoint x: 838, startPoint y: 414, endPoint x: 1246, endPoint y: 408, distance: 408.0
click at [1246, 408] on div "Explain Next" at bounding box center [784, 410] width 938 height 38
click at [858, 416] on span at bounding box center [858, 410] width 15 height 15
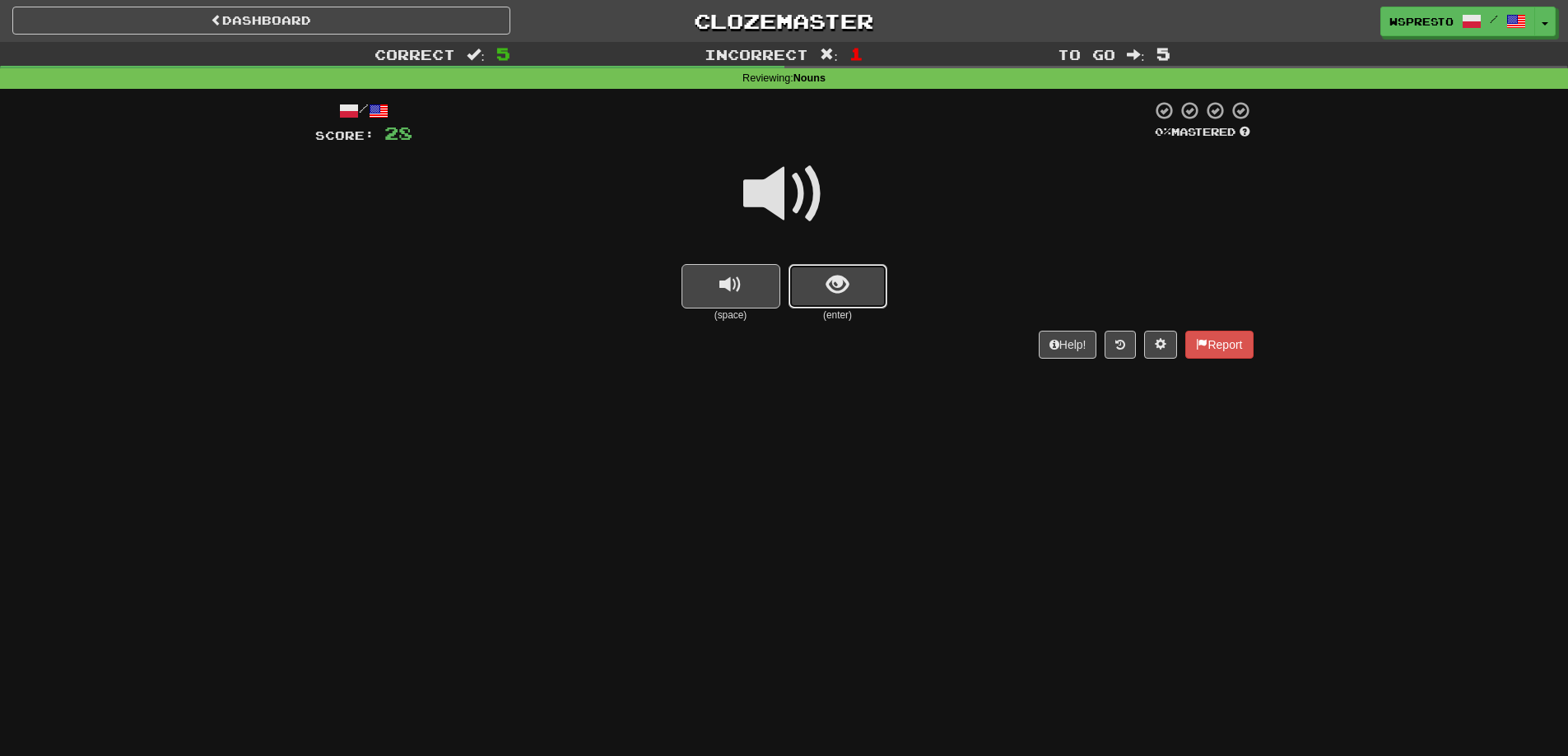
click at [853, 279] on button "show sentence" at bounding box center [837, 286] width 99 height 45
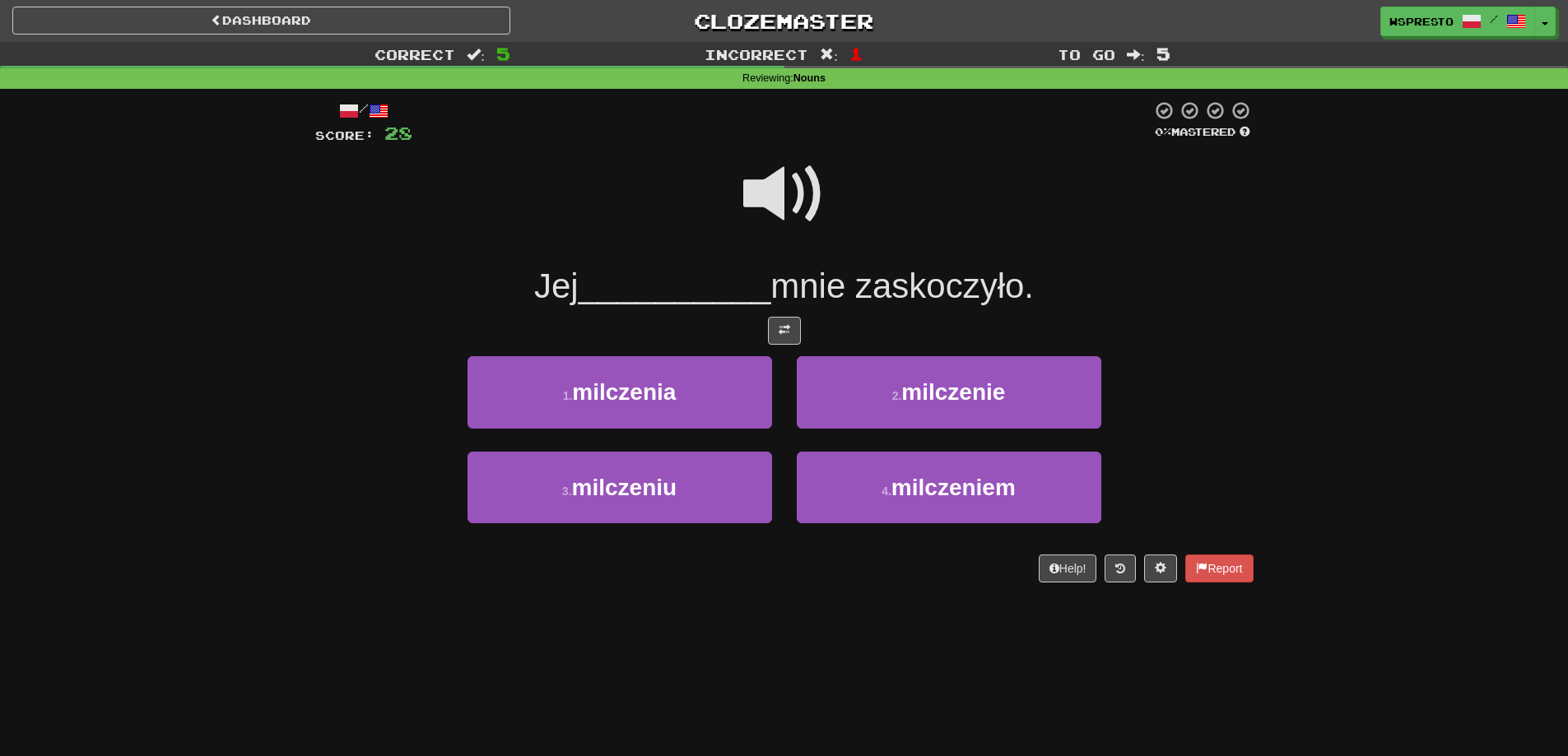
click at [784, 178] on span at bounding box center [784, 194] width 82 height 82
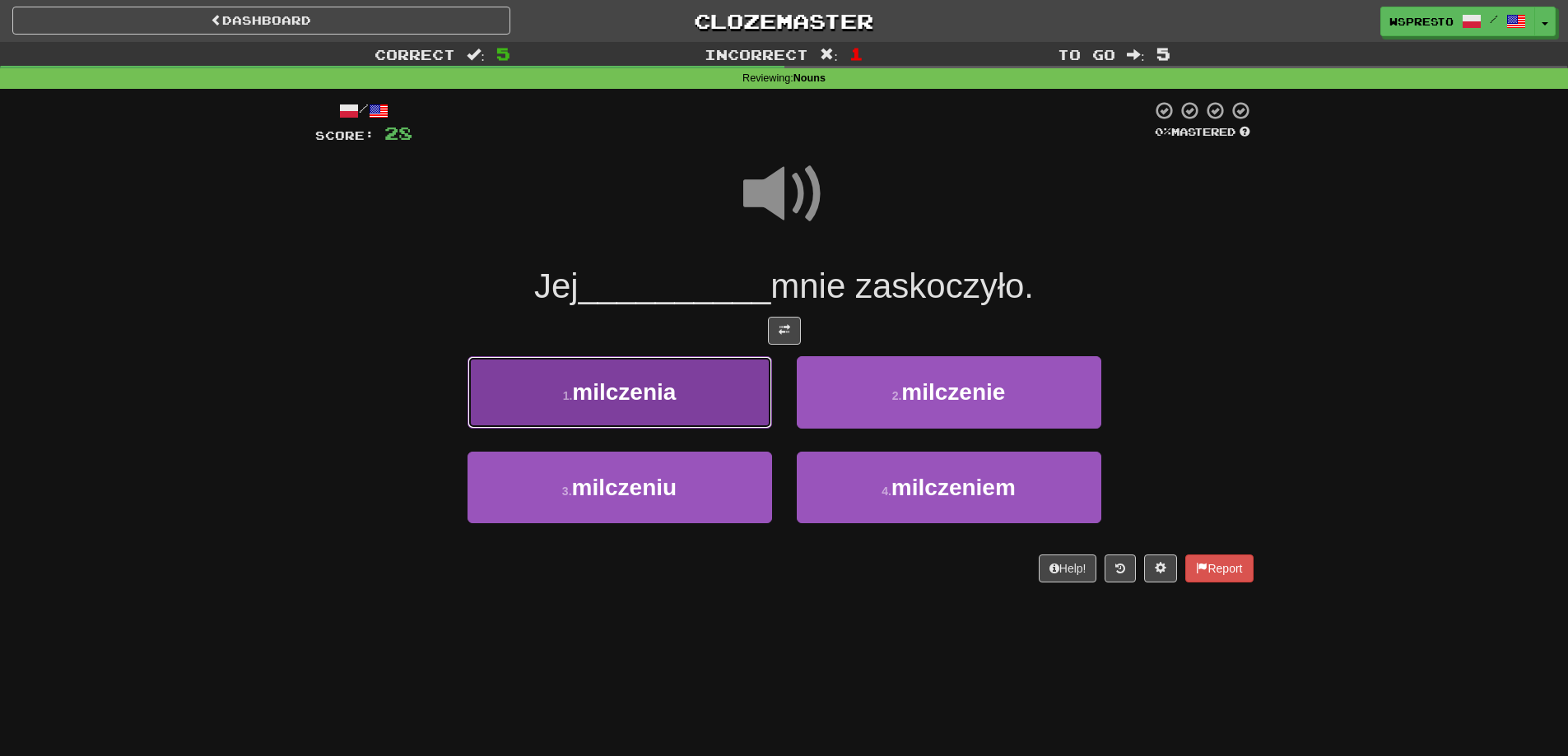
click at [690, 402] on button "1 . milczenia" at bounding box center [620, 392] width 304 height 72
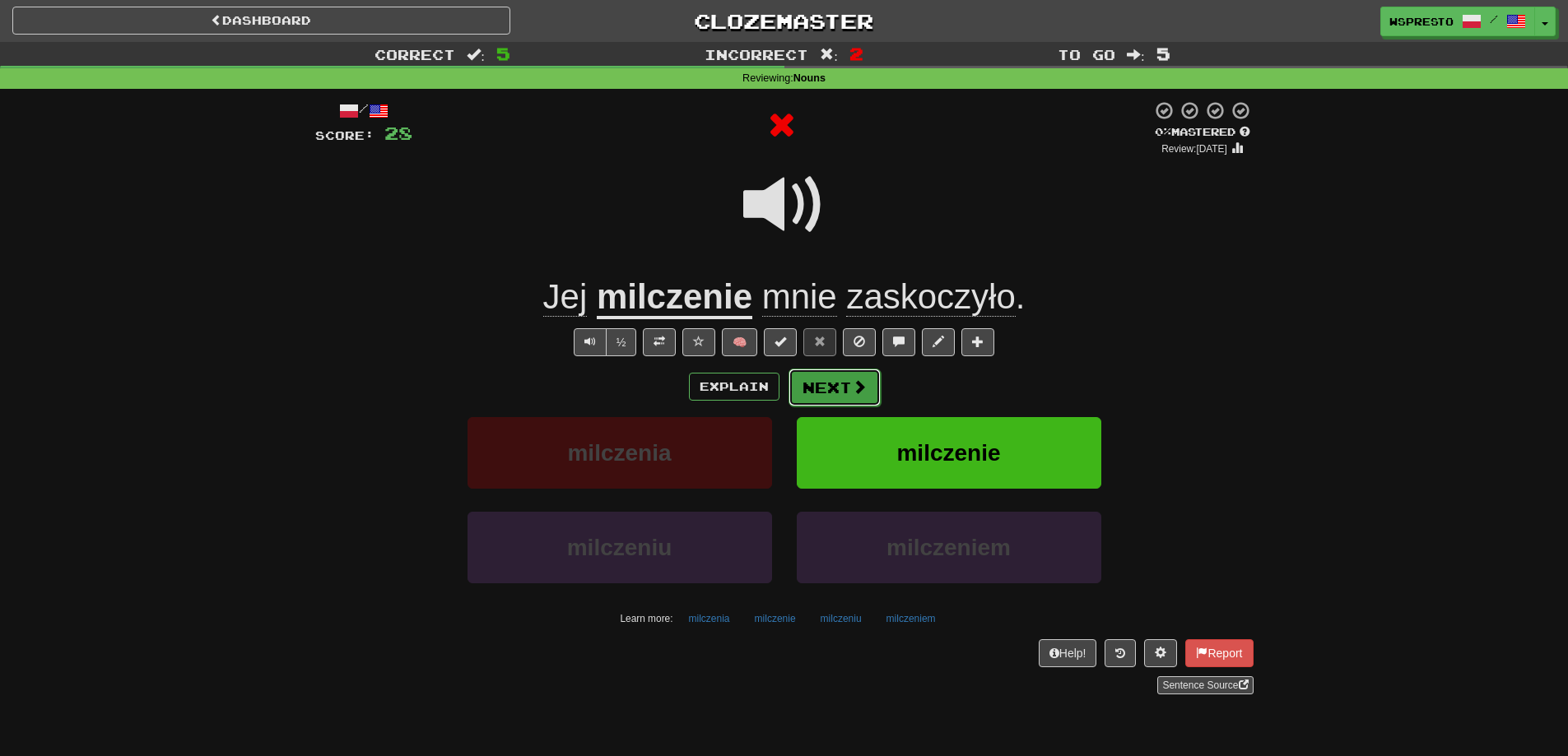
click at [866, 395] on button "Next" at bounding box center [834, 387] width 92 height 38
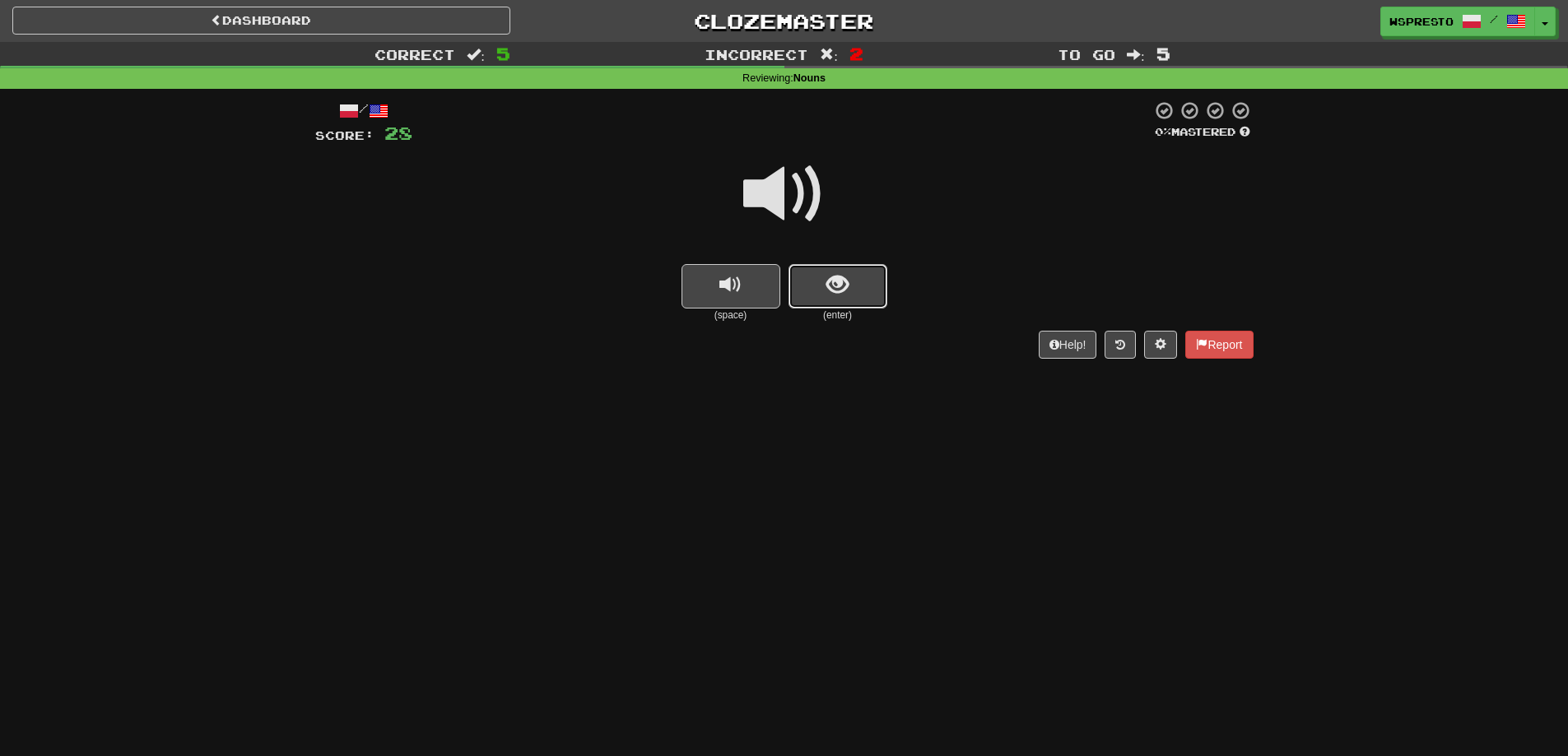
click at [857, 270] on button "show sentence" at bounding box center [837, 286] width 99 height 45
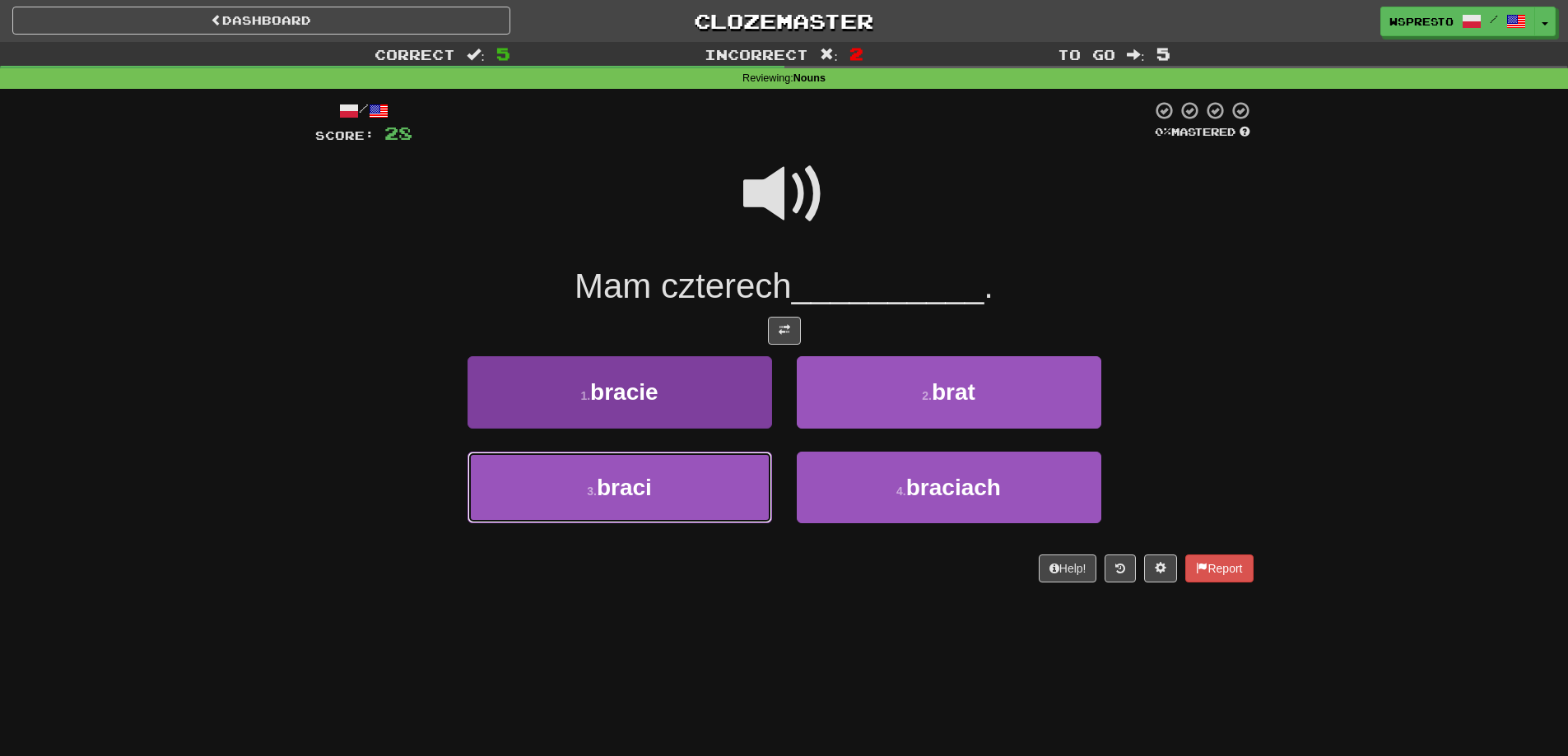
click at [657, 478] on button "3 . braci" at bounding box center [620, 487] width 304 height 72
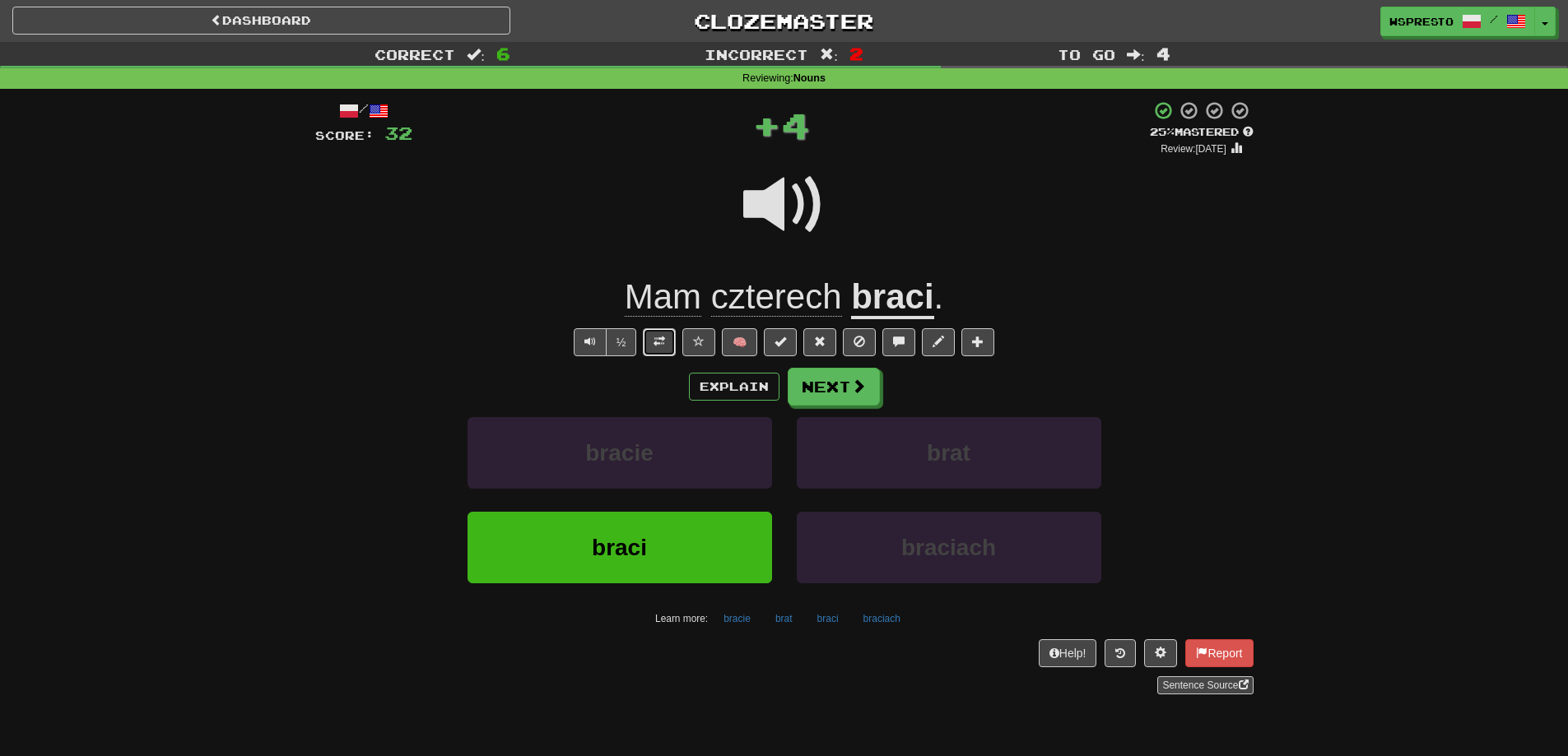
click at [657, 342] on span at bounding box center [659, 341] width 11 height 11
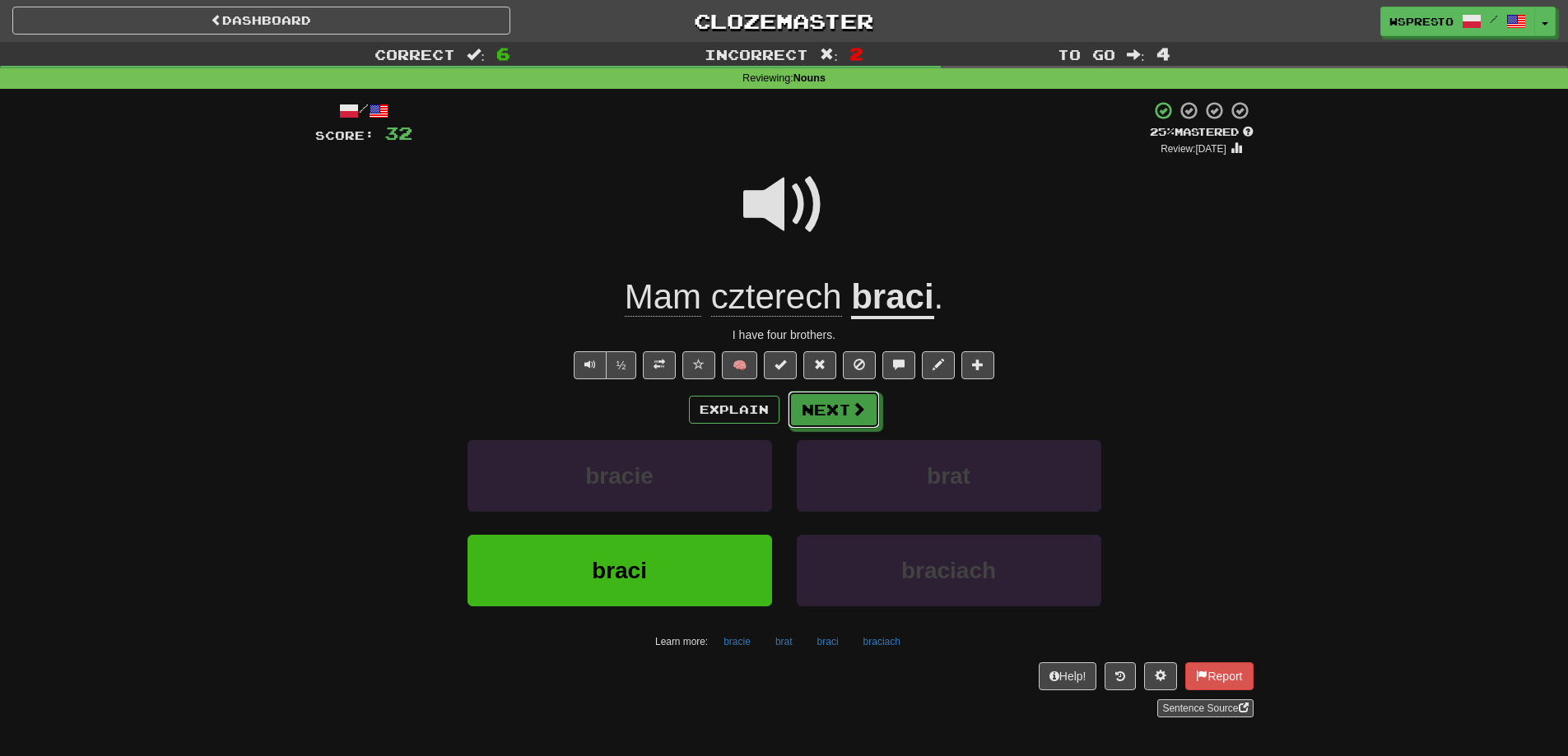
click at [828, 411] on button "Next" at bounding box center [833, 410] width 92 height 38
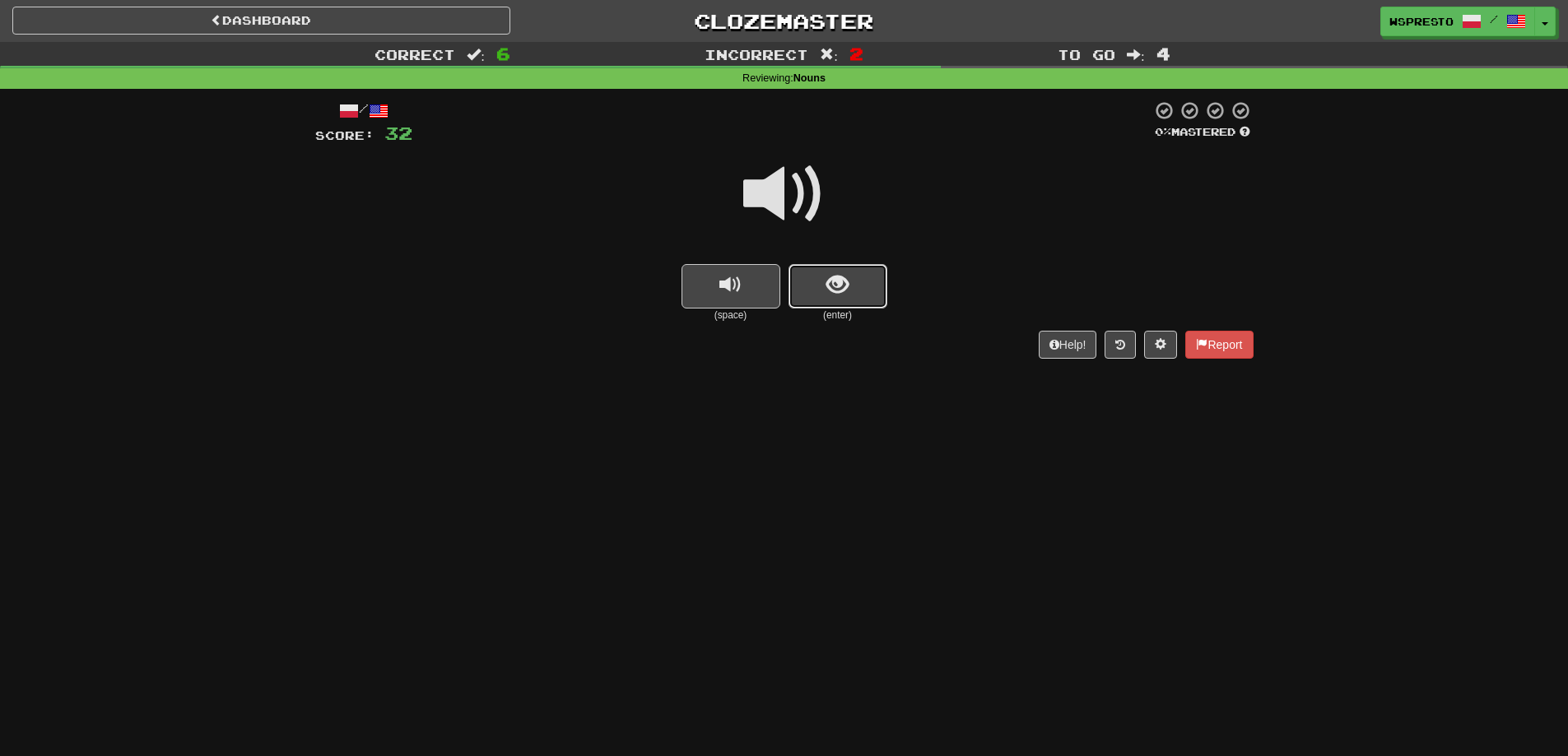
click at [849, 284] on button "show sentence" at bounding box center [837, 286] width 99 height 45
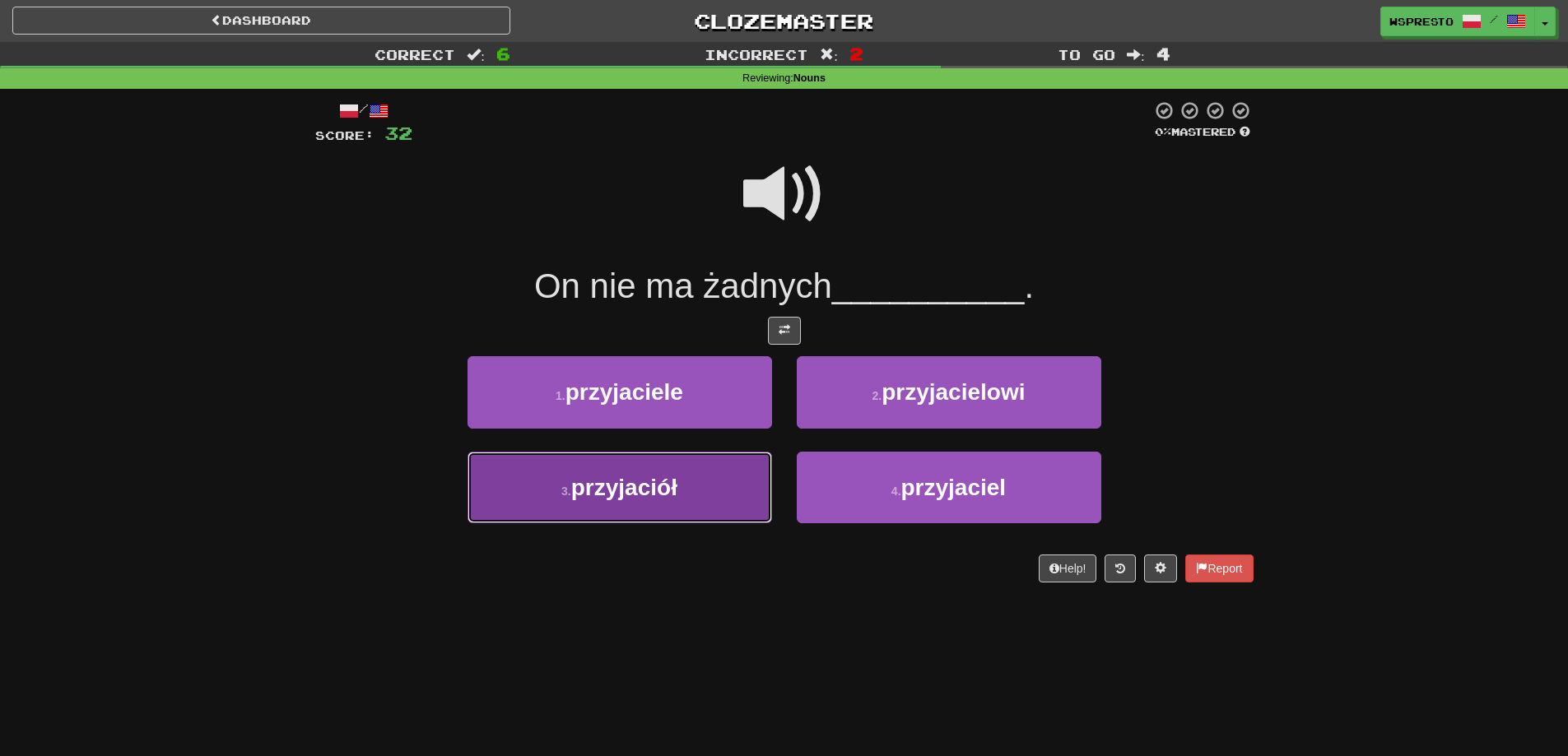
click at [636, 479] on span "przyjaciół" at bounding box center [624, 487] width 106 height 25
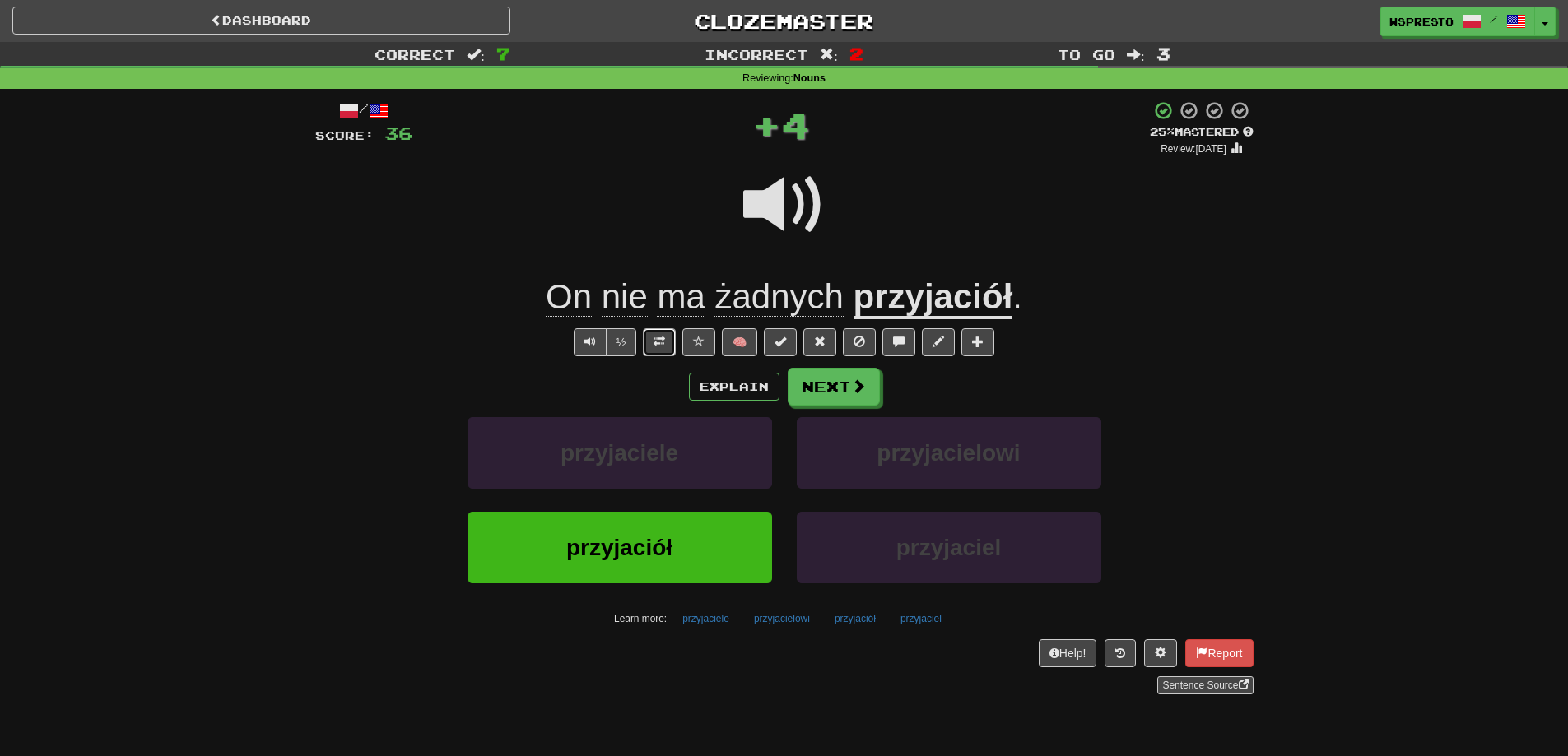
click at [655, 354] on button at bounding box center [660, 342] width 33 height 28
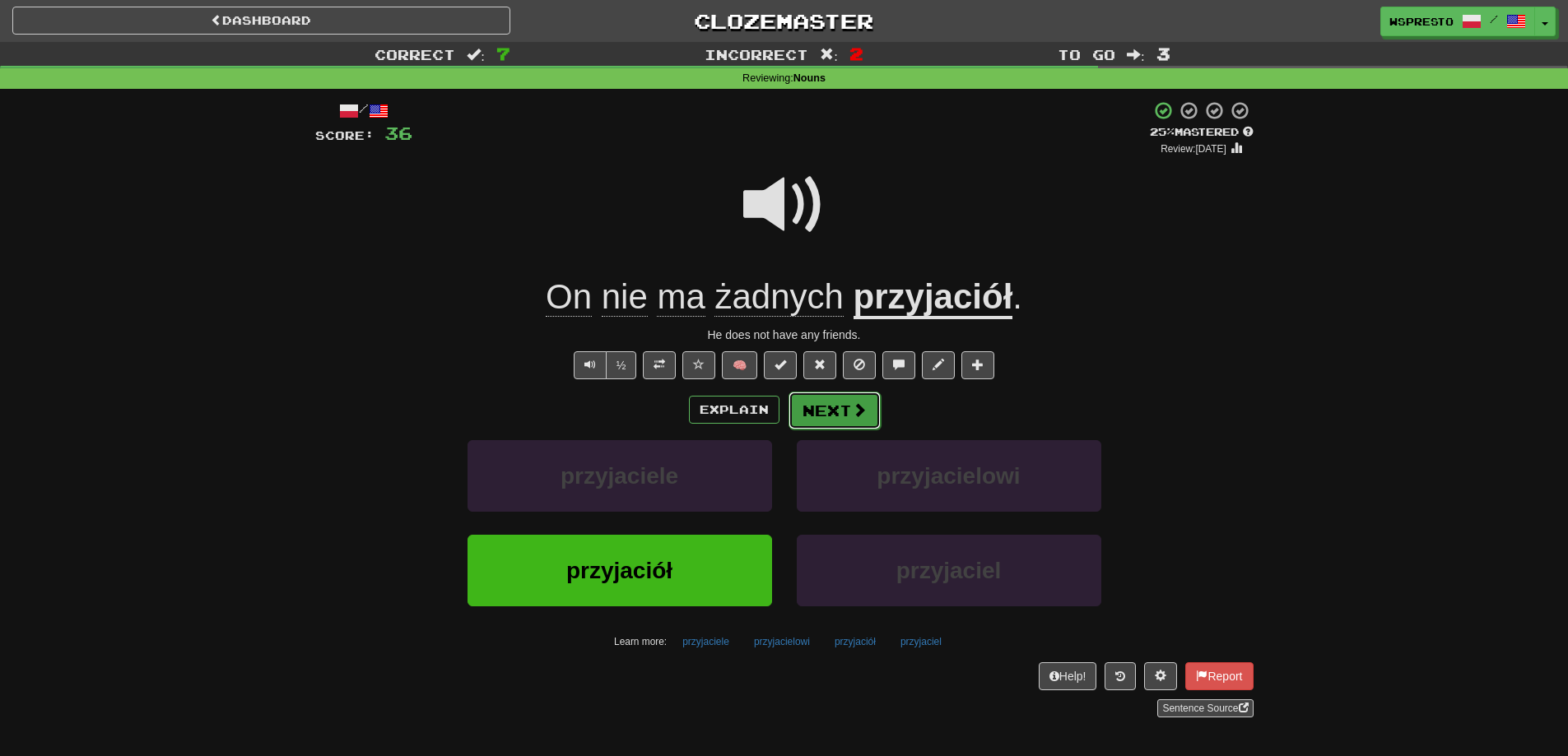
click at [826, 409] on button "Next" at bounding box center [834, 410] width 92 height 38
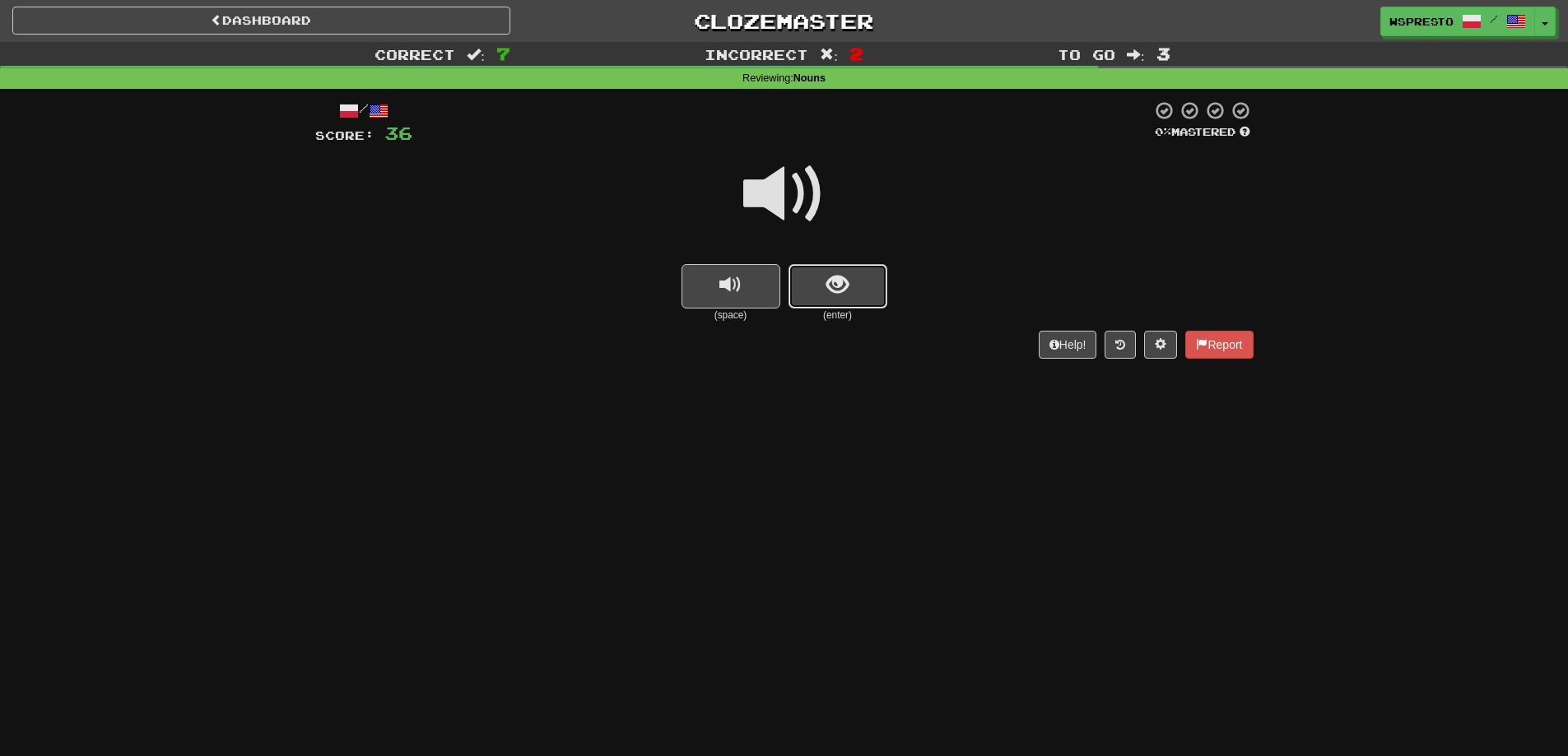
click at [839, 296] on span "show sentence" at bounding box center [836, 284] width 22 height 22
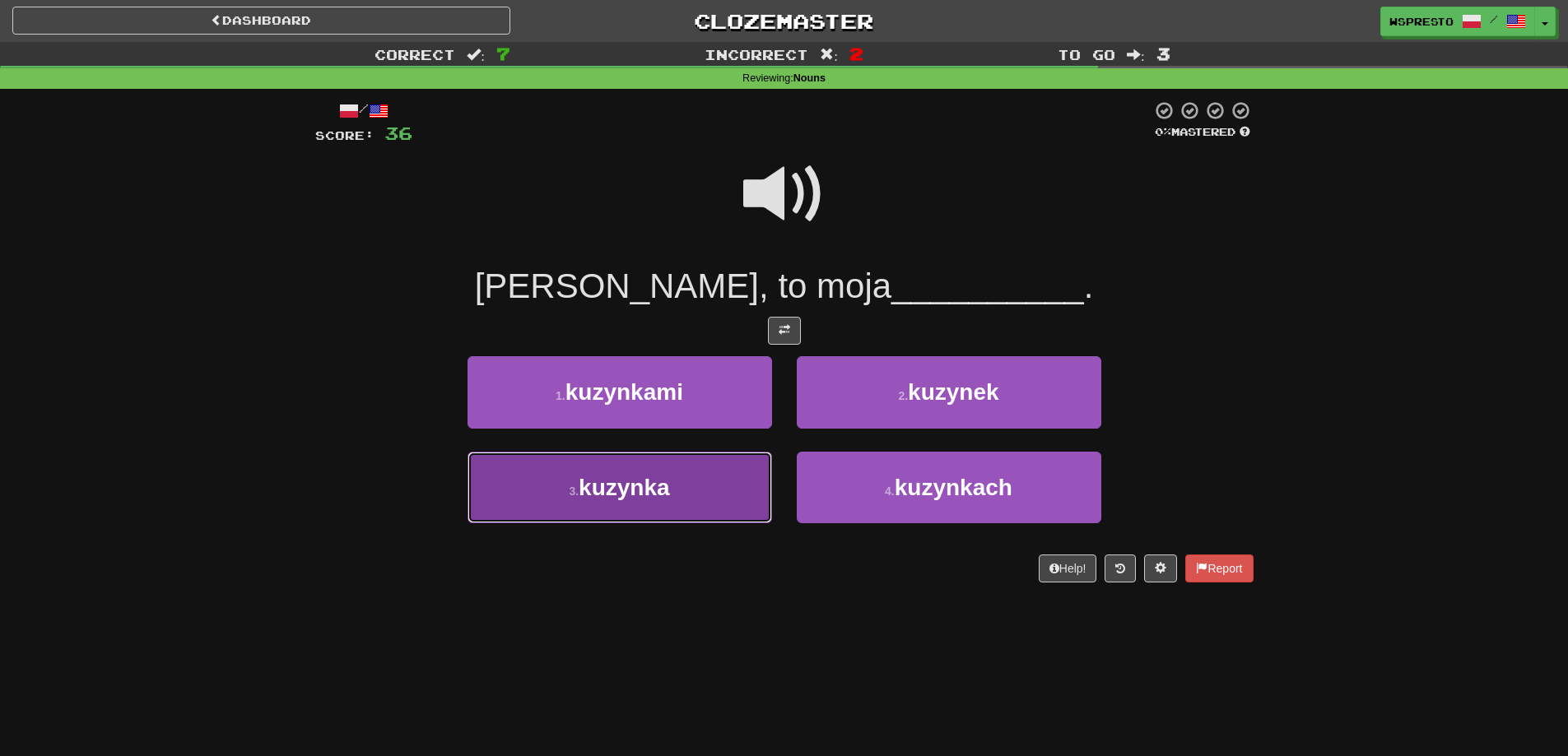
click at [650, 500] on span "kuzynka" at bounding box center [624, 487] width 91 height 25
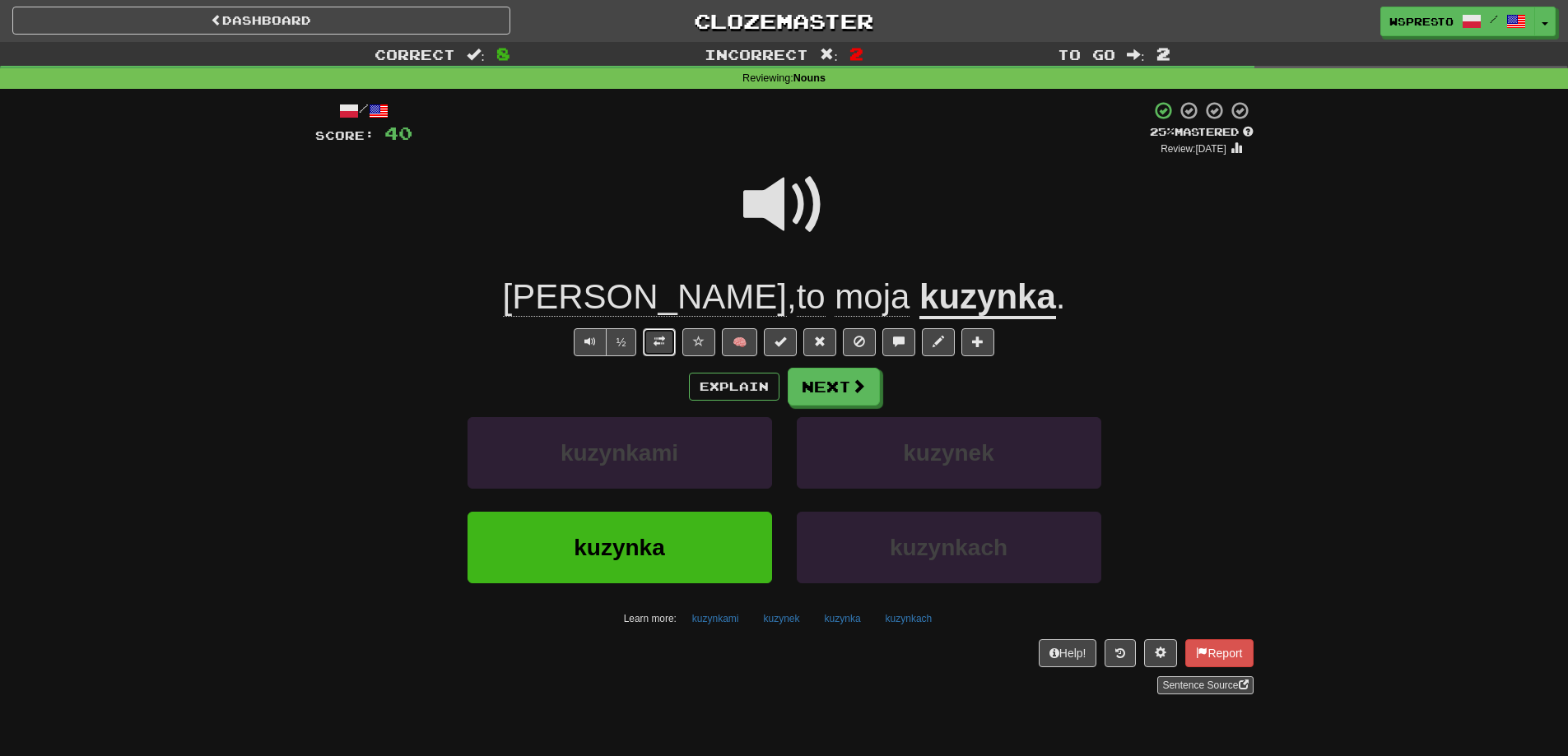
click at [660, 349] on button at bounding box center [660, 342] width 33 height 28
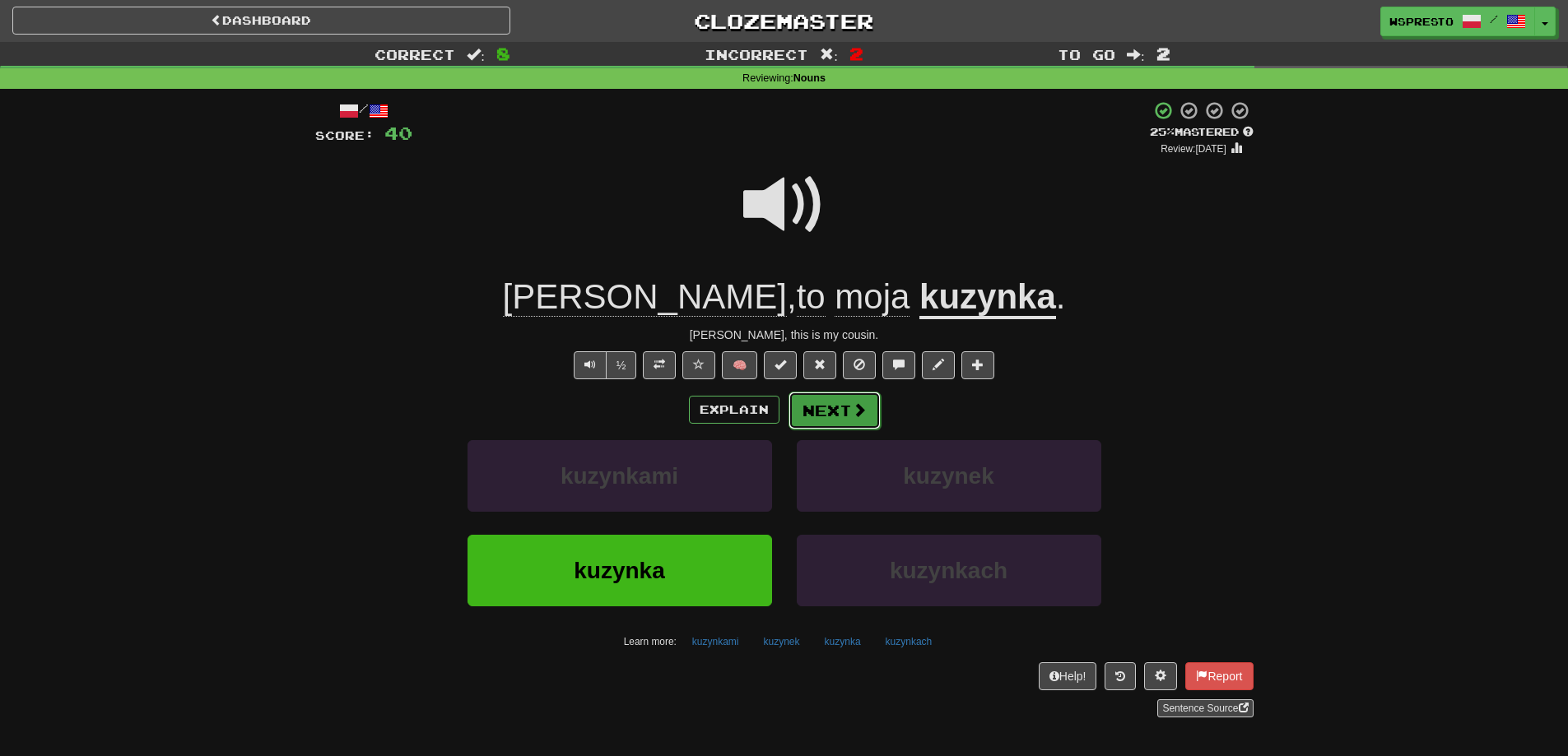
click at [815, 426] on button "Next" at bounding box center [834, 410] width 92 height 38
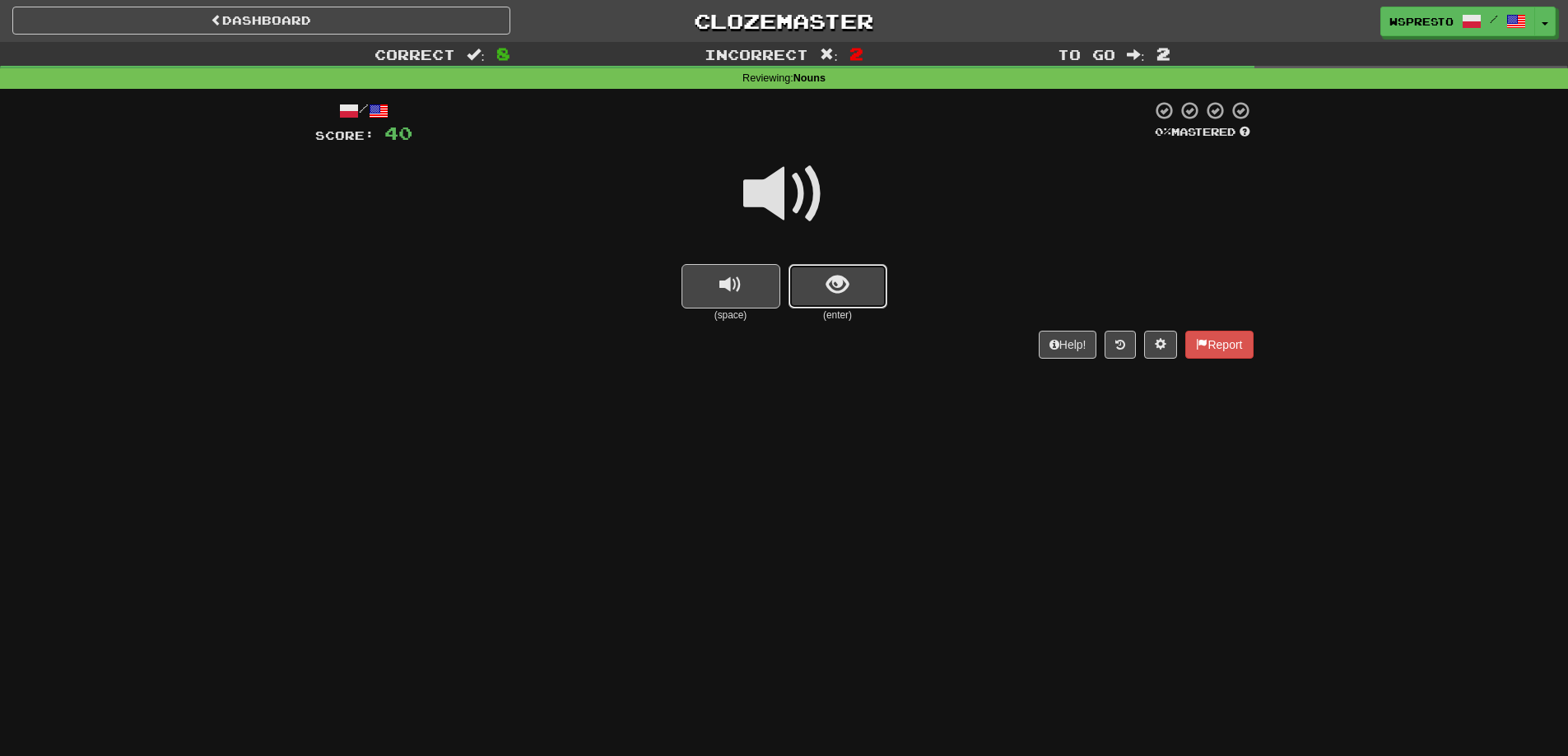
click at [816, 264] on button "show sentence" at bounding box center [837, 286] width 99 height 45
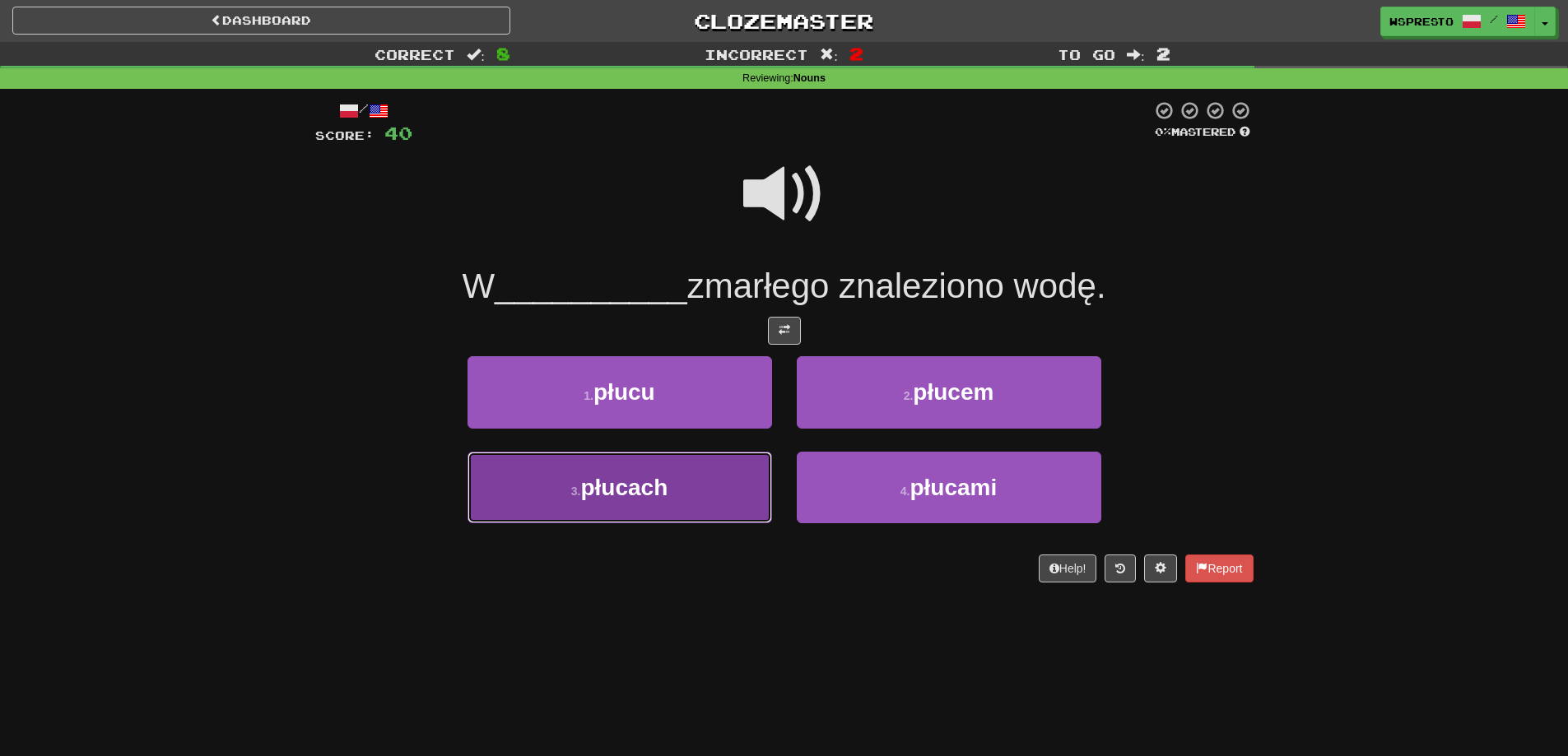
click at [675, 479] on button "3 . płucach" at bounding box center [620, 487] width 304 height 72
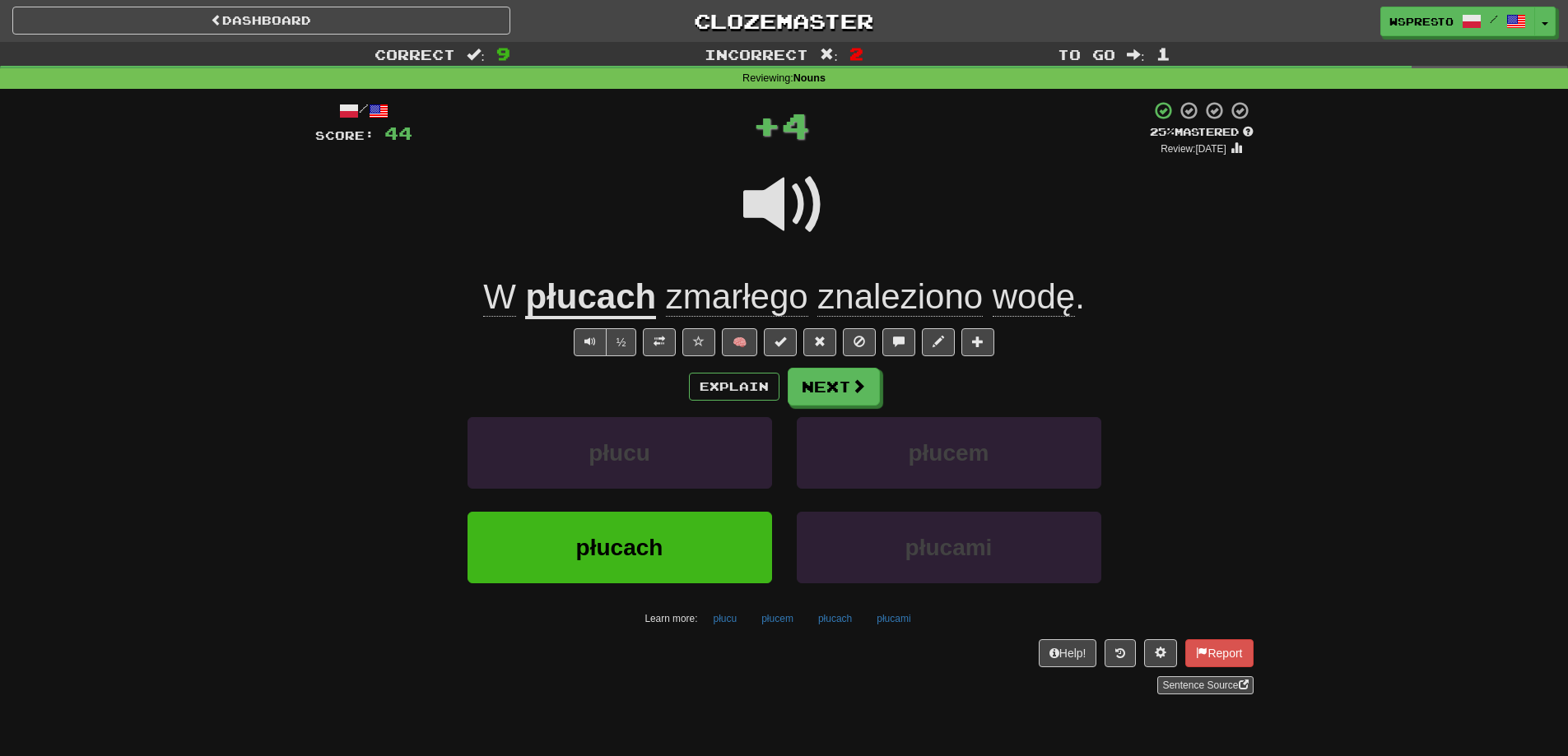
click at [864, 367] on div "/ Score: 44 + 4 25 % Mastered Review: 2025-10-15 W płucach zmarłego znaleziono …" at bounding box center [784, 397] width 938 height 593
click at [848, 388] on button "Next" at bounding box center [834, 387] width 92 height 38
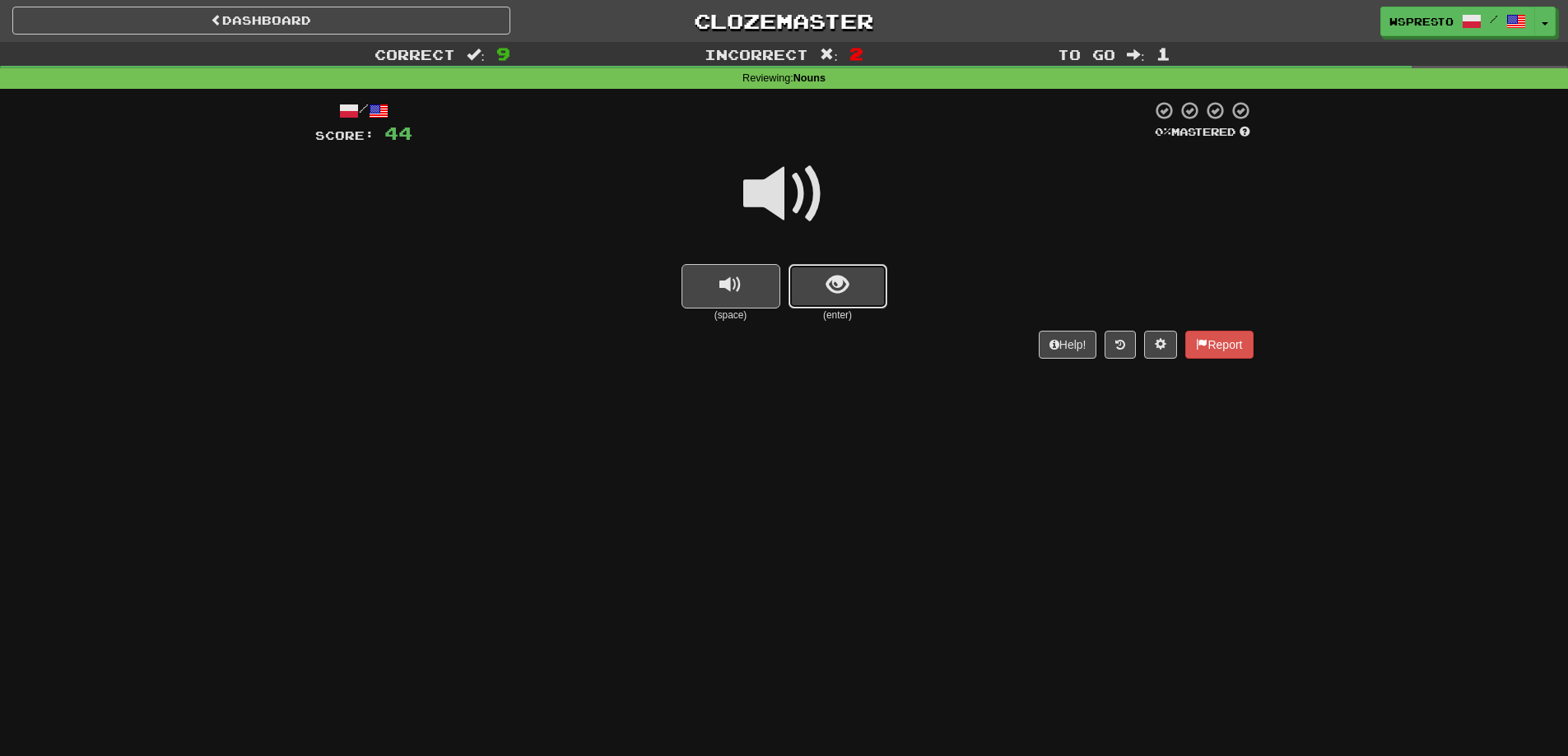
click at [859, 308] on button "show sentence" at bounding box center [837, 286] width 99 height 45
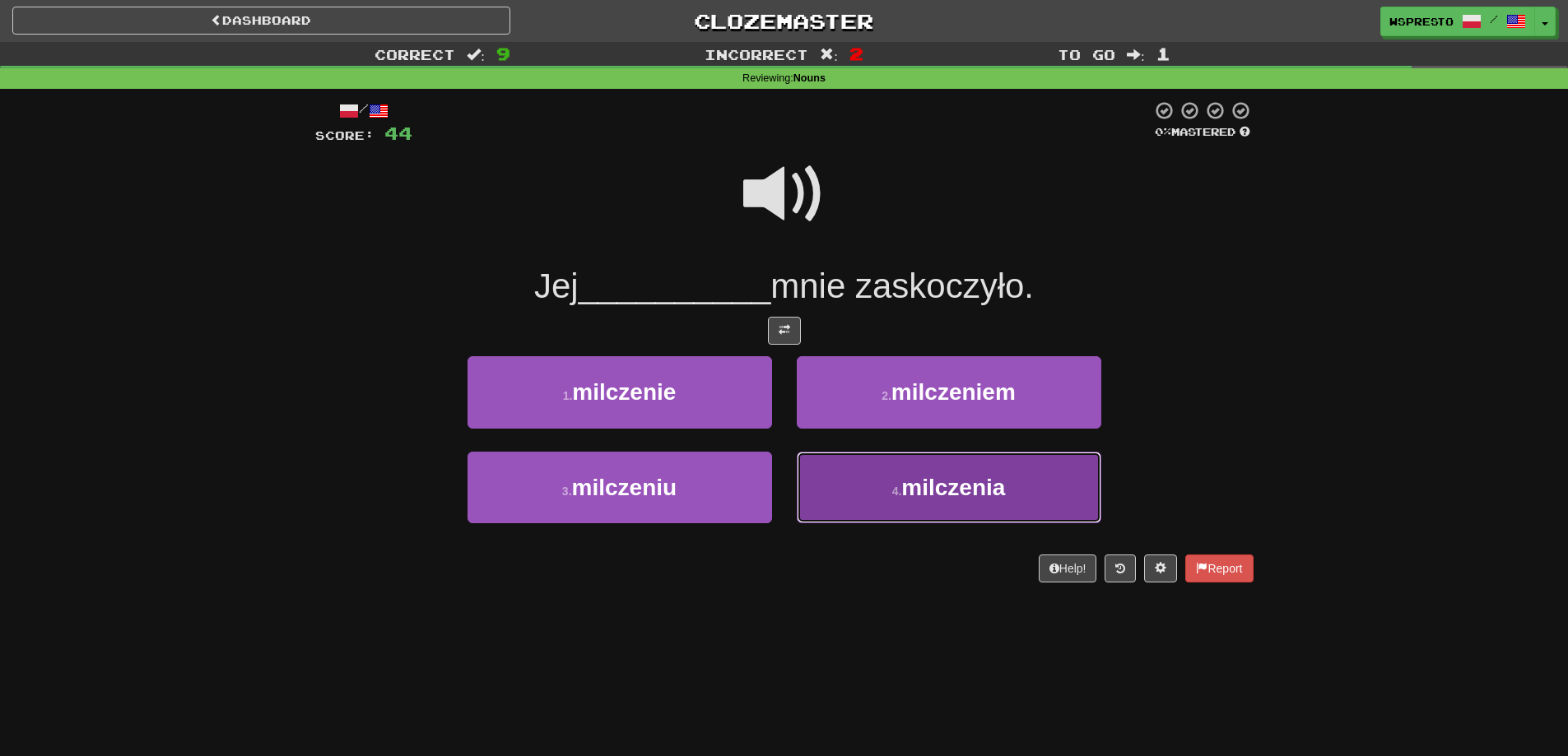
click at [888, 481] on button "4 . milczenia" at bounding box center [948, 487] width 304 height 72
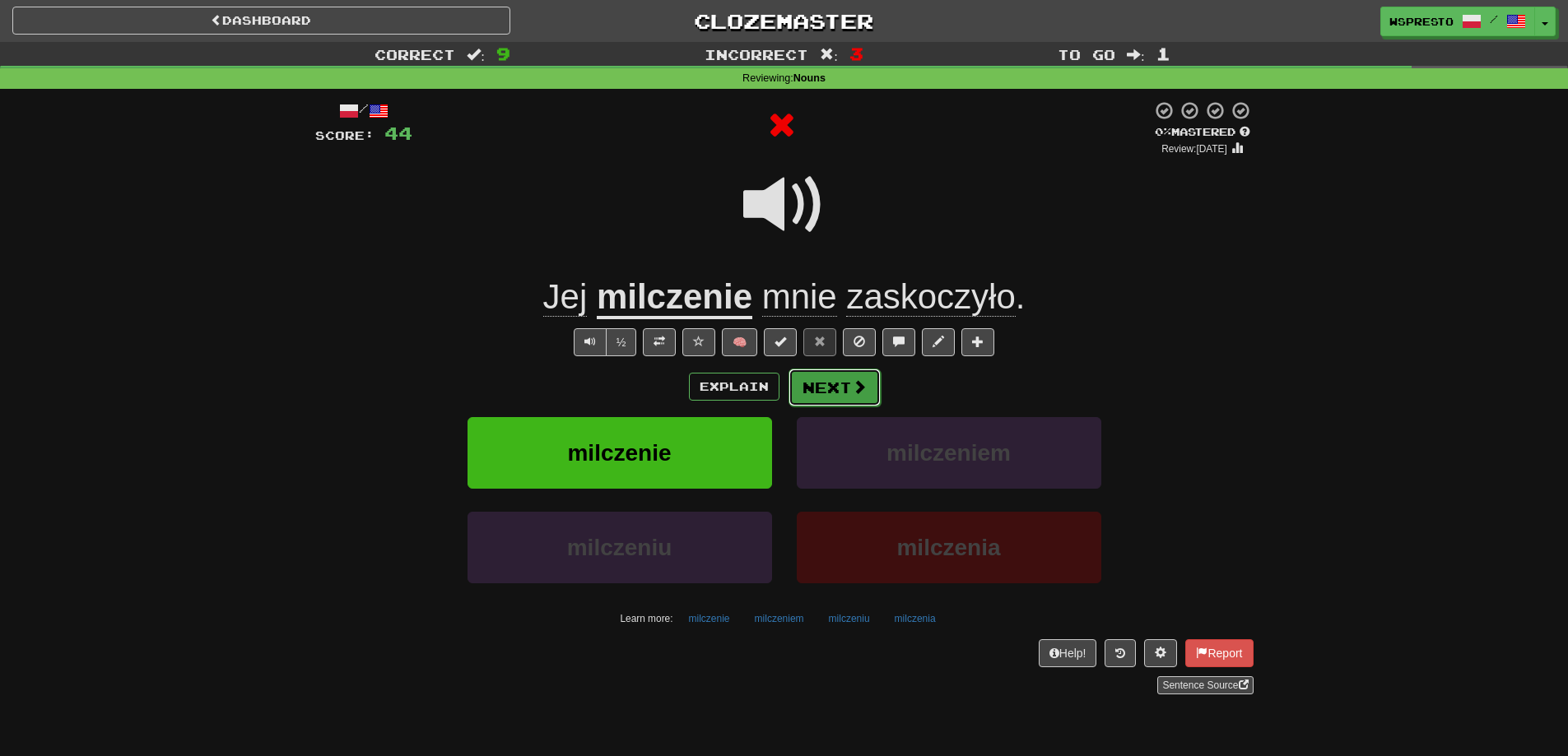
click at [863, 394] on span at bounding box center [858, 387] width 15 height 15
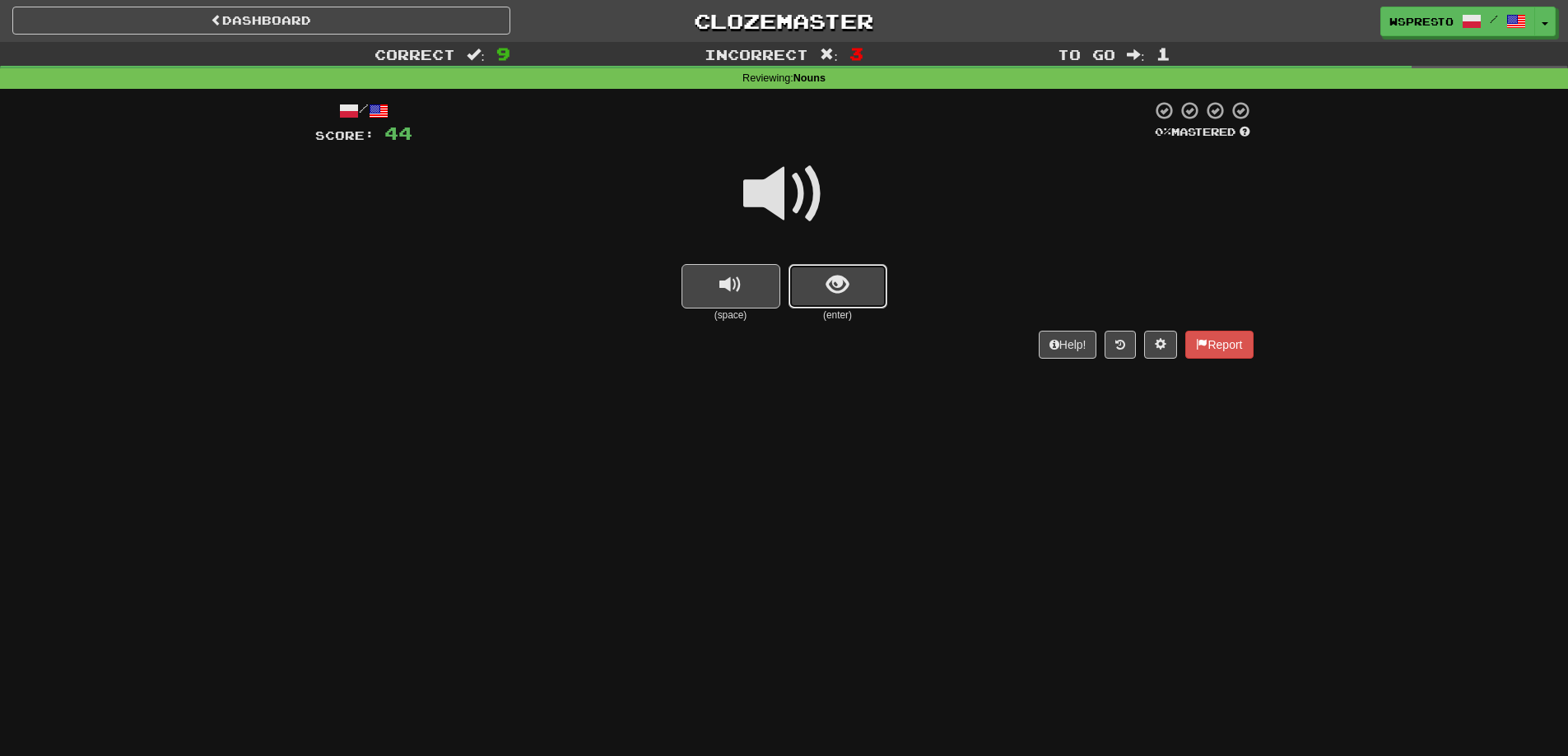
click at [827, 300] on button "show sentence" at bounding box center [837, 286] width 99 height 45
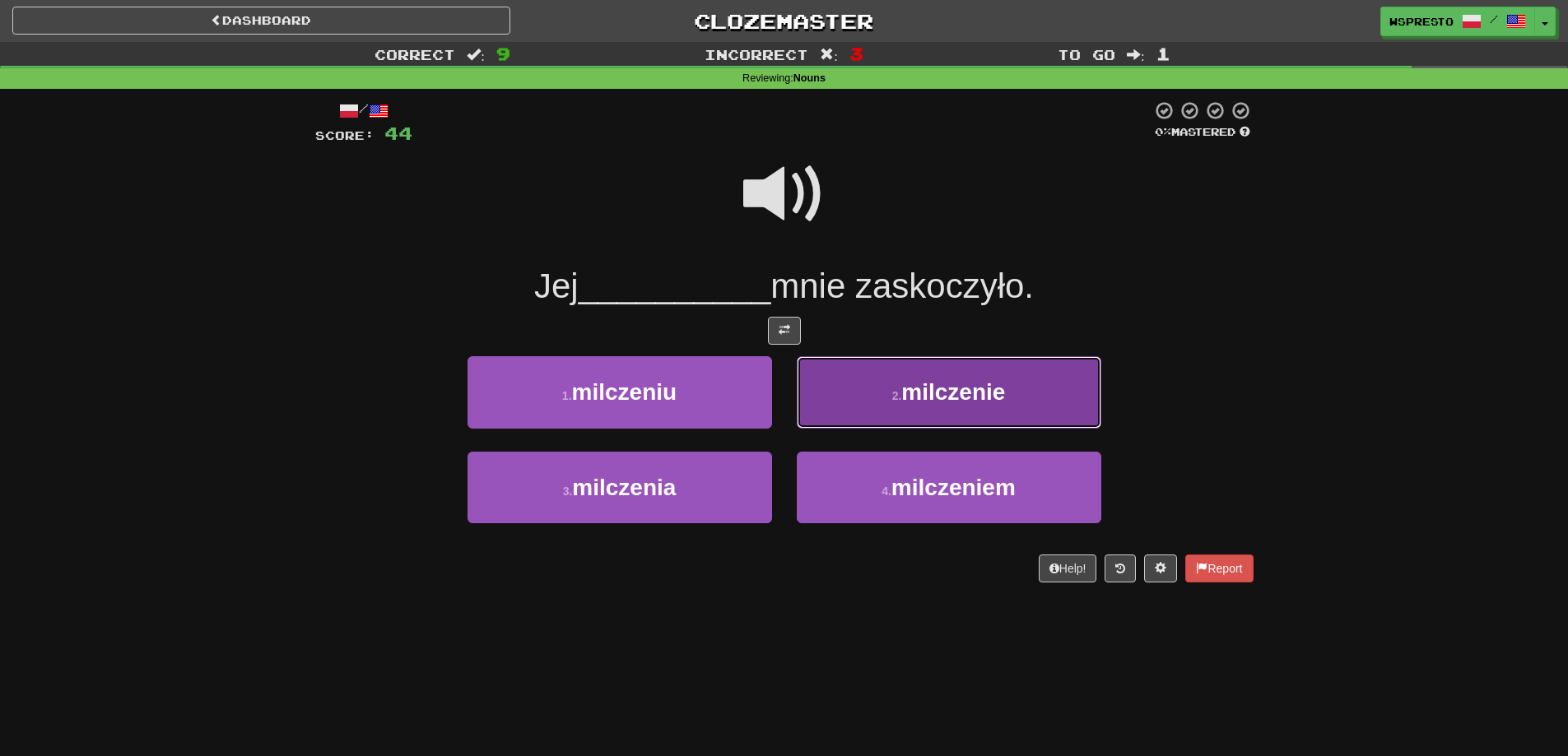
click at [893, 414] on button "2 . milczenie" at bounding box center [948, 392] width 304 height 72
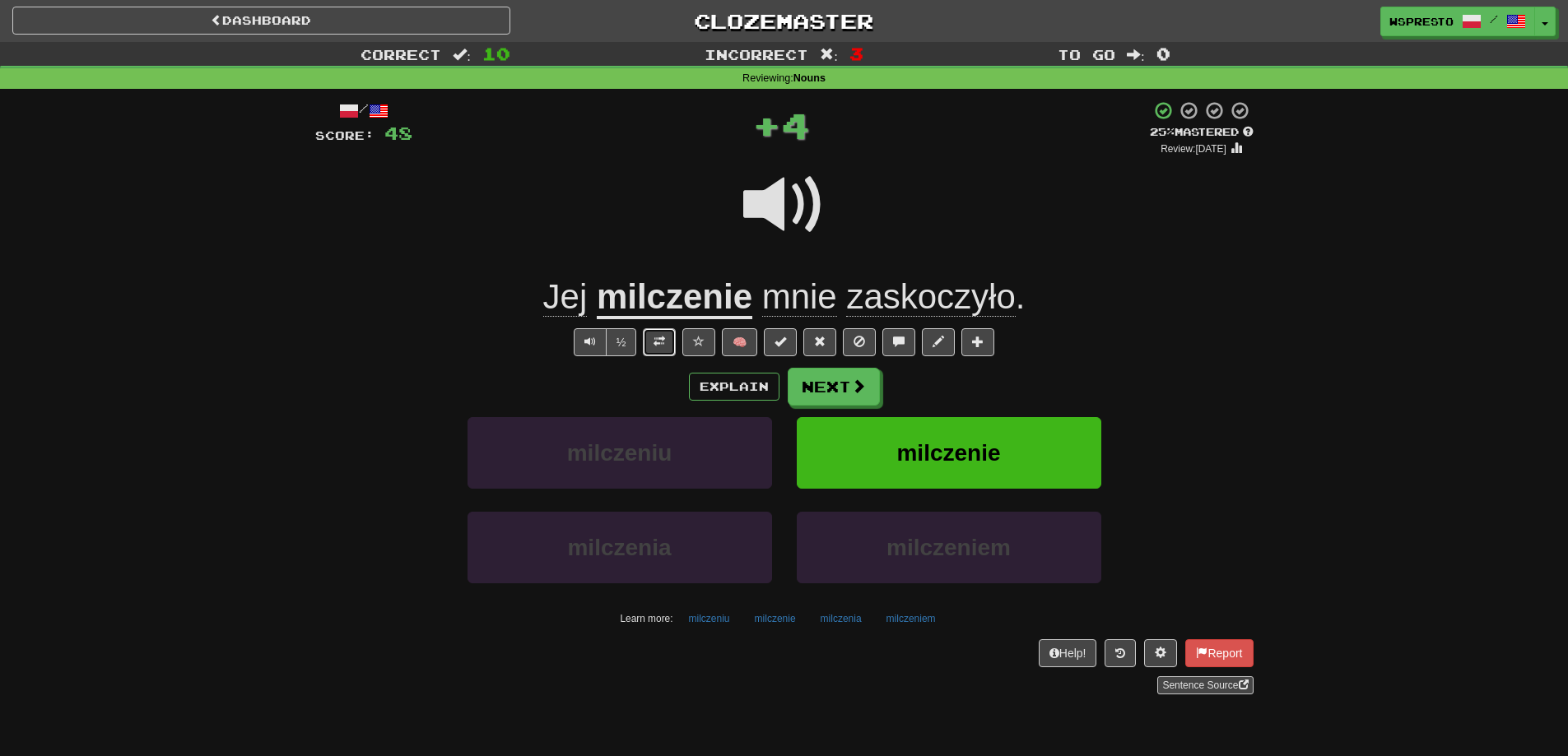
click at [648, 350] on button at bounding box center [660, 342] width 33 height 28
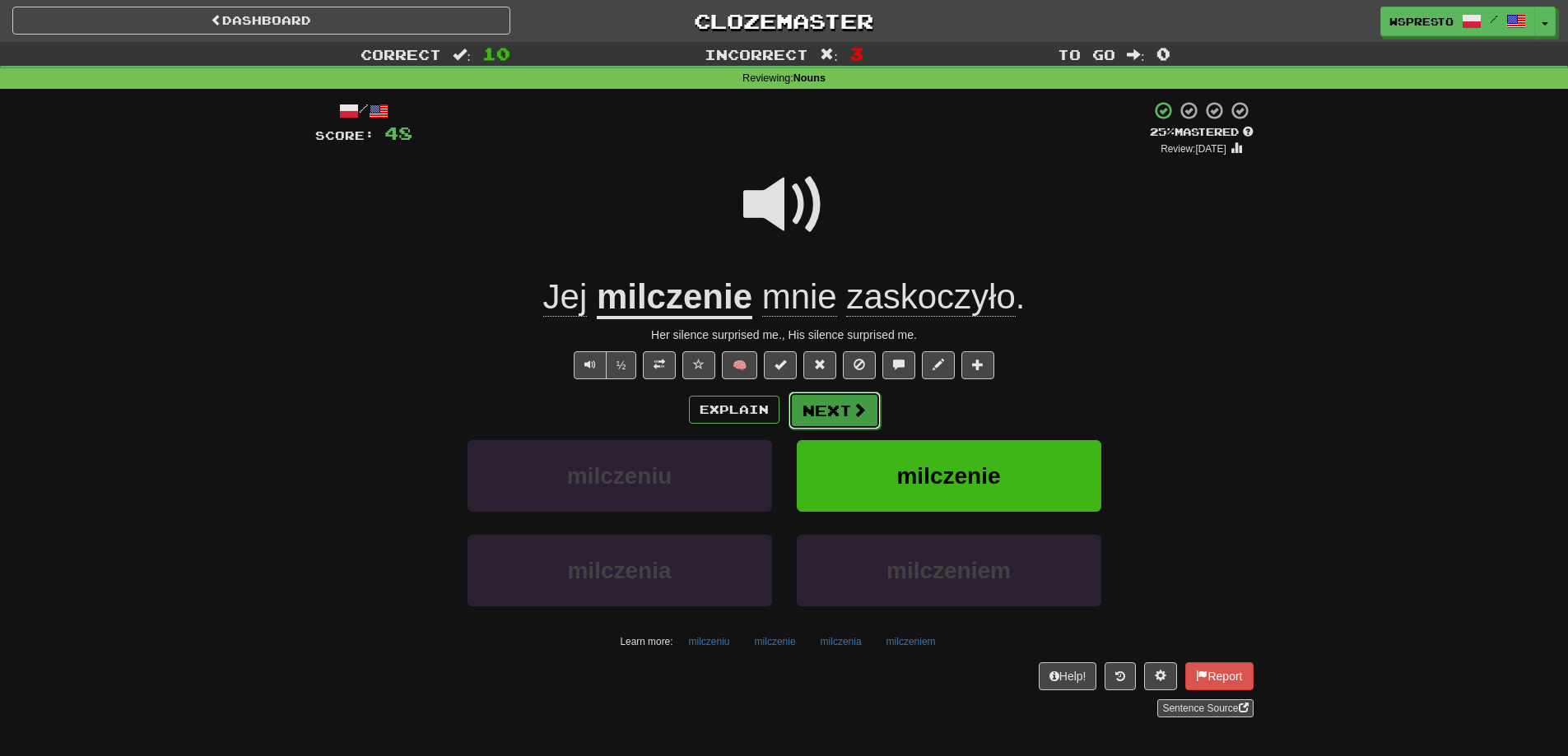
click at [797, 409] on button "Next" at bounding box center [834, 410] width 92 height 38
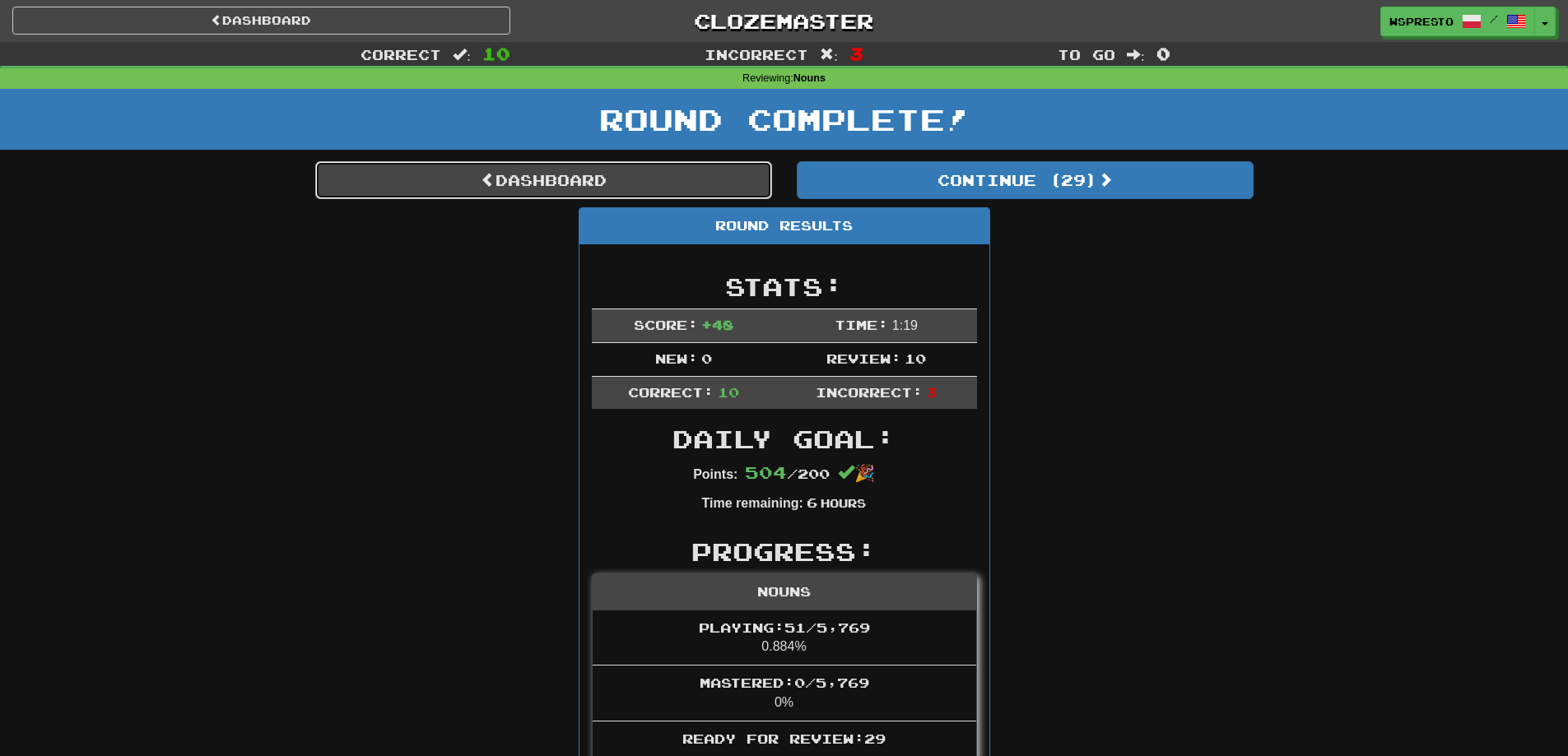
click at [651, 185] on link "Dashboard" at bounding box center [543, 179] width 457 height 38
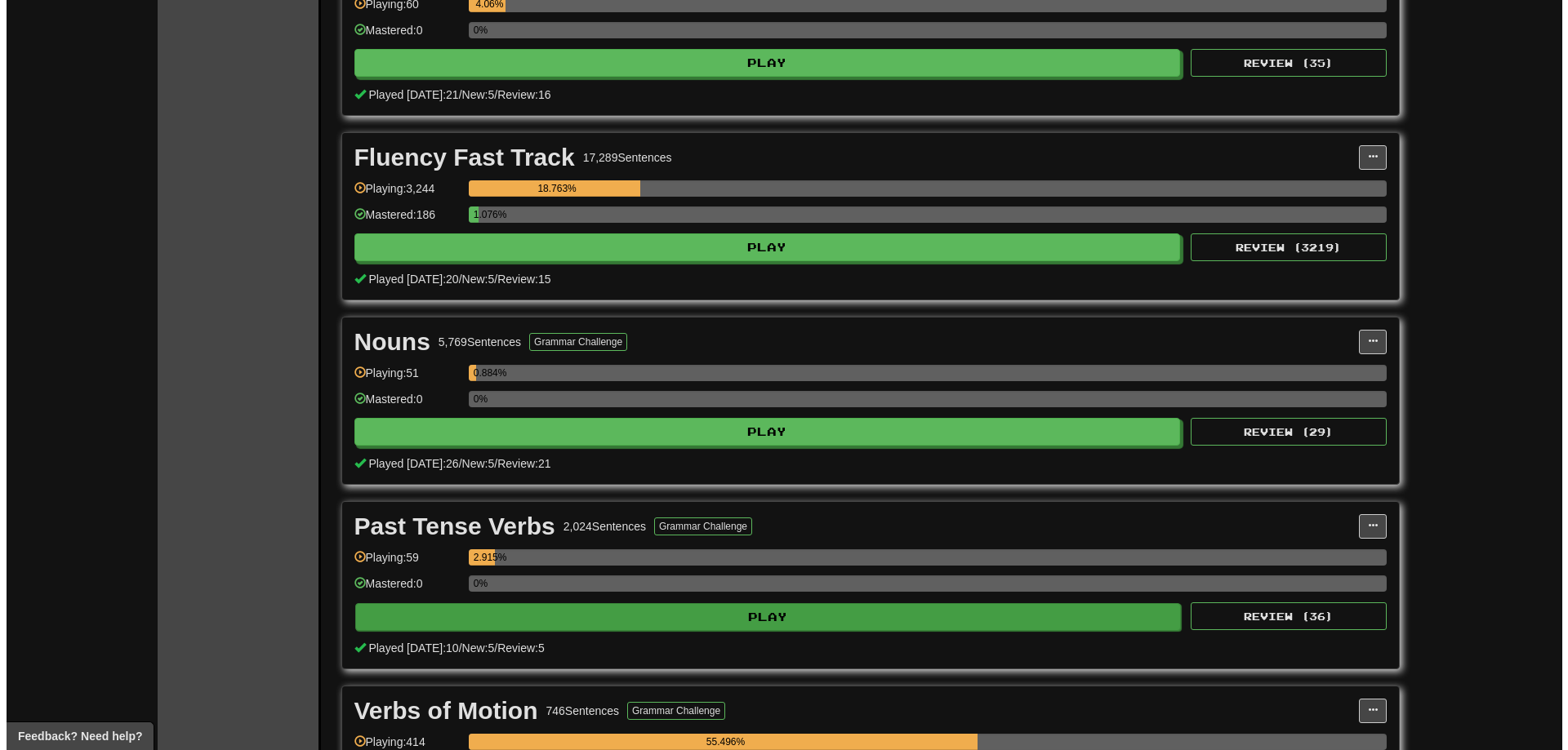
scroll to position [490, 0]
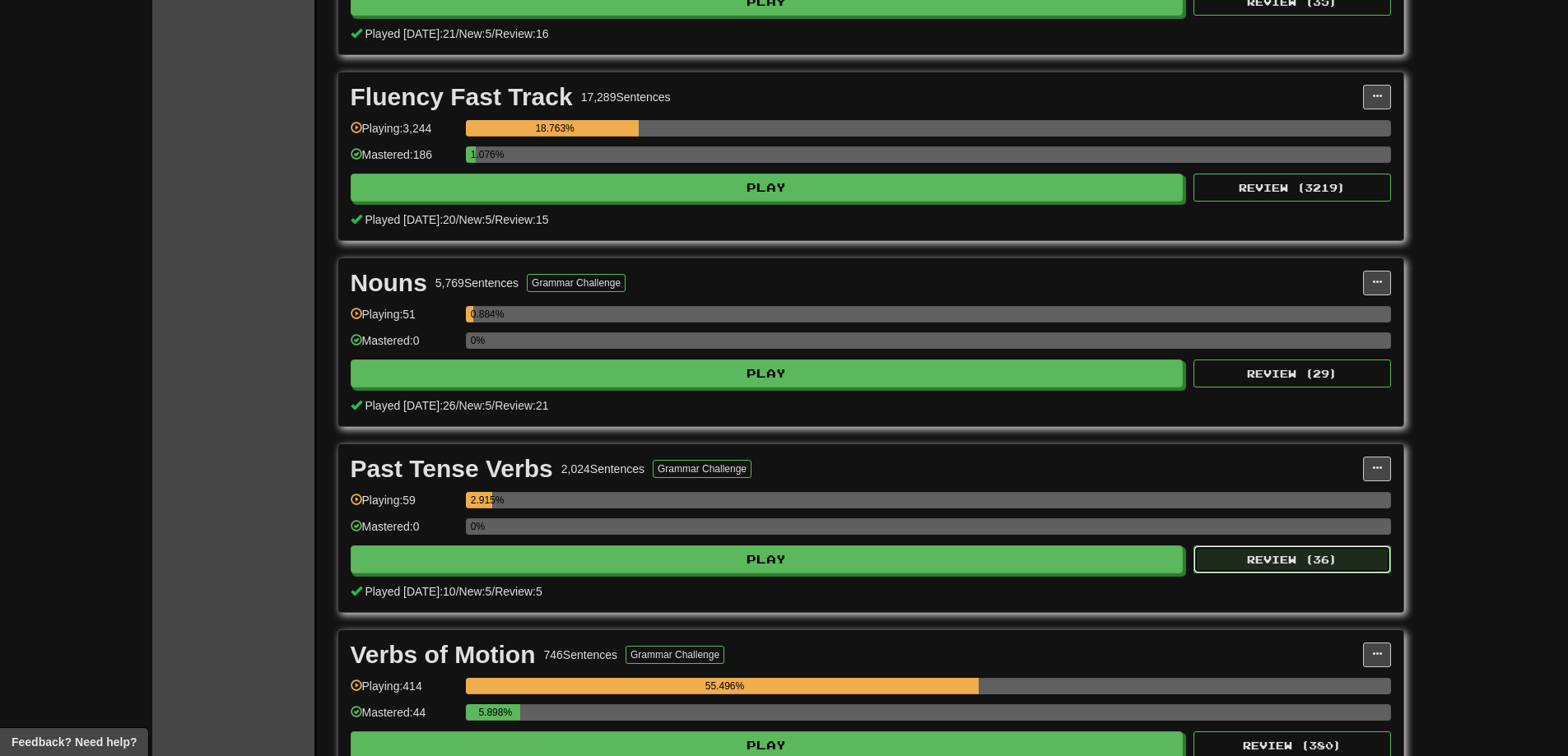
click at [1293, 564] on button "Review ( 36 )" at bounding box center [1292, 560] width 198 height 28
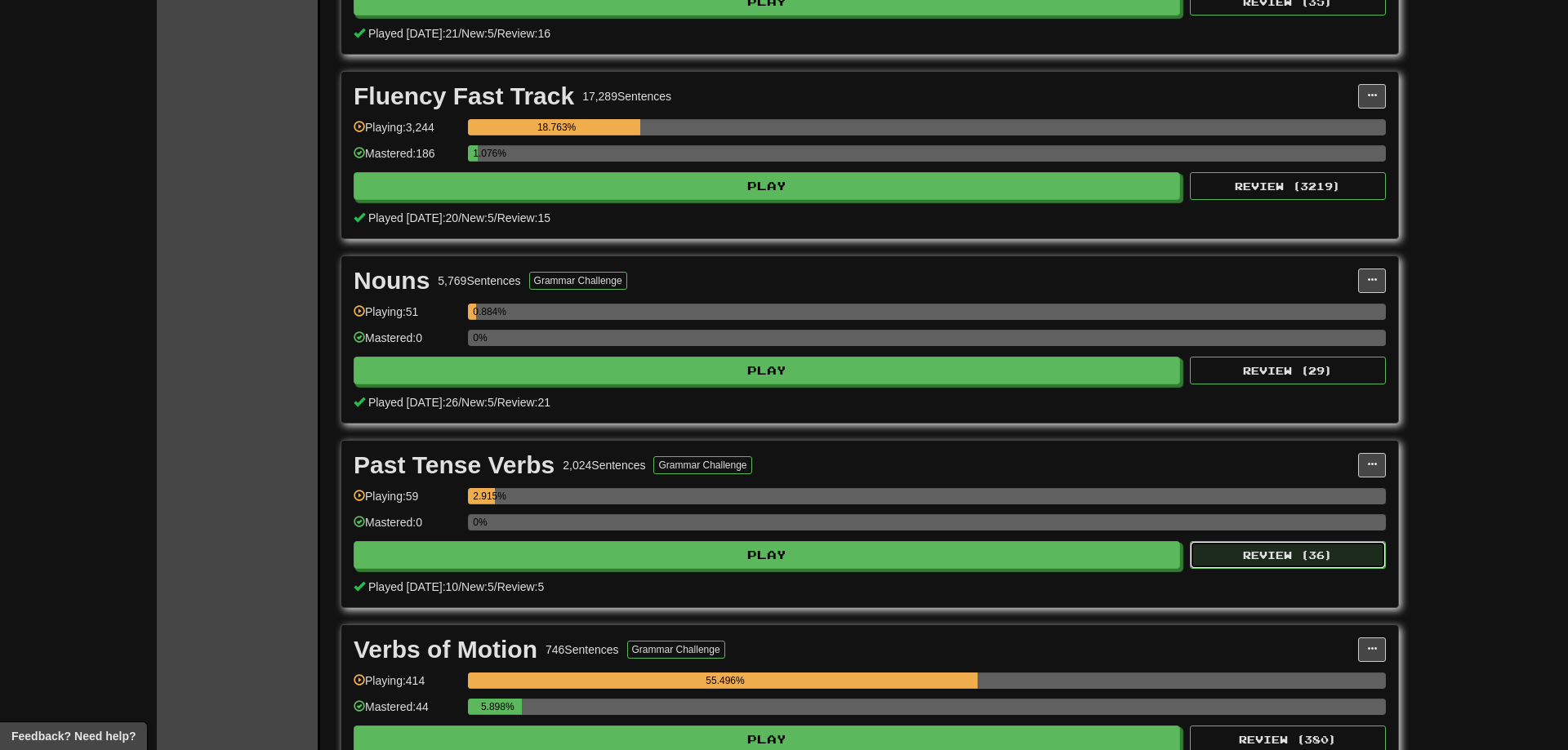
select select "**"
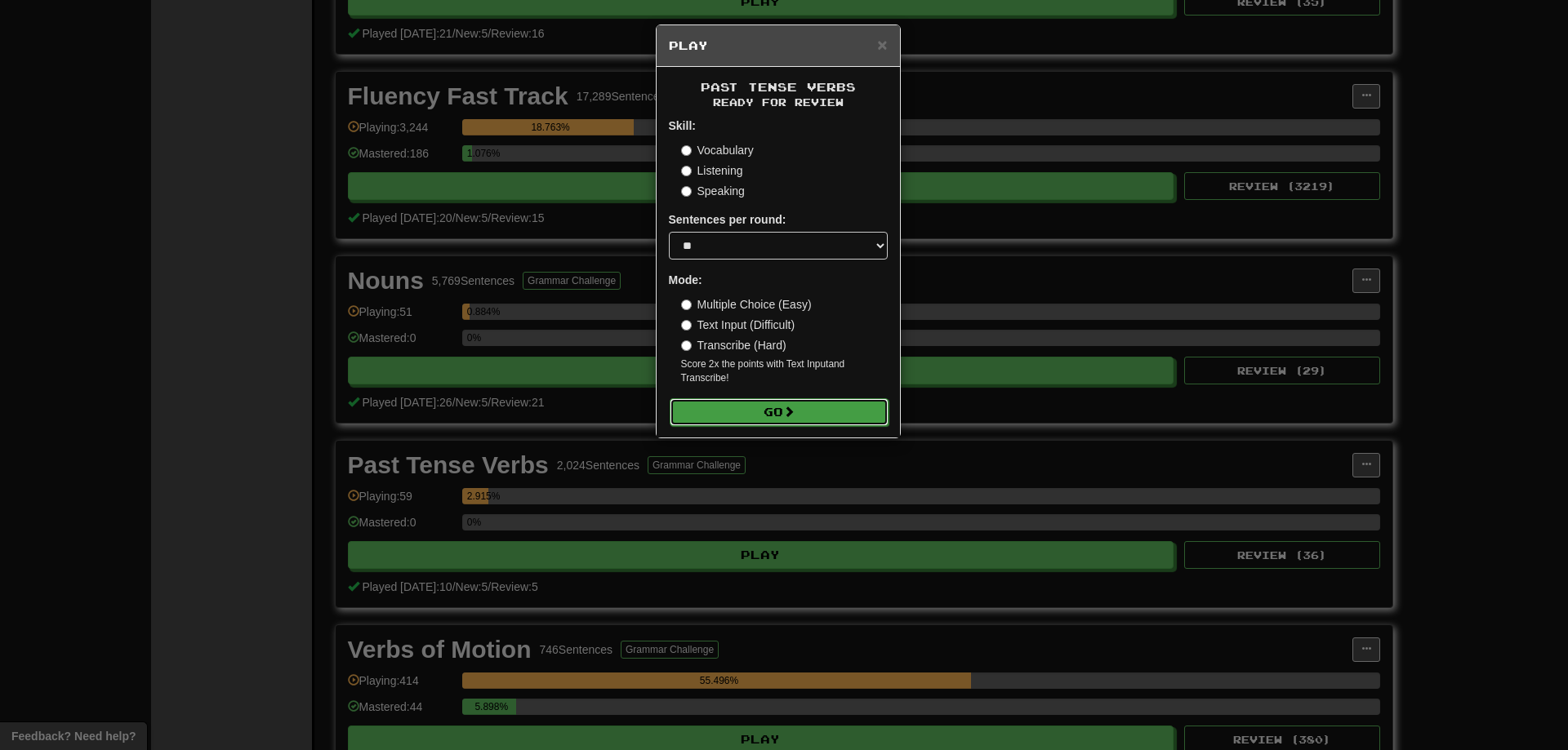
click at [761, 405] on button "Go" at bounding box center [779, 412] width 219 height 28
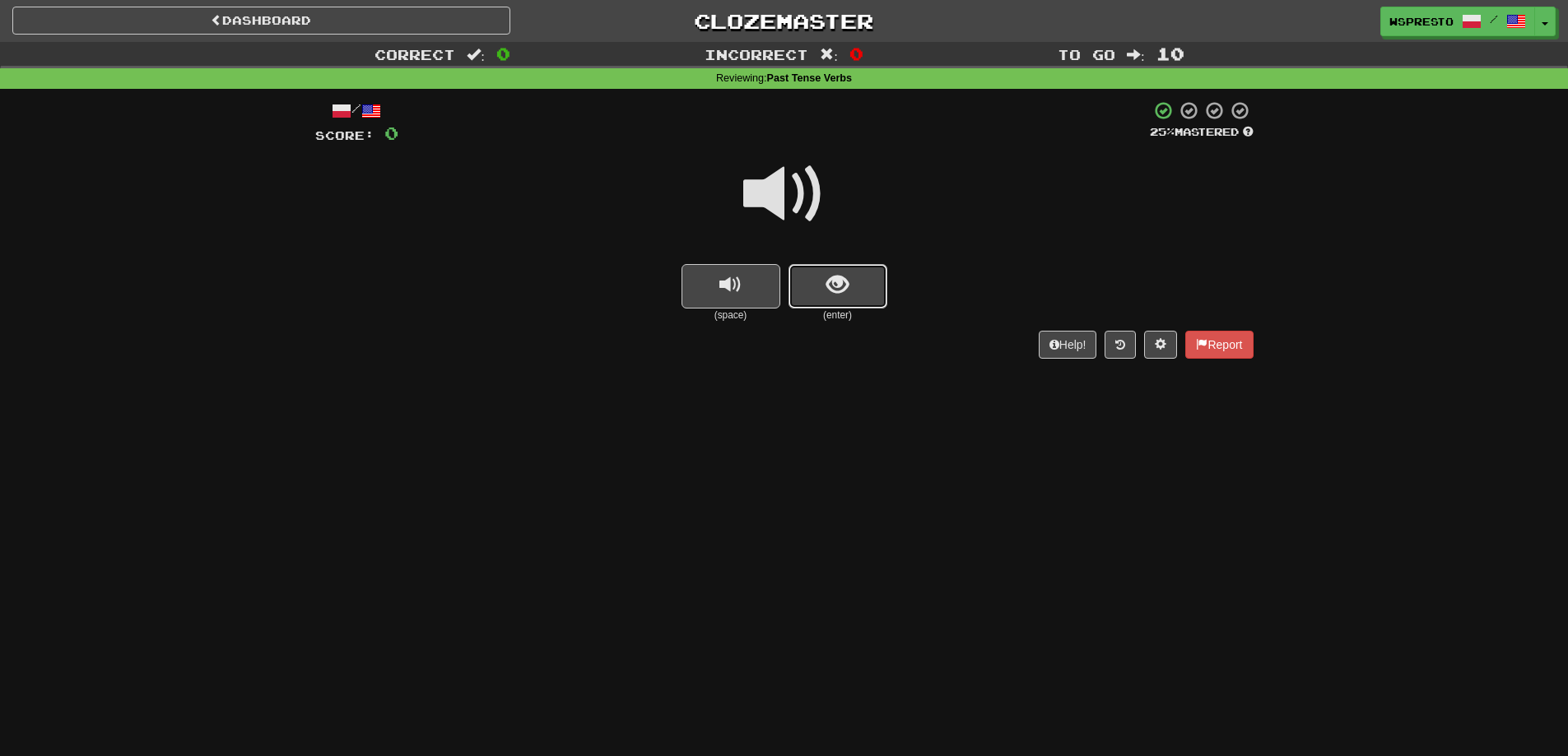
click at [868, 302] on button "show sentence" at bounding box center [837, 286] width 99 height 45
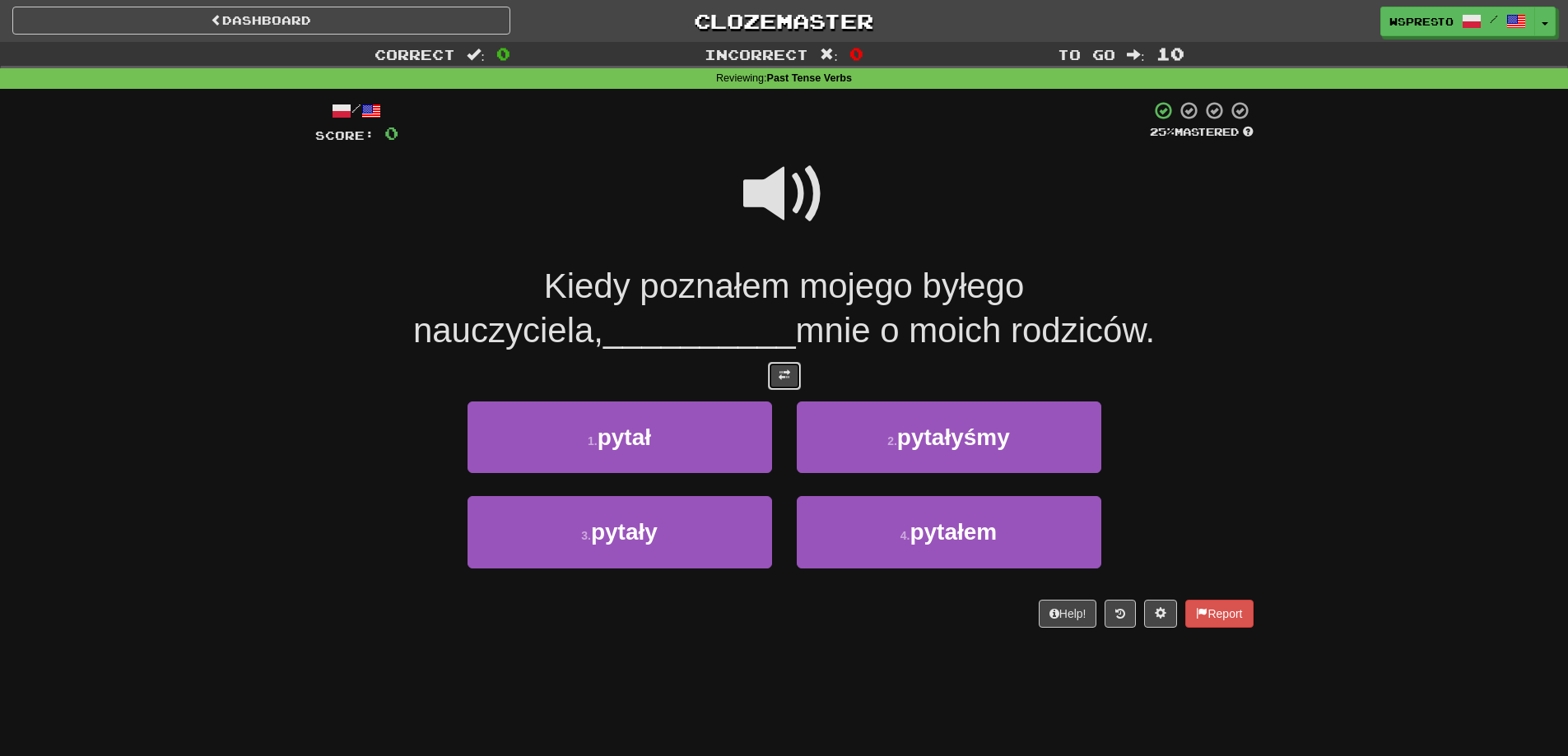
click at [792, 371] on button at bounding box center [785, 376] width 33 height 28
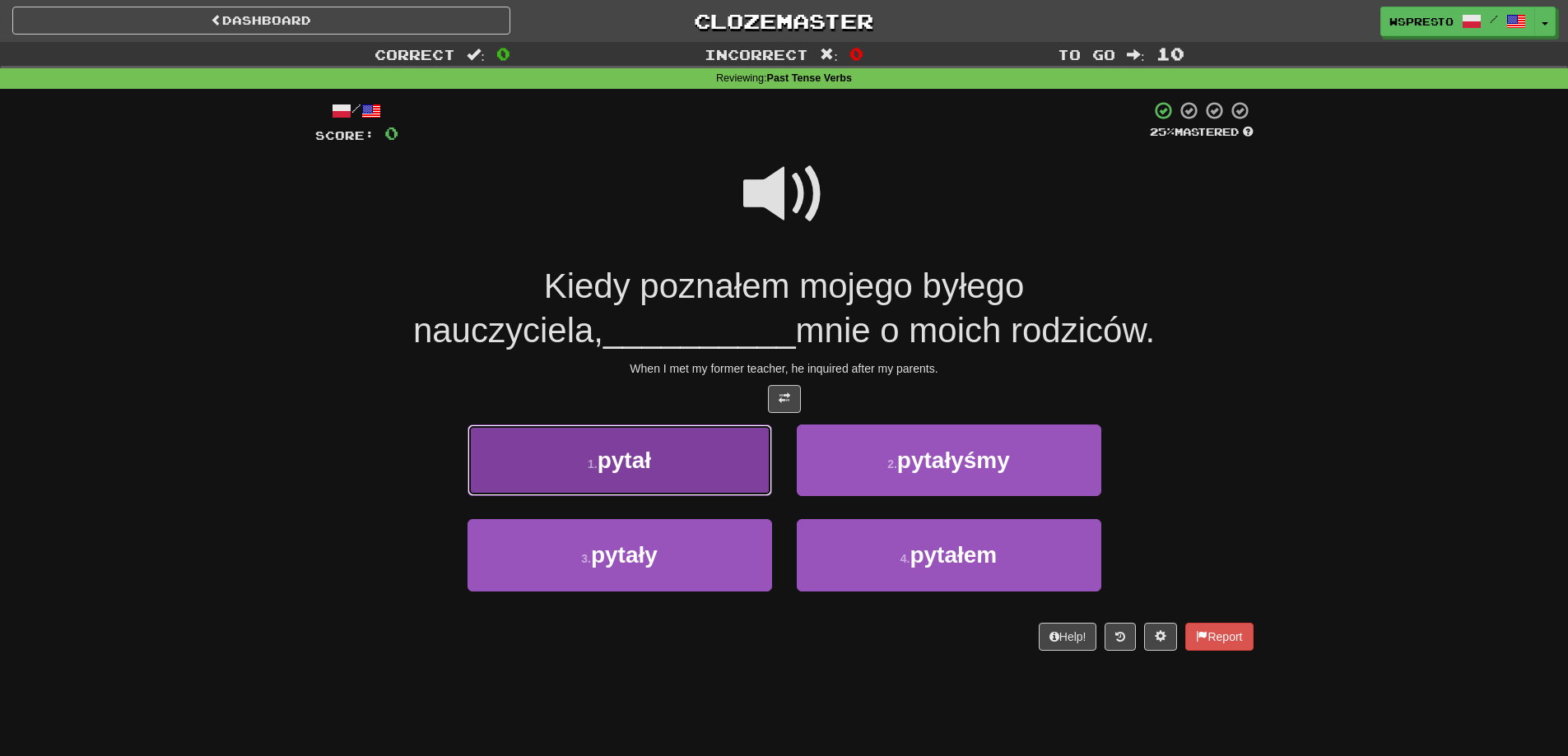
click at [688, 488] on button "1 . pytał" at bounding box center [620, 460] width 304 height 72
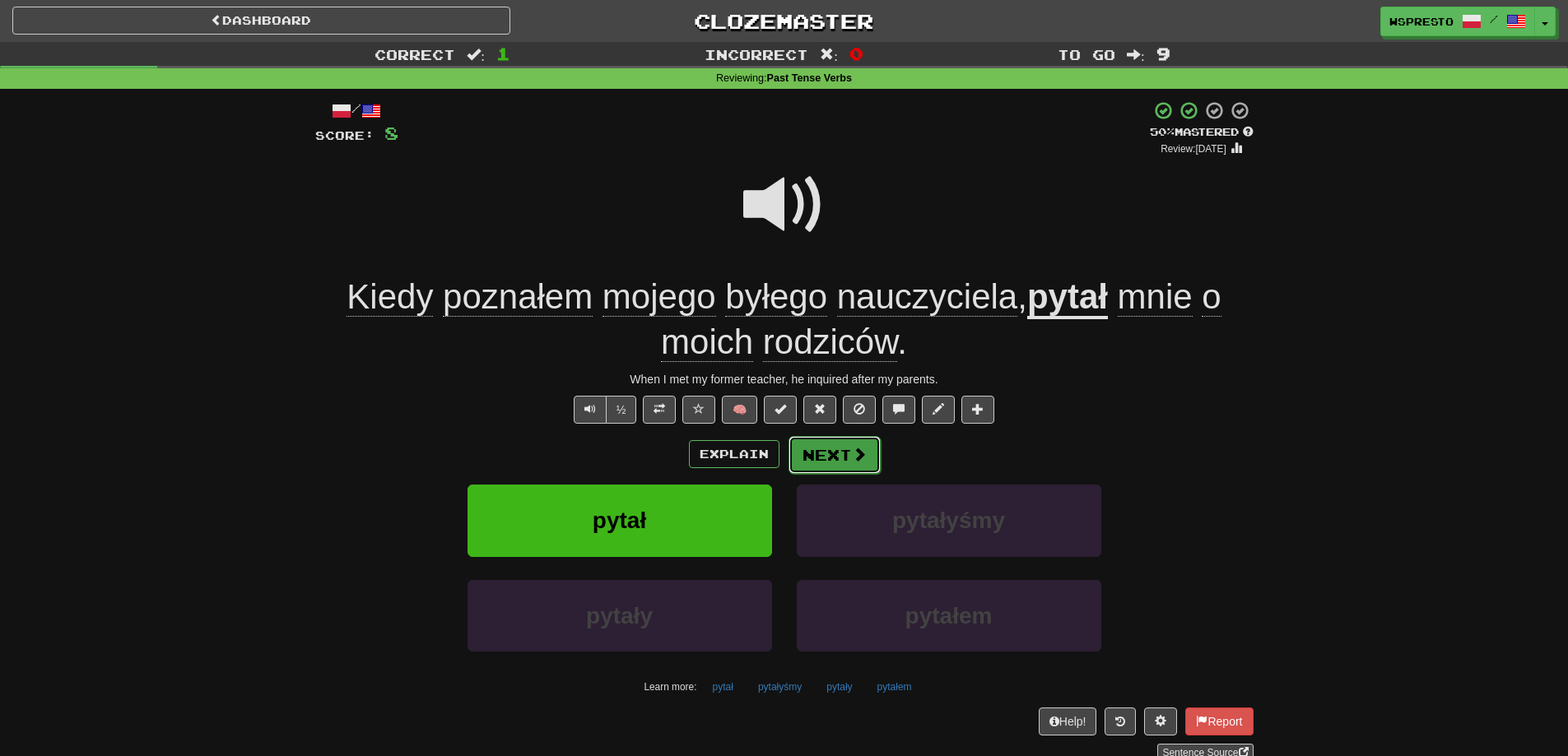
click at [853, 452] on span at bounding box center [858, 454] width 15 height 15
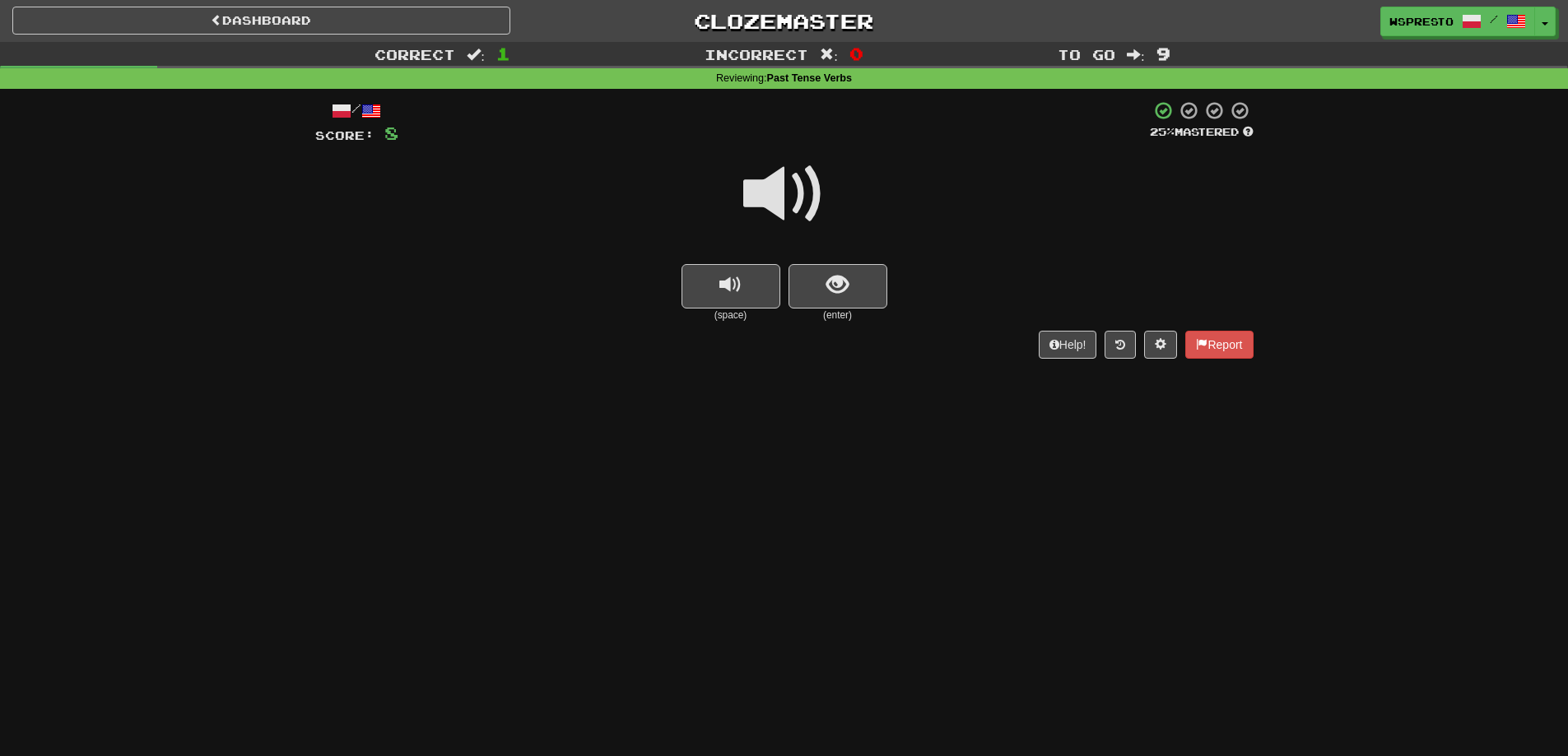
click at [809, 221] on span at bounding box center [784, 194] width 82 height 82
click at [835, 283] on span "show sentence" at bounding box center [836, 284] width 22 height 22
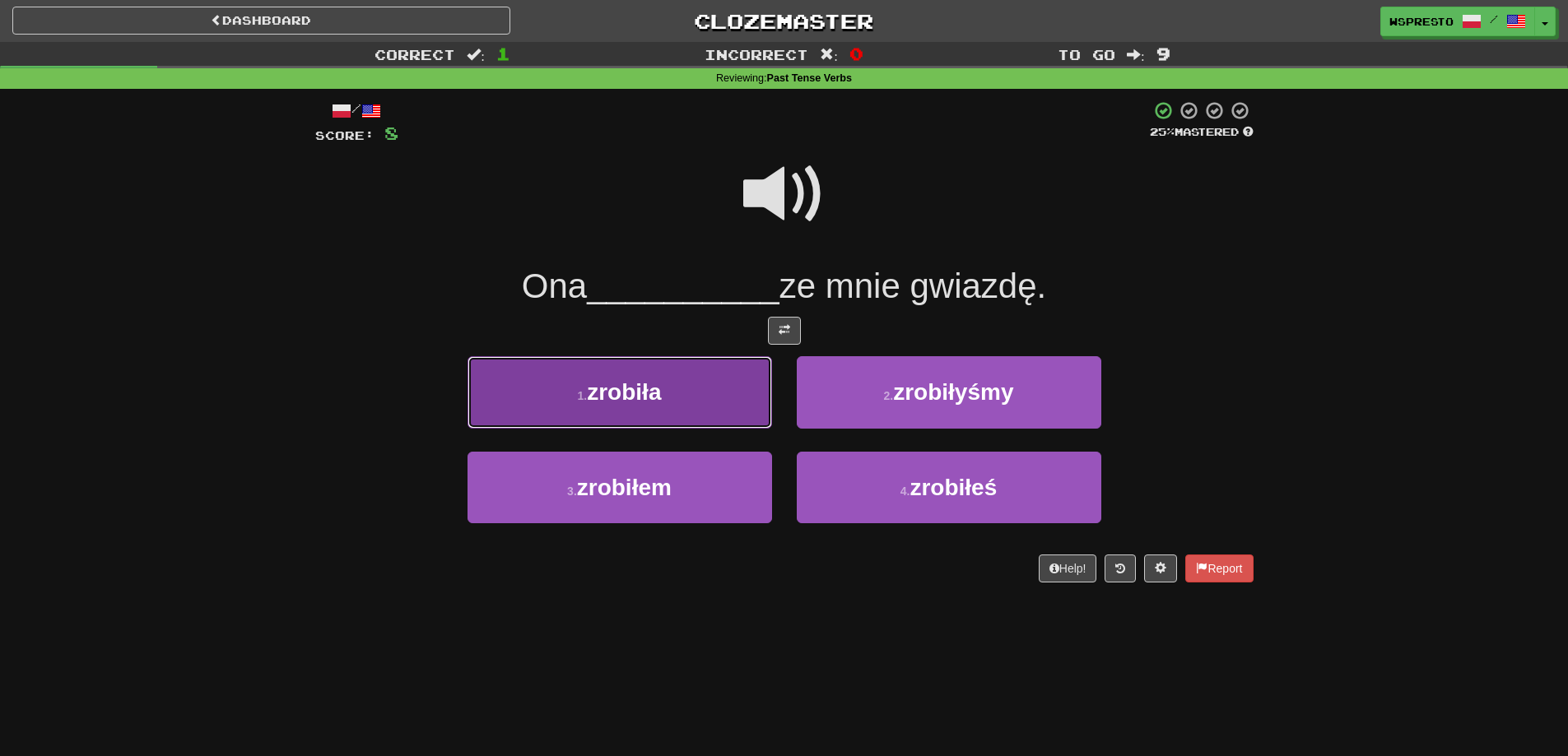
click at [698, 409] on button "1 . zrobiła" at bounding box center [620, 392] width 304 height 72
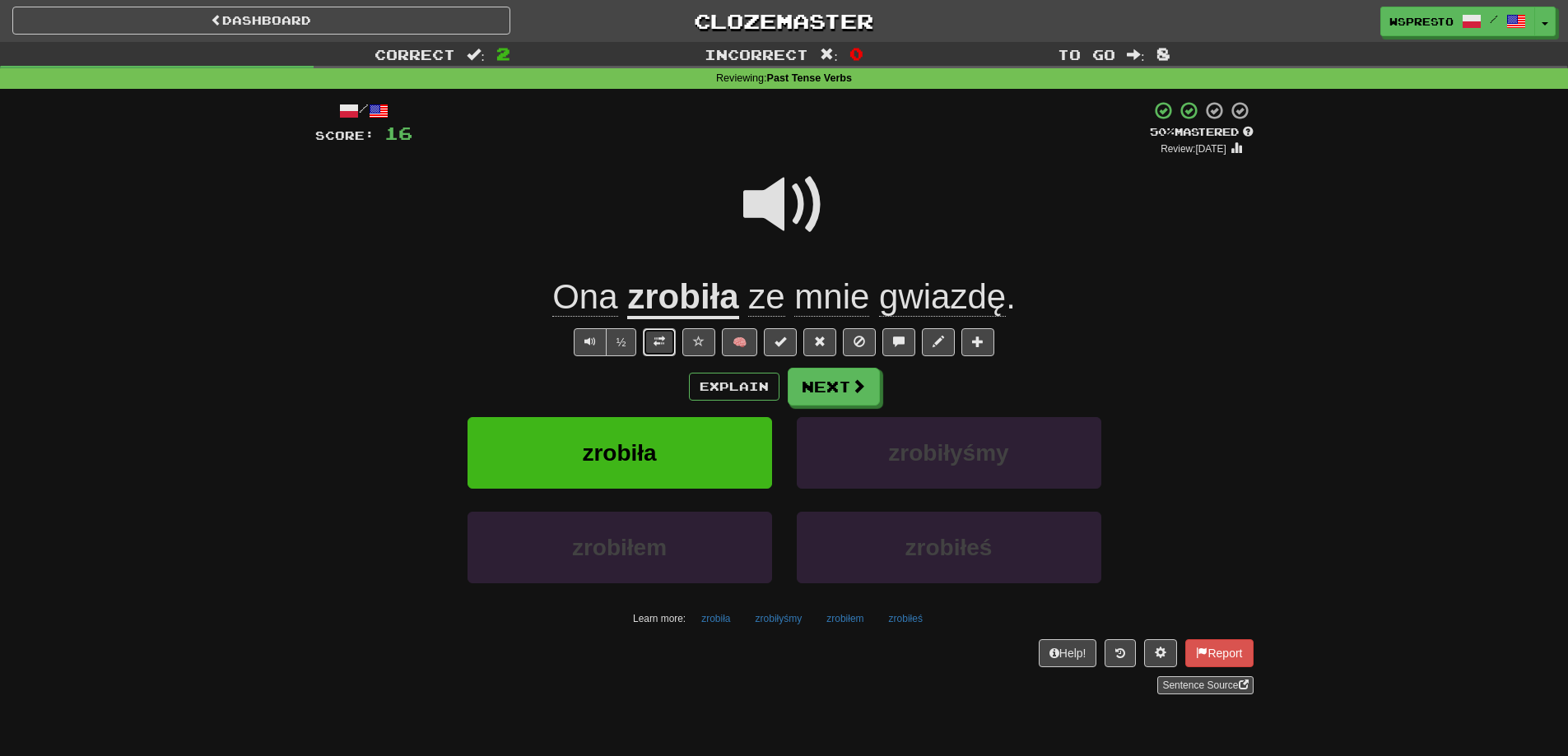
click at [646, 342] on button at bounding box center [660, 342] width 33 height 28
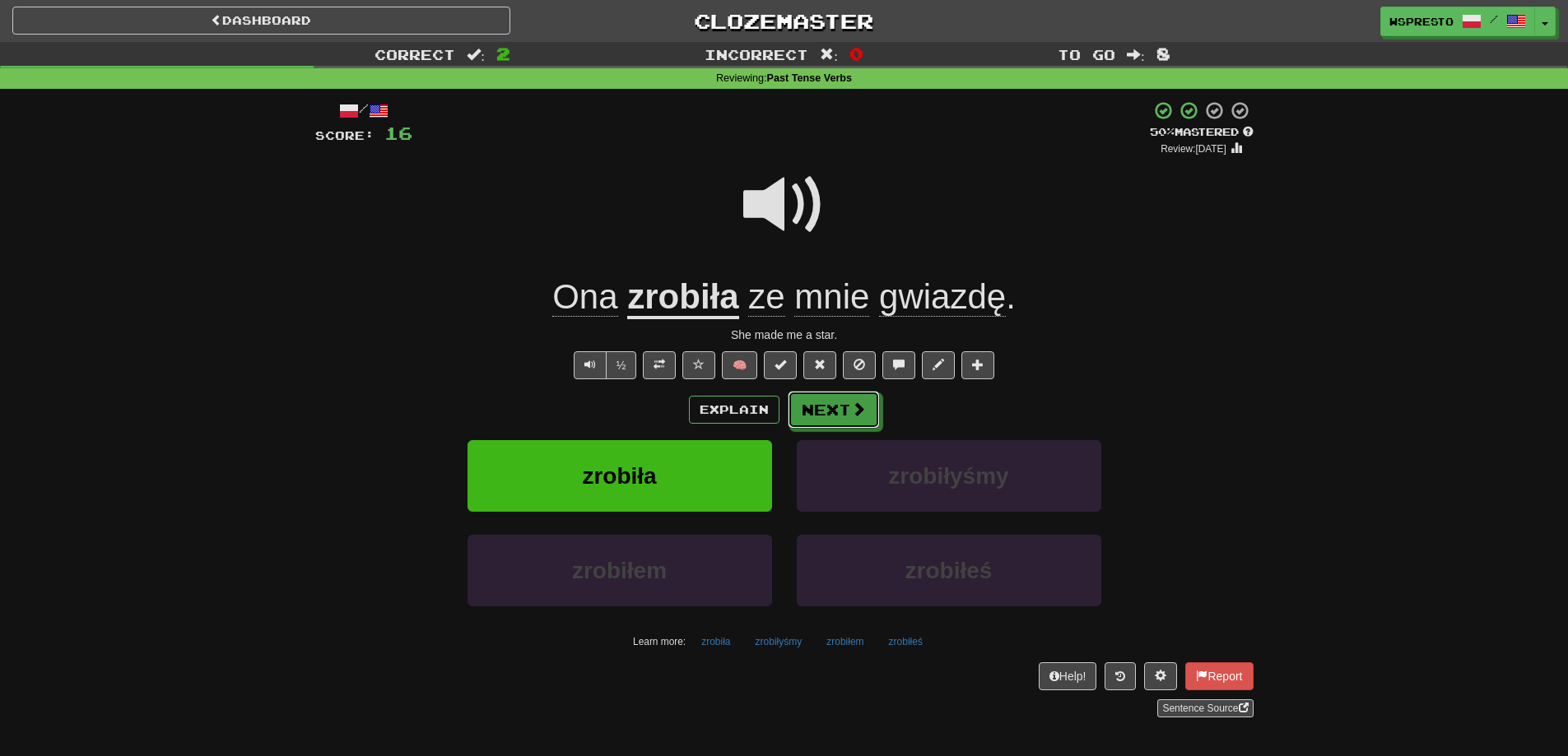
drag, startPoint x: 836, startPoint y: 412, endPoint x: 948, endPoint y: 407, distance: 112.1
click at [948, 407] on div "Explain Next" at bounding box center [784, 410] width 938 height 38
click at [846, 420] on button "Next" at bounding box center [834, 410] width 92 height 38
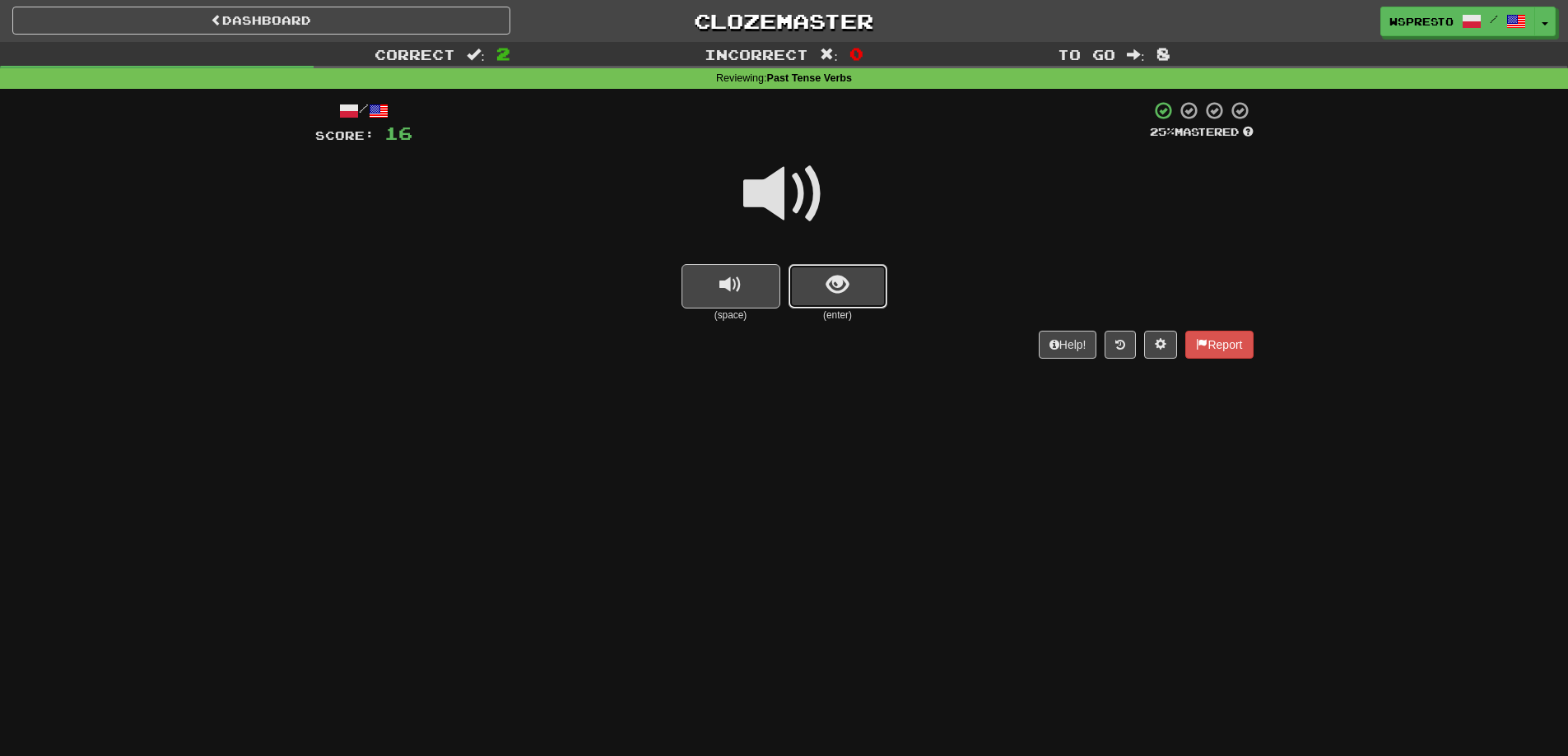
click at [828, 297] on span "show sentence" at bounding box center [836, 284] width 22 height 22
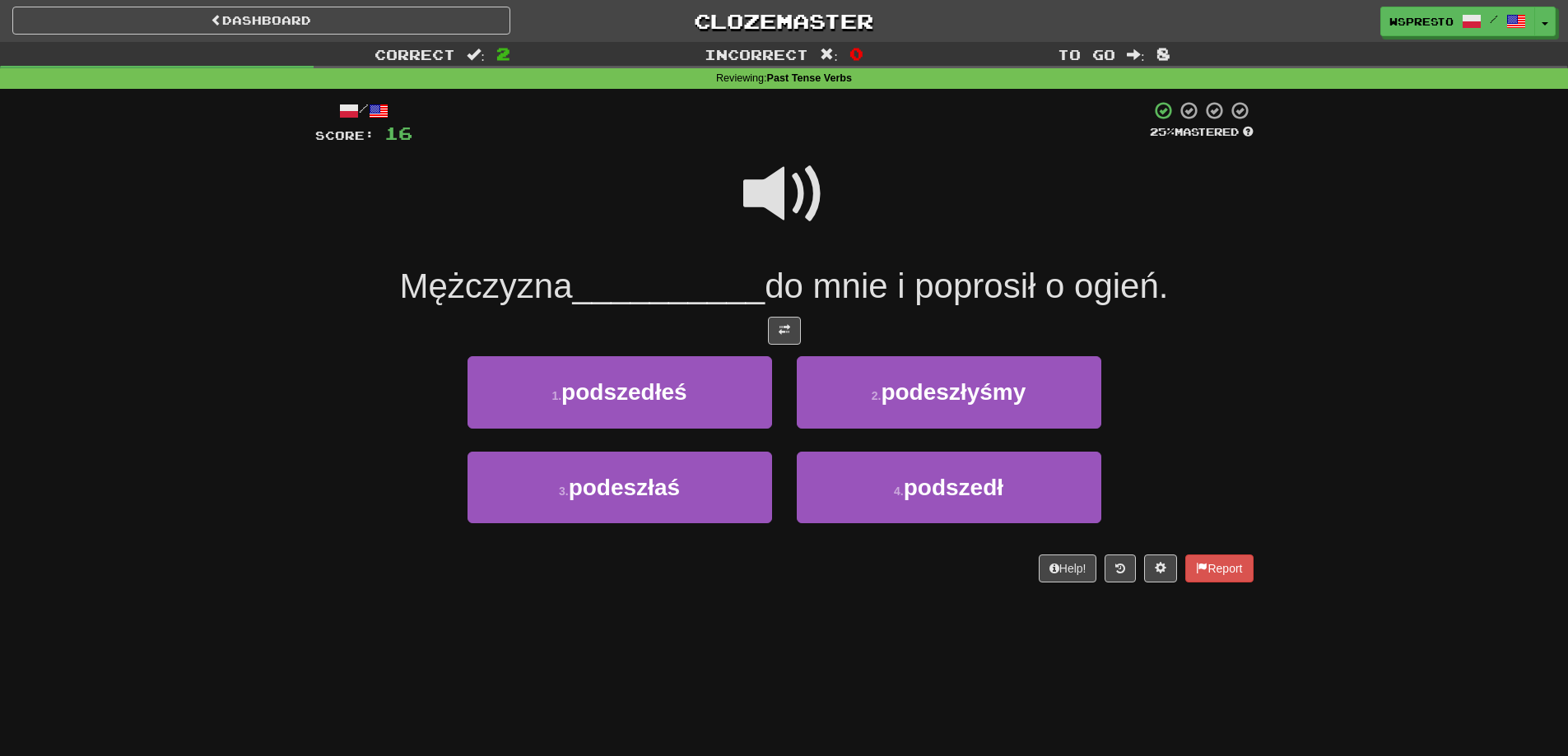
click at [792, 219] on span at bounding box center [784, 194] width 82 height 82
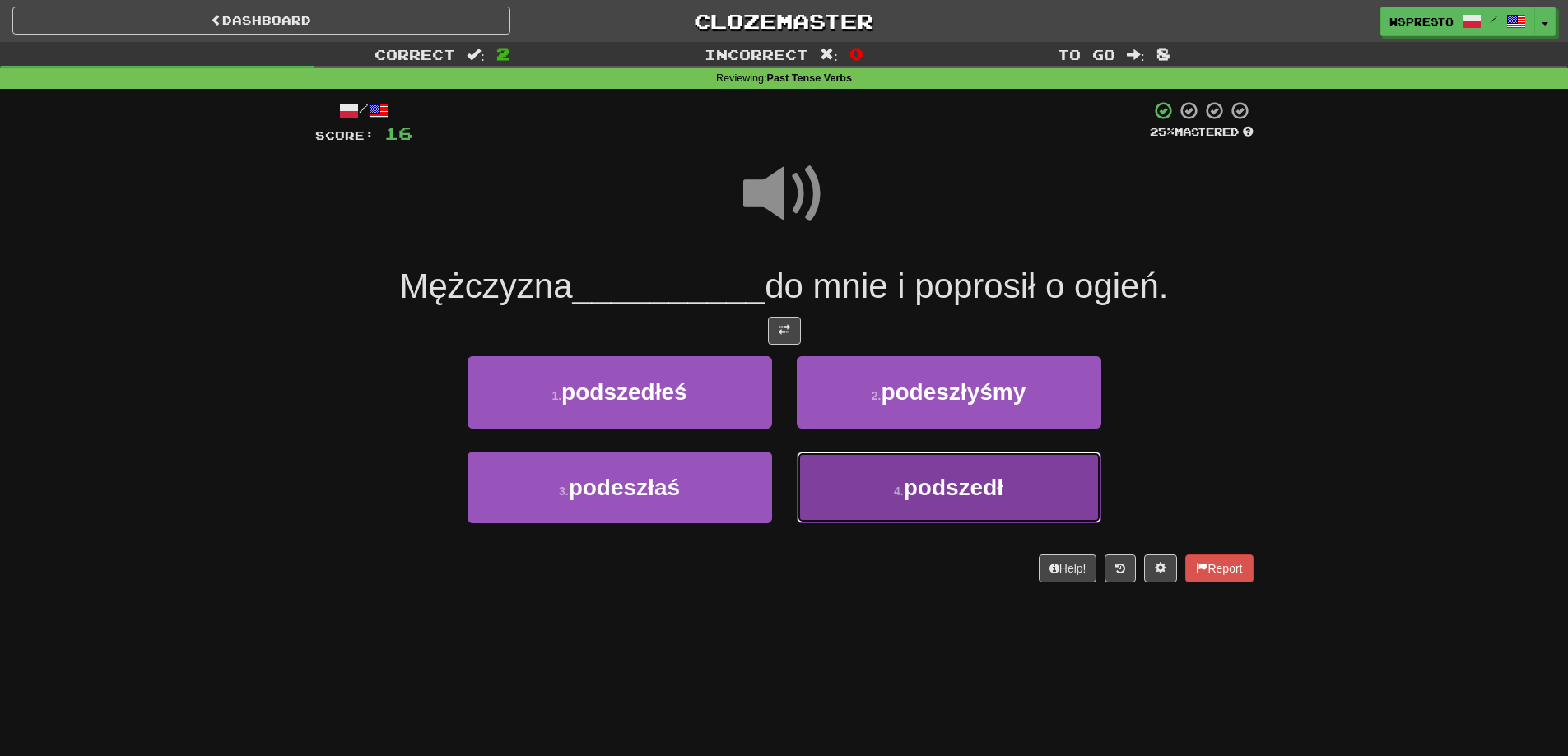
click at [872, 493] on button "4 . podszedł" at bounding box center [948, 487] width 304 height 72
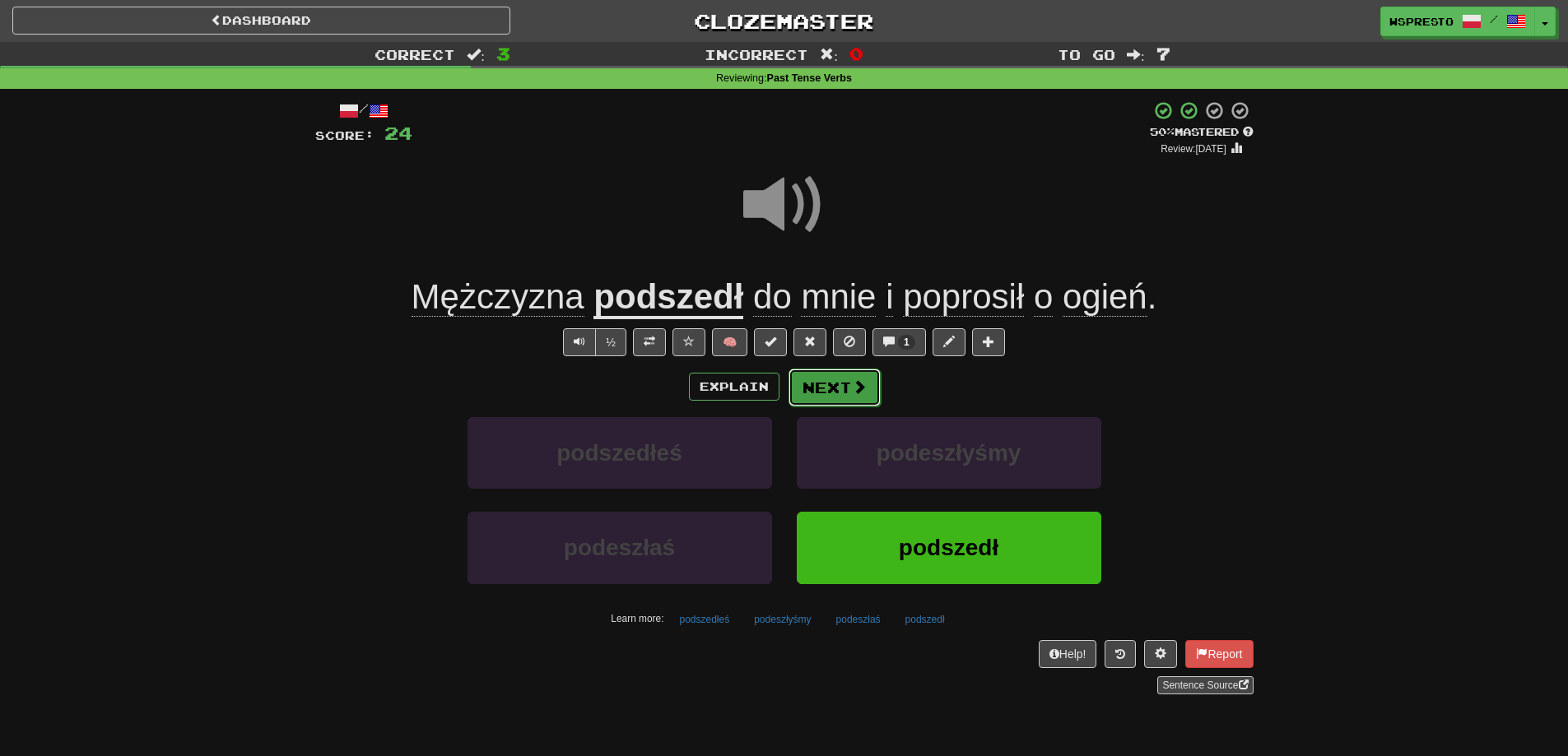
click at [849, 388] on button "Next" at bounding box center [834, 387] width 92 height 38
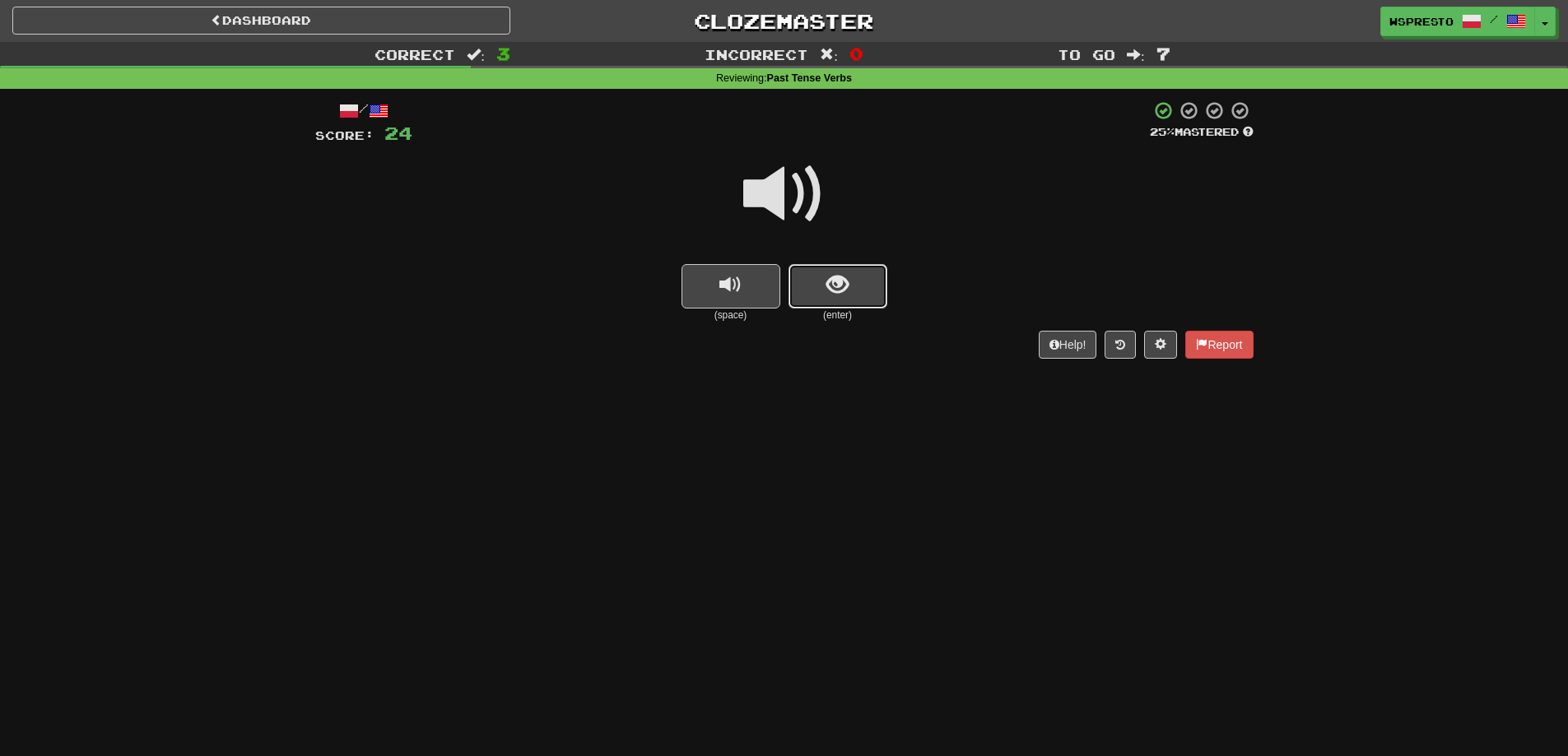
click at [844, 284] on span "show sentence" at bounding box center [836, 284] width 22 height 22
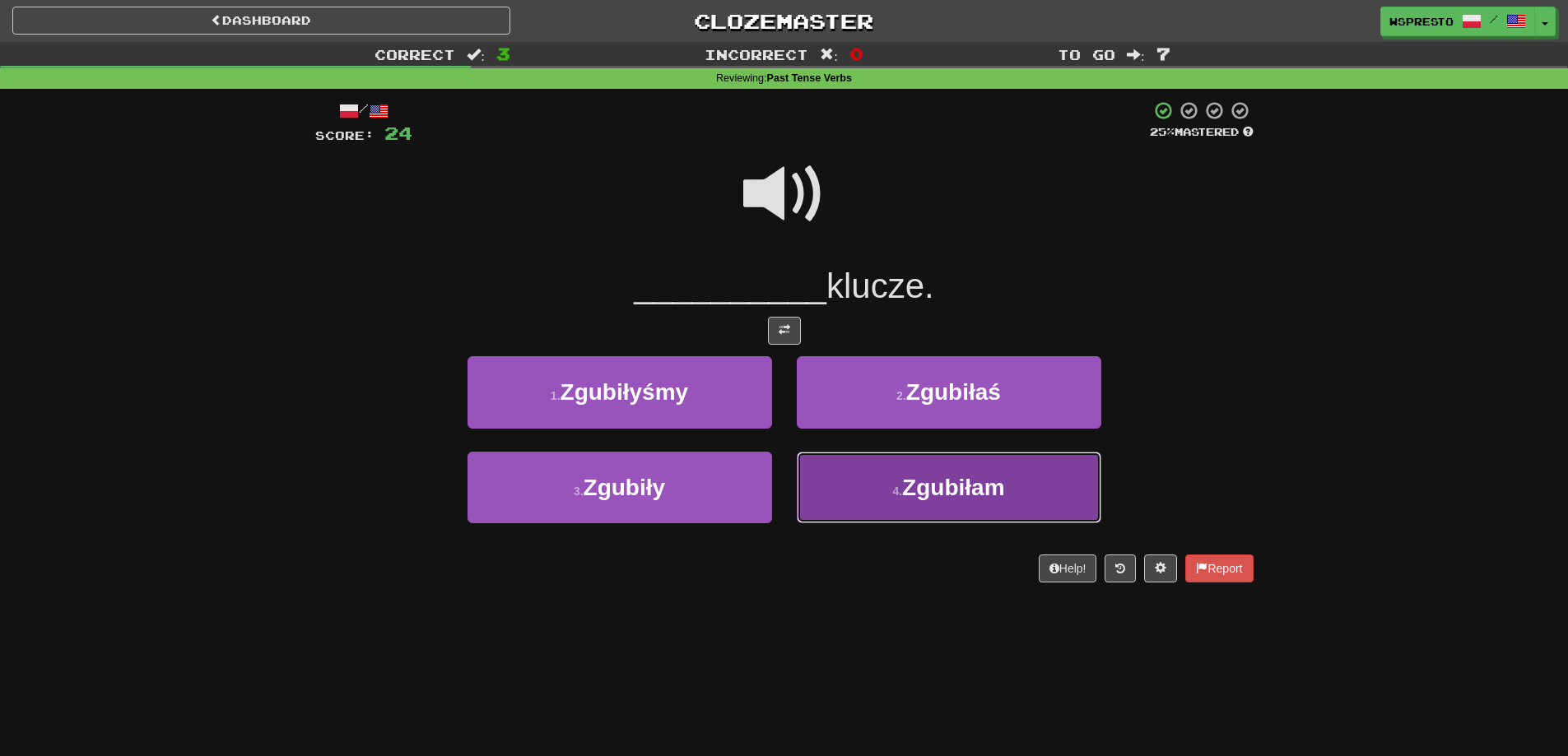
click at [1018, 491] on button "4 . Zgubiłam" at bounding box center [948, 487] width 304 height 72
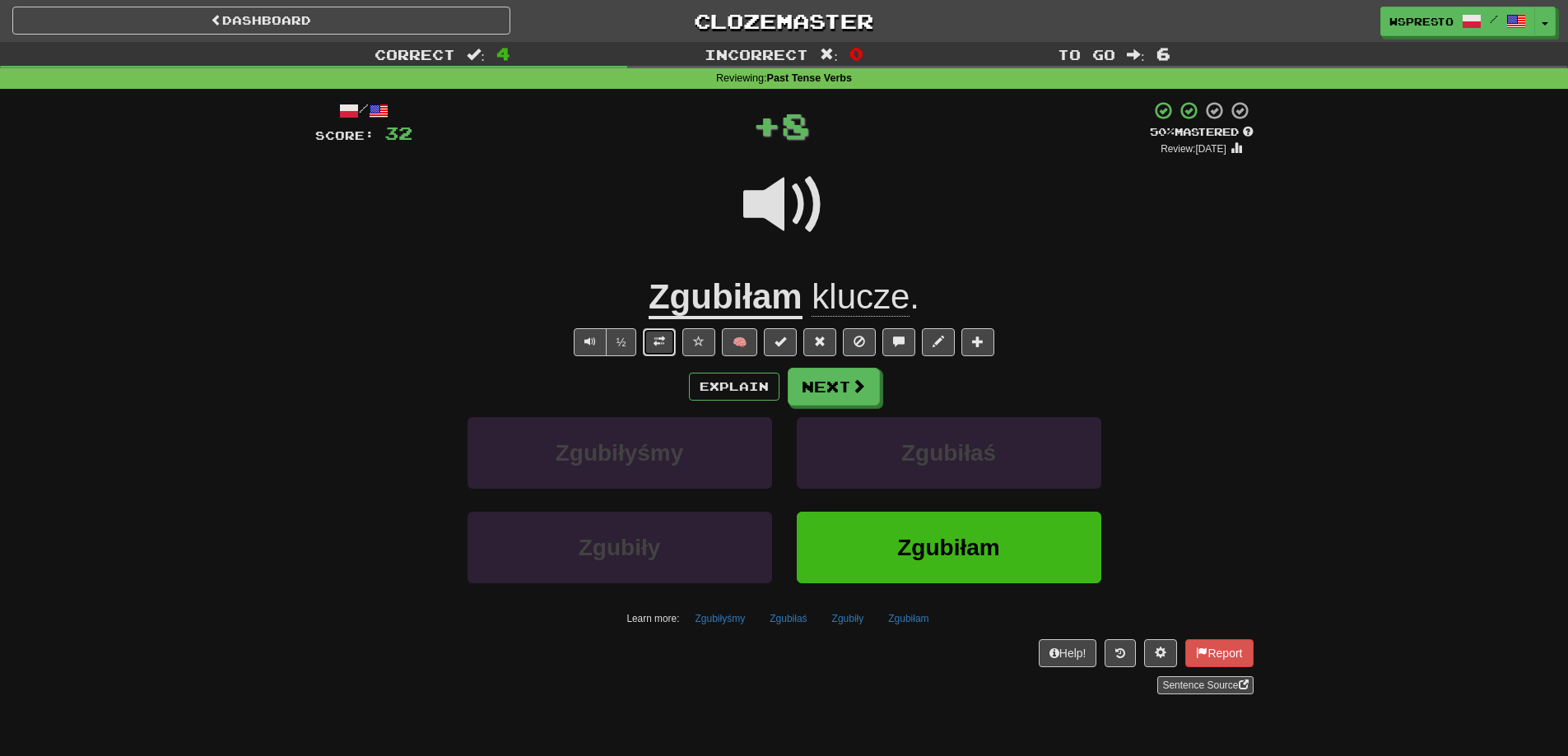
click at [661, 352] on button at bounding box center [660, 342] width 33 height 28
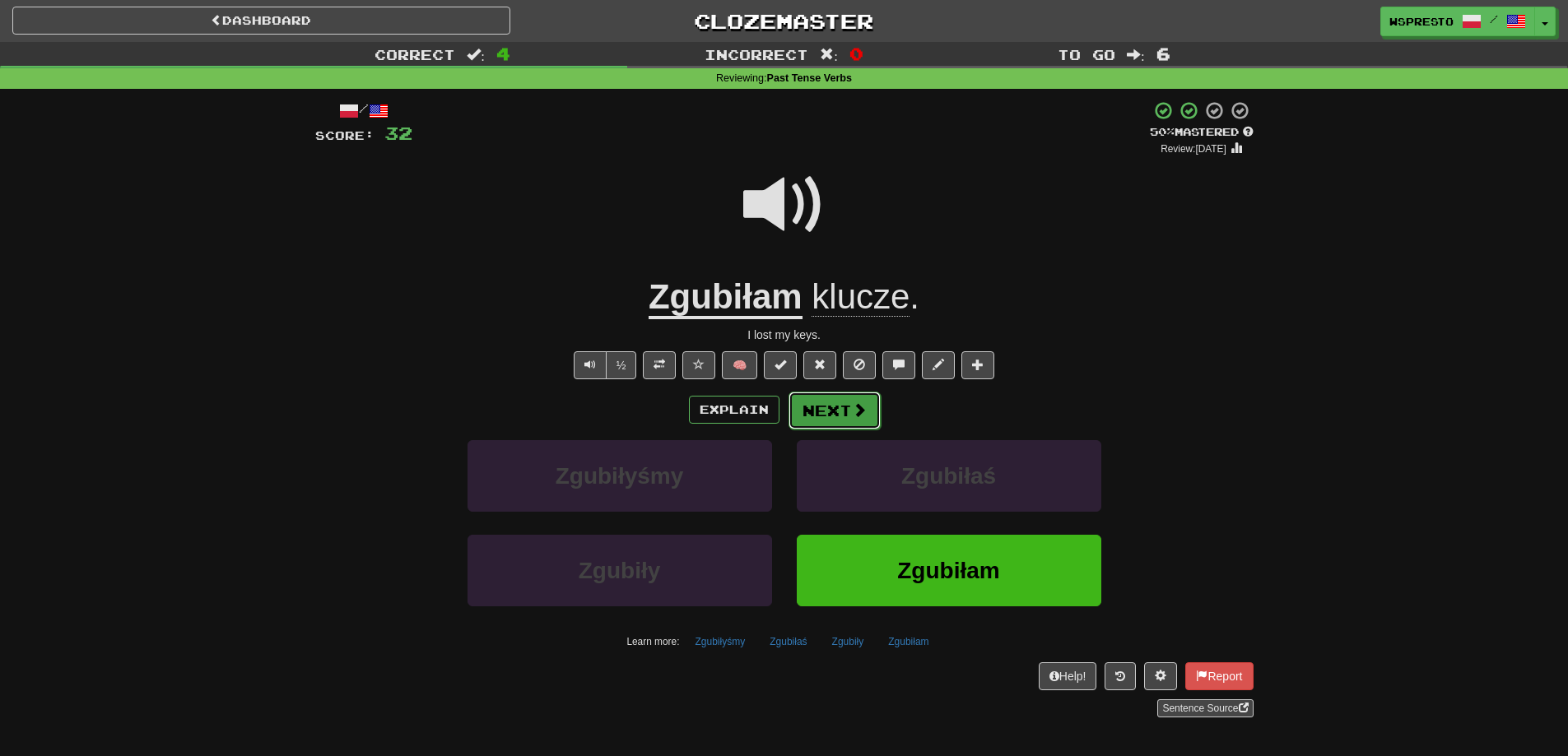
click at [832, 422] on button "Next" at bounding box center [834, 410] width 92 height 38
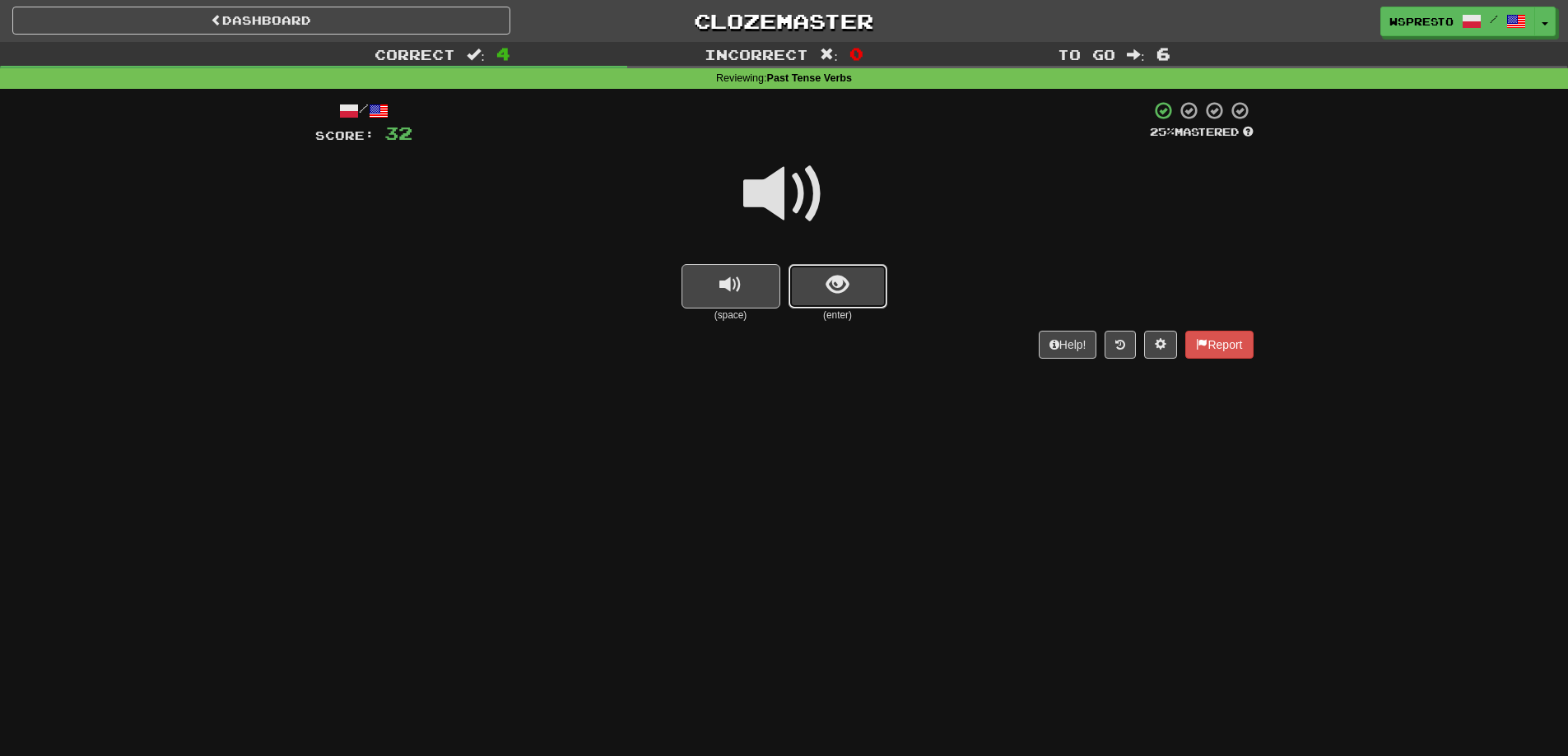
click at [846, 295] on span "show sentence" at bounding box center [836, 284] width 22 height 22
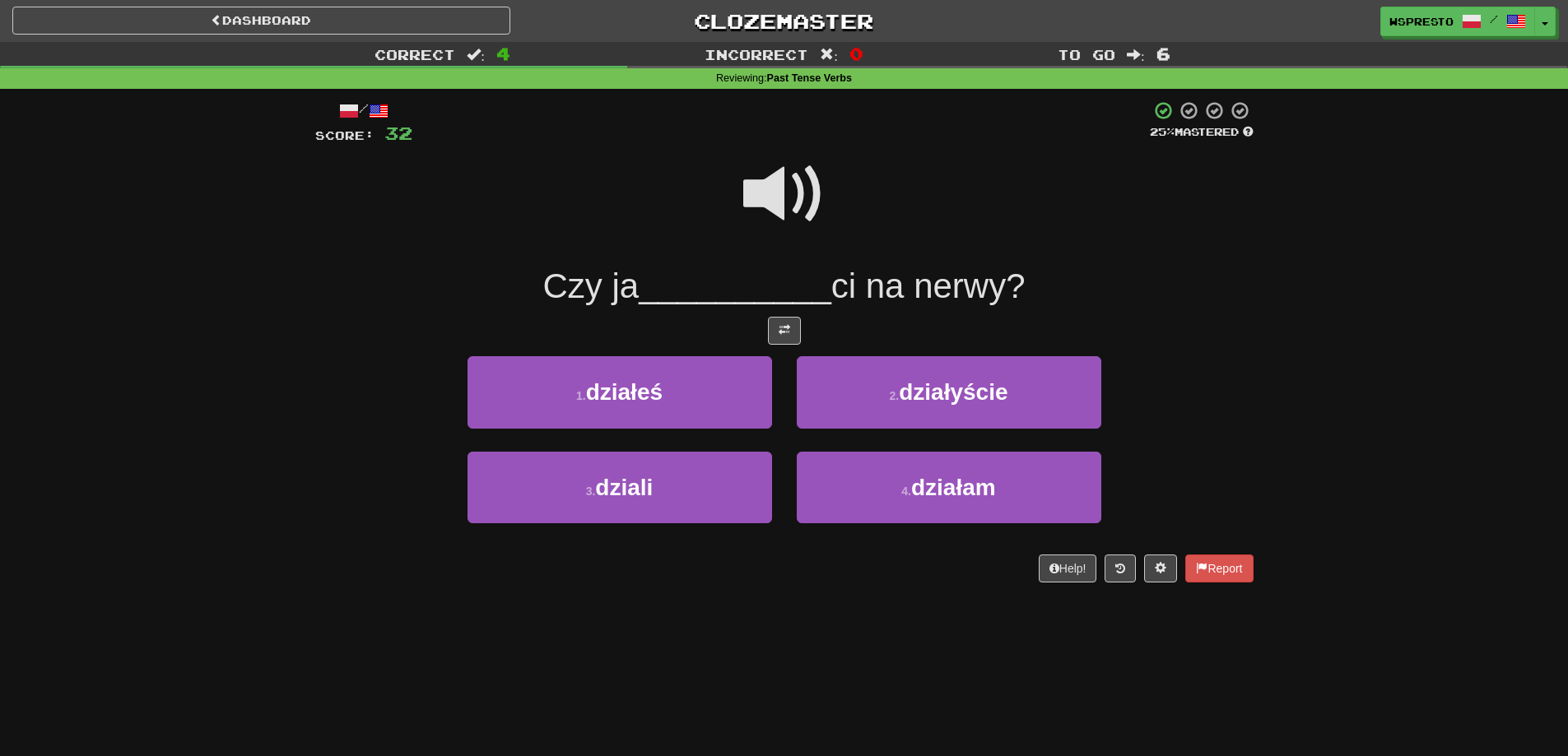
drag, startPoint x: 784, startPoint y: 203, endPoint x: 784, endPoint y: 192, distance: 11.0
click at [784, 197] on span at bounding box center [784, 194] width 82 height 82
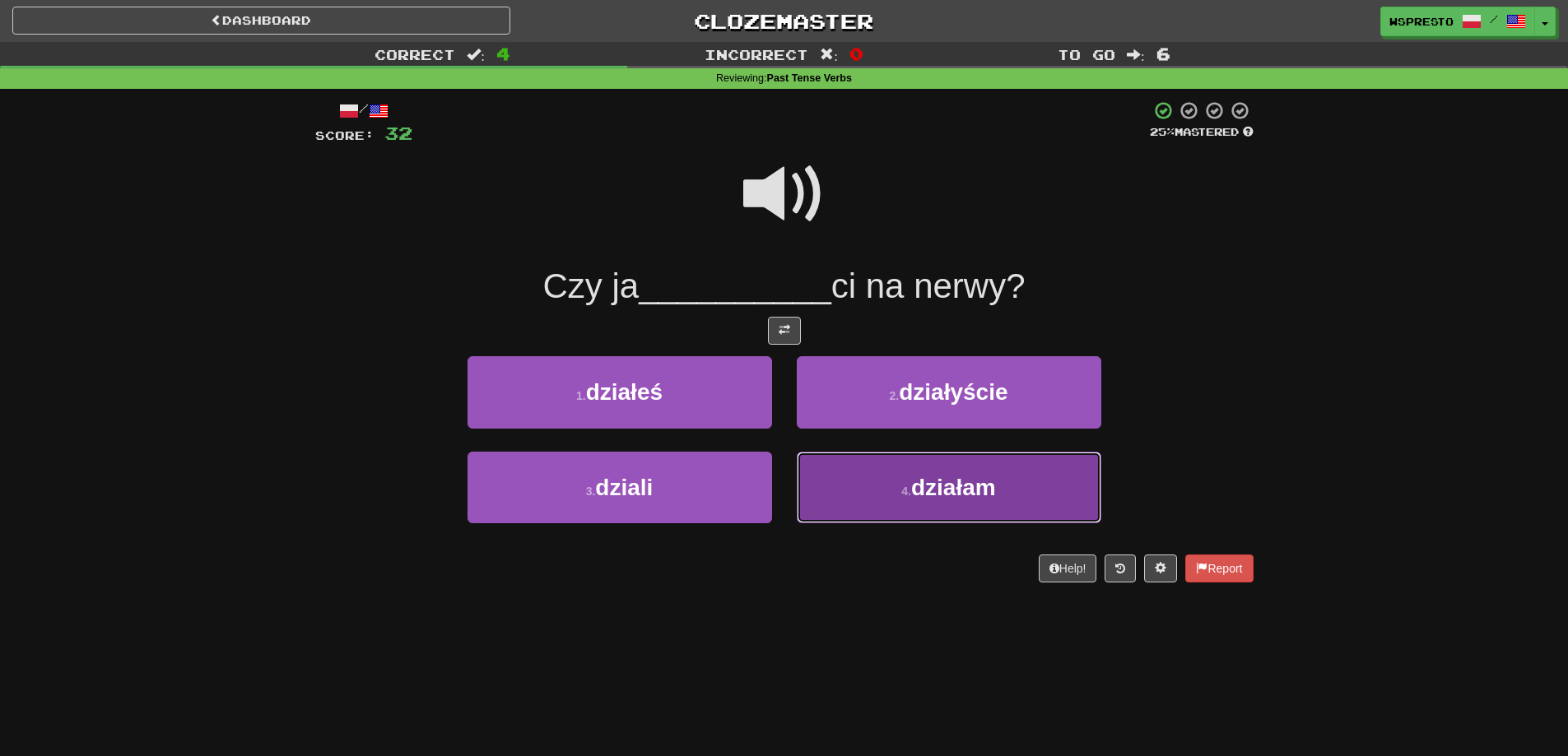
click at [920, 492] on span "działam" at bounding box center [953, 487] width 85 height 25
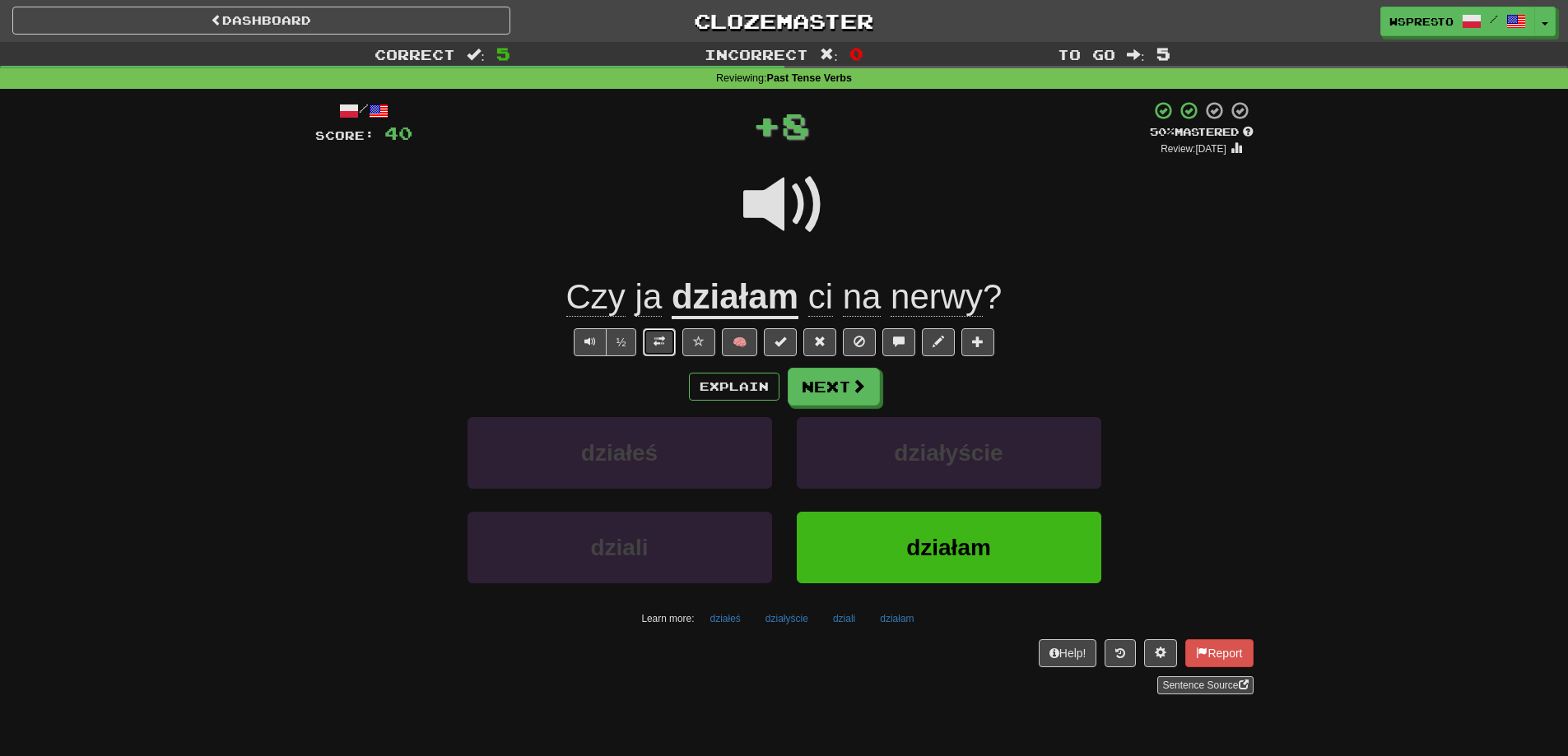
click at [658, 346] on span at bounding box center [659, 341] width 11 height 11
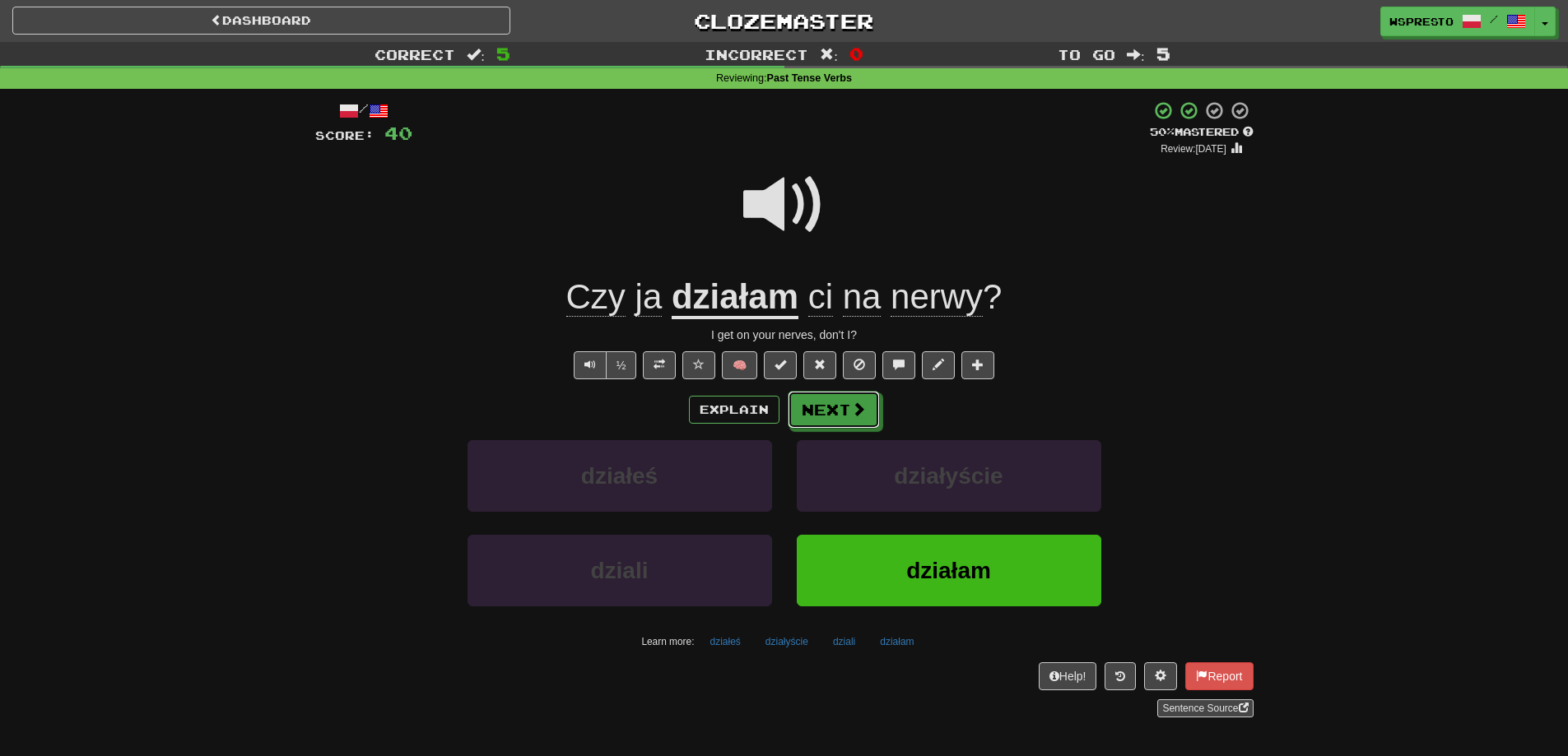
drag, startPoint x: 808, startPoint y: 416, endPoint x: 965, endPoint y: 434, distance: 158.0
click at [965, 434] on div "Explain Next działeś działyście dziali działam Learn more: działeś działyście d…" at bounding box center [784, 523] width 938 height 264
click at [844, 410] on button "Next" at bounding box center [834, 410] width 92 height 38
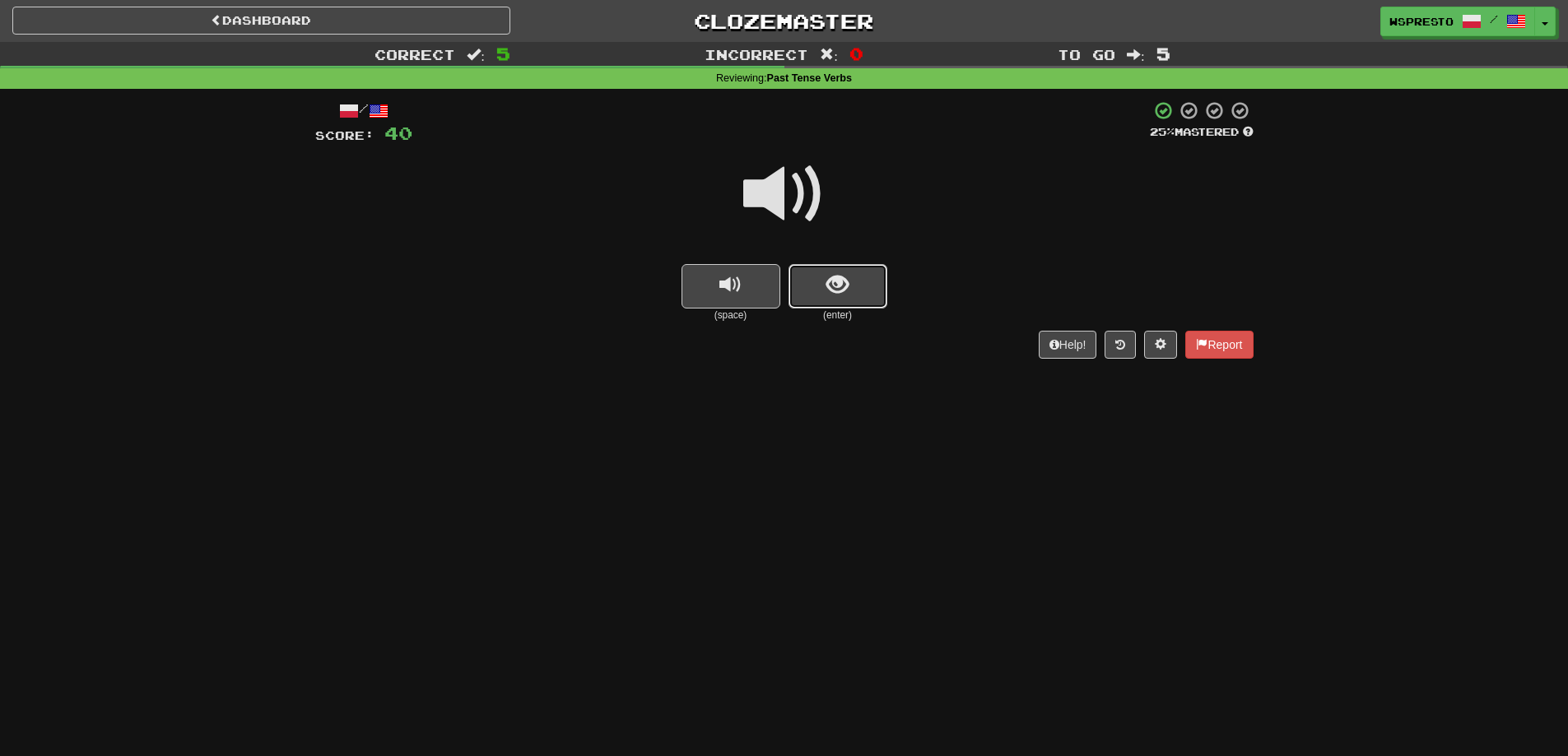
click at [854, 291] on button "show sentence" at bounding box center [837, 286] width 99 height 45
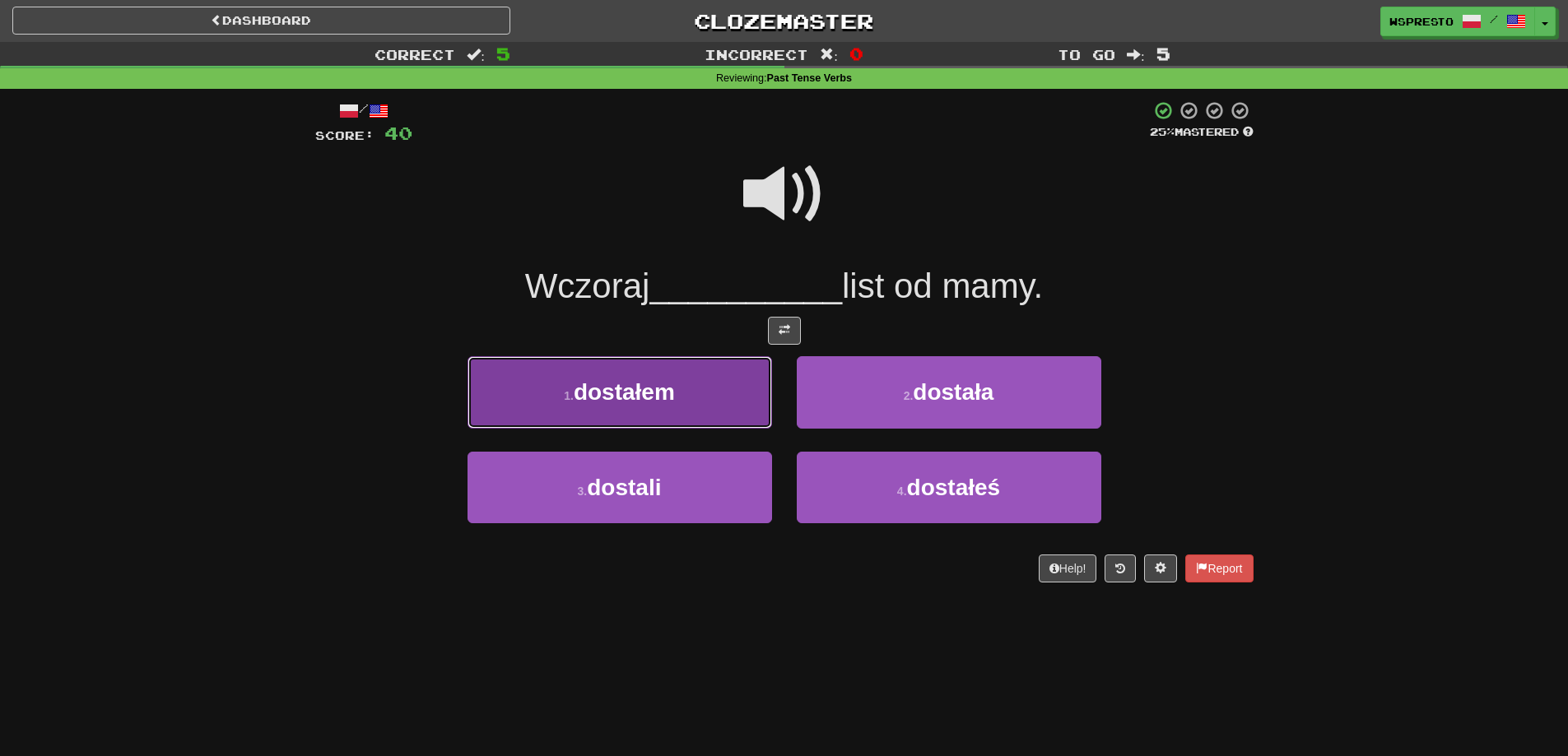
click at [698, 423] on button "1 . dostałem" at bounding box center [620, 392] width 304 height 72
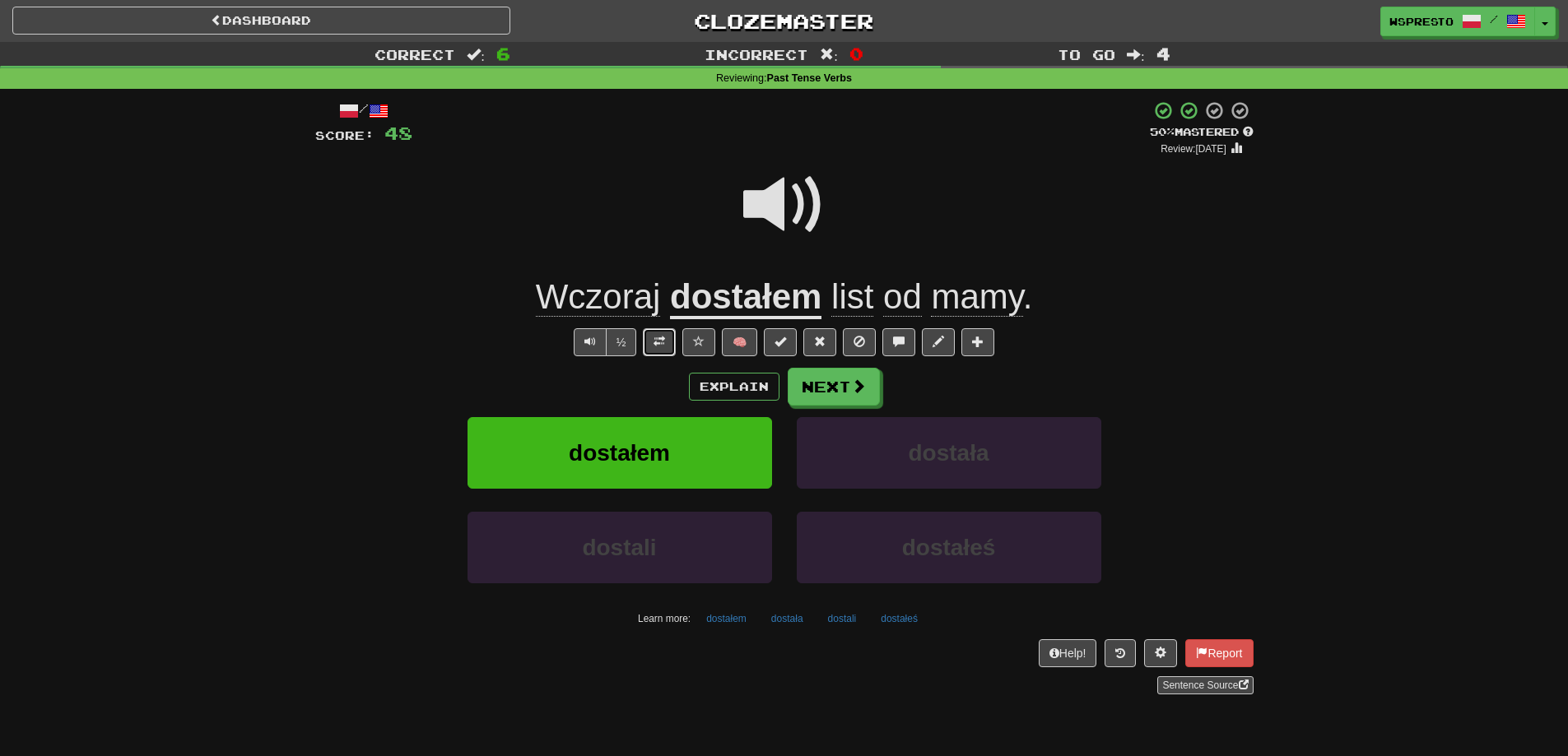
click at [654, 340] on span at bounding box center [659, 341] width 11 height 11
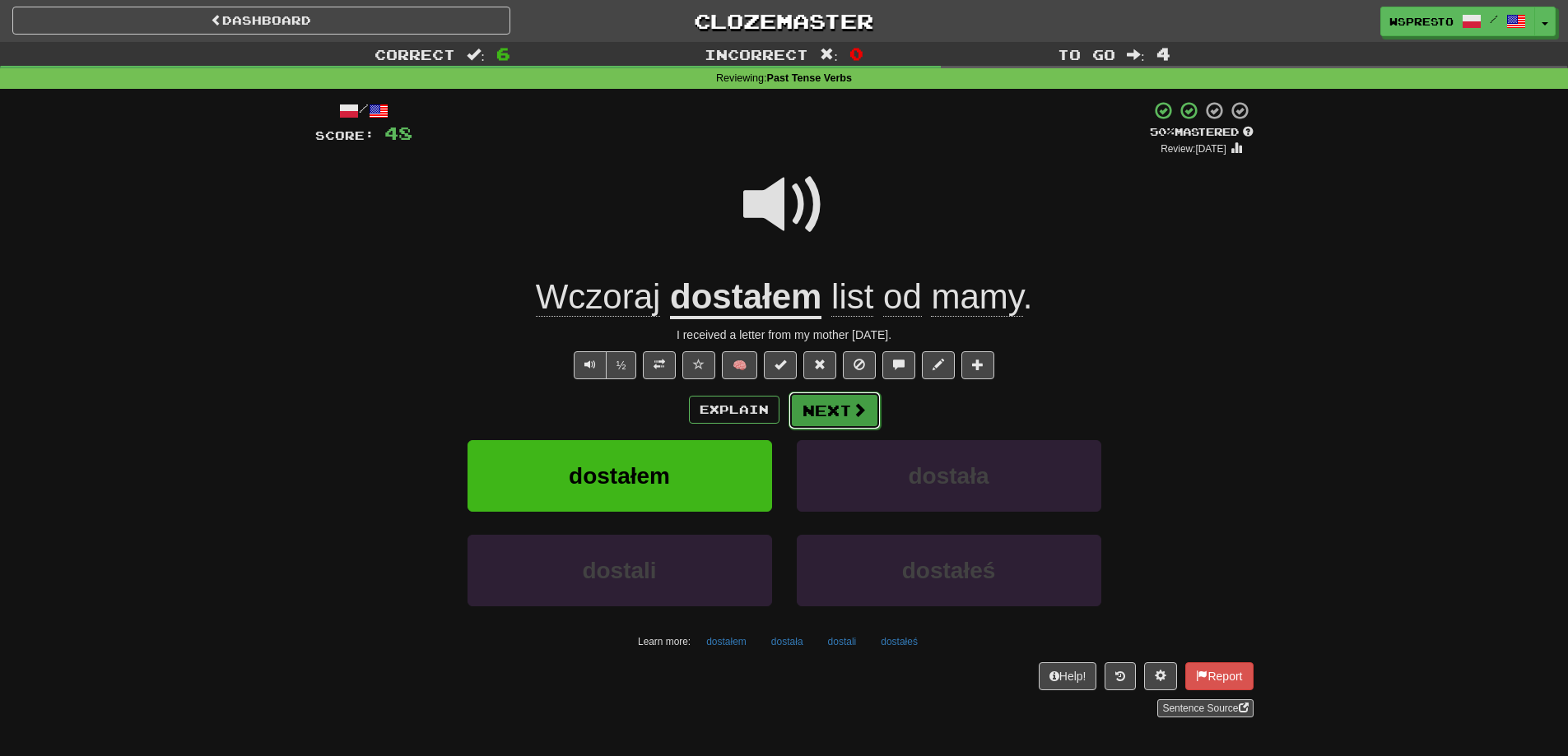
click at [813, 411] on button "Next" at bounding box center [834, 410] width 92 height 38
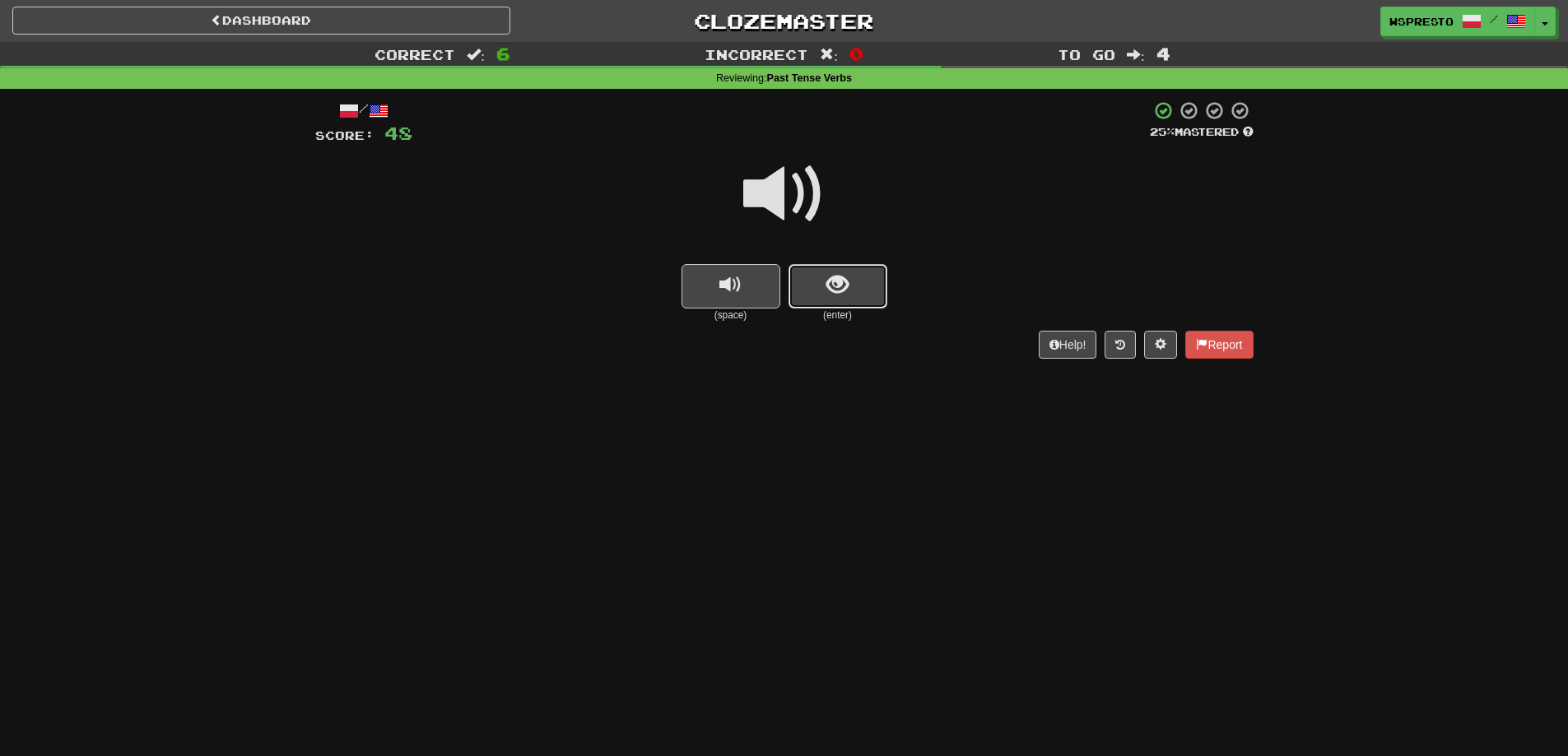
click at [844, 284] on span "show sentence" at bounding box center [836, 284] width 22 height 22
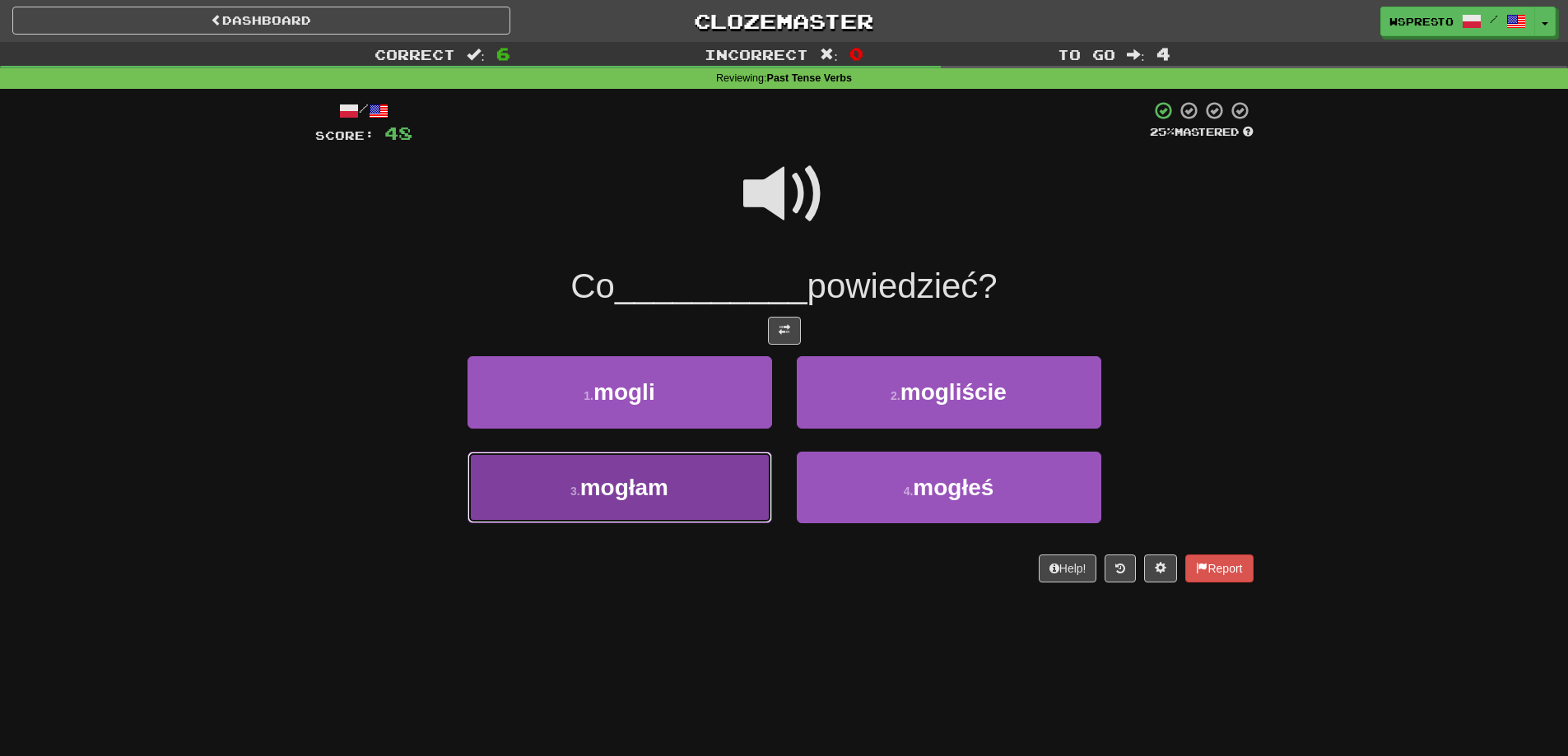
click at [657, 486] on span "mogłam" at bounding box center [624, 487] width 88 height 25
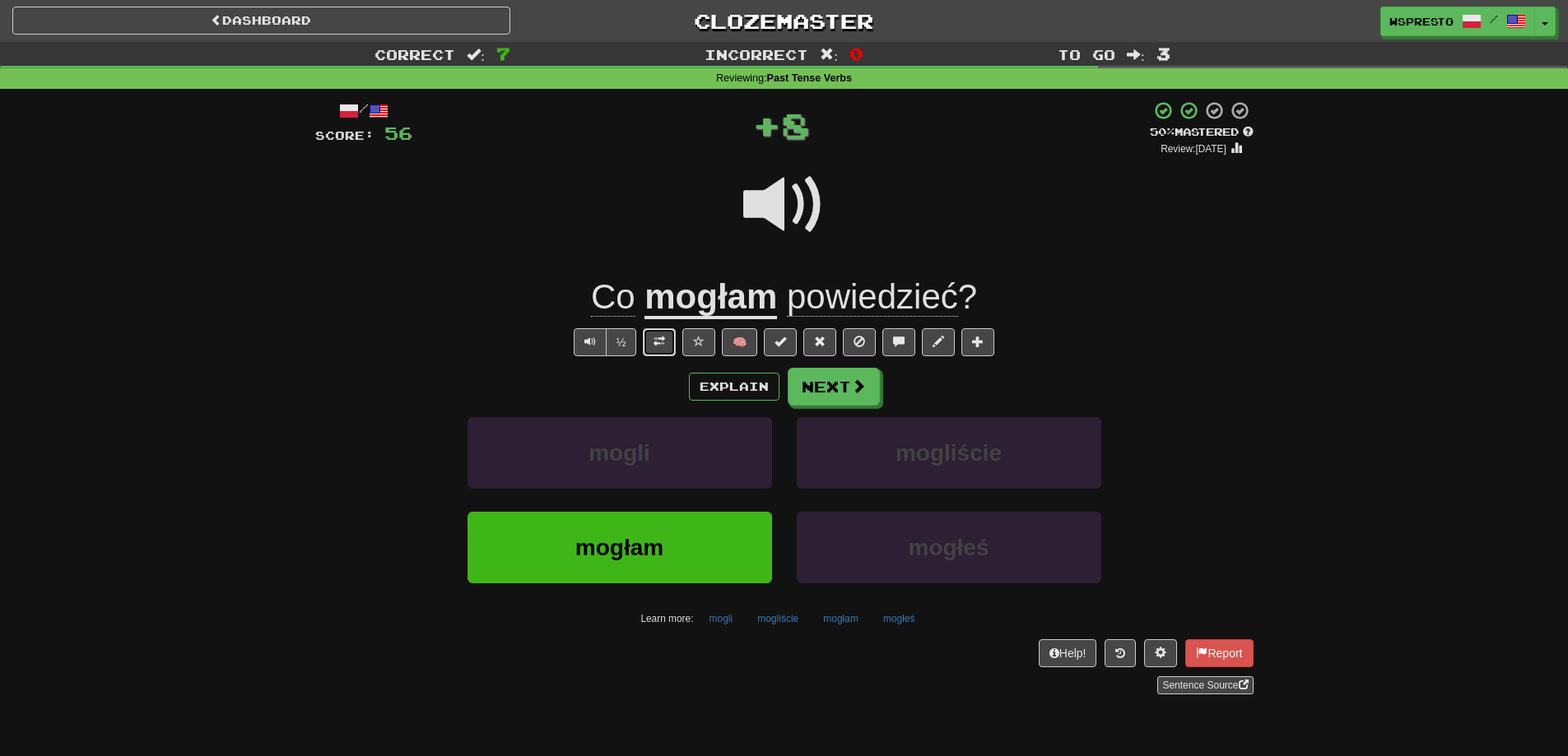
click at [657, 345] on span at bounding box center [659, 341] width 11 height 11
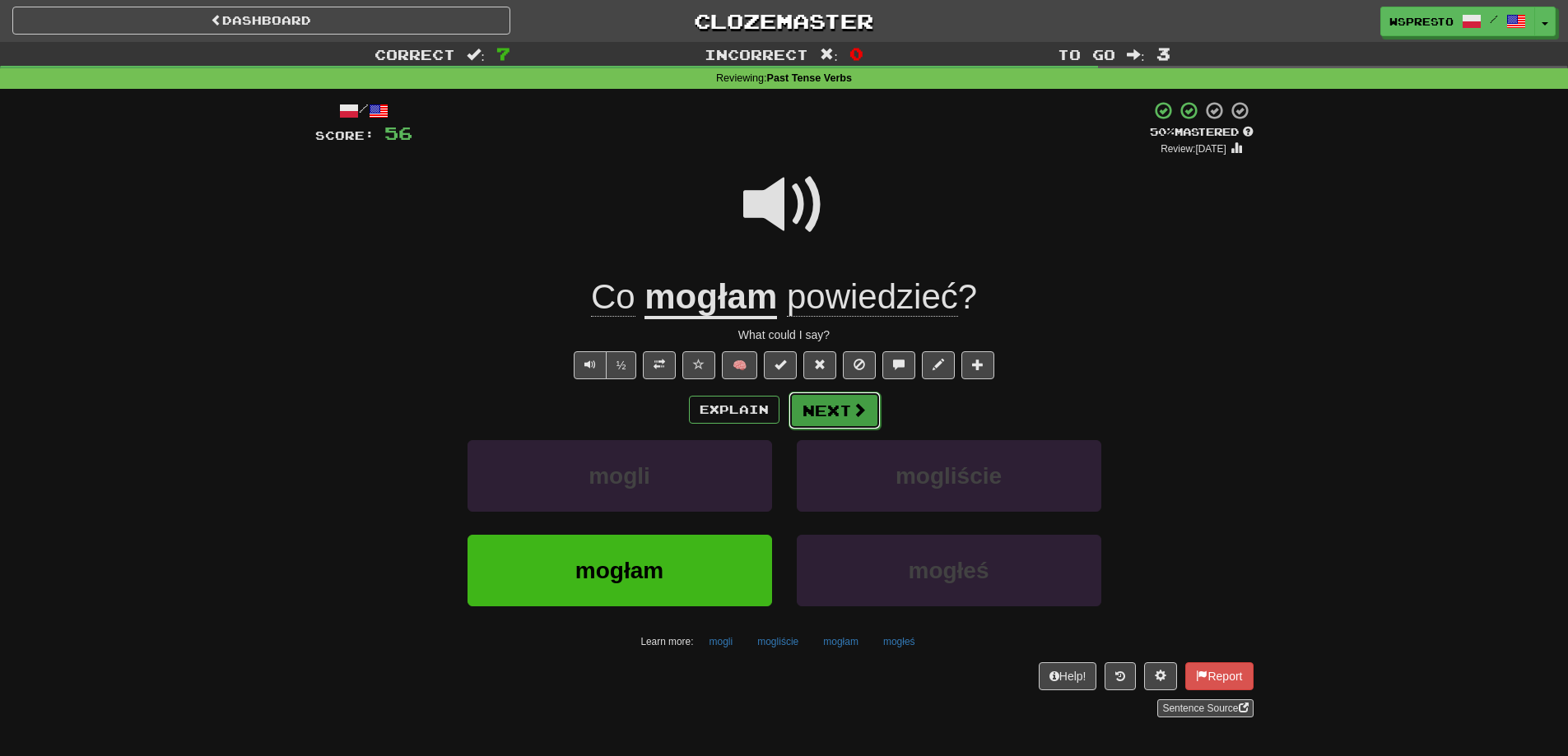
click at [852, 416] on span at bounding box center [858, 410] width 15 height 15
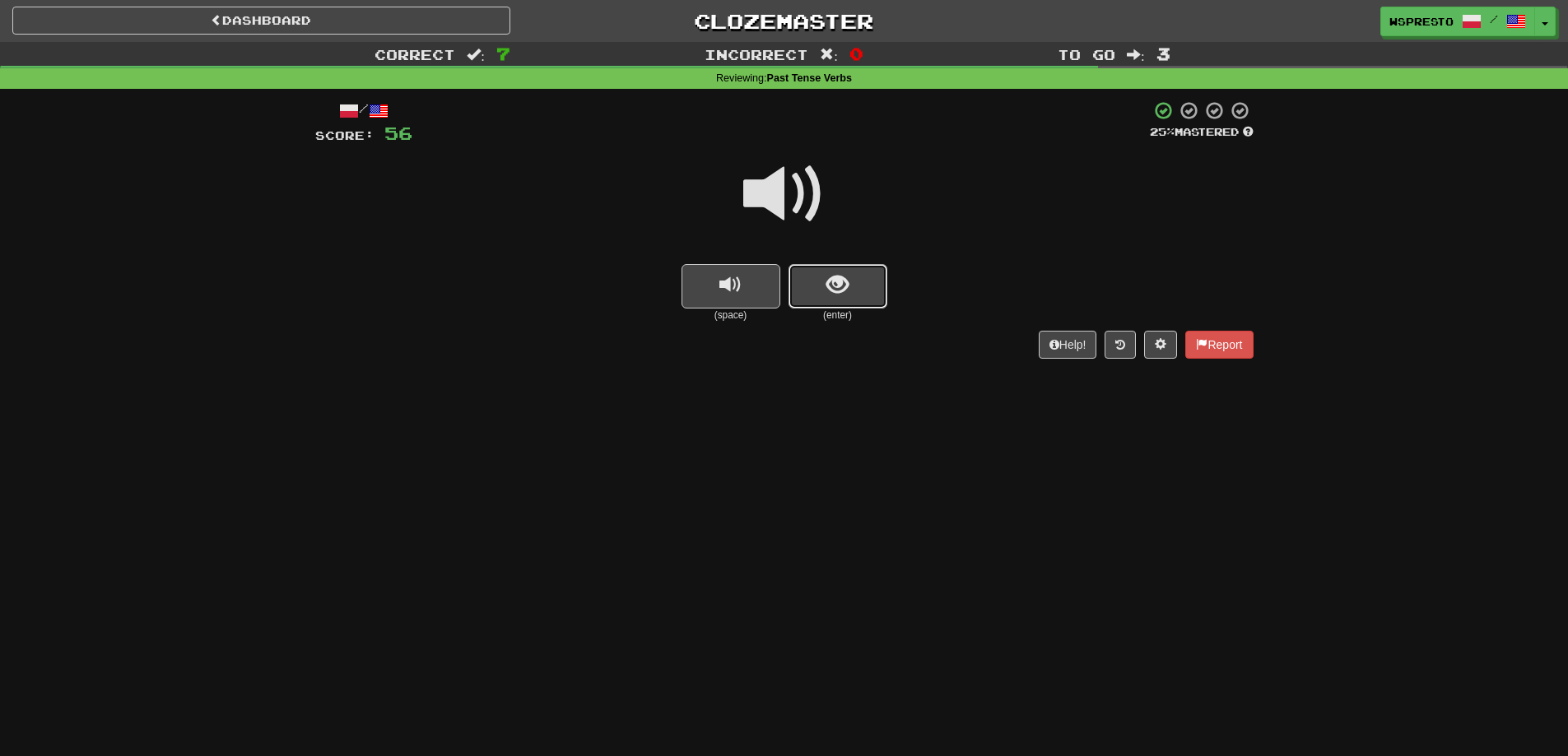
click at [823, 290] on button "show sentence" at bounding box center [837, 286] width 99 height 45
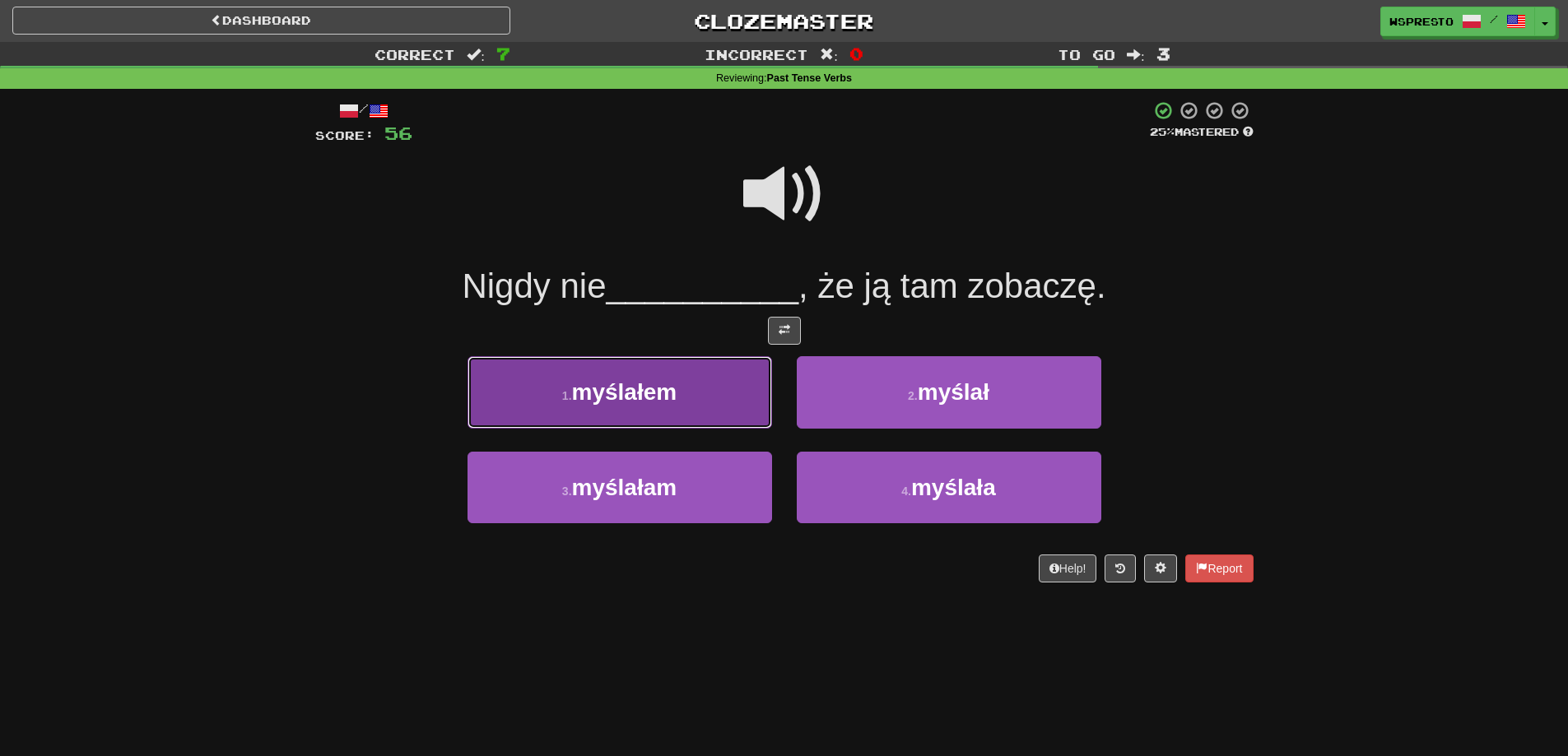
click at [594, 384] on span "myślałem" at bounding box center [625, 392] width 105 height 25
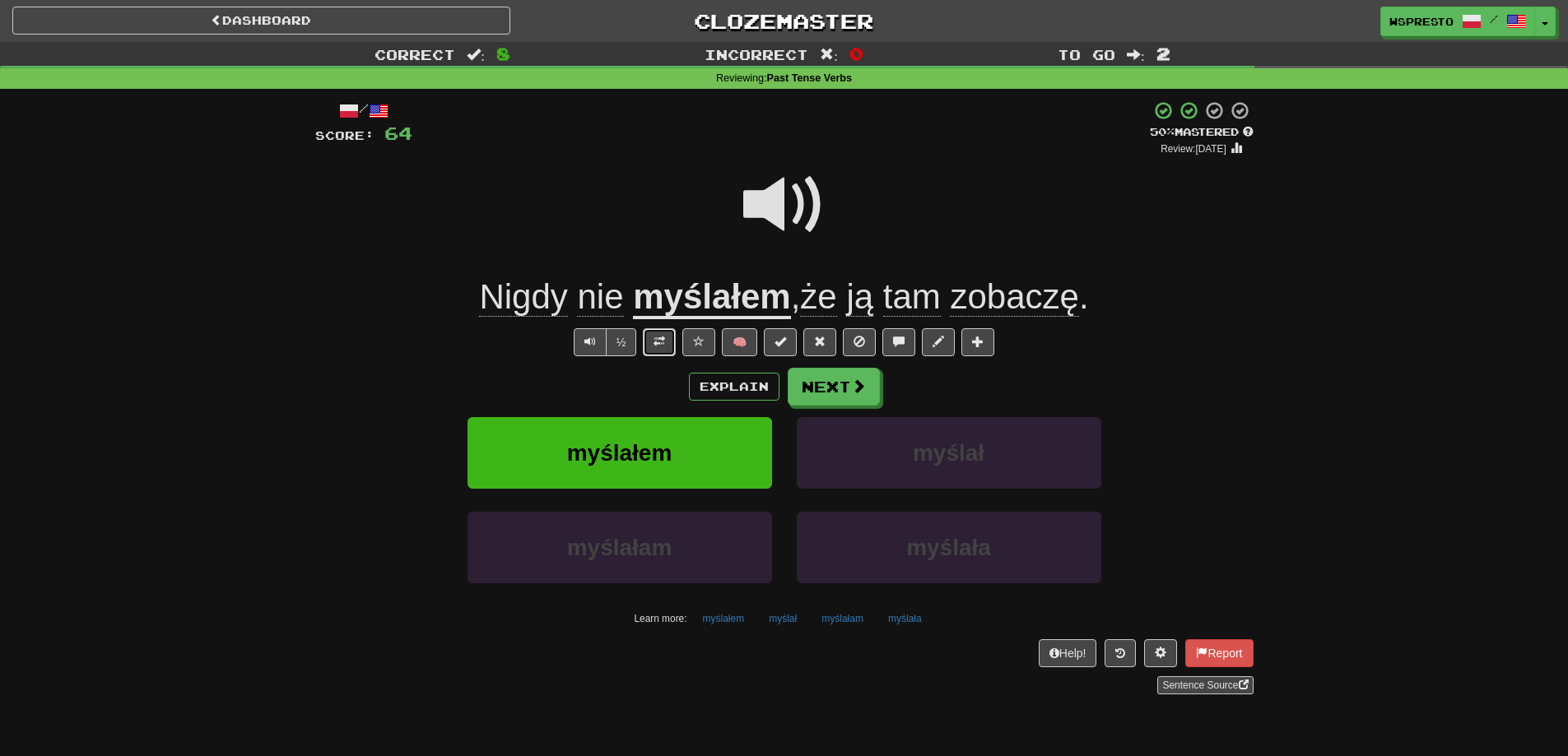
click at [667, 339] on button at bounding box center [660, 342] width 33 height 28
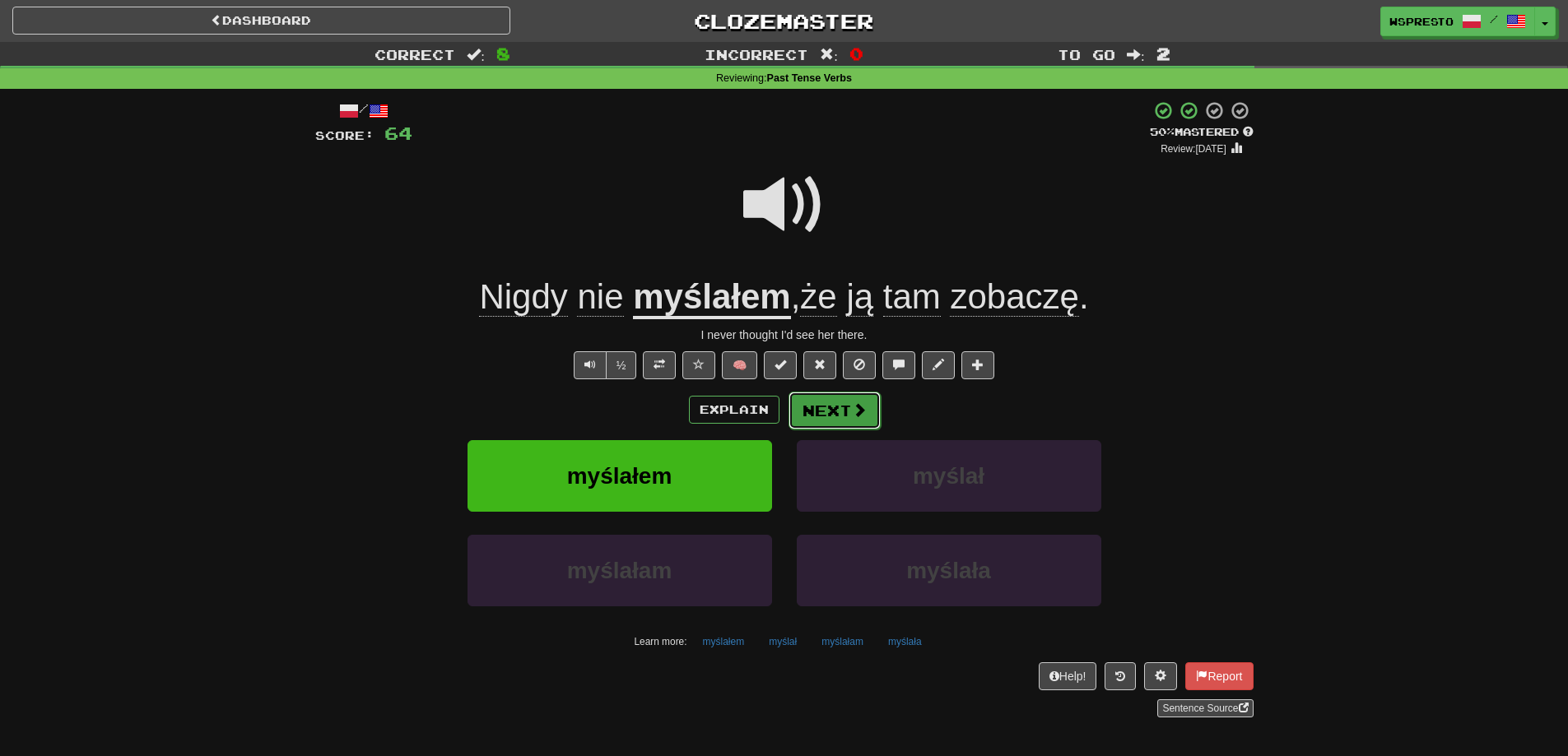
click at [829, 418] on button "Next" at bounding box center [834, 410] width 92 height 38
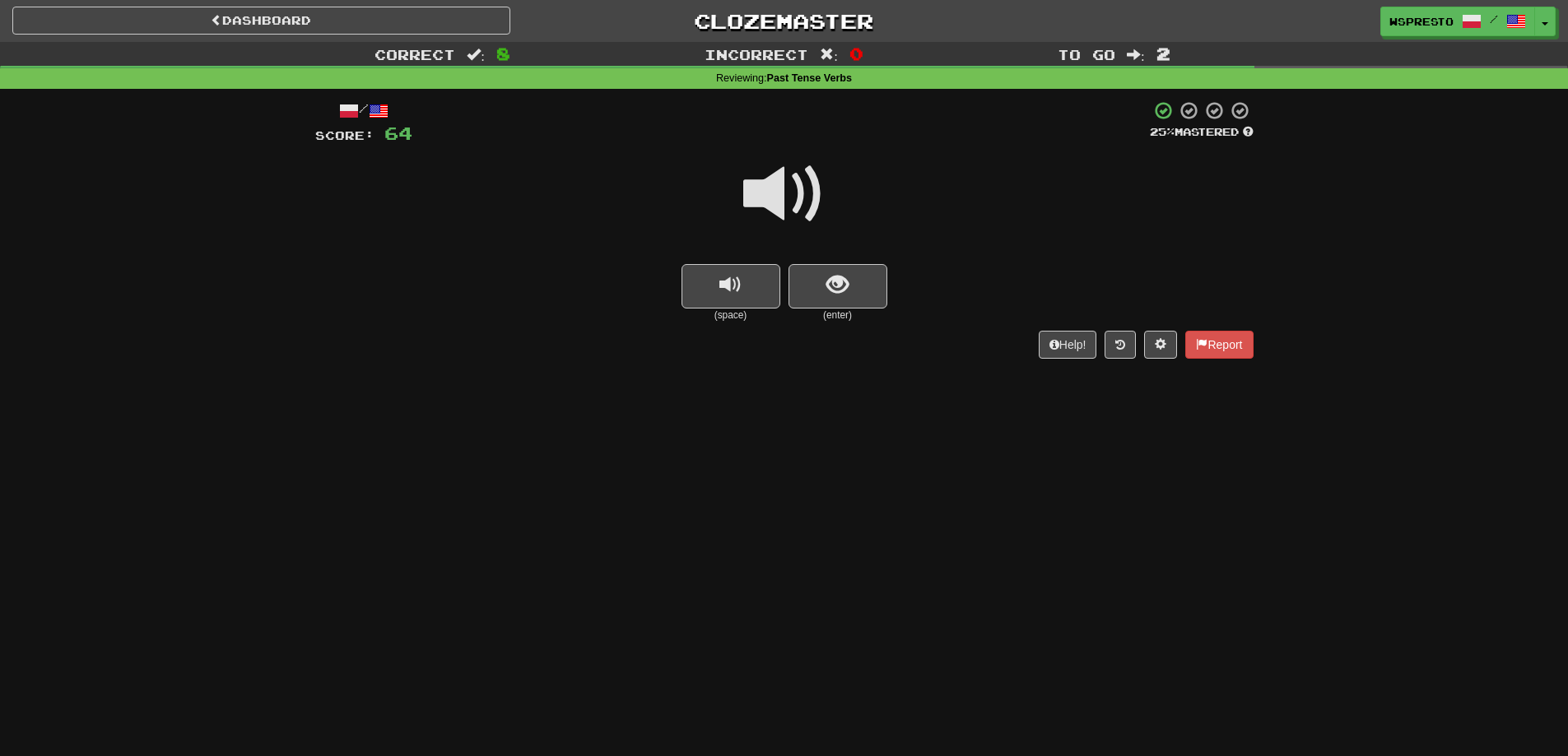
click at [847, 257] on div at bounding box center [784, 205] width 938 height 117
click at [850, 267] on button "show sentence" at bounding box center [837, 286] width 99 height 45
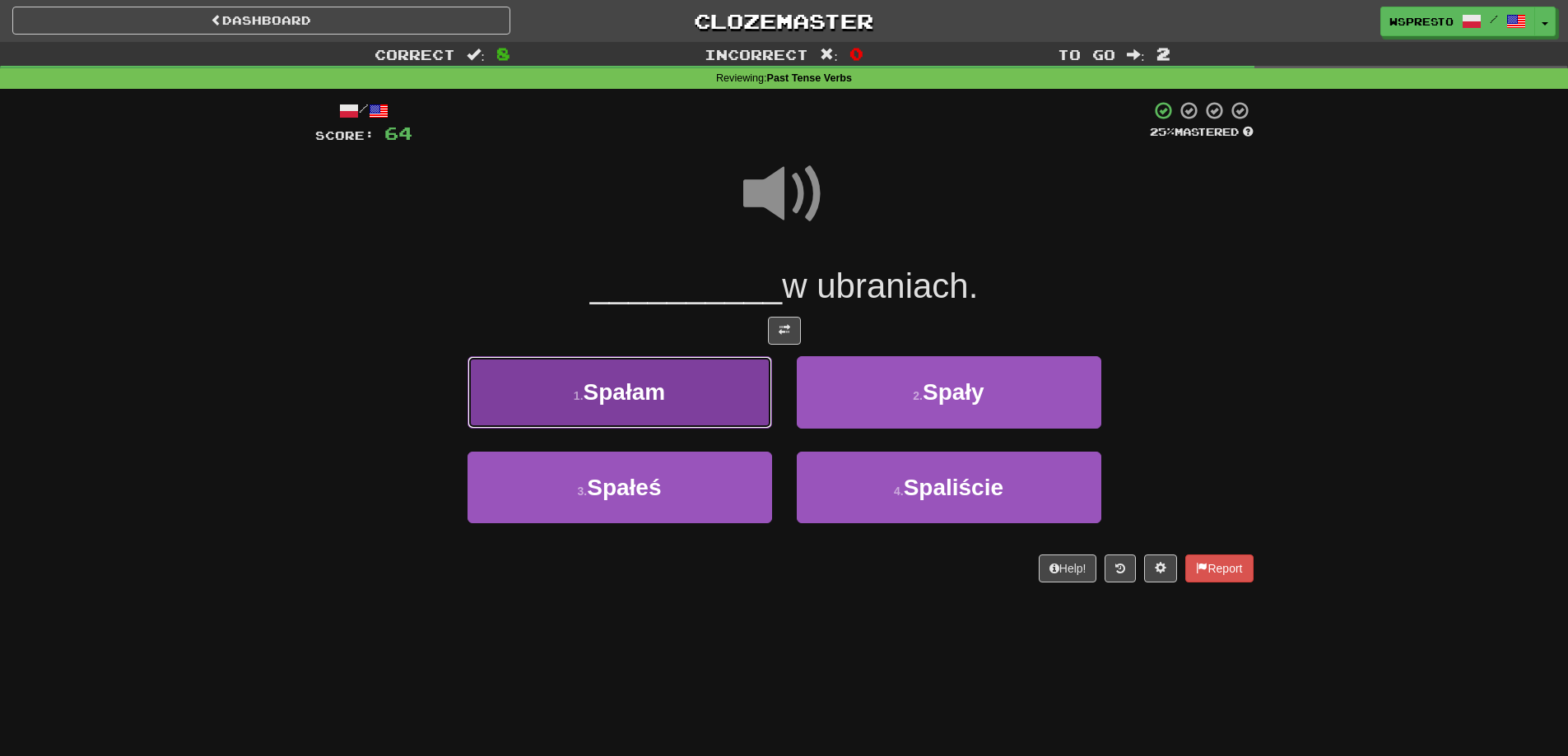
click at [676, 399] on button "1 . Spałam" at bounding box center [620, 392] width 304 height 72
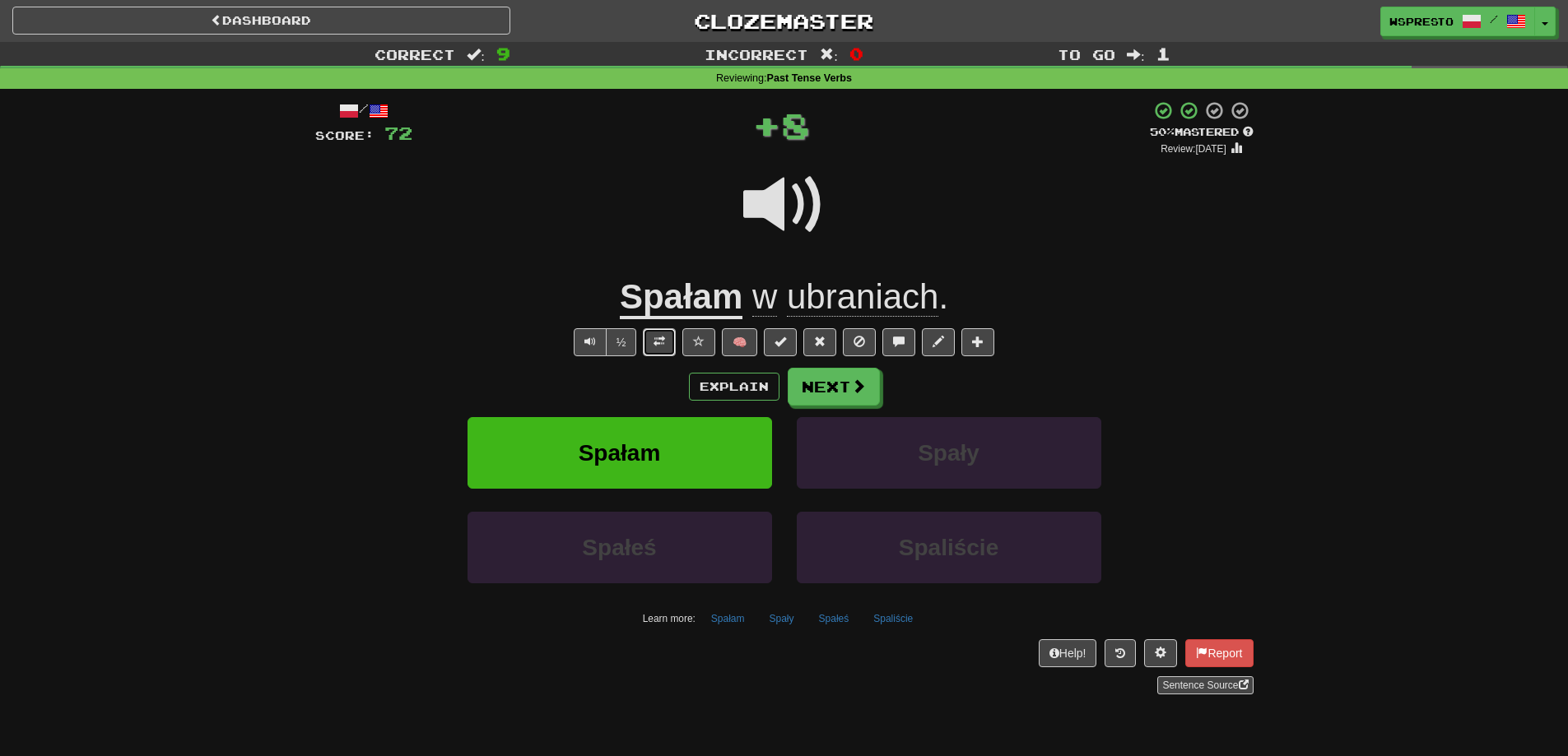
click at [654, 351] on button at bounding box center [660, 342] width 33 height 28
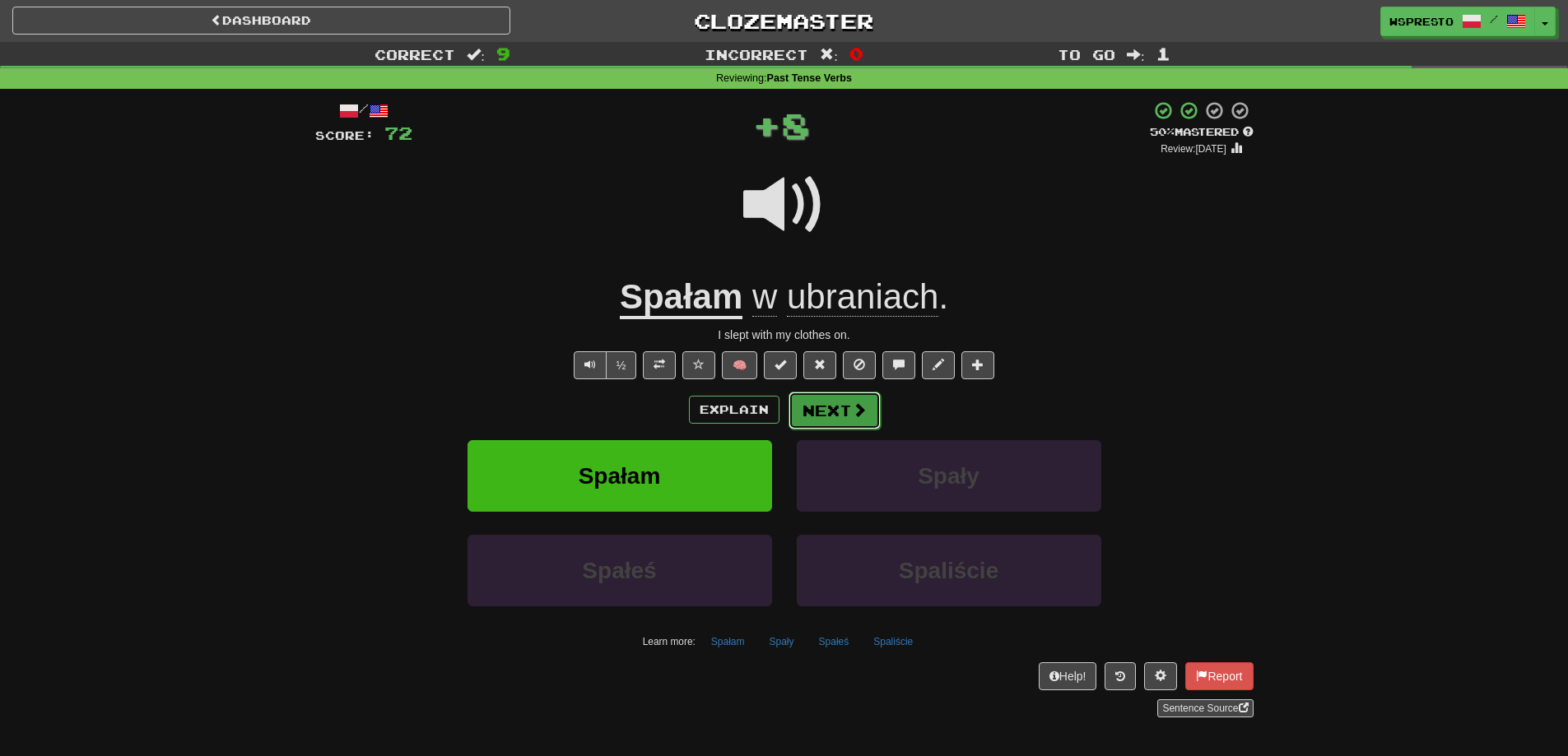
click at [844, 402] on button "Next" at bounding box center [834, 410] width 92 height 38
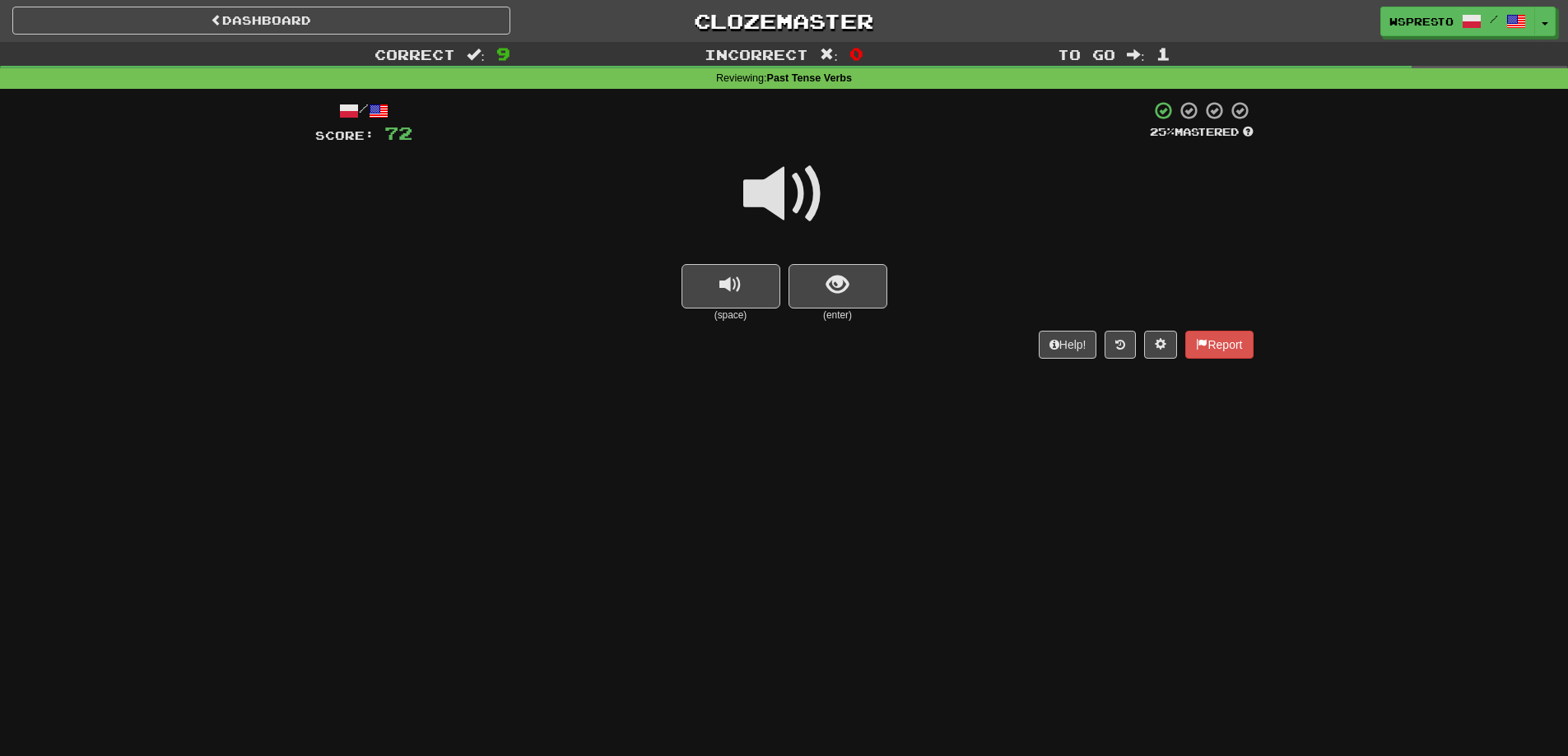
click at [804, 221] on span at bounding box center [784, 194] width 82 height 82
click at [838, 286] on span "show sentence" at bounding box center [836, 284] width 22 height 22
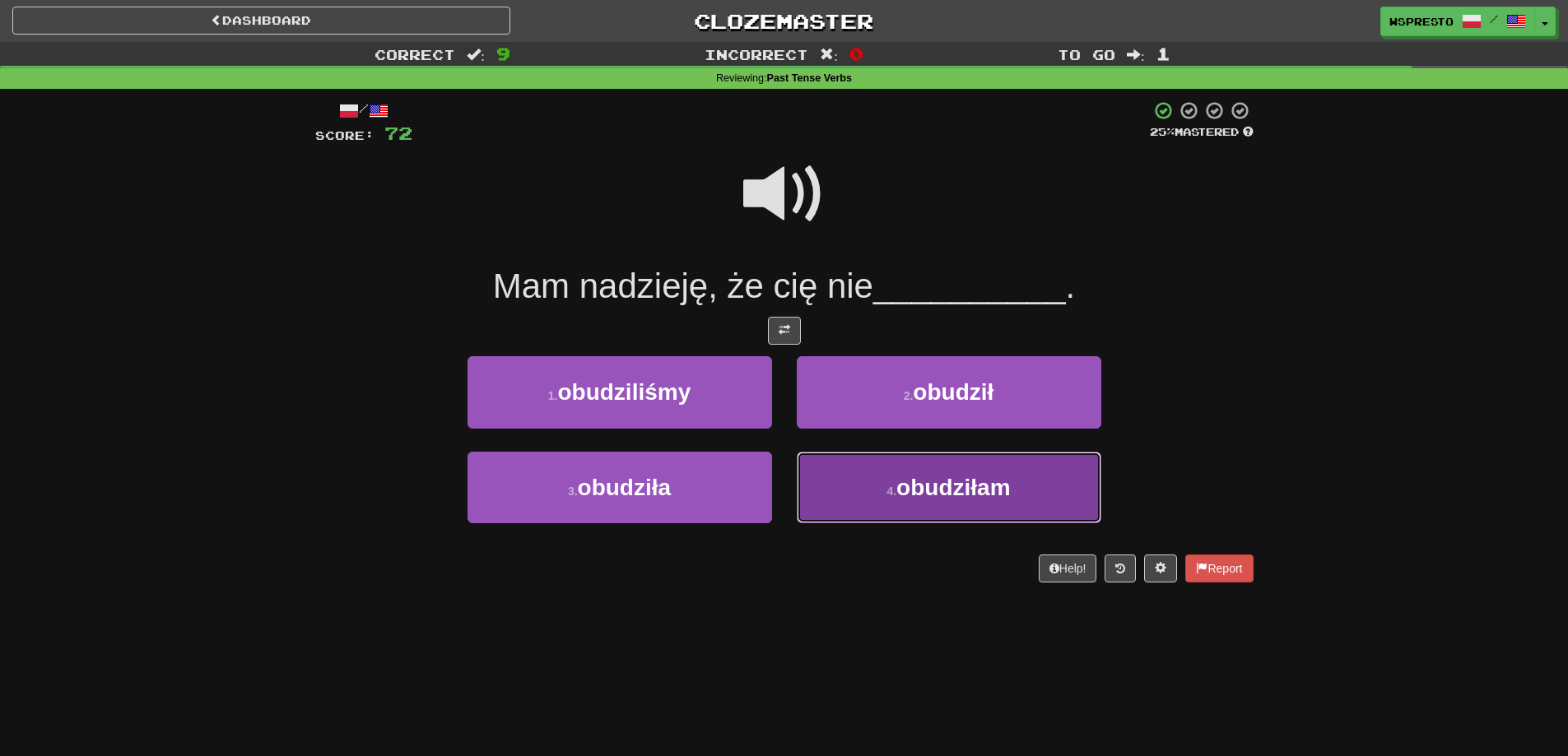
click at [859, 505] on button "4 . obudziłam" at bounding box center [948, 487] width 304 height 72
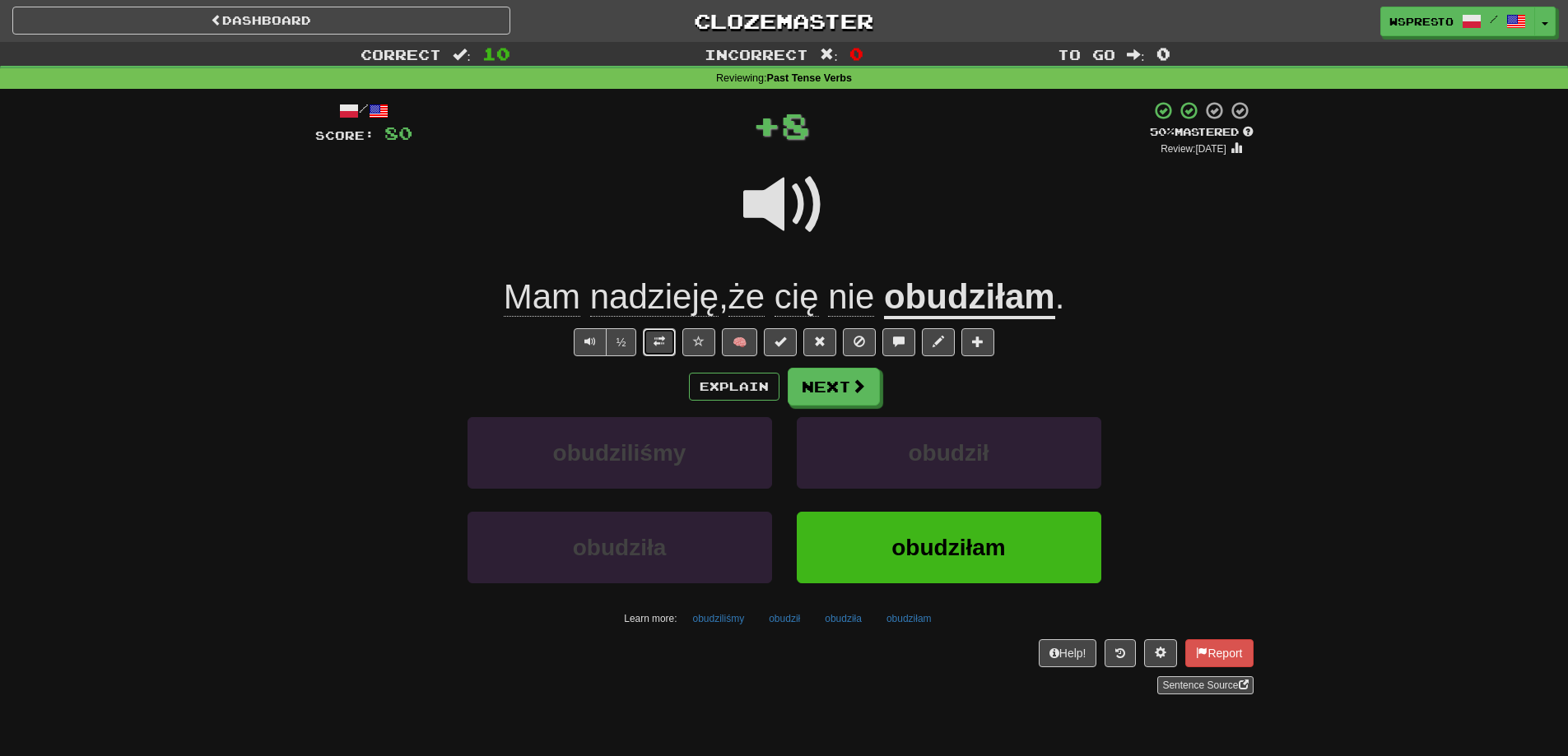
click at [666, 345] on button at bounding box center [660, 342] width 33 height 28
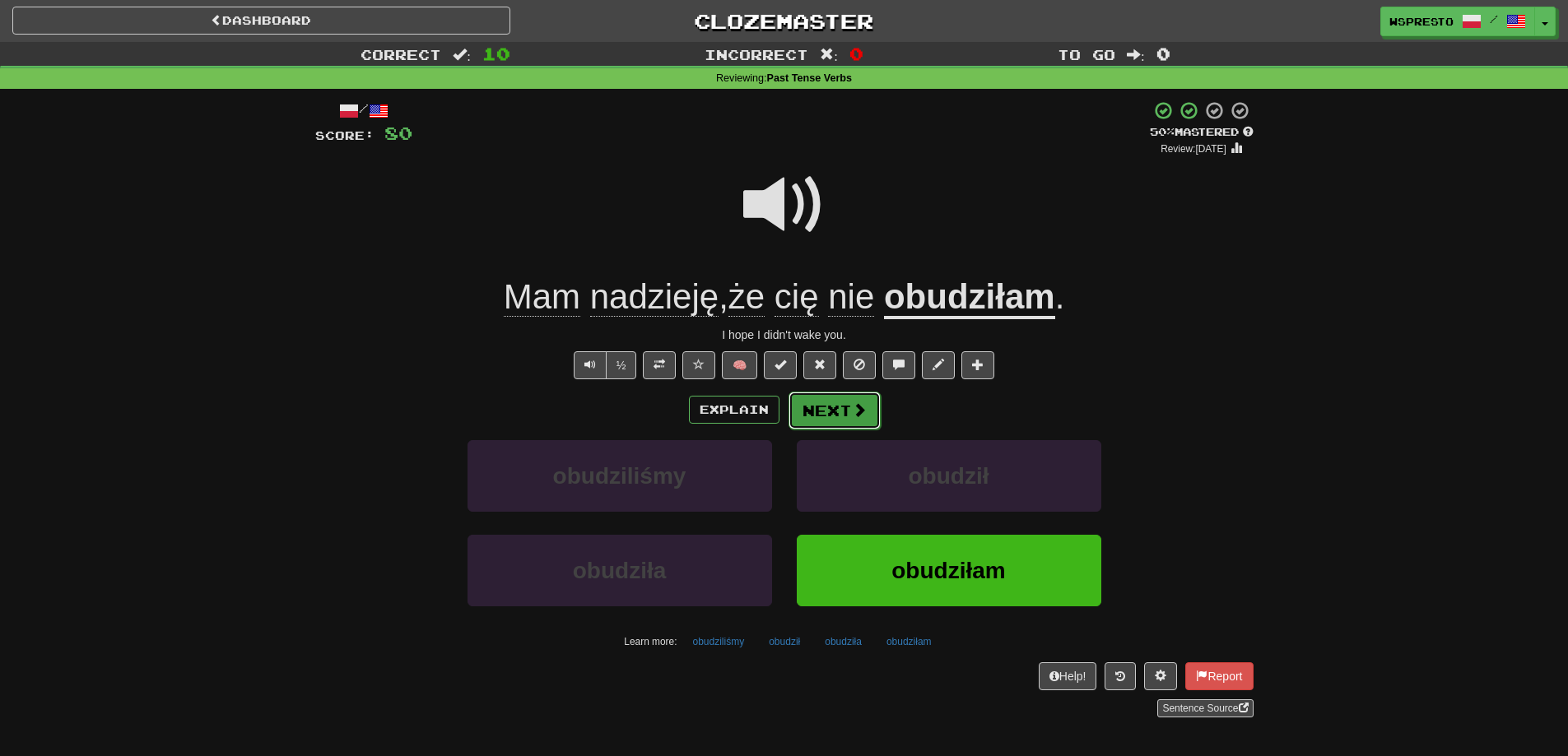
click at [841, 413] on button "Next" at bounding box center [834, 410] width 92 height 38
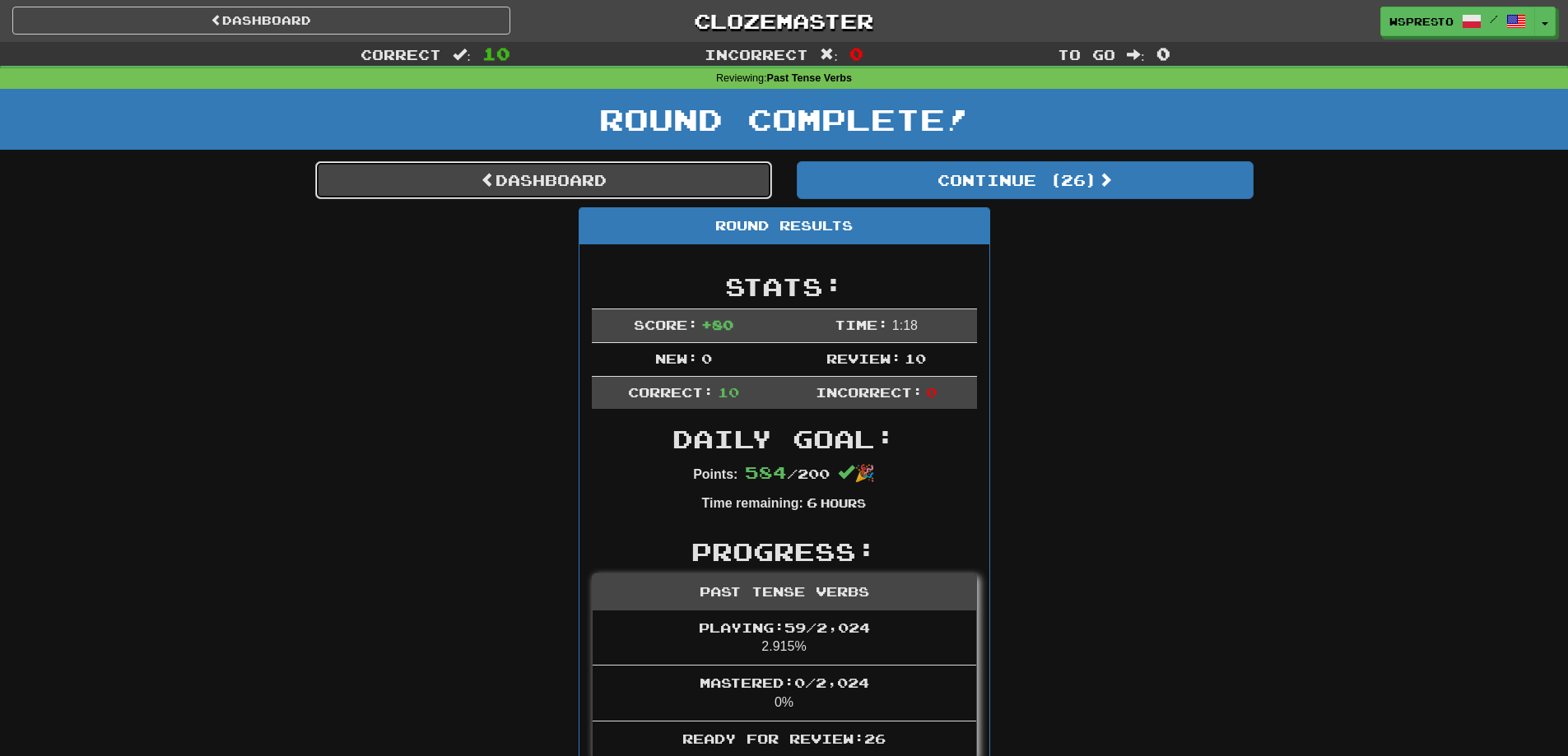
click at [656, 179] on link "Dashboard" at bounding box center [543, 179] width 457 height 38
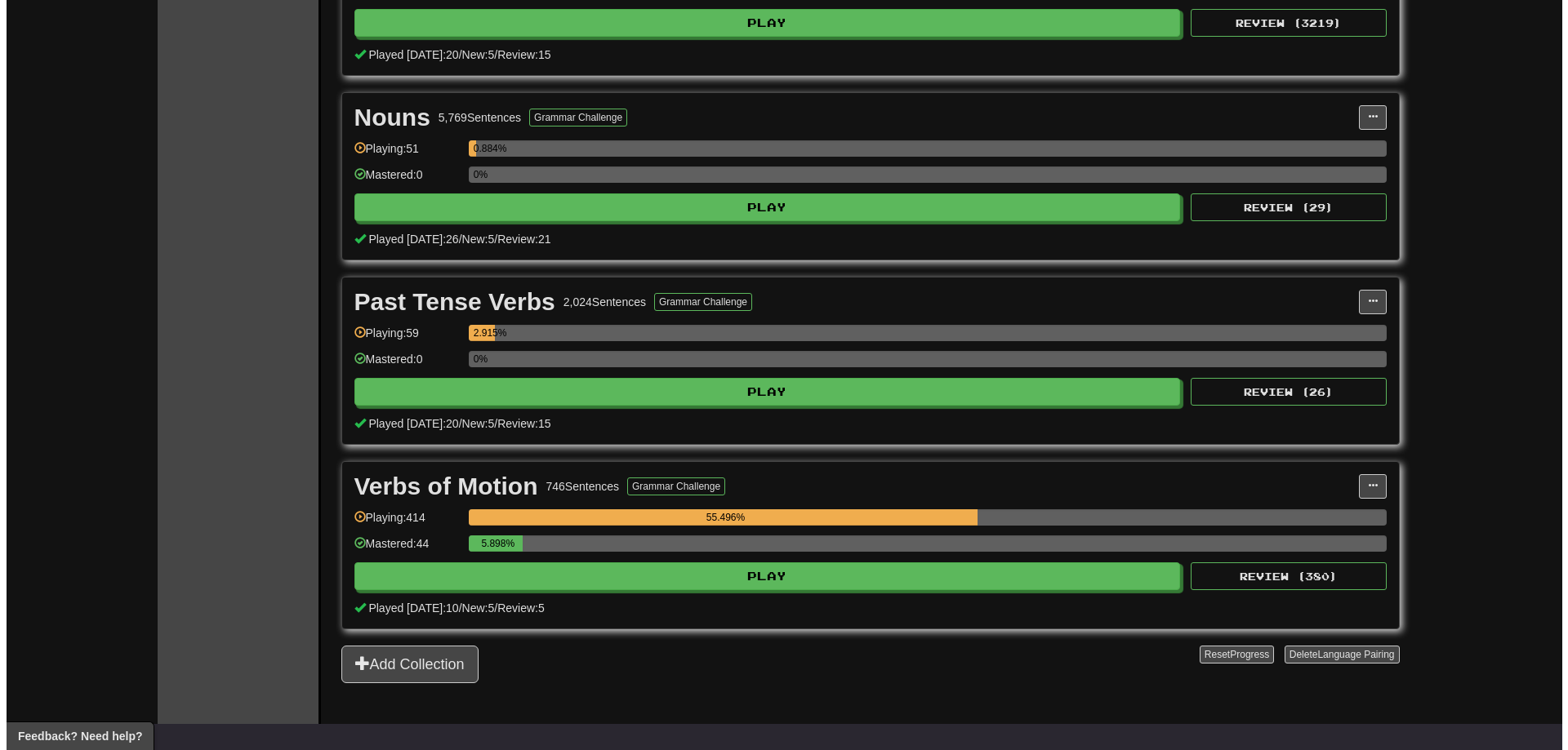
scroll to position [817, 0]
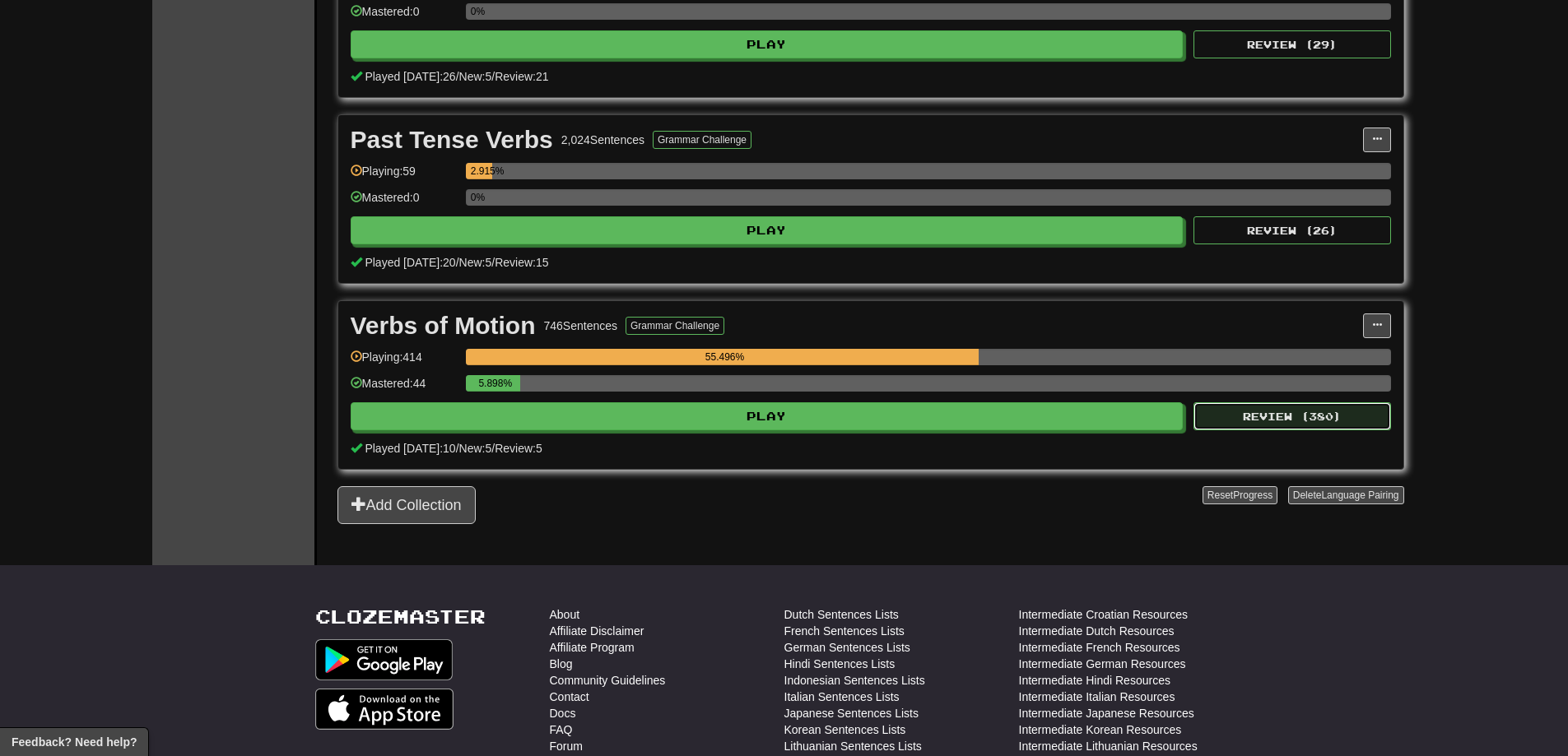
click at [1264, 407] on button "Review ( 380 )" at bounding box center [1292, 416] width 198 height 28
select select "**"
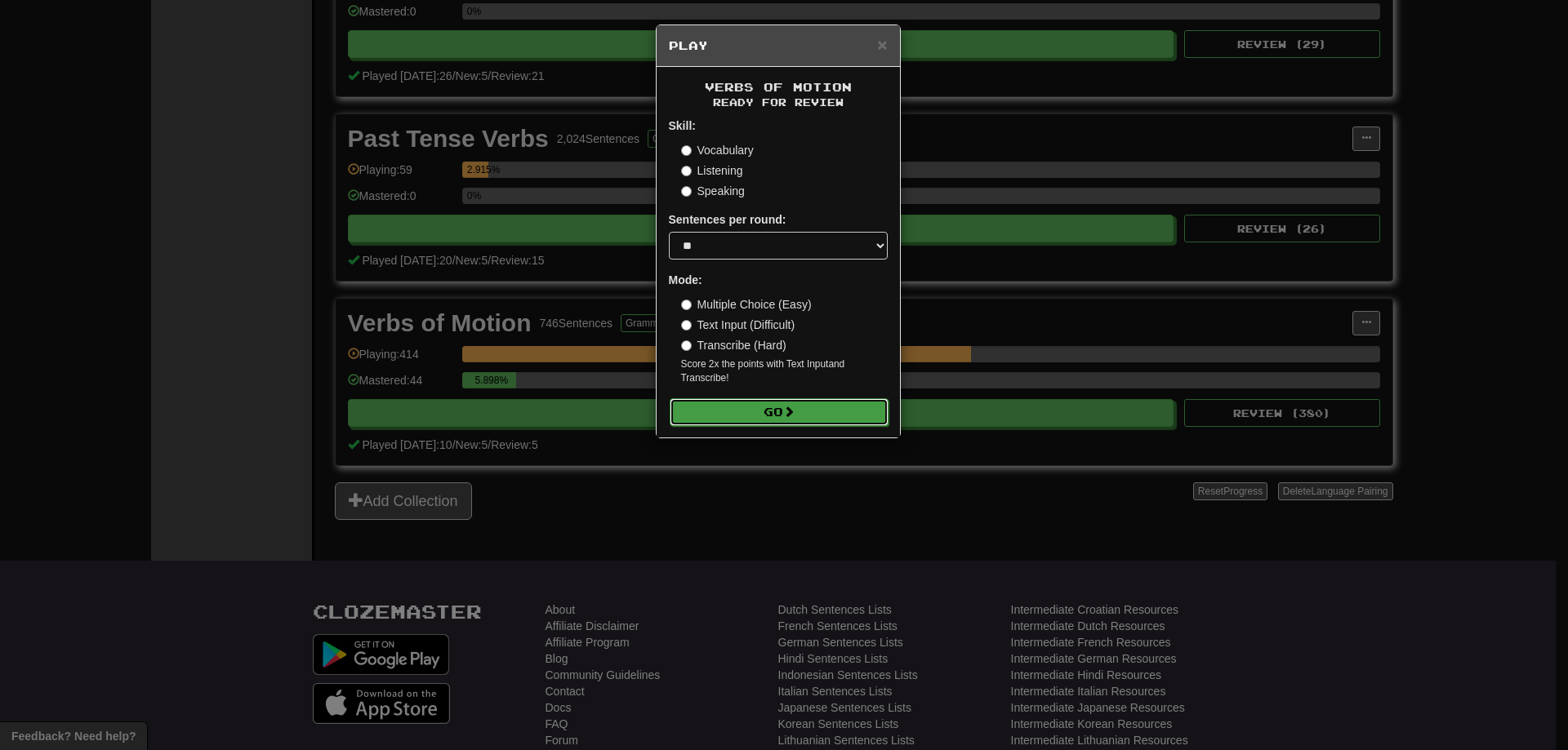
click at [707, 405] on button "Go" at bounding box center [779, 412] width 219 height 28
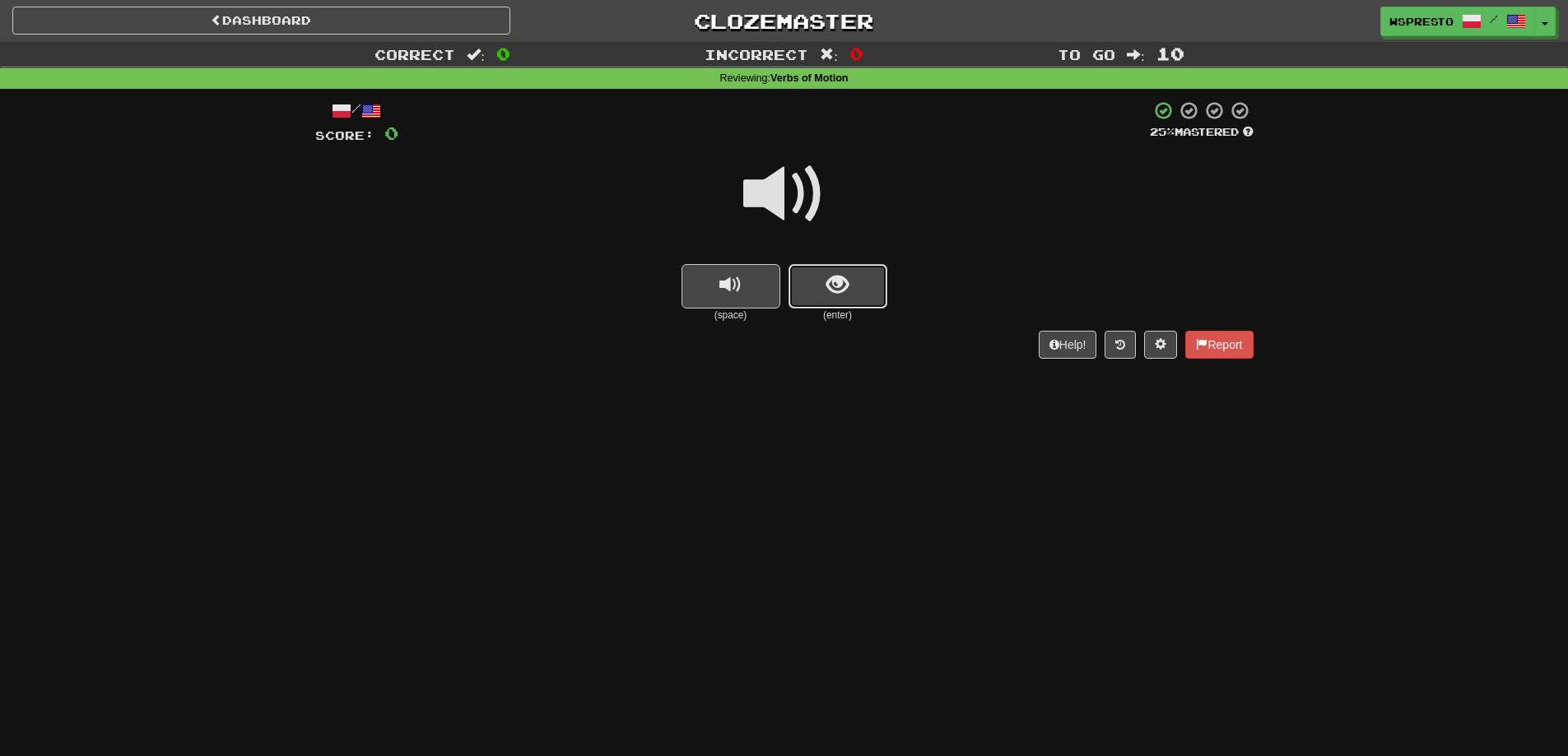
click at [835, 279] on span "show sentence" at bounding box center [836, 284] width 22 height 22
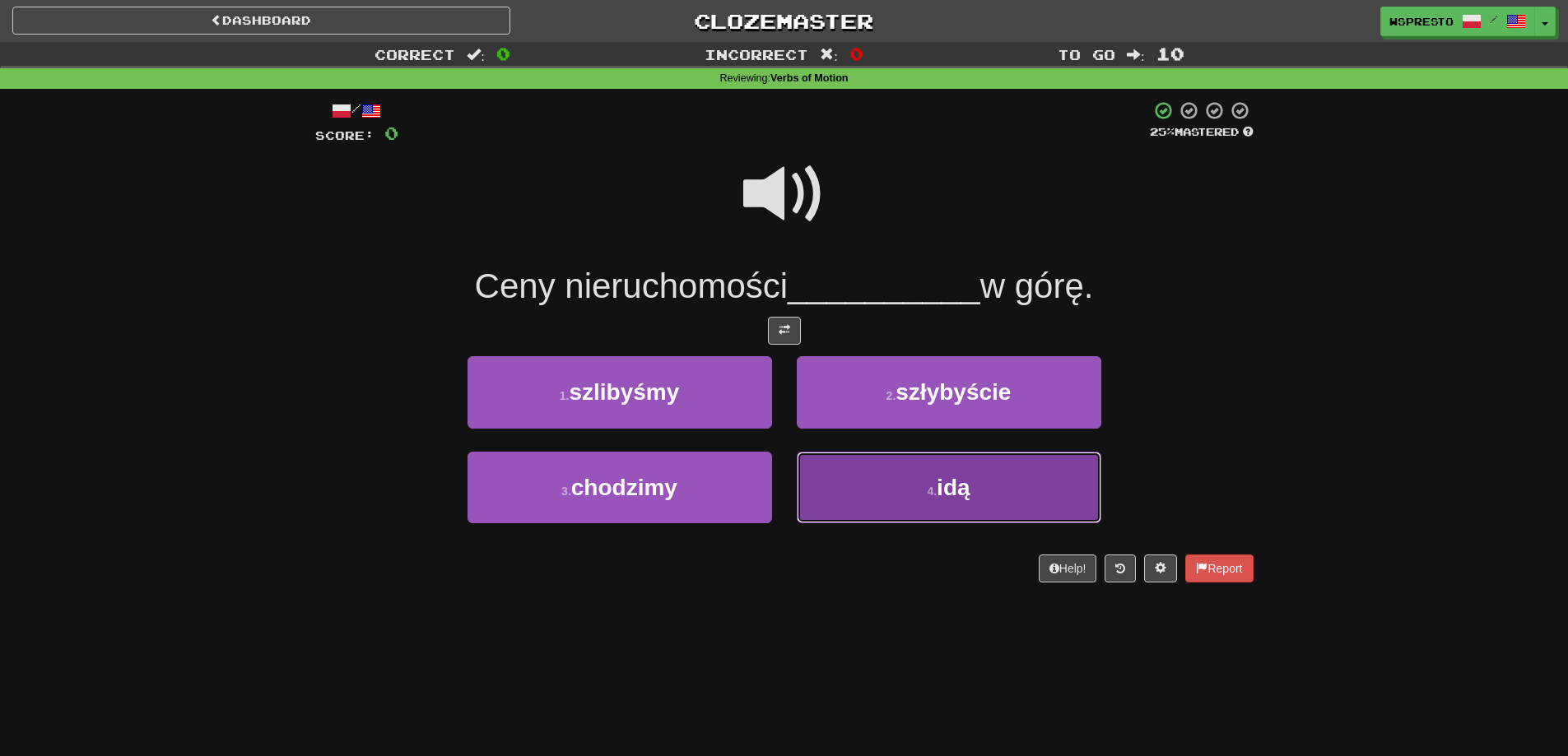
click at [928, 515] on button "4 . idą" at bounding box center [948, 487] width 304 height 72
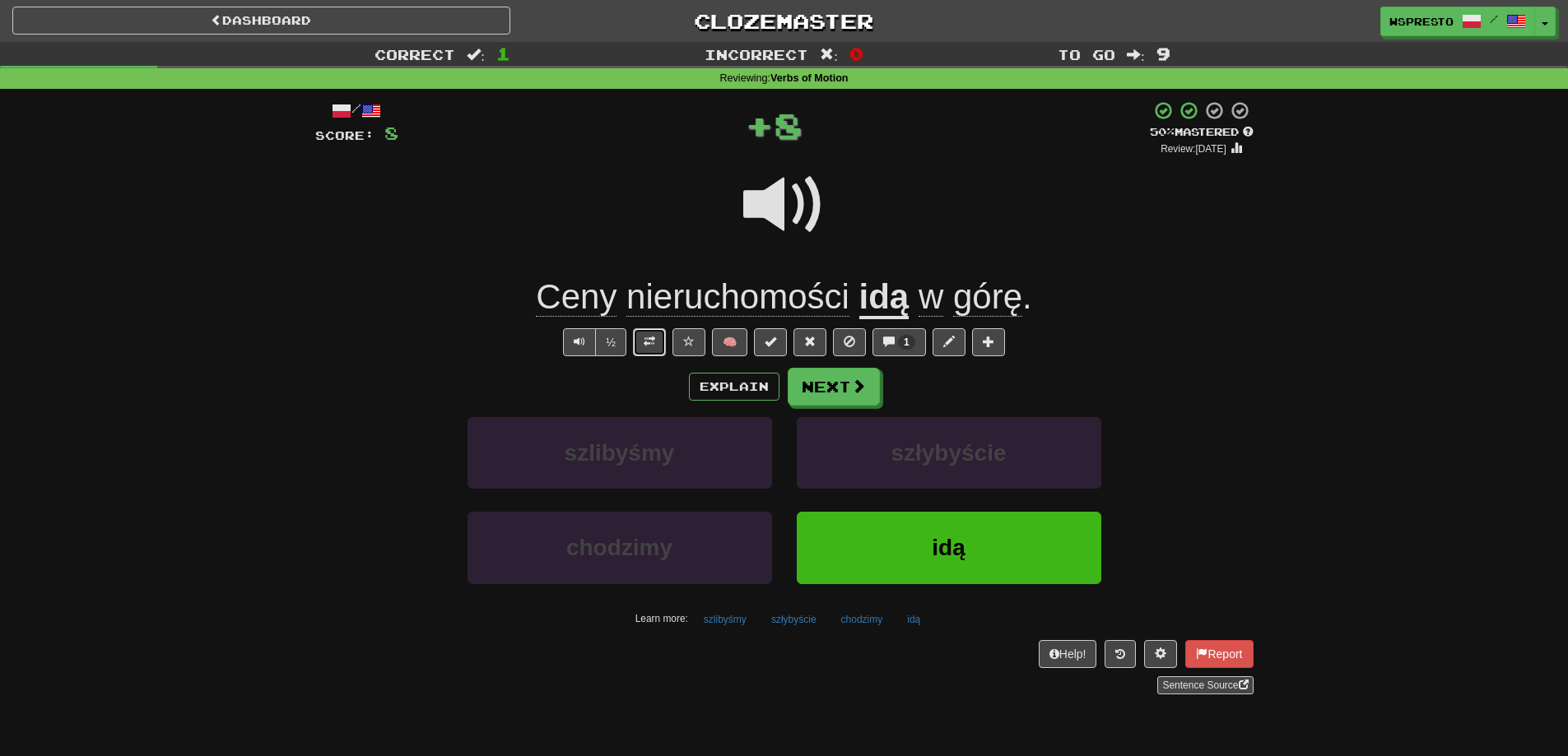
click at [644, 341] on span at bounding box center [648, 341] width 11 height 11
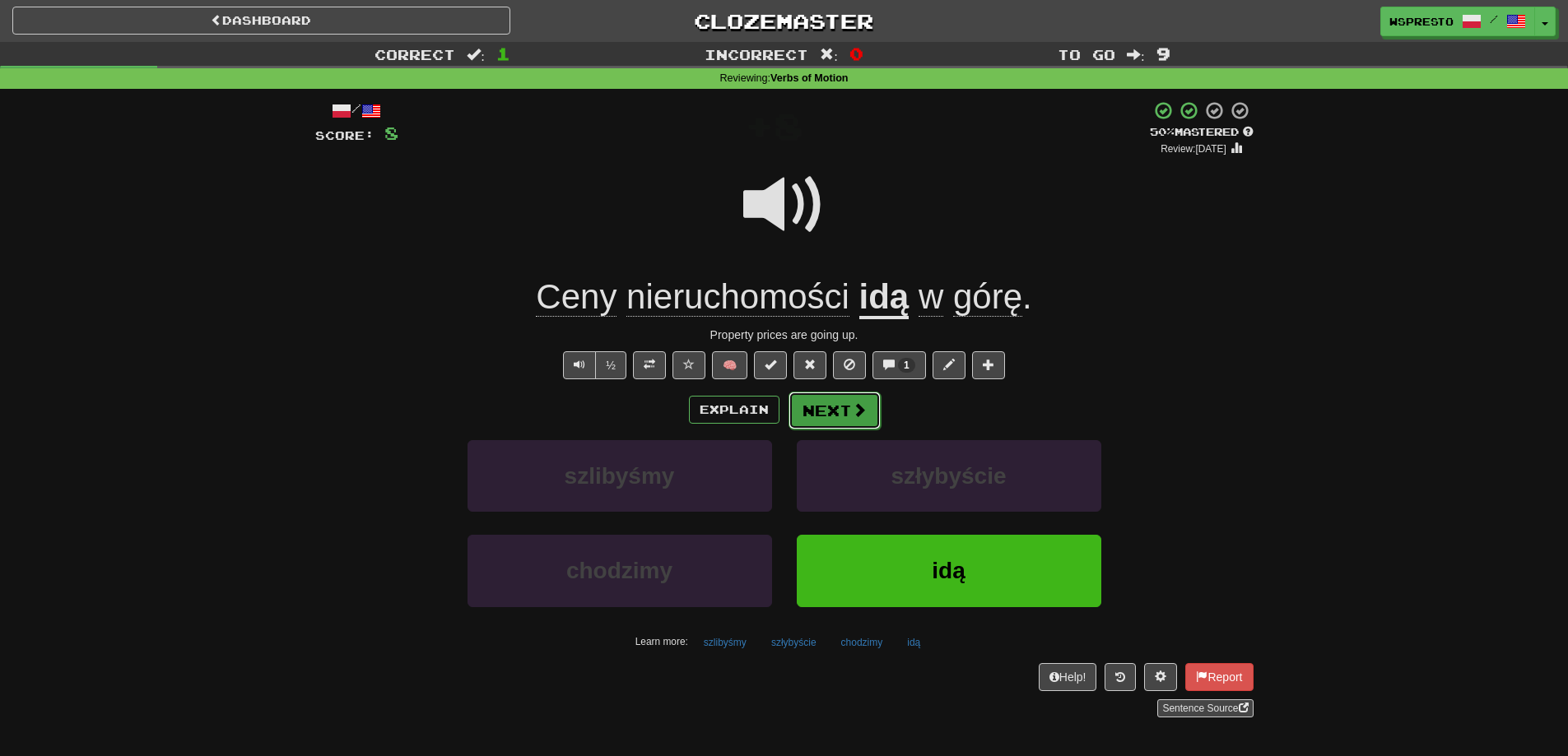
click at [859, 410] on span at bounding box center [858, 410] width 15 height 15
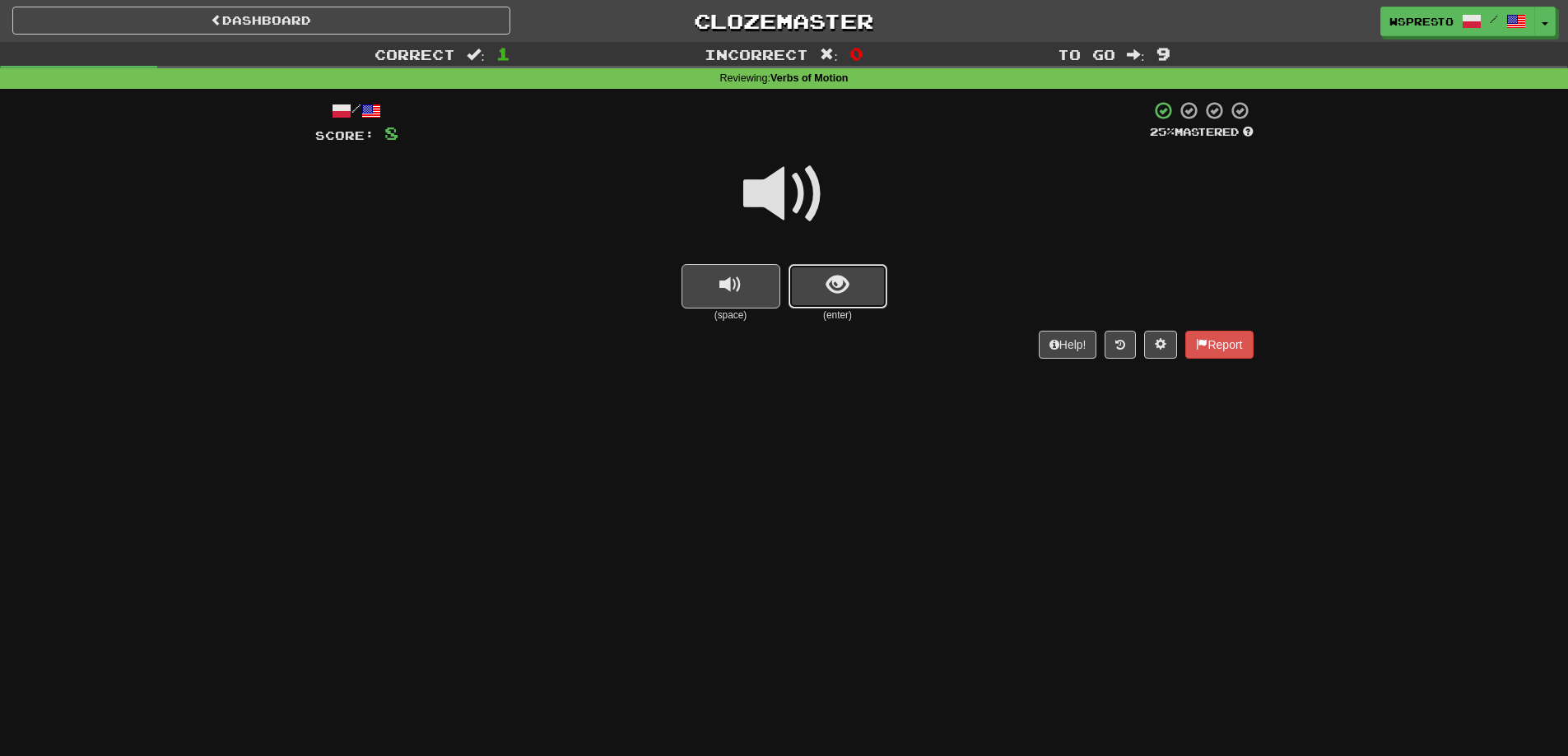
click at [845, 285] on span "show sentence" at bounding box center [836, 284] width 22 height 22
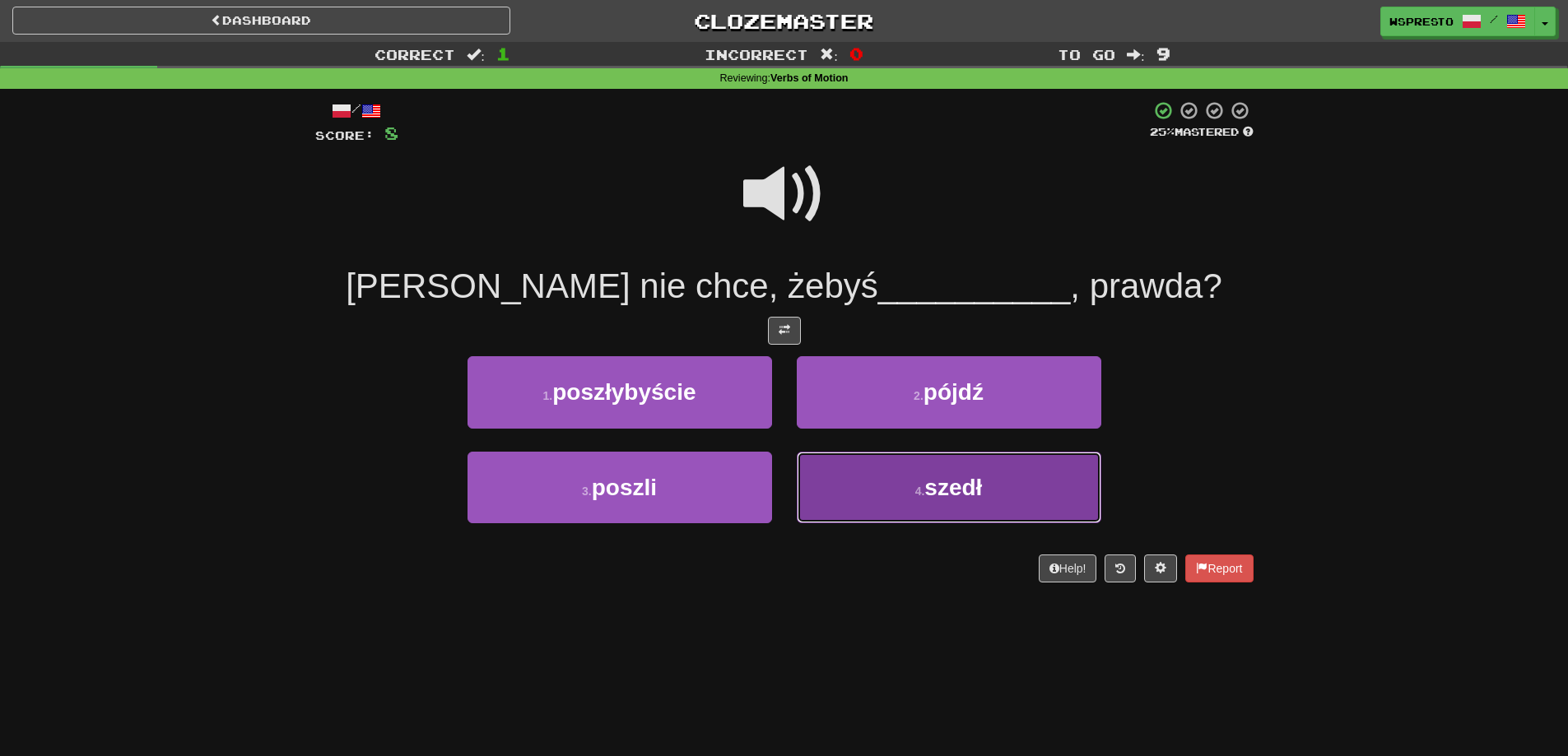
click at [876, 469] on button "4 . szedł" at bounding box center [948, 487] width 304 height 72
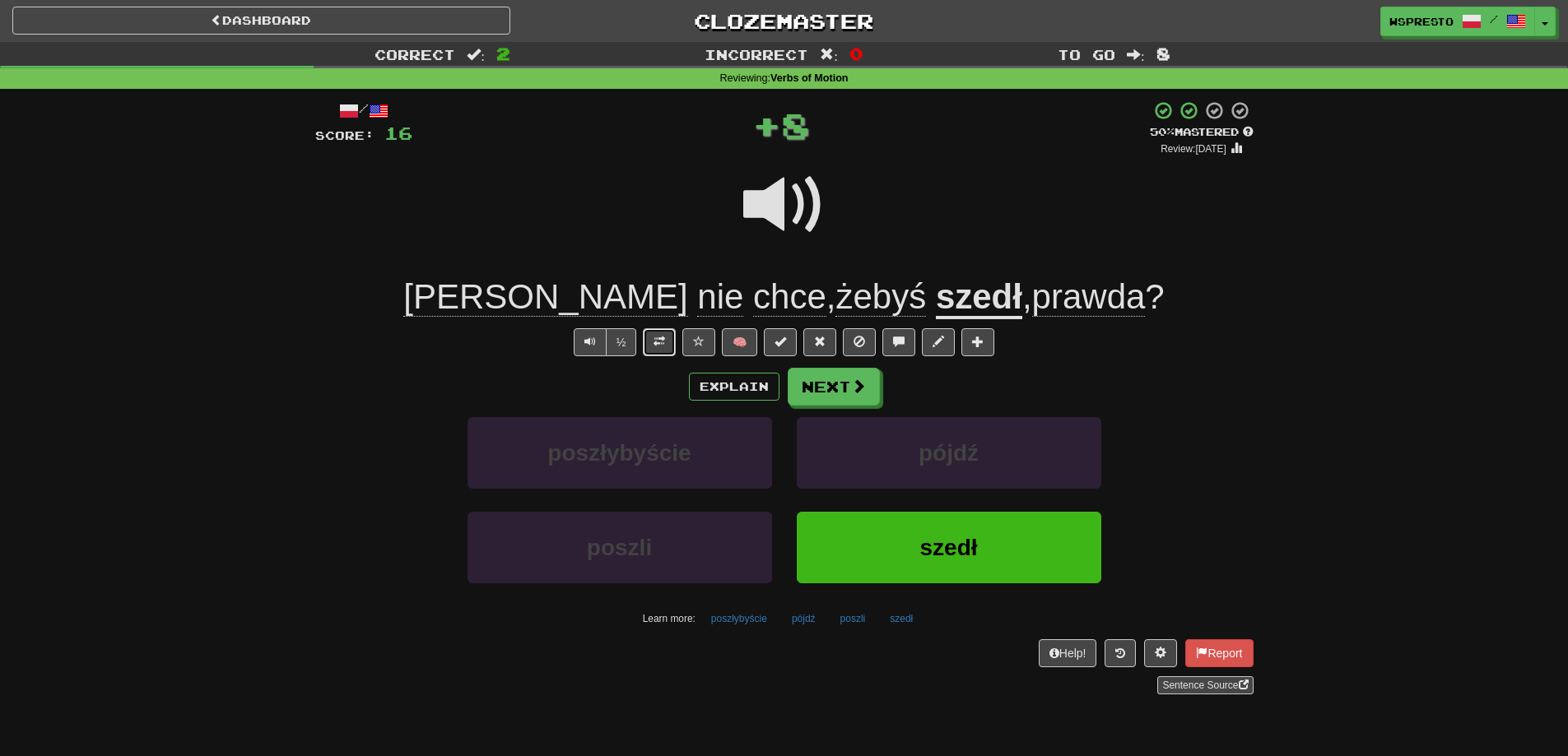
click at [658, 345] on span at bounding box center [659, 341] width 11 height 11
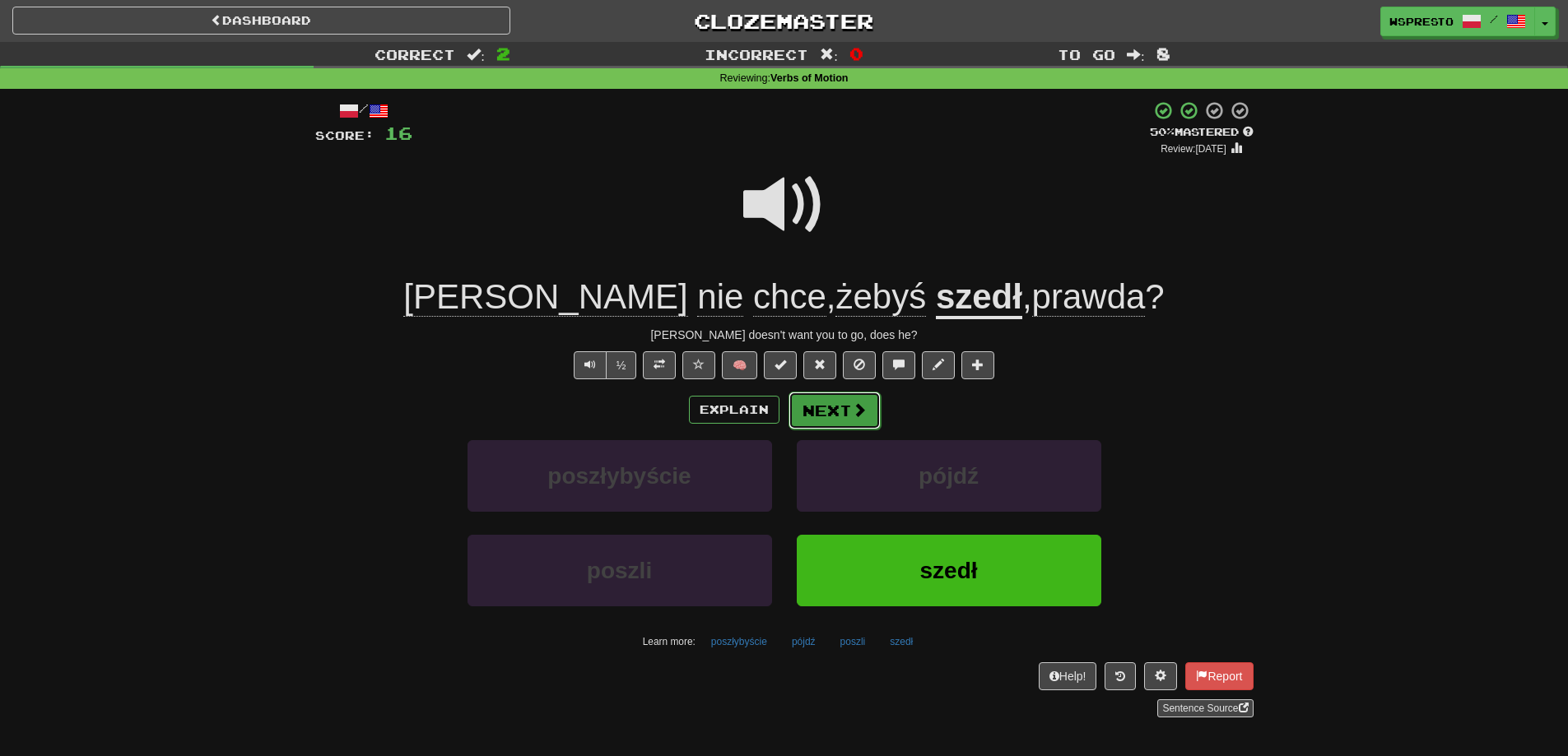
click at [845, 405] on button "Next" at bounding box center [834, 410] width 92 height 38
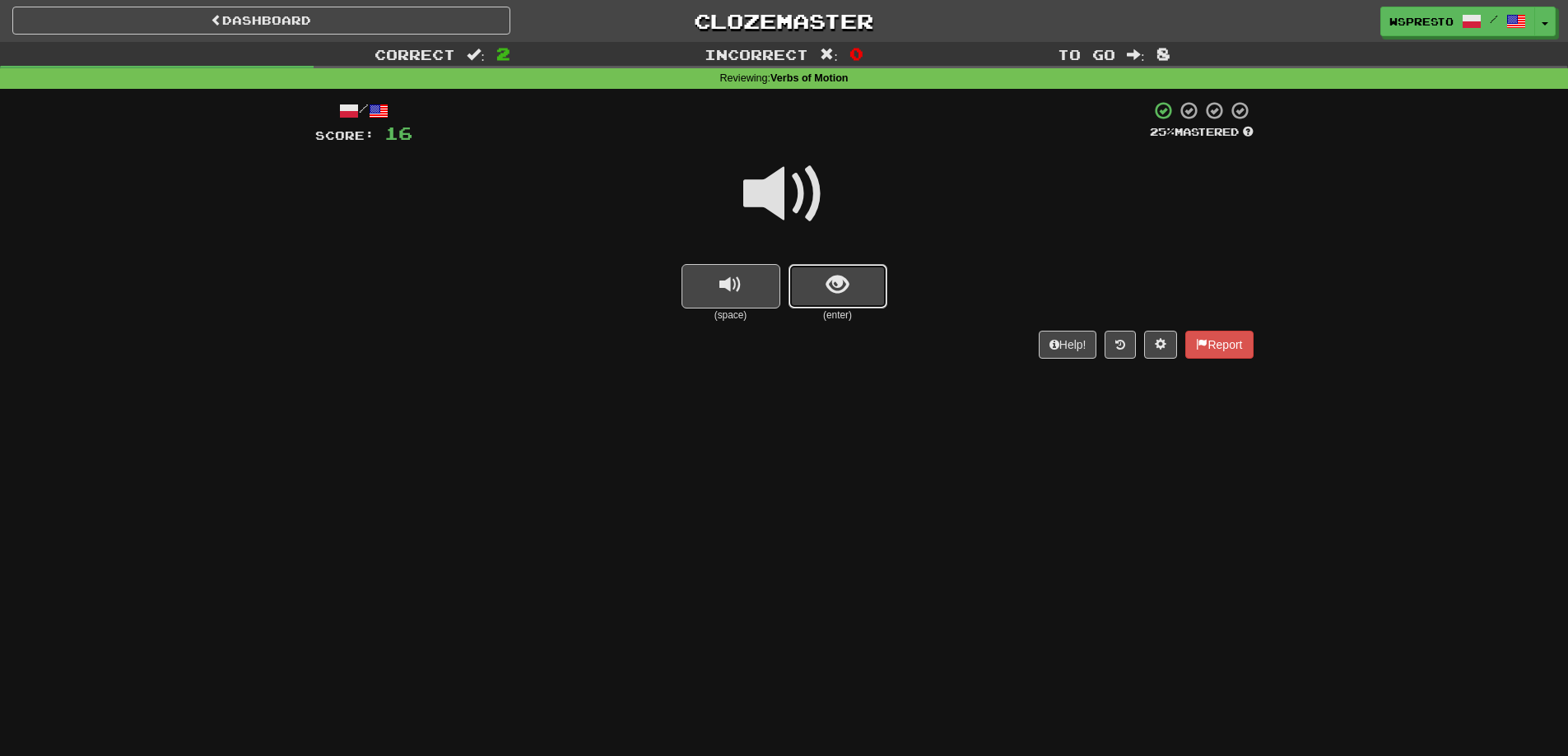
click at [823, 284] on button "show sentence" at bounding box center [837, 286] width 99 height 45
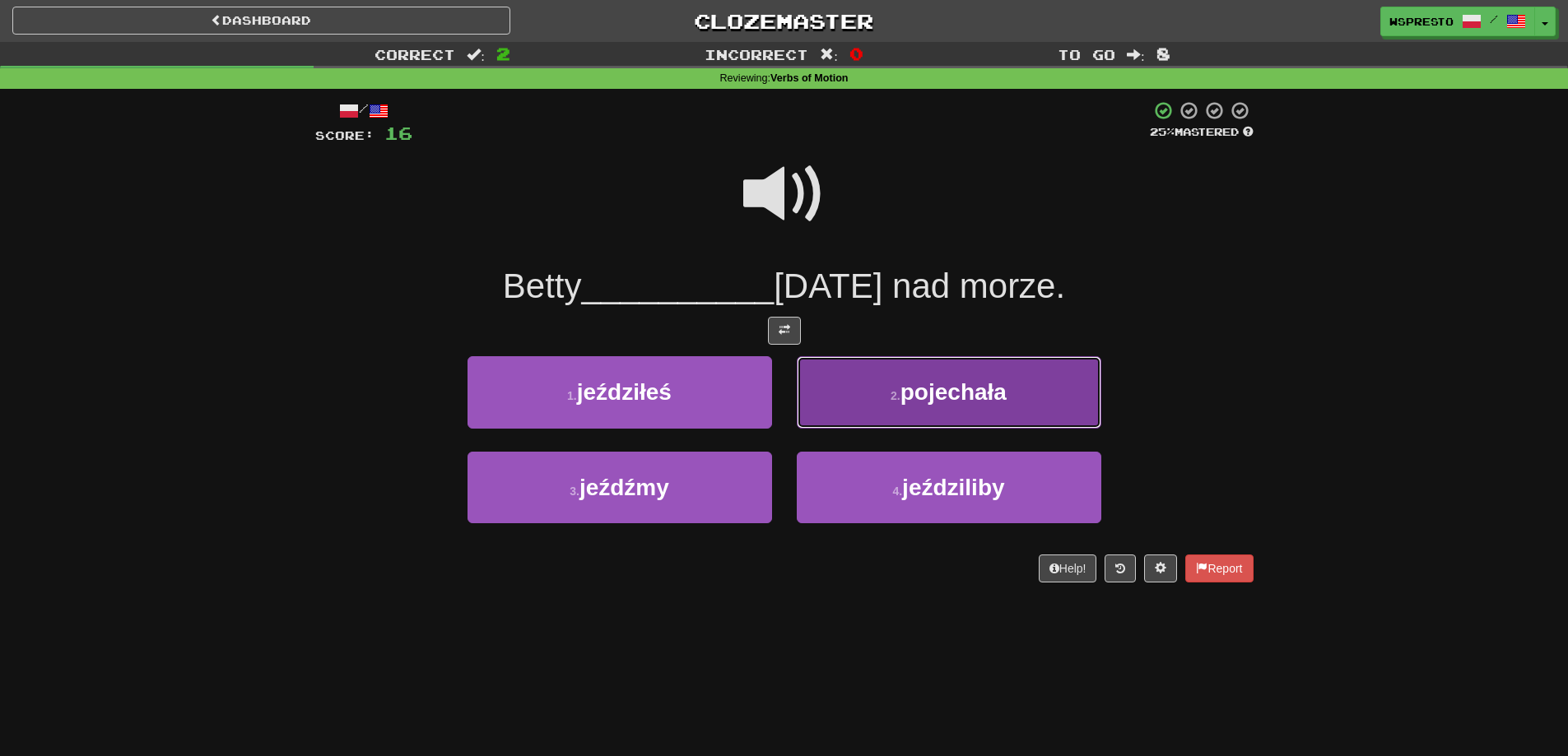
click at [934, 398] on span "pojechała" at bounding box center [953, 392] width 106 height 25
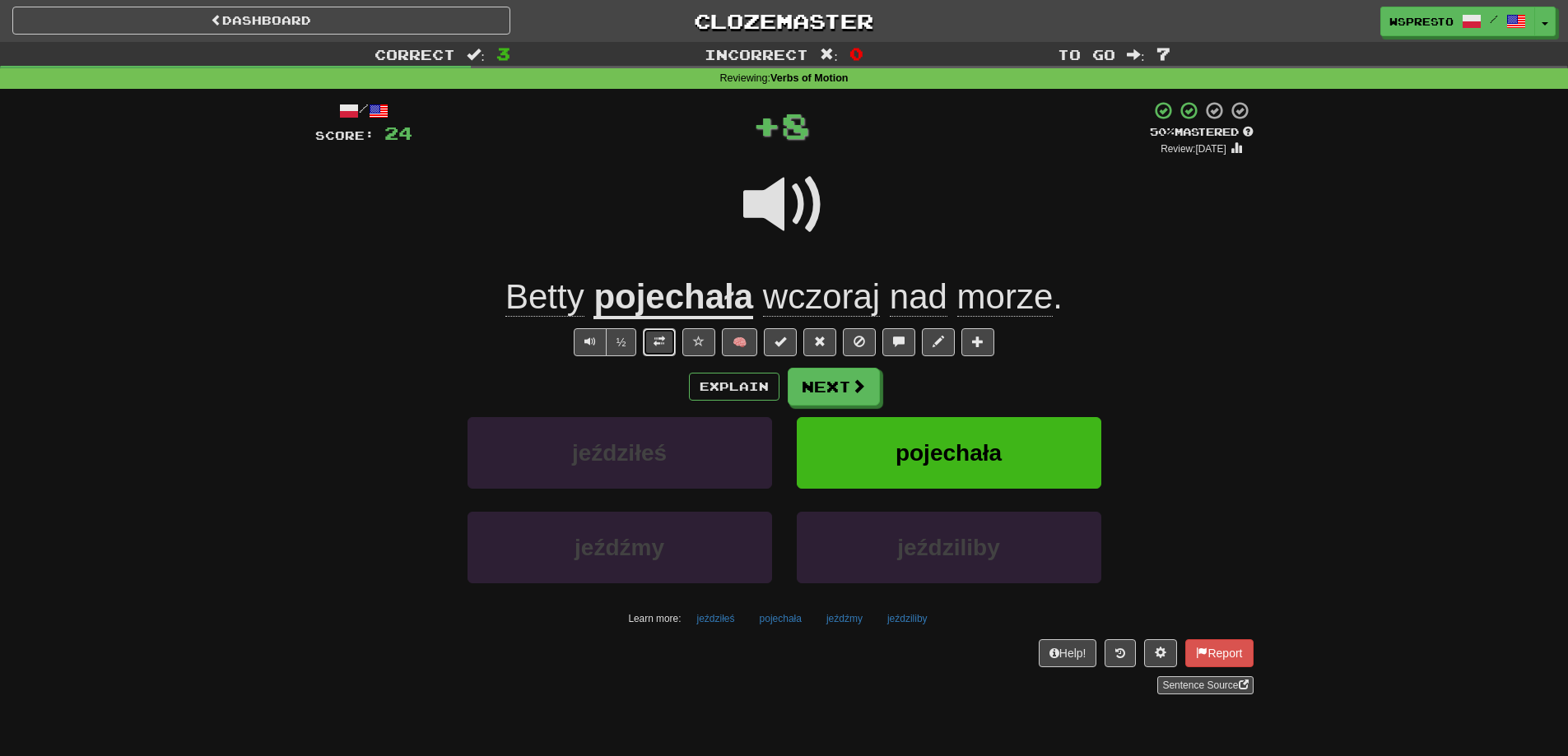
click at [661, 339] on span at bounding box center [659, 341] width 11 height 11
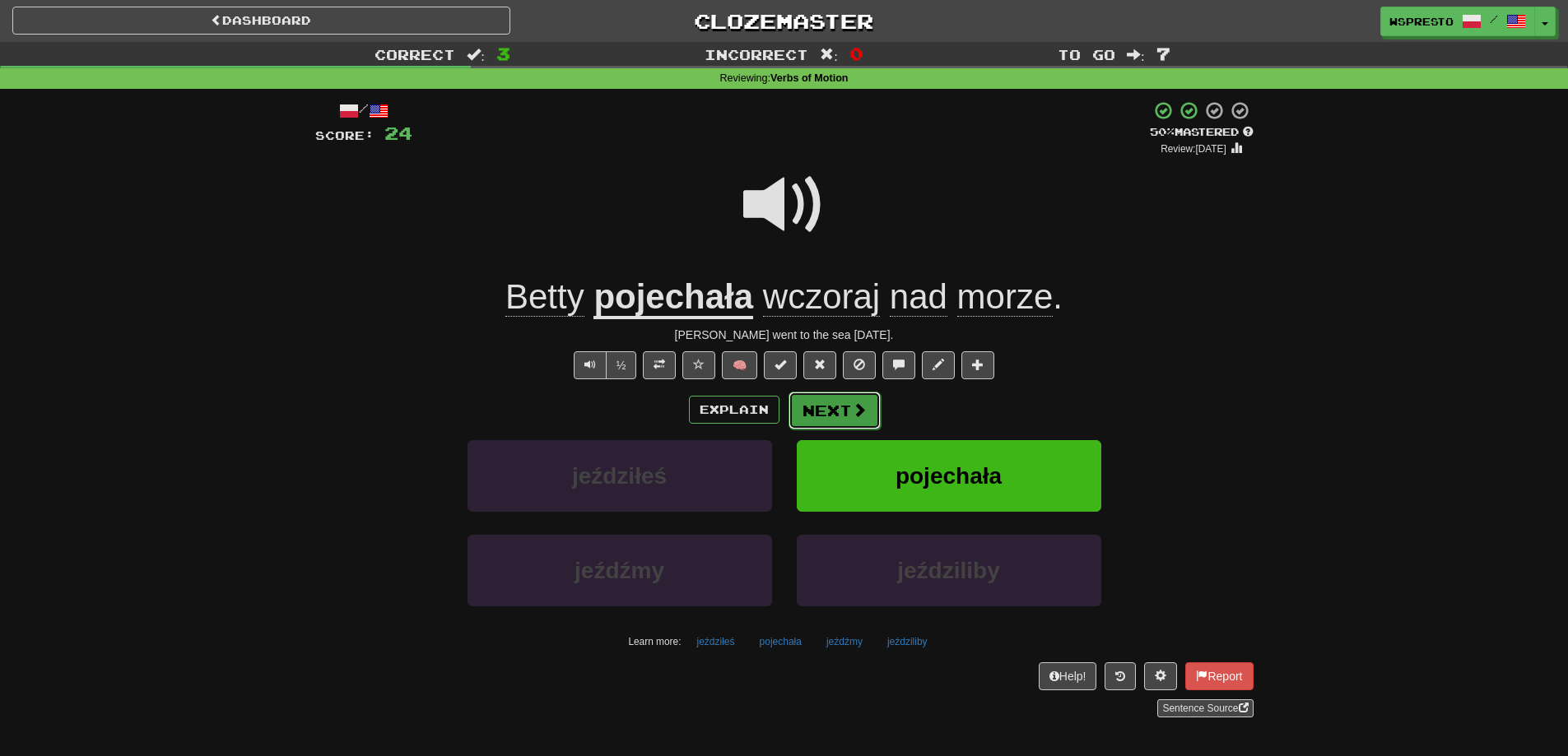
click at [856, 402] on span at bounding box center [858, 410] width 15 height 15
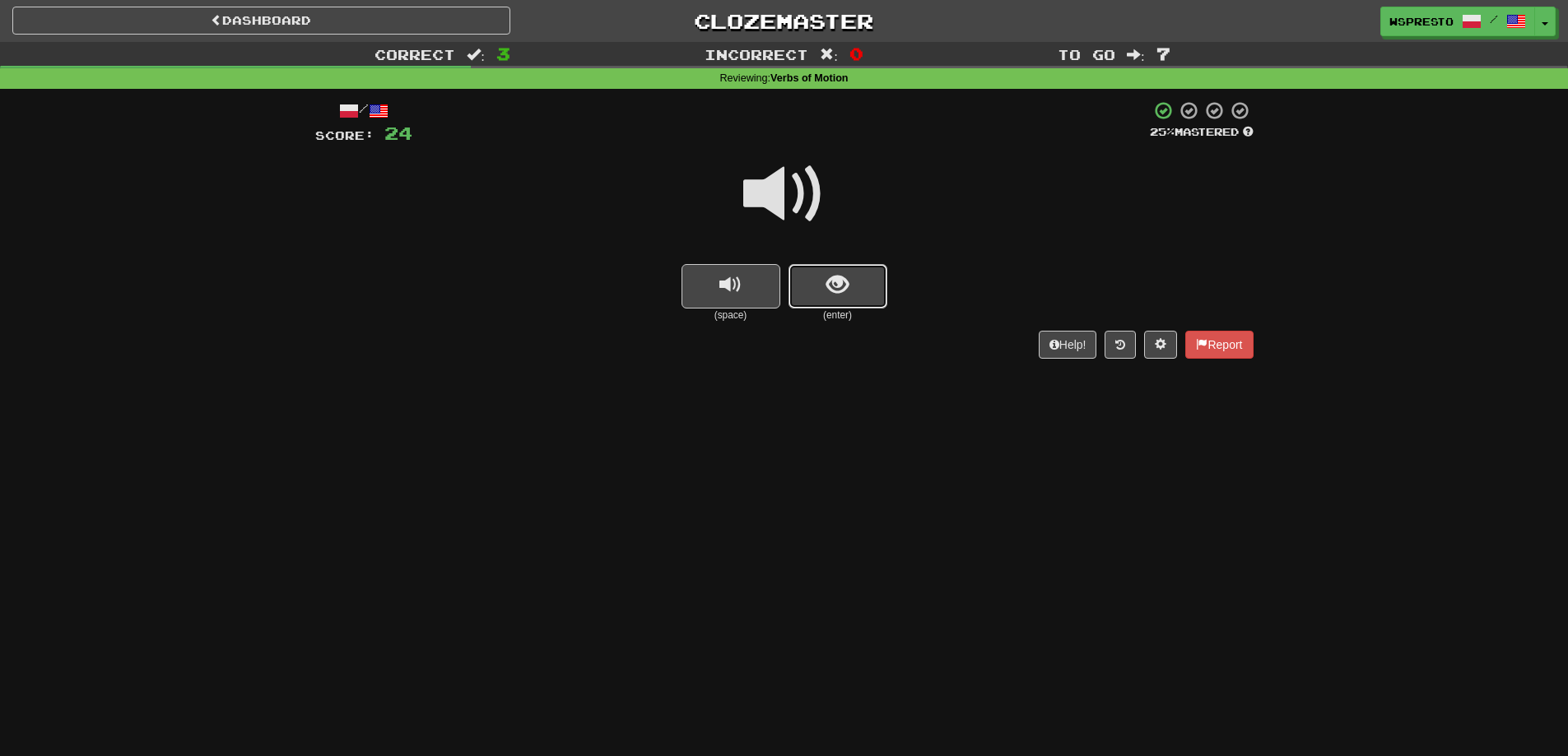
click at [837, 284] on span "show sentence" at bounding box center [836, 284] width 22 height 22
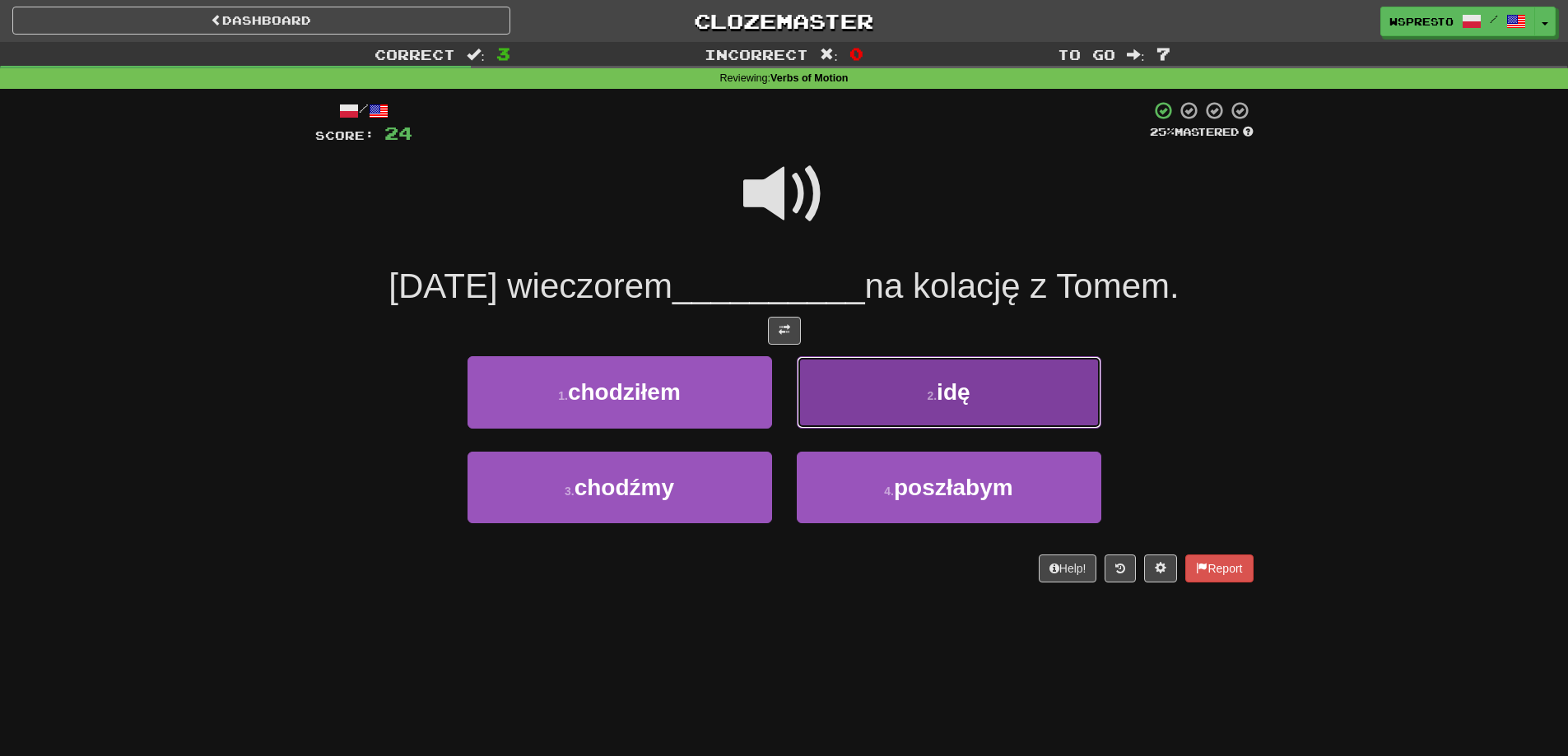
click at [940, 399] on span "idę" at bounding box center [953, 392] width 33 height 25
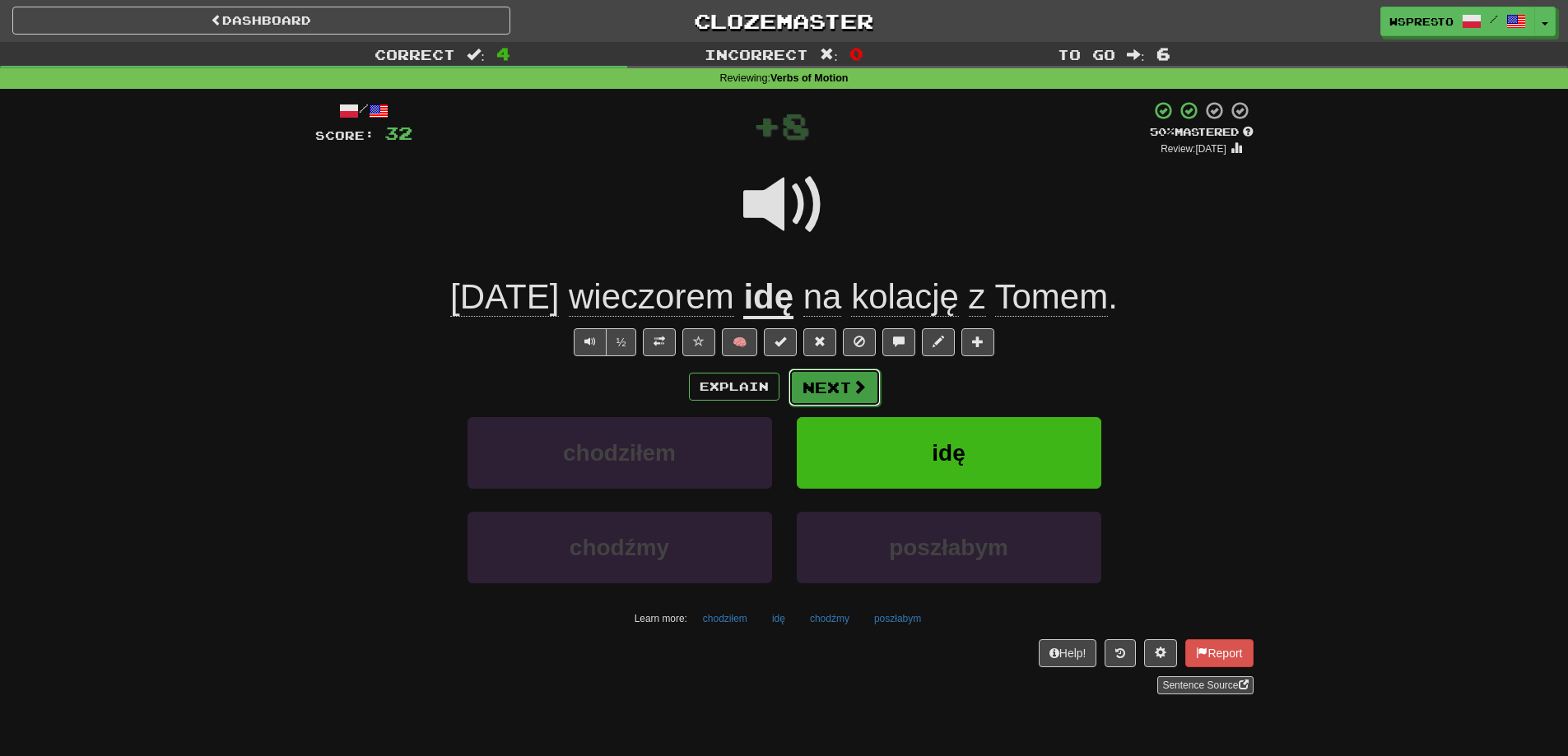
click at [832, 382] on button "Next" at bounding box center [834, 387] width 92 height 38
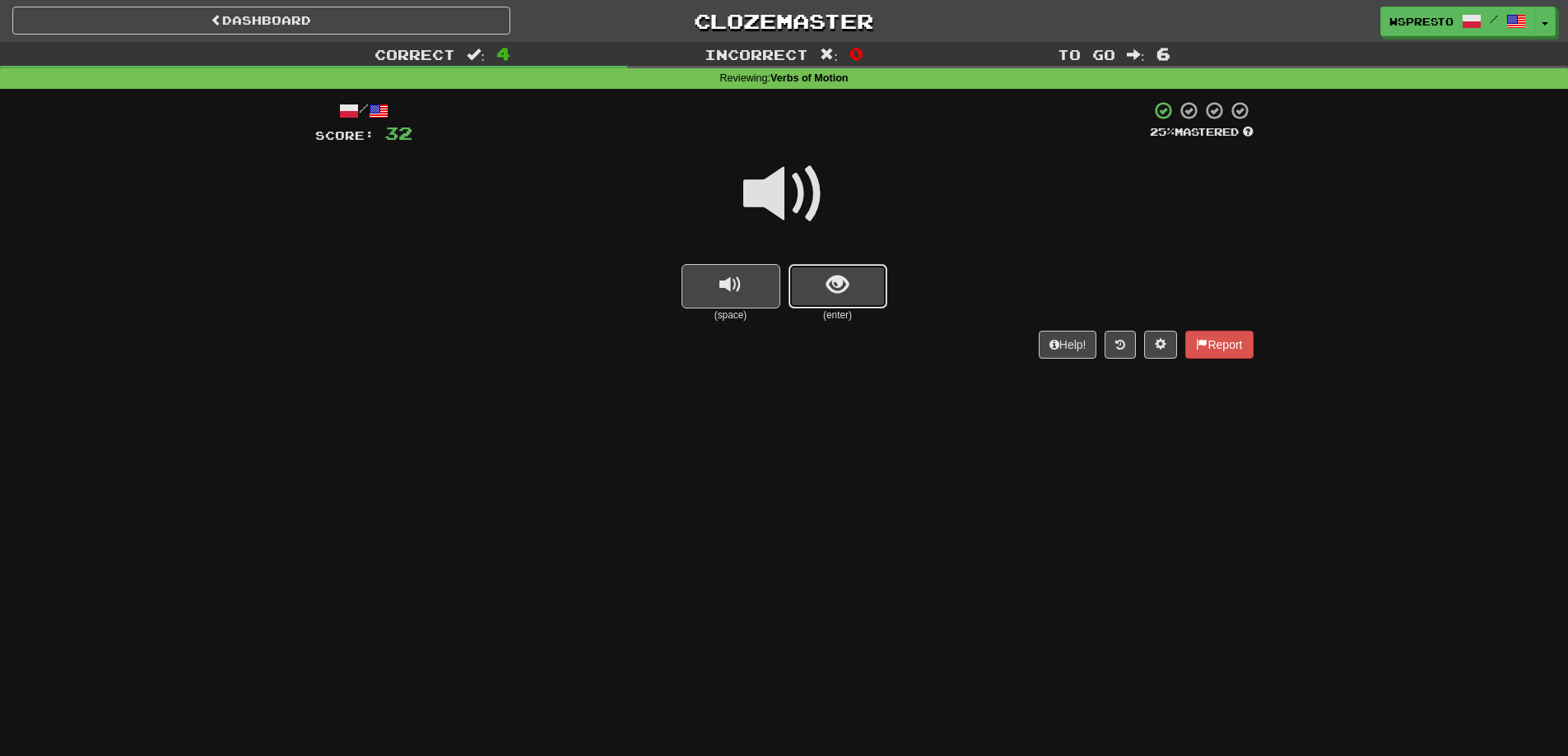
click at [847, 287] on span "show sentence" at bounding box center [836, 284] width 22 height 22
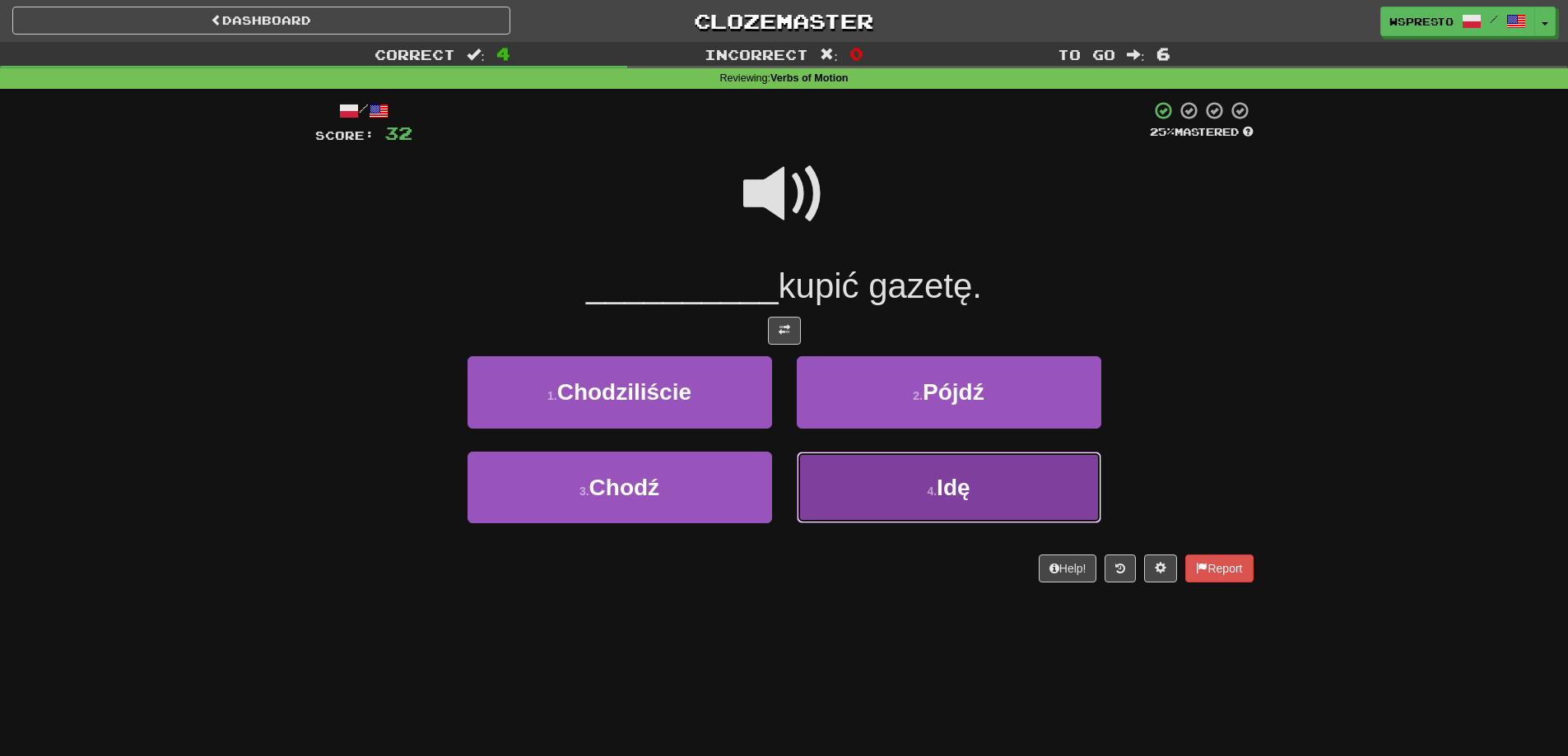
click at [946, 476] on span "Idę" at bounding box center [953, 487] width 33 height 25
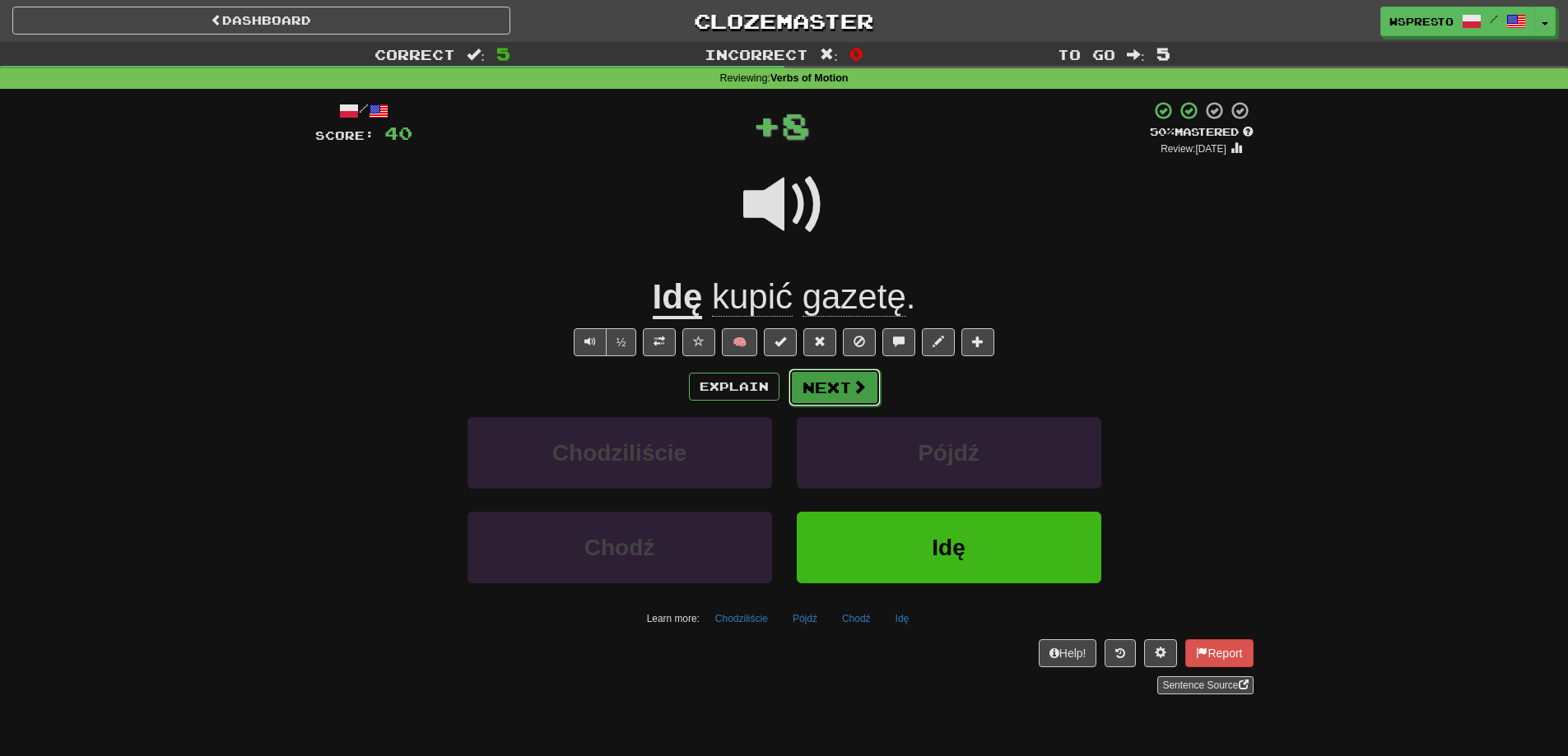
click at [823, 383] on button "Next" at bounding box center [834, 387] width 92 height 38
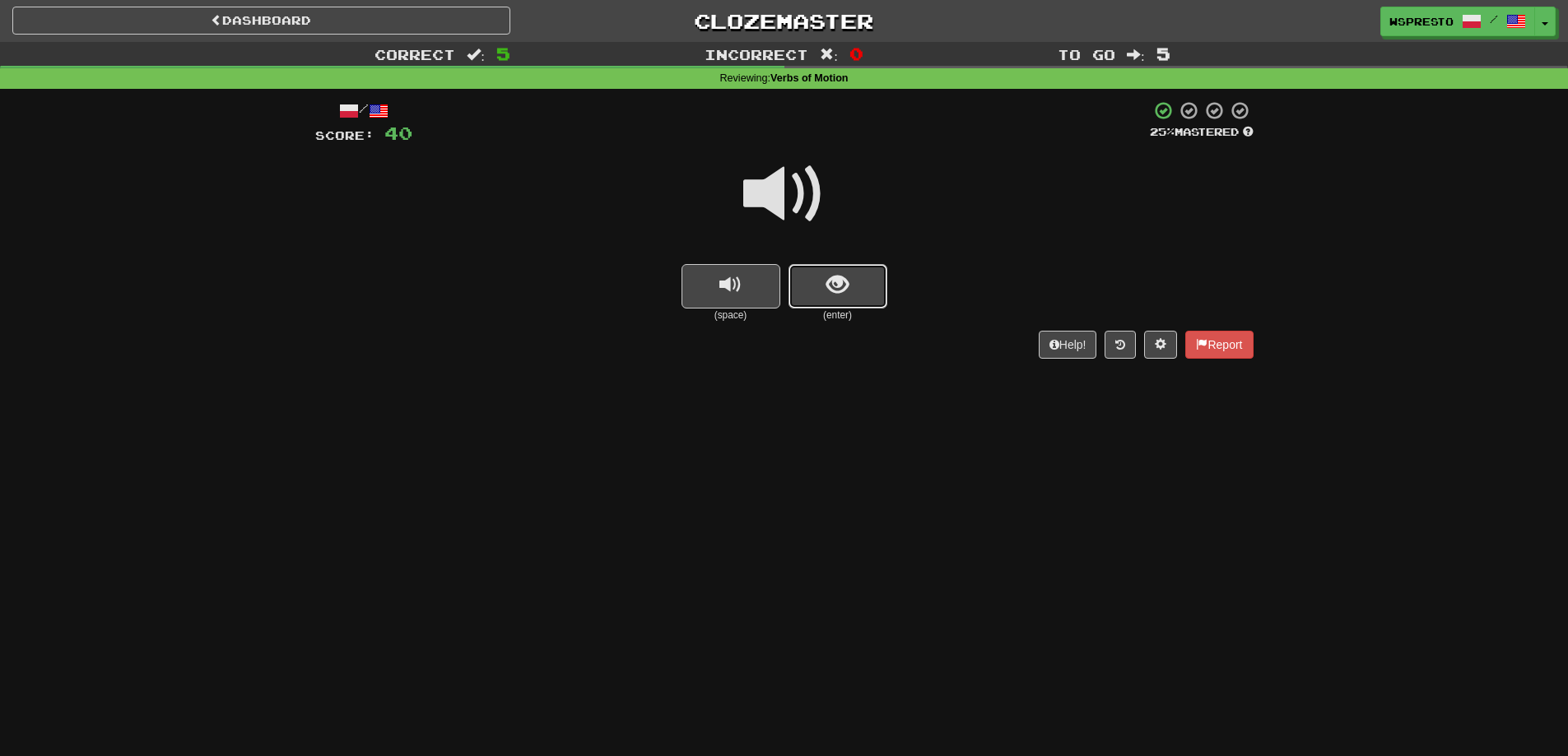
click at [833, 285] on span "show sentence" at bounding box center [836, 284] width 22 height 22
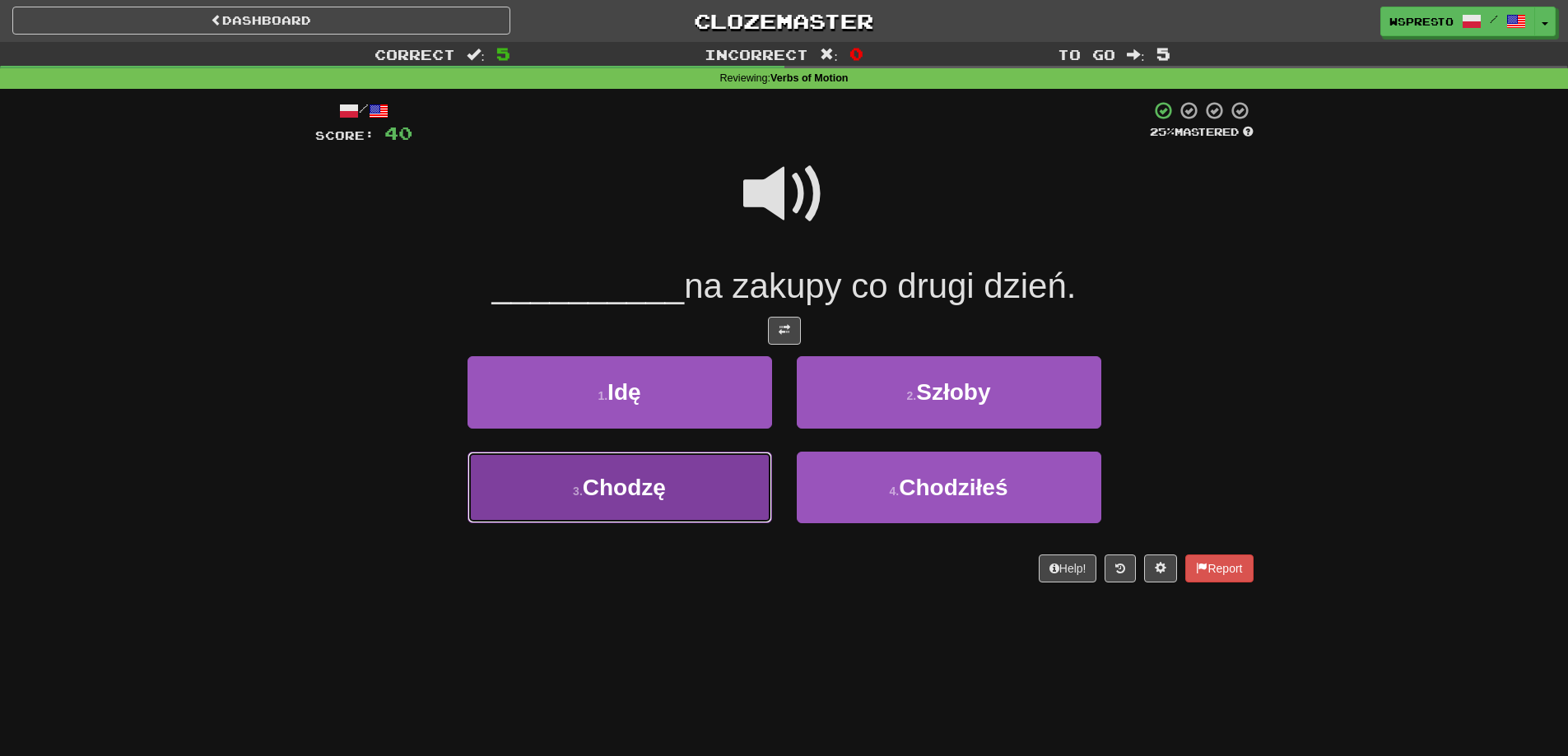
click at [693, 480] on button "3 . Chodzę" at bounding box center [620, 487] width 304 height 72
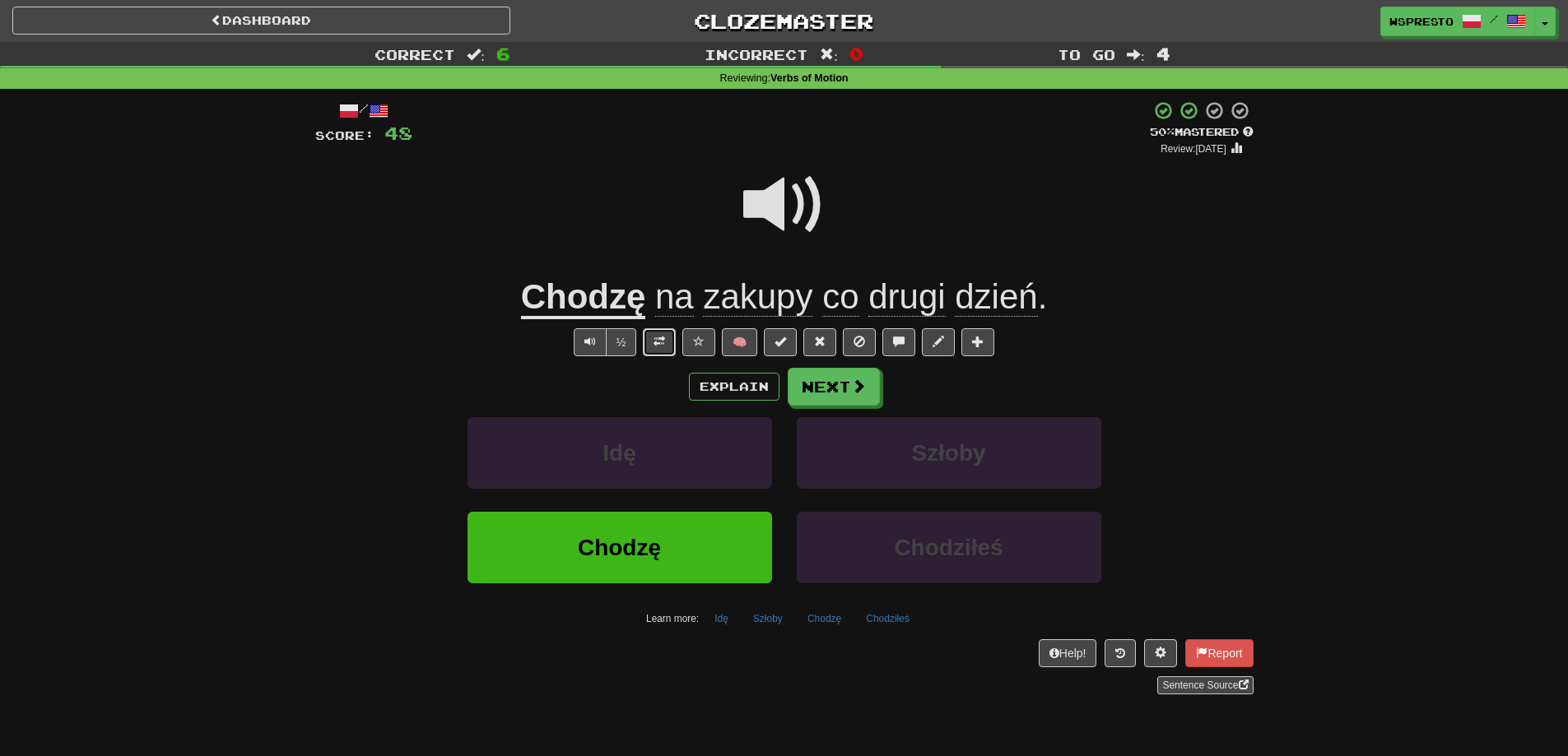
click at [668, 345] on button at bounding box center [660, 342] width 33 height 28
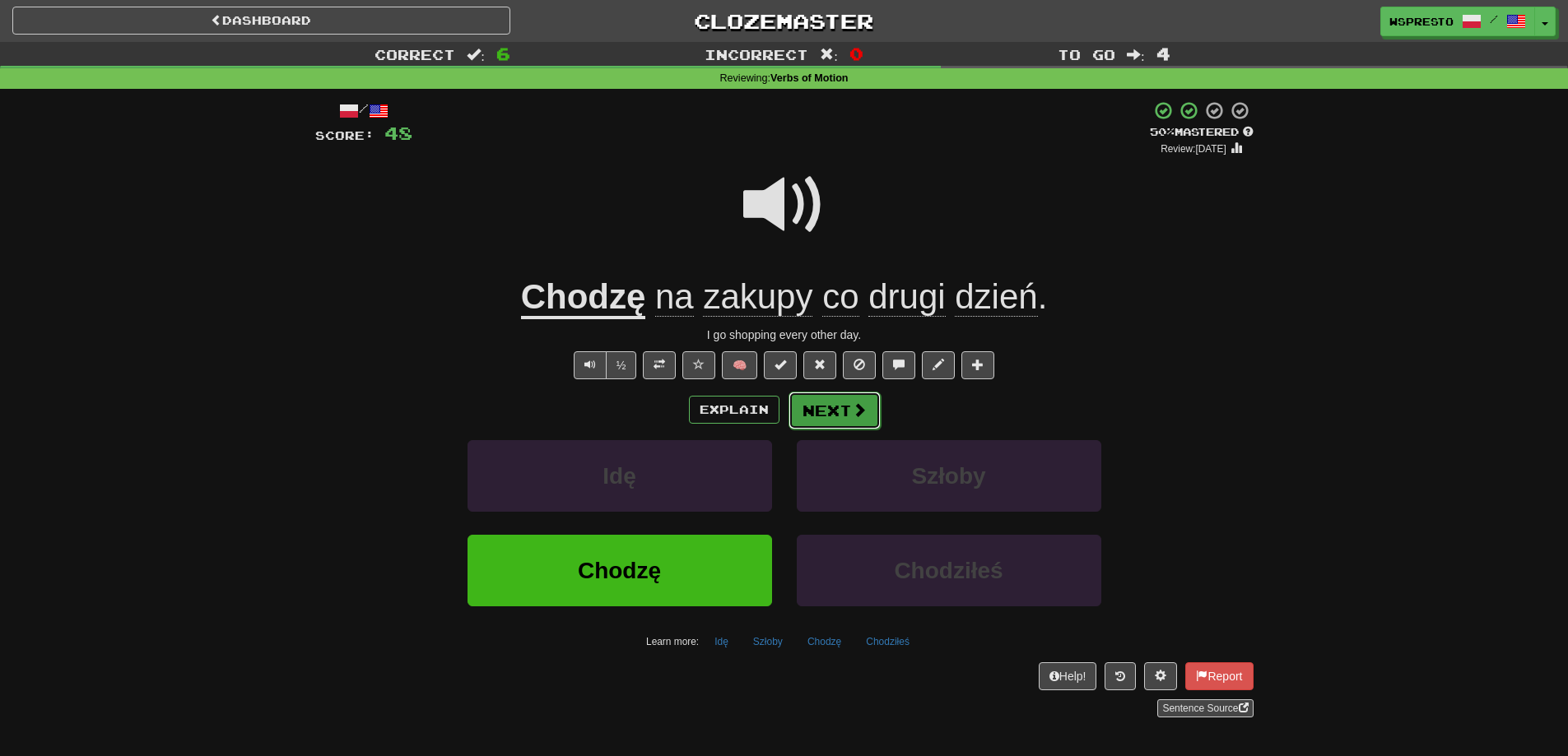
click at [823, 407] on button "Next" at bounding box center [834, 410] width 92 height 38
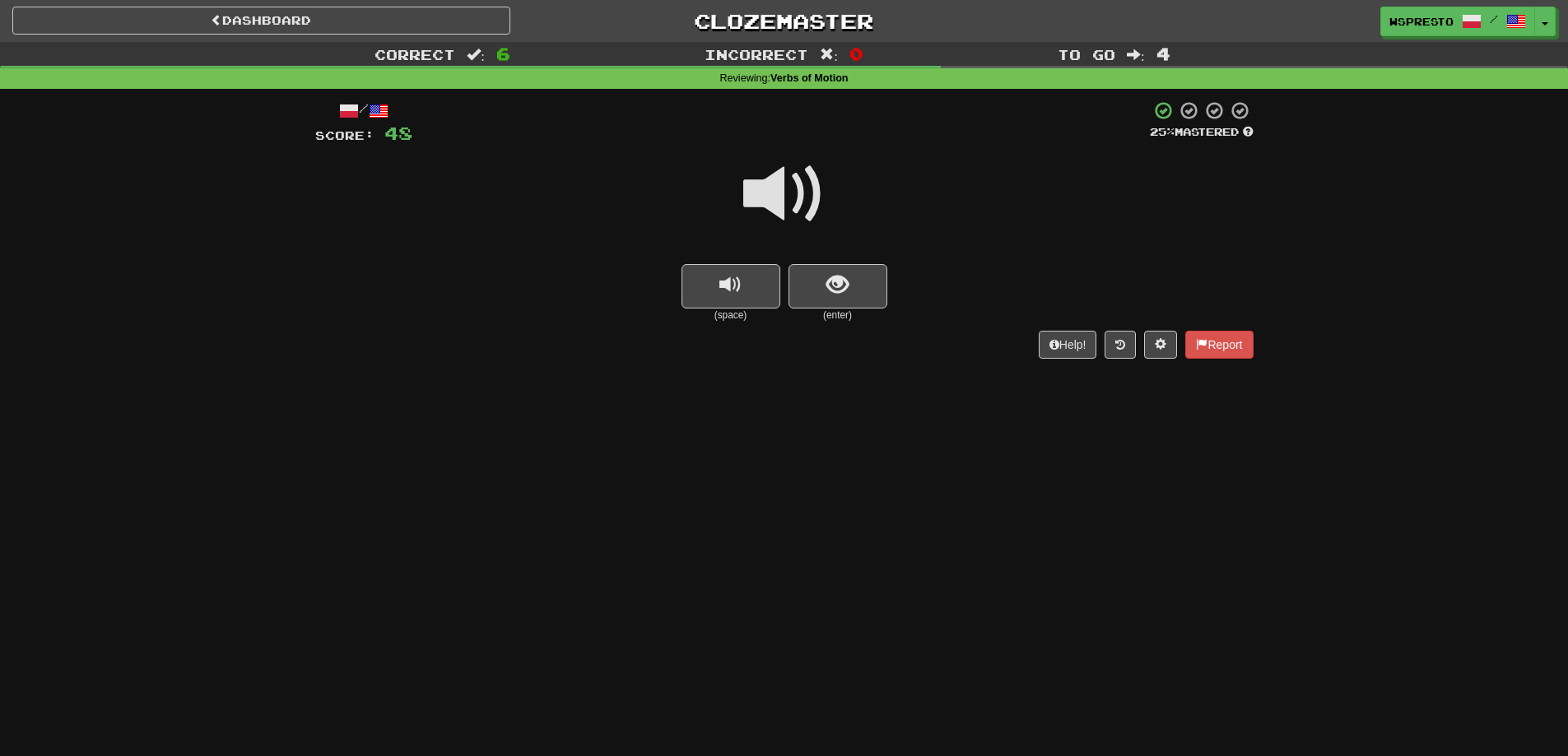
click at [777, 196] on span at bounding box center [784, 194] width 82 height 82
click at [829, 293] on span "show sentence" at bounding box center [836, 284] width 22 height 22
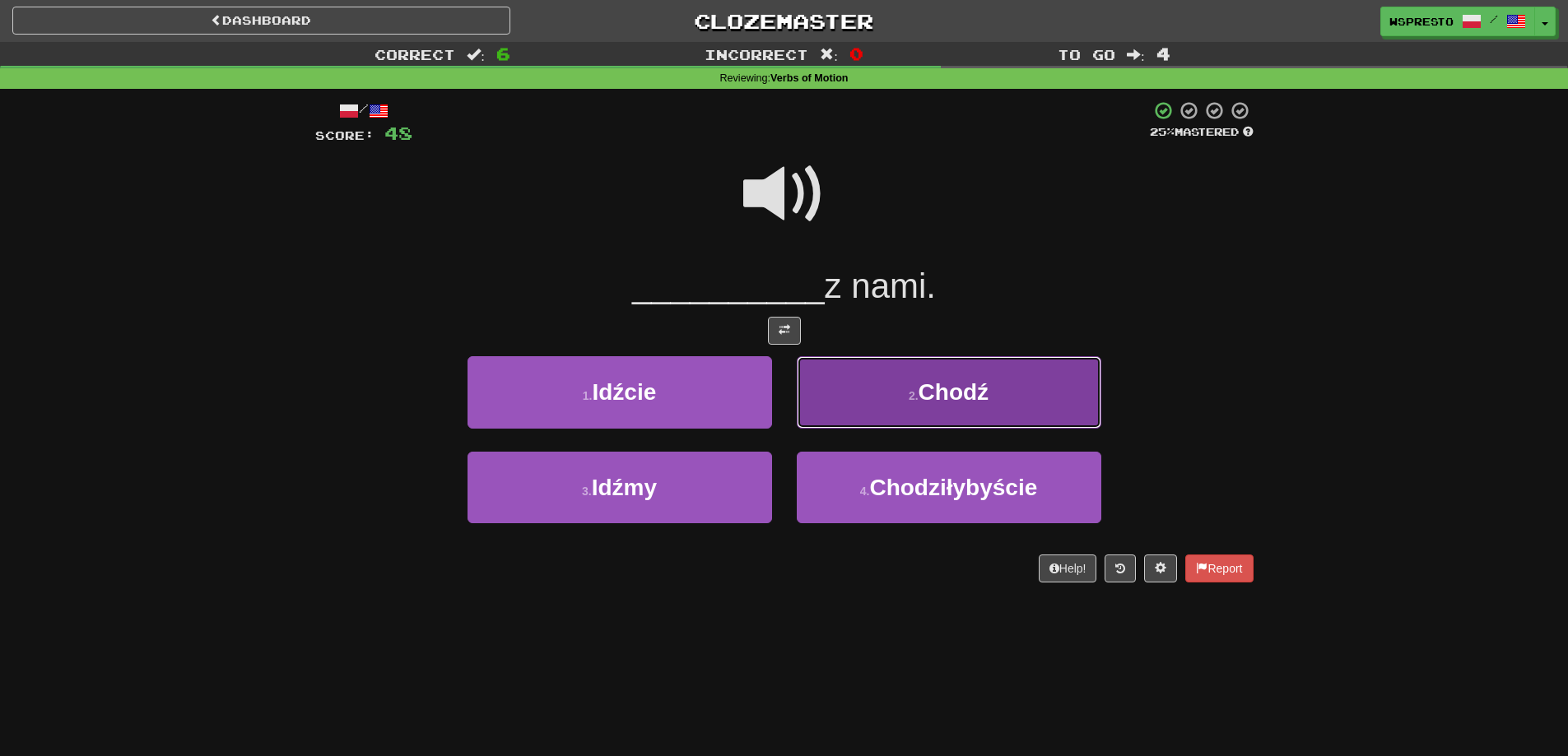
click at [925, 410] on button "2 . Chodź" at bounding box center [948, 392] width 304 height 72
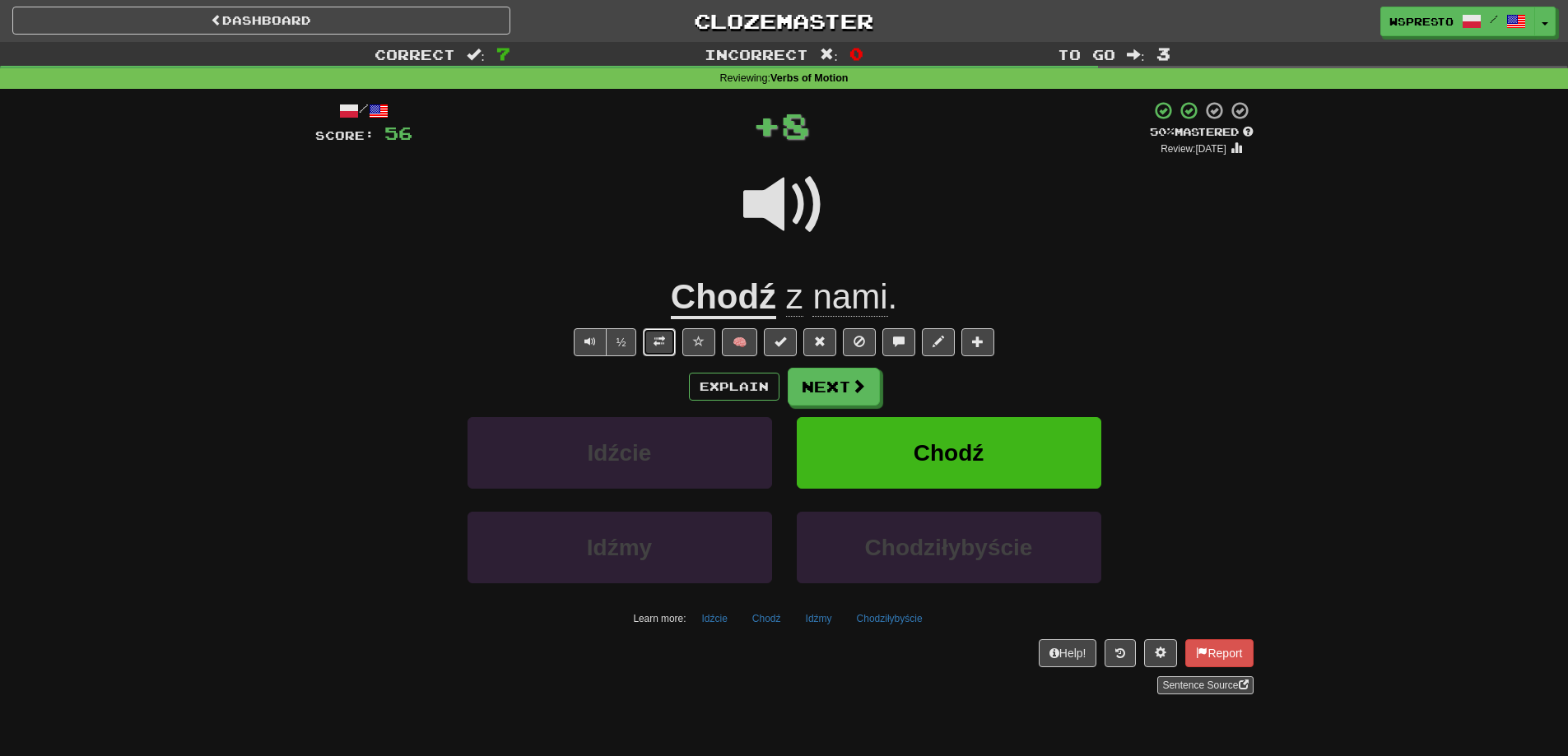
click at [651, 348] on button at bounding box center [660, 342] width 33 height 28
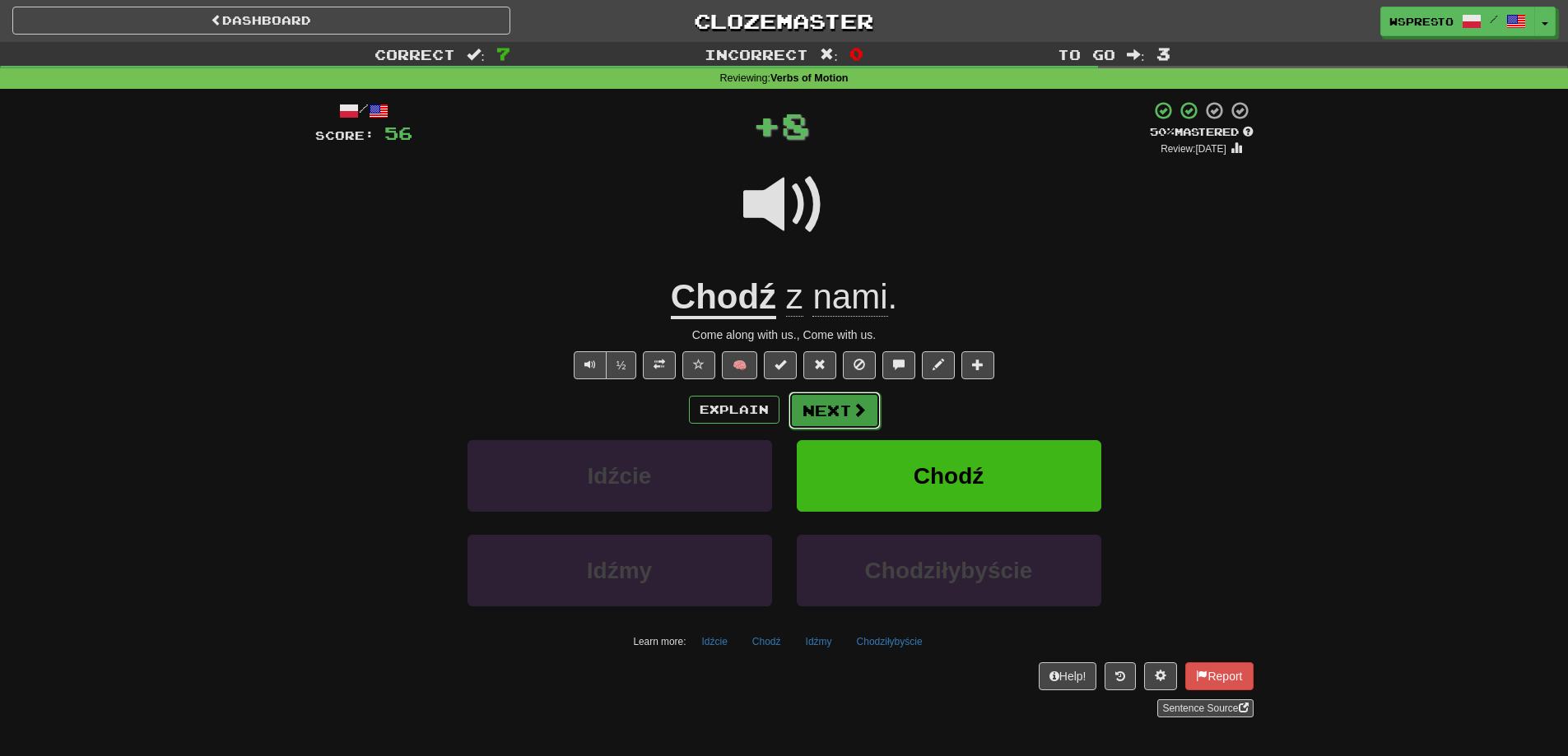
click at [844, 409] on button "Next" at bounding box center [834, 410] width 92 height 38
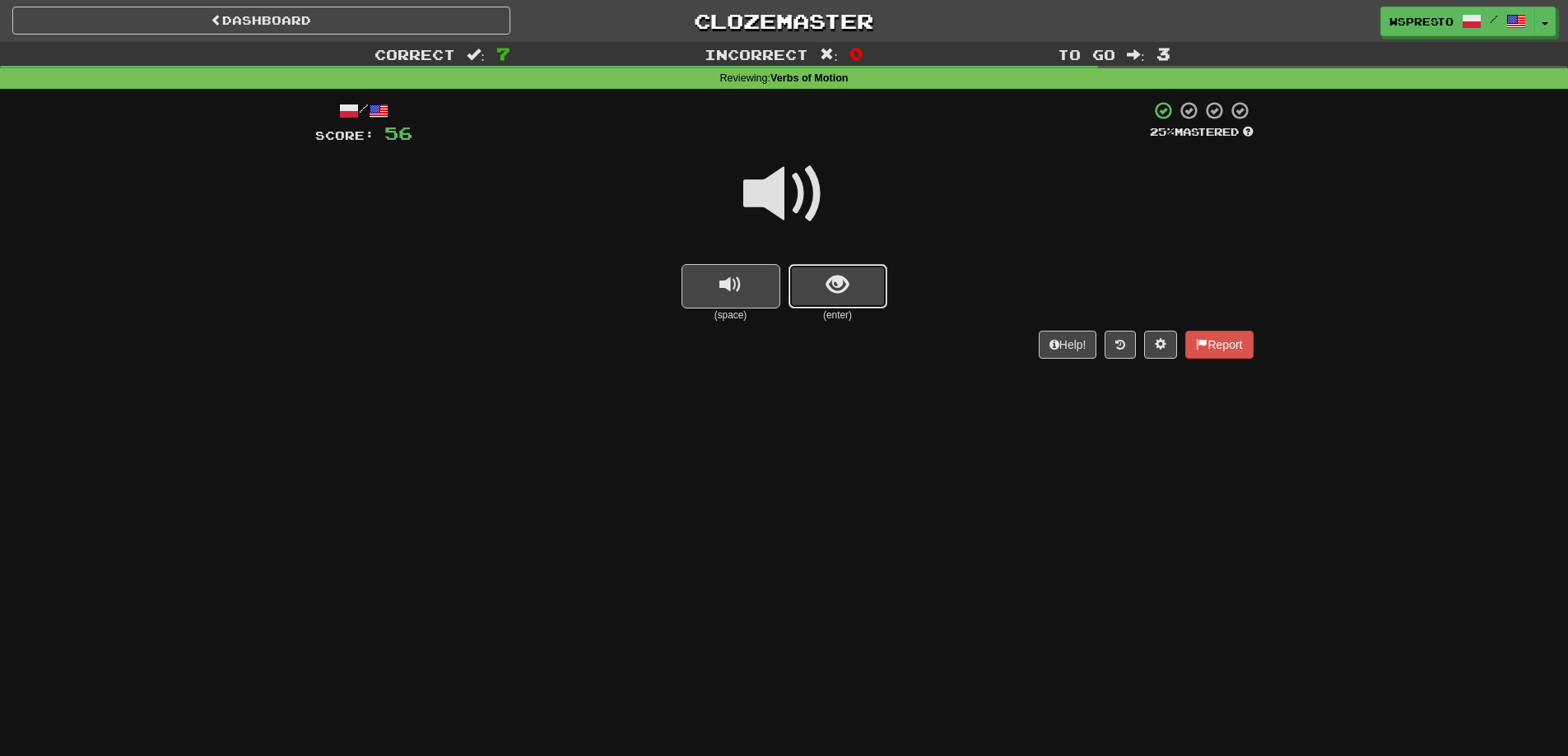
click at [850, 277] on button "show sentence" at bounding box center [837, 286] width 99 height 45
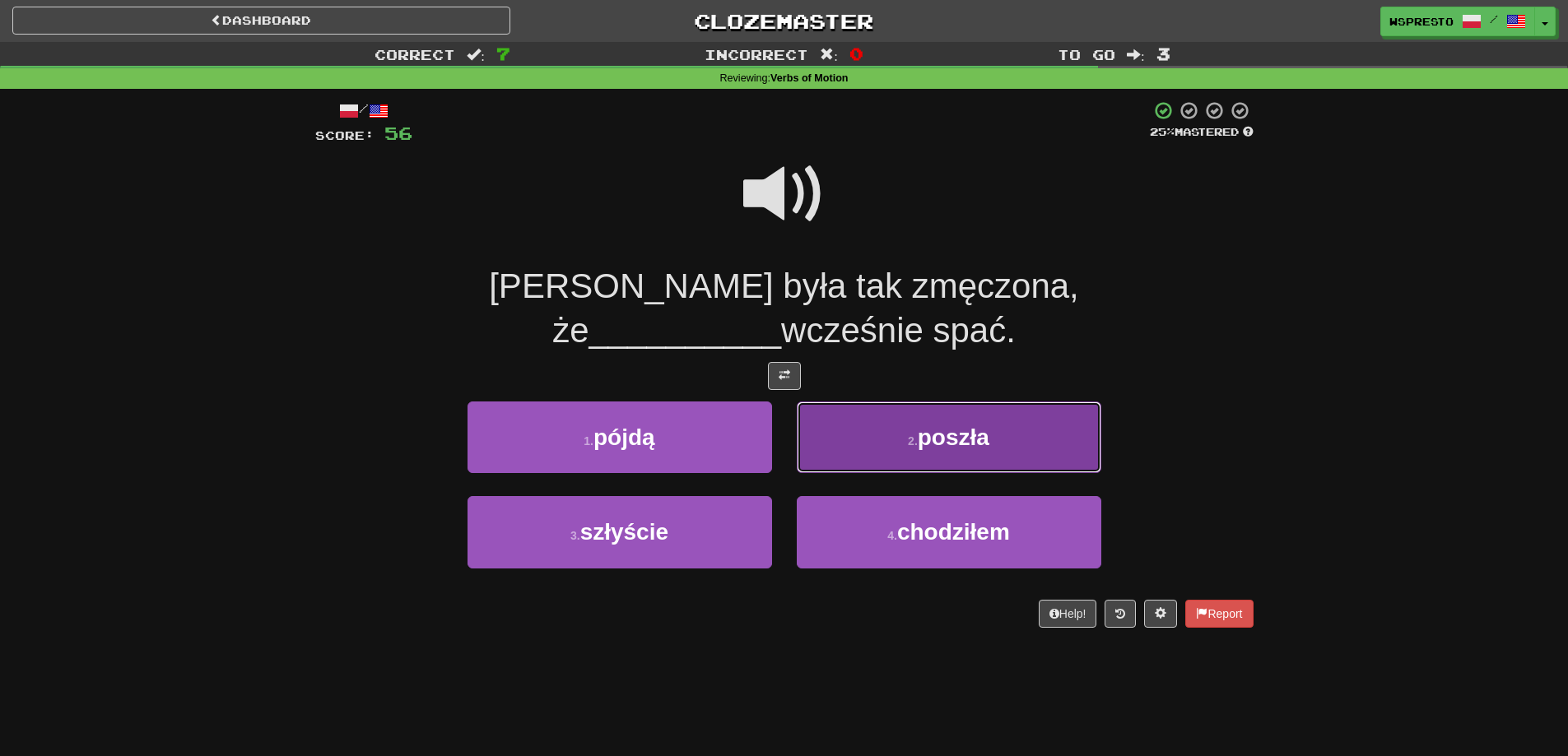
click at [903, 402] on button "2 . poszła" at bounding box center [948, 438] width 304 height 72
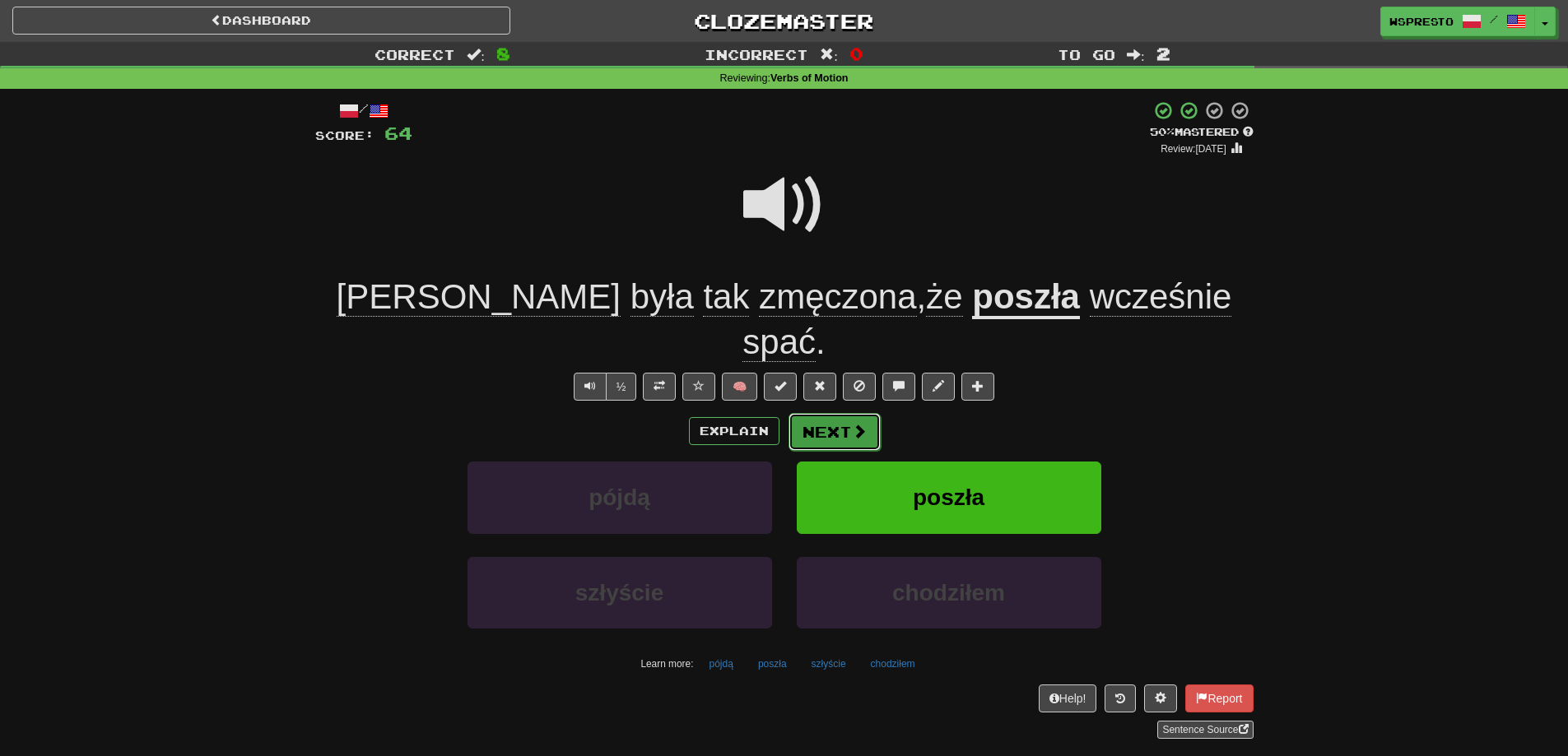
click at [849, 413] on button "Next" at bounding box center [834, 431] width 92 height 38
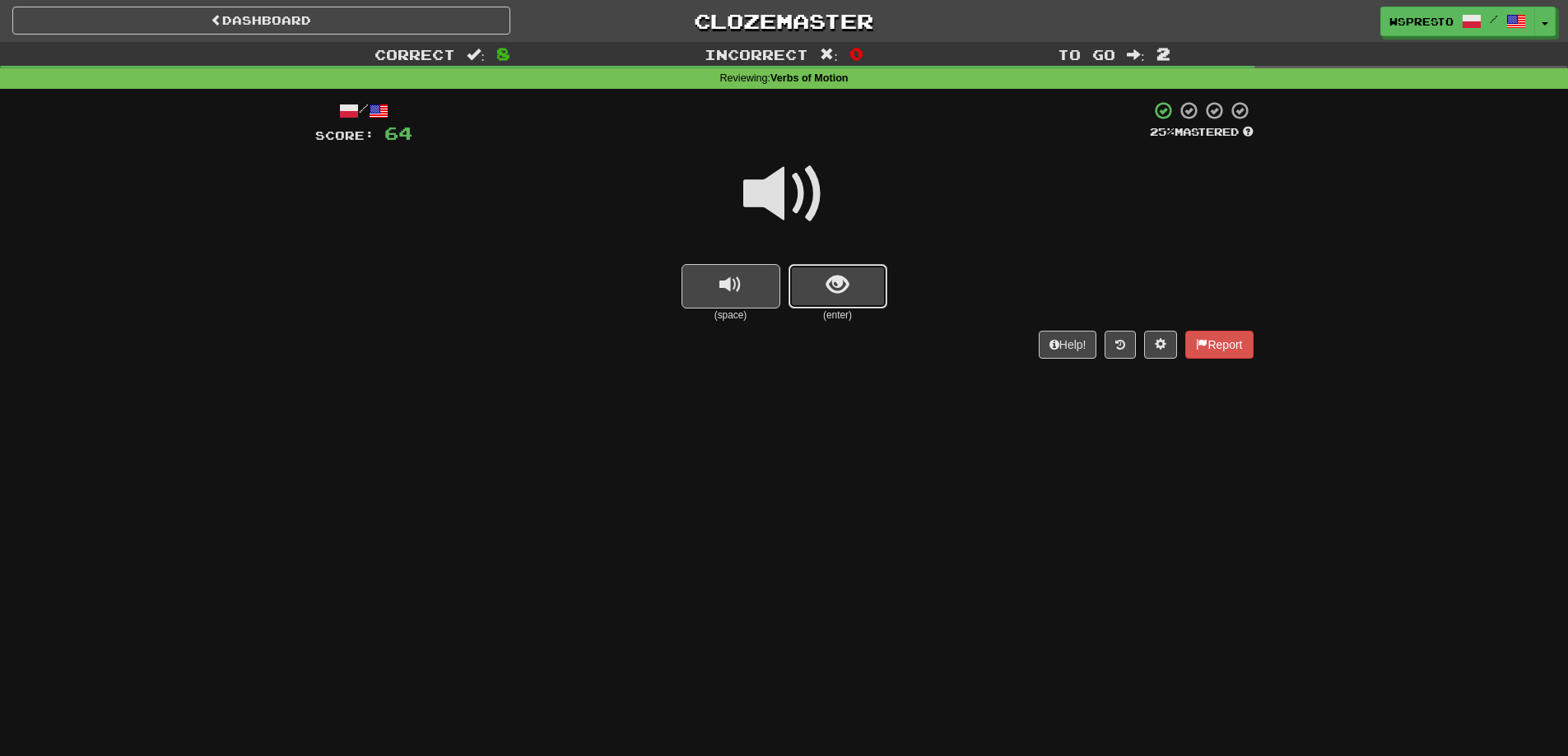
click at [860, 298] on button "show sentence" at bounding box center [837, 286] width 99 height 45
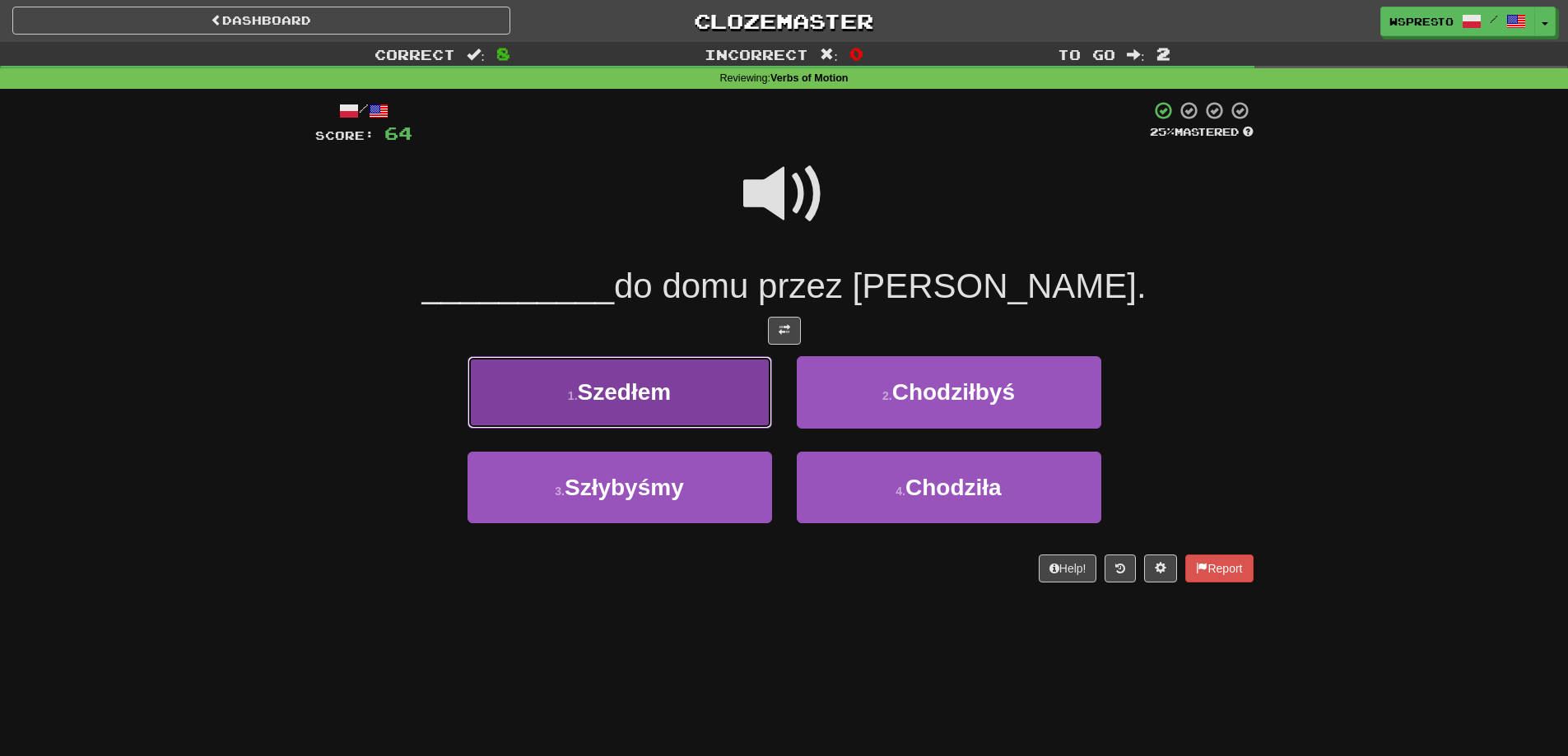
click at [673, 402] on button "1 . Szedłem" at bounding box center [620, 392] width 304 height 72
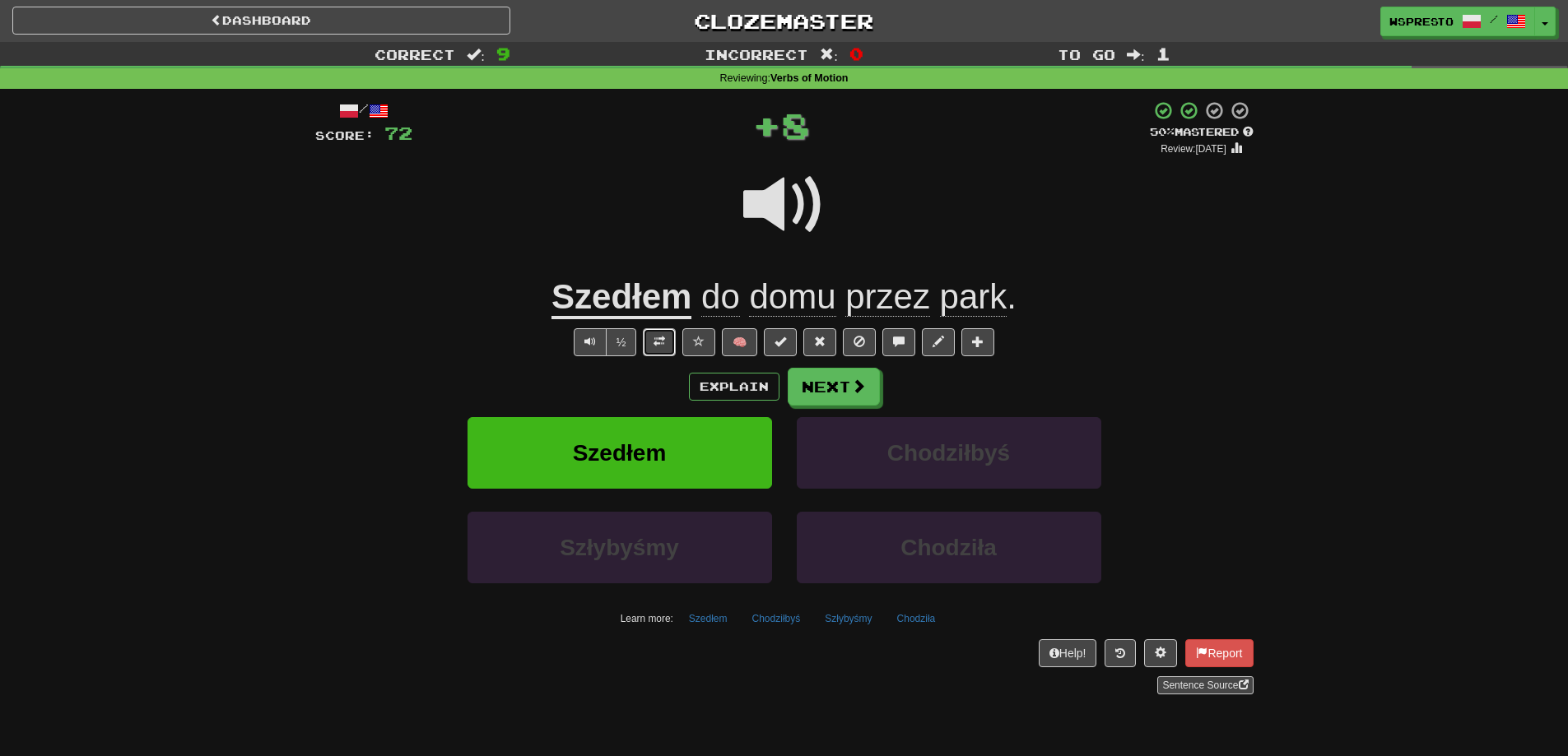
click at [666, 347] on button at bounding box center [660, 342] width 33 height 28
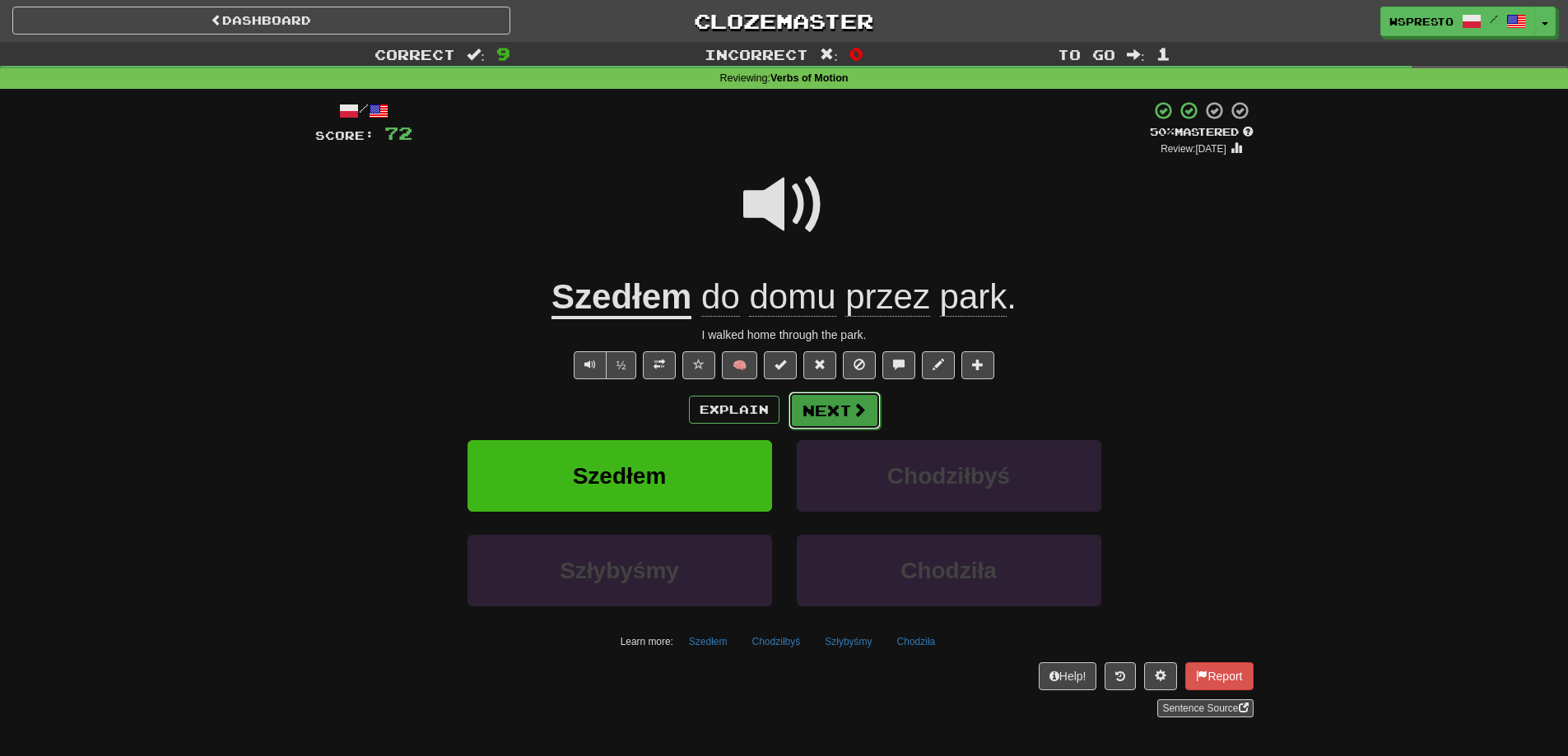
click at [822, 408] on button "Next" at bounding box center [834, 410] width 92 height 38
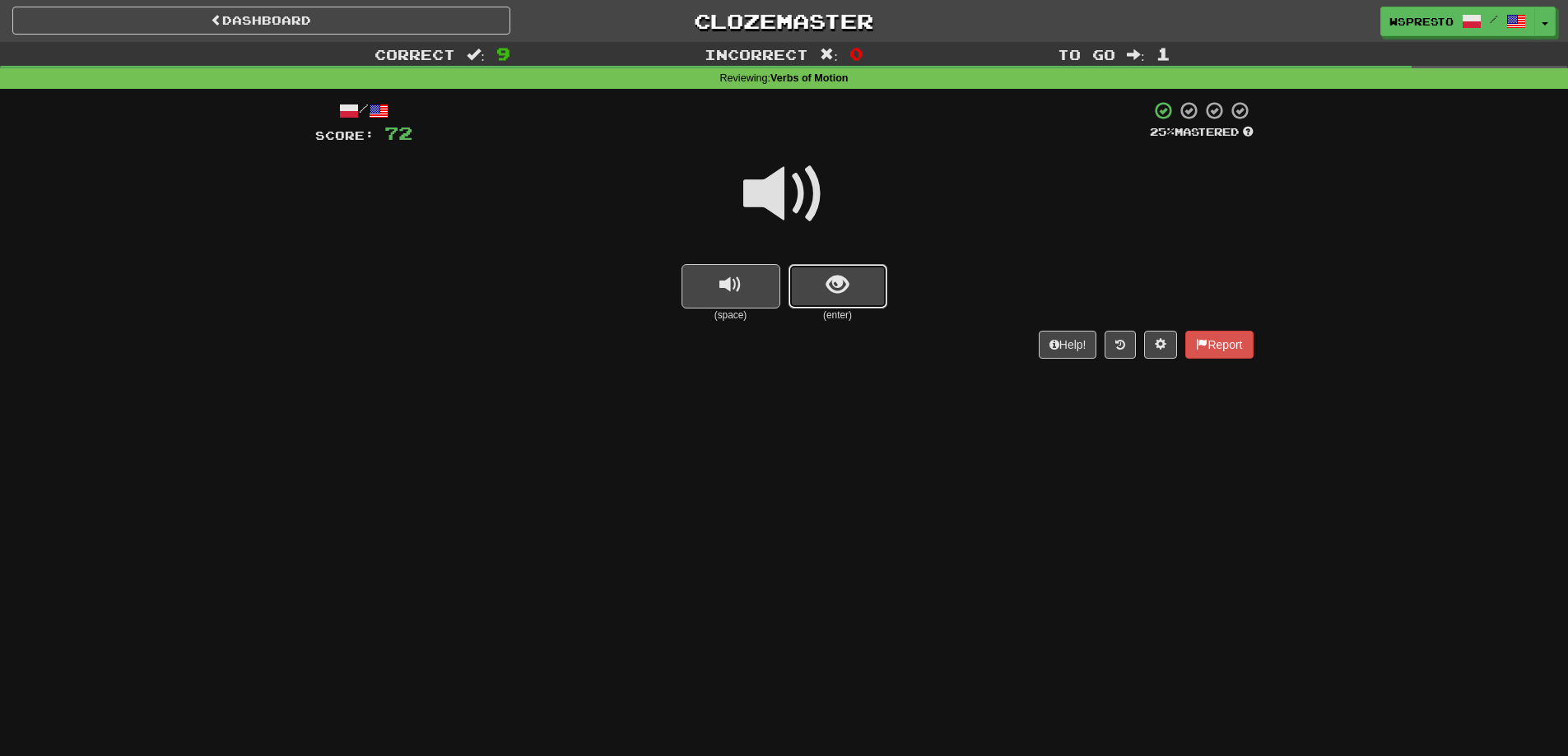
click at [868, 292] on button "show sentence" at bounding box center [837, 286] width 99 height 45
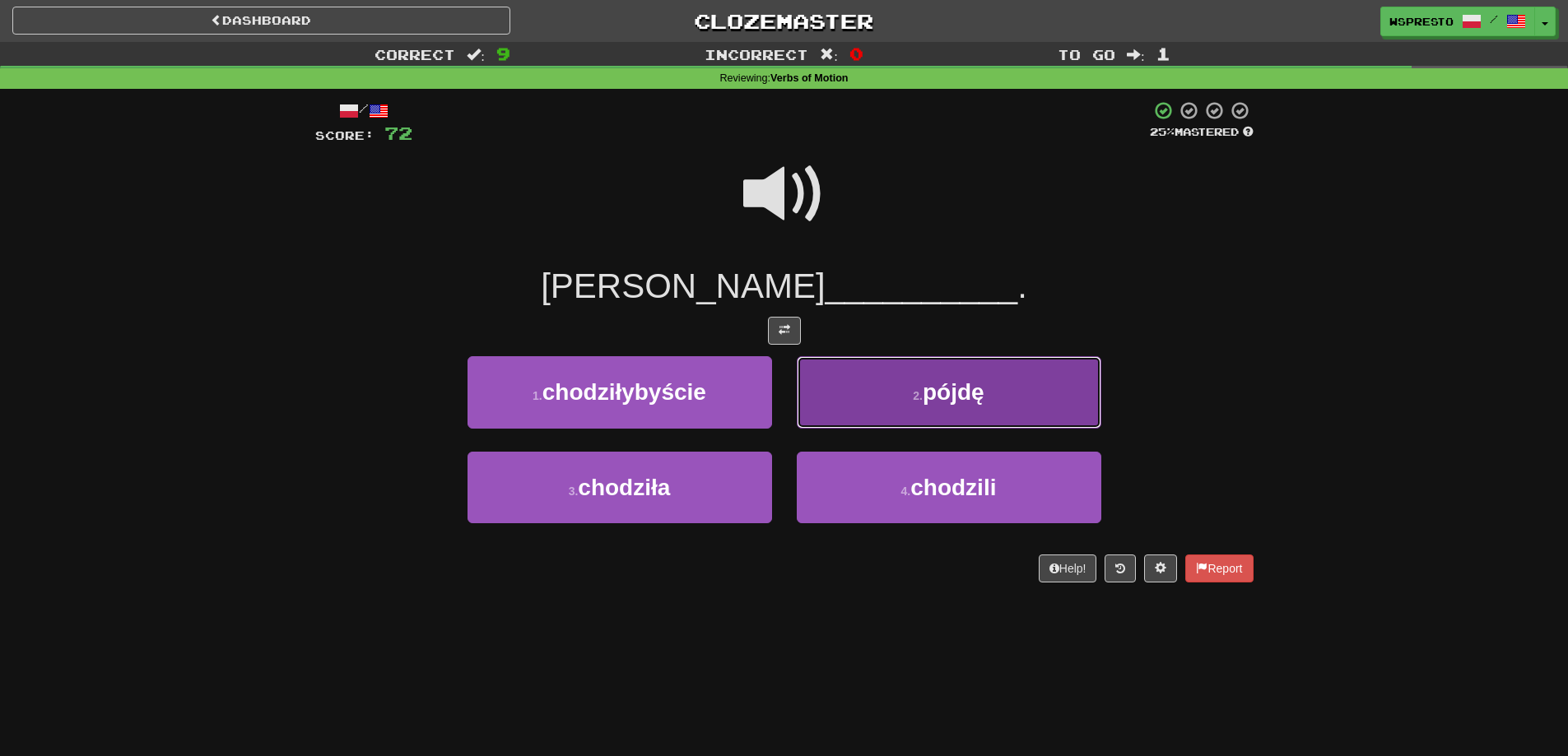
click at [918, 416] on button "2 . pójdę" at bounding box center [948, 392] width 304 height 72
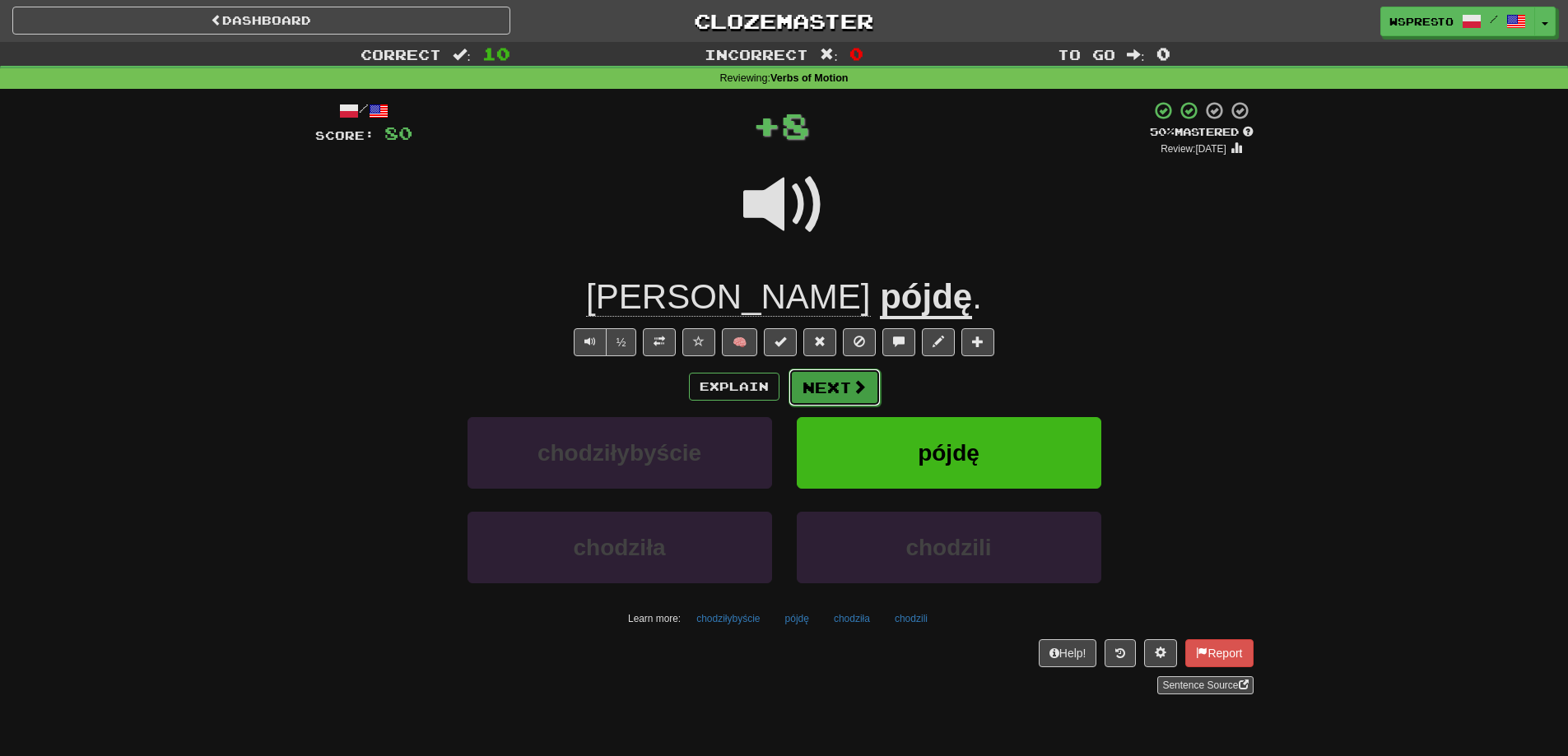
click at [822, 388] on button "Next" at bounding box center [834, 387] width 92 height 38
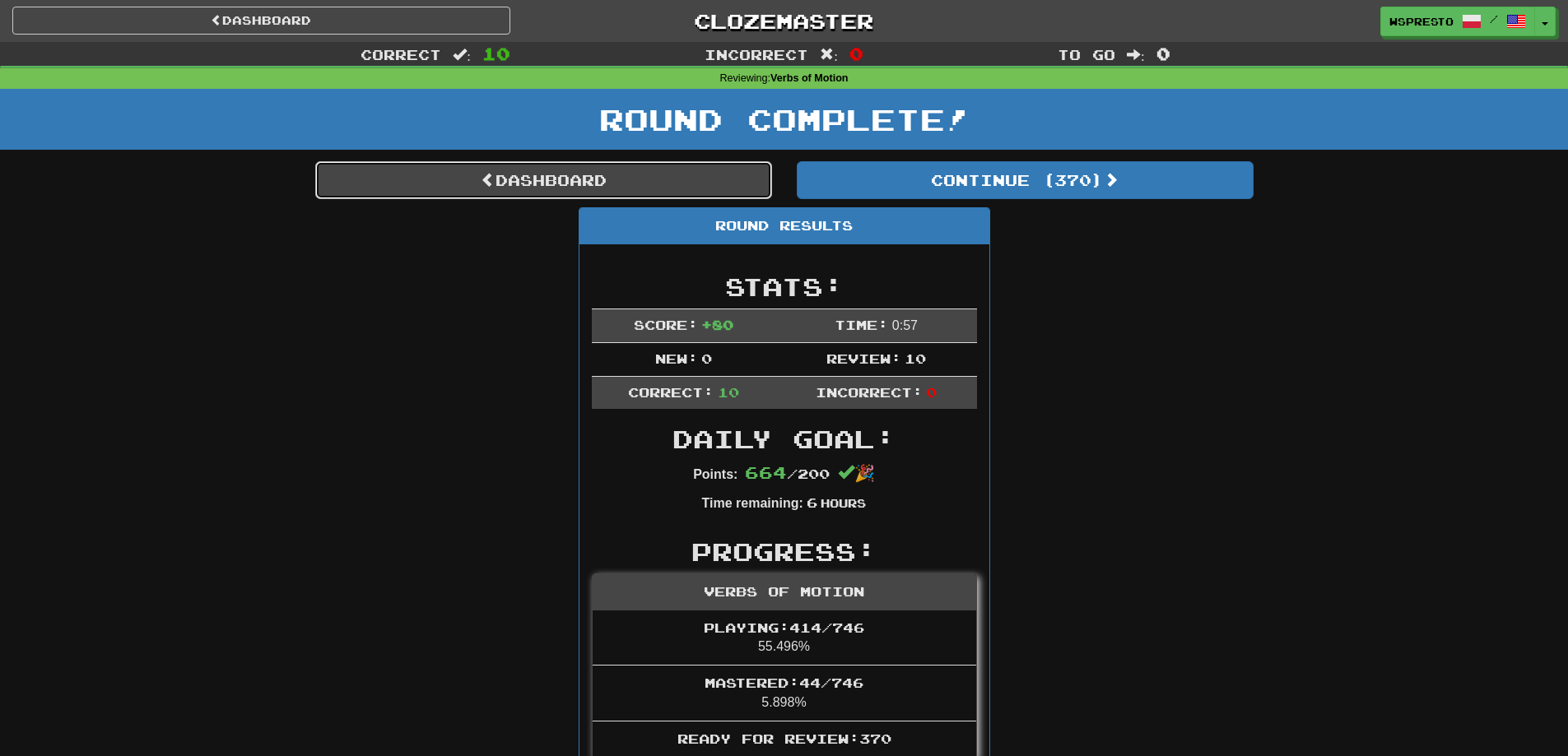
click at [567, 167] on link "Dashboard" at bounding box center [543, 179] width 457 height 38
